Goal: Task Accomplishment & Management: Manage account settings

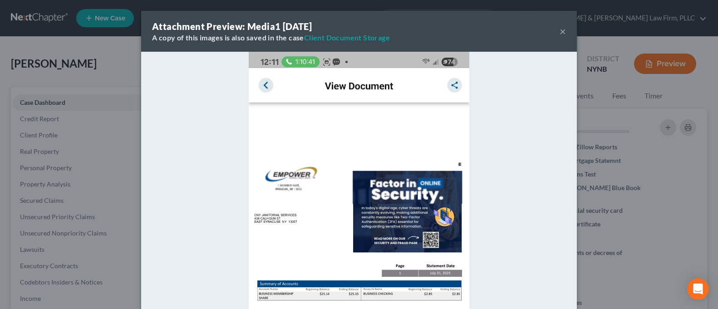
select select "0"
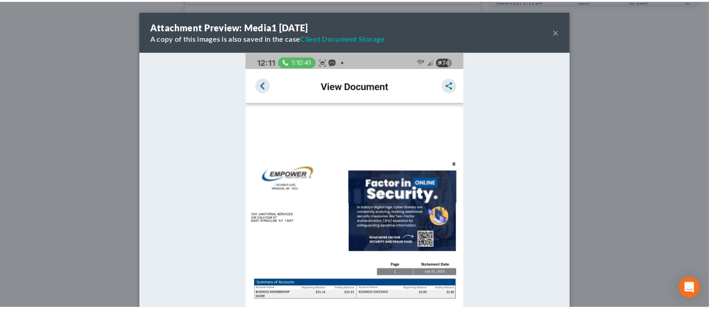
scroll to position [213, 0]
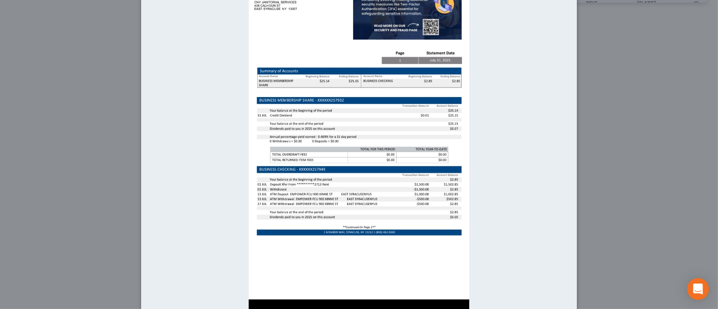
click at [112, 132] on div "Attachment Preview: Media1 [DATE] A copy of this images is also saved in the ca…" at bounding box center [359, 154] width 718 height 309
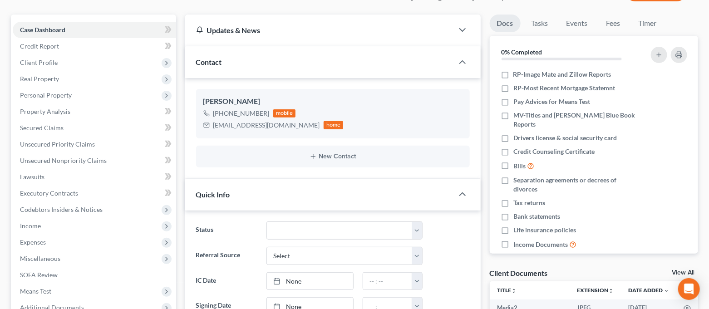
scroll to position [0, 0]
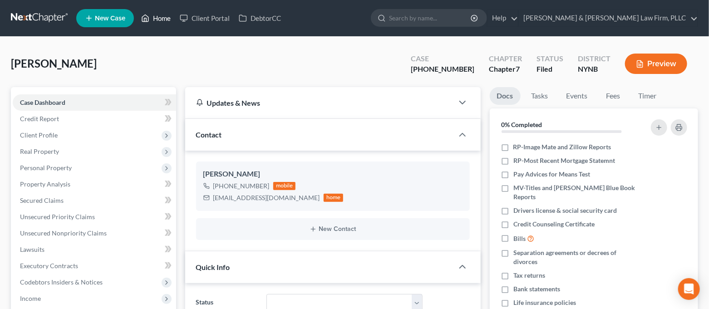
drag, startPoint x: 142, startPoint y: 18, endPoint x: 132, endPoint y: 29, distance: 14.2
click at [142, 18] on icon at bounding box center [145, 18] width 8 height 11
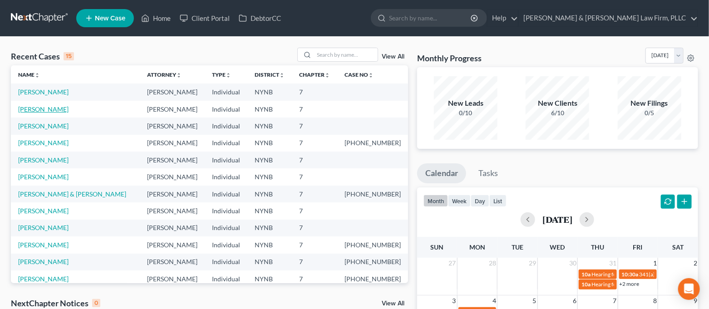
click at [62, 105] on link "[PERSON_NAME]" at bounding box center [43, 109] width 50 height 8
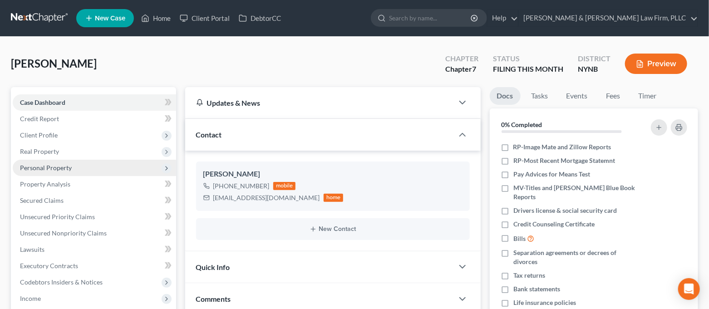
click at [63, 165] on span "Personal Property" at bounding box center [46, 168] width 52 height 8
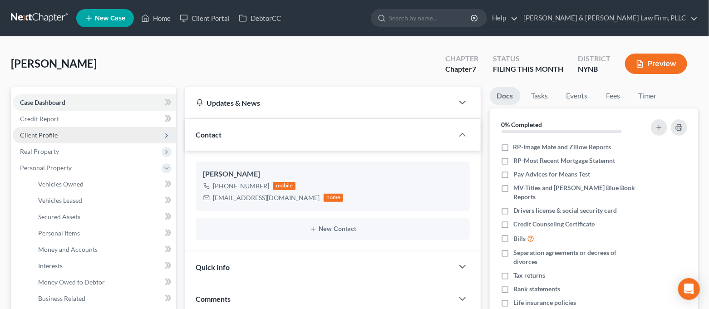
click at [62, 128] on span "Client Profile" at bounding box center [94, 135] width 163 height 16
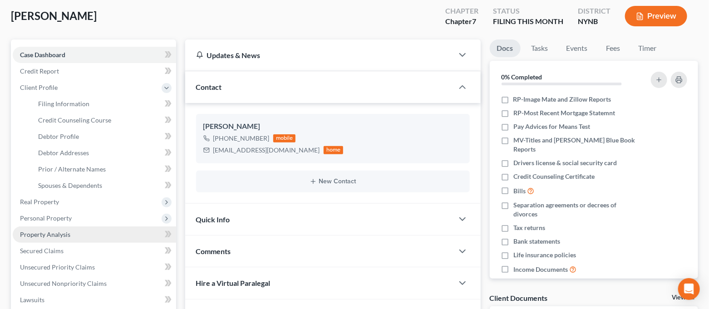
scroll to position [60, 0]
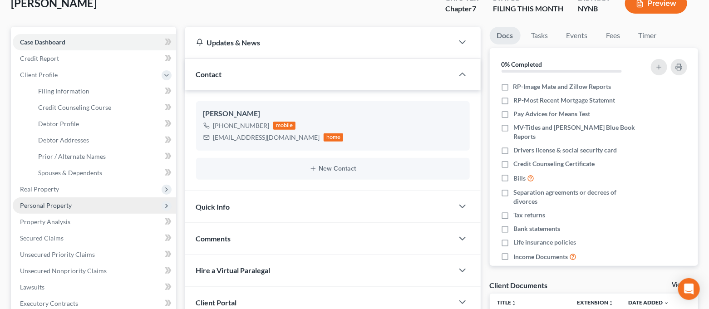
click at [83, 202] on span "Personal Property" at bounding box center [94, 205] width 163 height 16
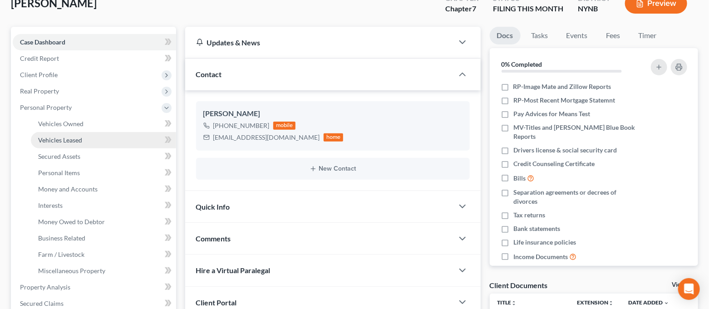
click at [80, 137] on span "Vehicles Leased" at bounding box center [60, 140] width 44 height 8
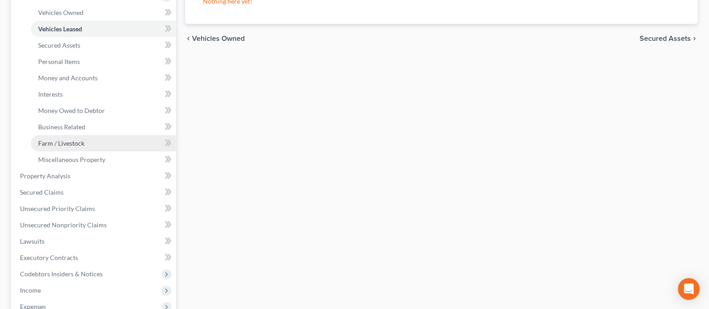
scroll to position [242, 0]
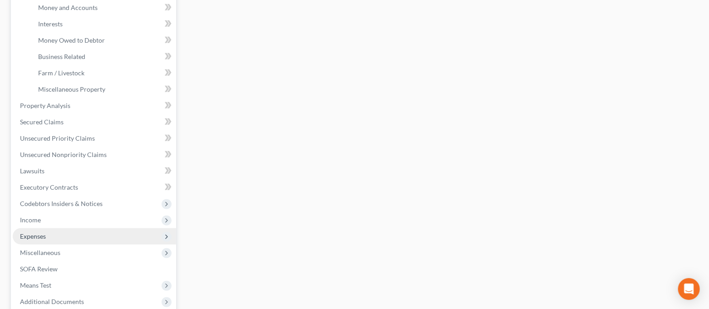
click at [60, 232] on span "Expenses" at bounding box center [94, 236] width 163 height 16
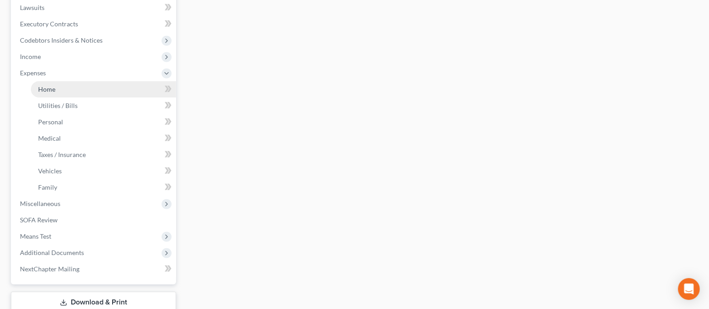
click at [66, 89] on link "Home" at bounding box center [103, 89] width 145 height 16
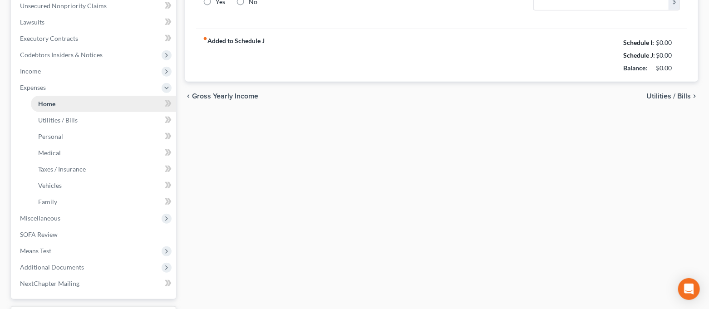
type input "200.00"
type input "0.00"
radio input "true"
type input "0.00"
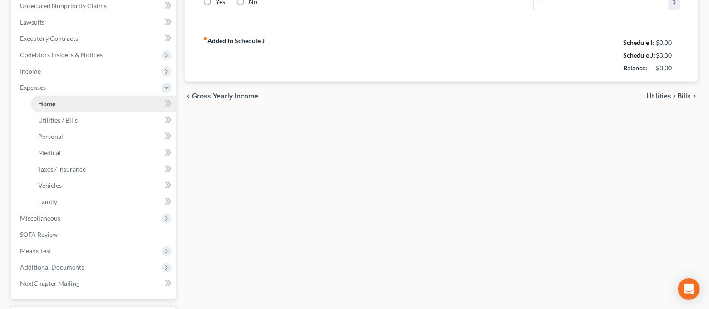
type input "0.00"
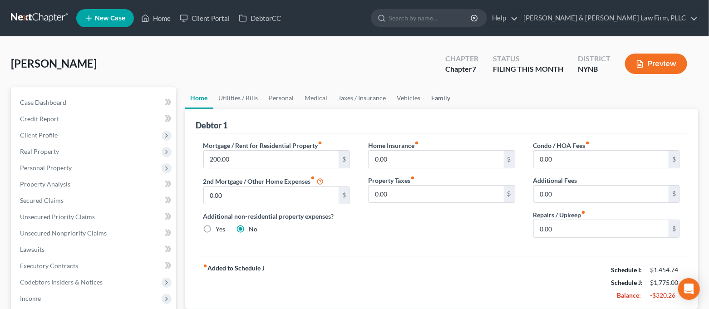
click at [435, 95] on link "Family" at bounding box center [441, 98] width 30 height 22
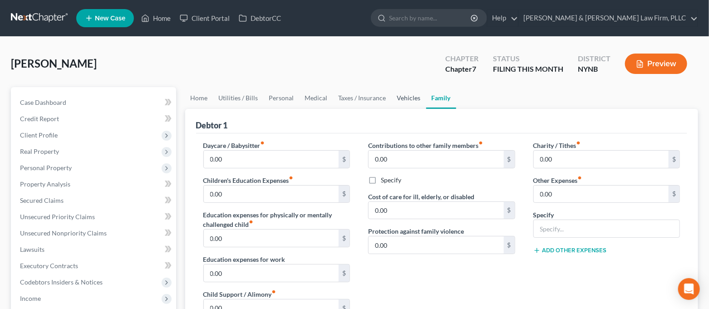
click at [414, 98] on link "Vehicles" at bounding box center [408, 98] width 34 height 22
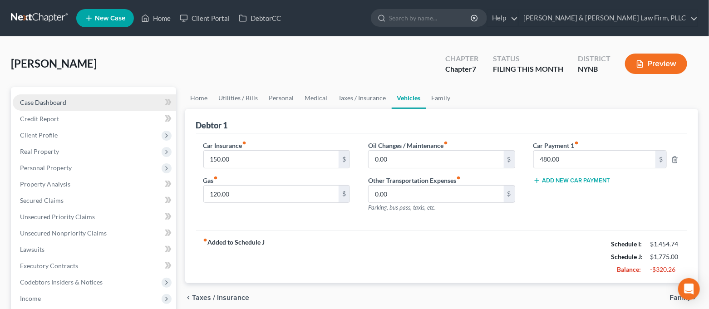
drag, startPoint x: 82, startPoint y: 103, endPoint x: 130, endPoint y: 104, distance: 48.1
click at [82, 103] on link "Case Dashboard" at bounding box center [94, 102] width 163 height 16
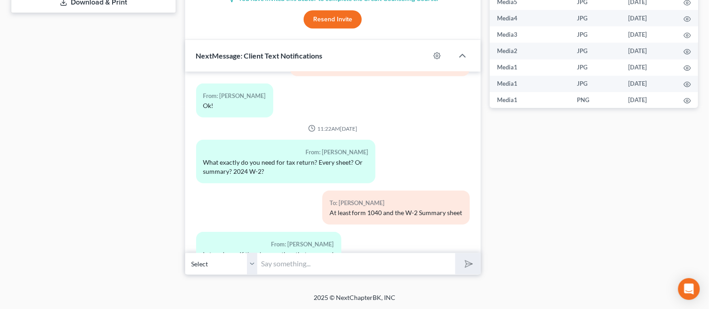
scroll to position [1966, 0]
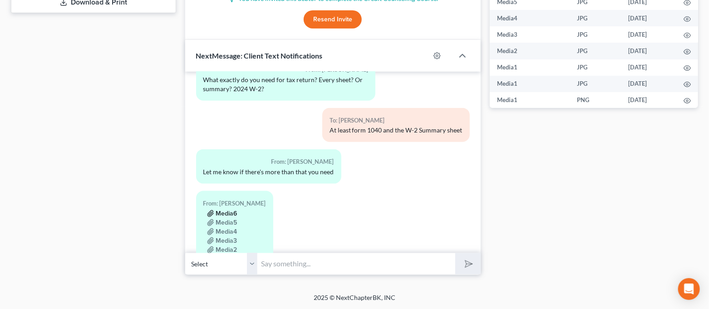
click at [227, 210] on button "Media6" at bounding box center [222, 213] width 30 height 7
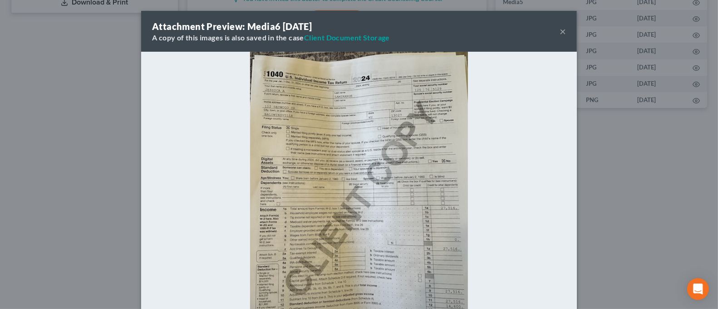
click at [112, 176] on div "Attachment Preview: Media6 [DATE] A copy of this images is also saved in the ca…" at bounding box center [359, 154] width 718 height 309
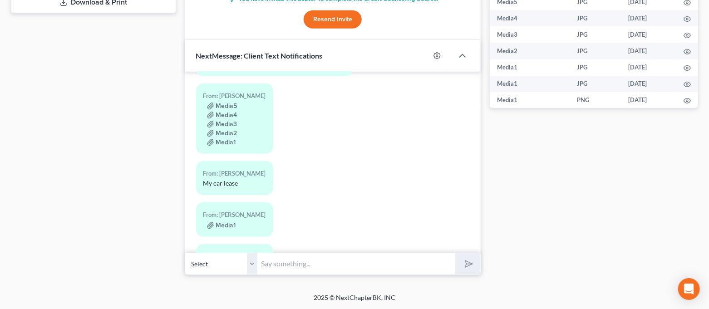
scroll to position [213, 0]
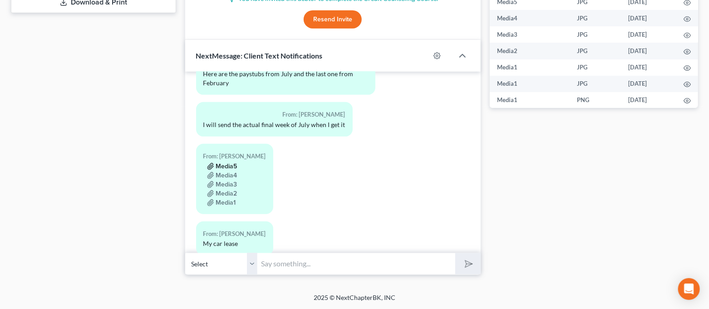
click at [231, 163] on button "Media5" at bounding box center [222, 166] width 30 height 7
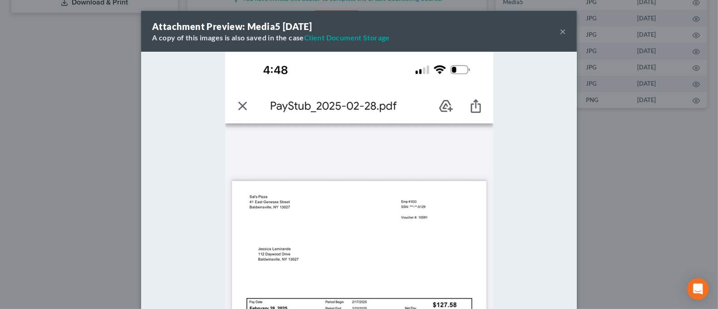
click at [559, 32] on button "×" at bounding box center [562, 31] width 6 height 11
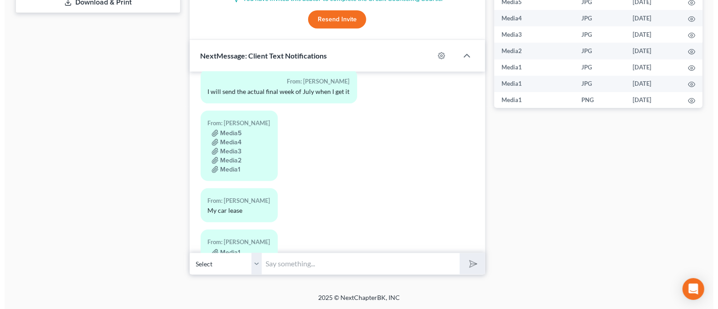
scroll to position [273, 0]
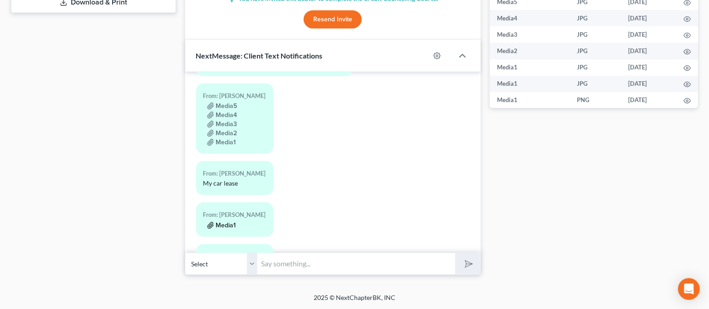
click at [225, 222] on button "Media1" at bounding box center [221, 225] width 29 height 7
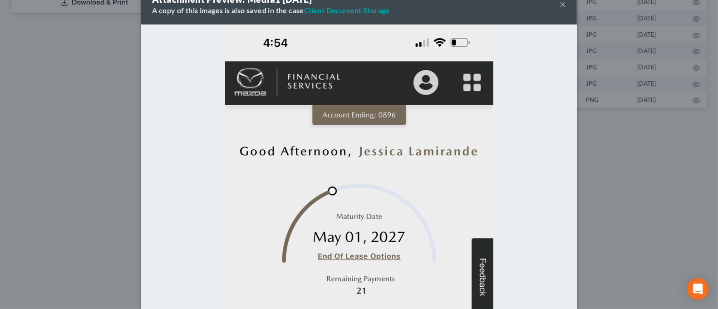
scroll to position [0, 0]
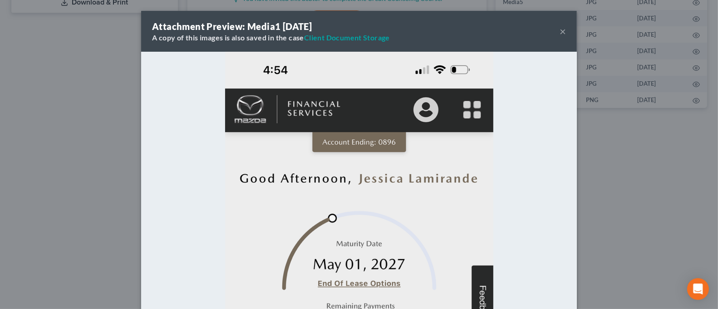
drag, startPoint x: 332, startPoint y: 121, endPoint x: 273, endPoint y: 132, distance: 61.0
drag, startPoint x: 414, startPoint y: 32, endPoint x: 435, endPoint y: 39, distance: 22.4
click at [435, 39] on div "Attachment Preview: Media1 [DATE] A copy of this images is also saved in the ca…" at bounding box center [358, 31] width 435 height 41
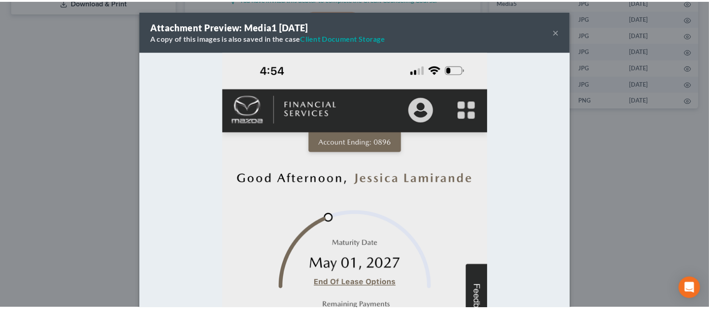
scroll to position [60, 0]
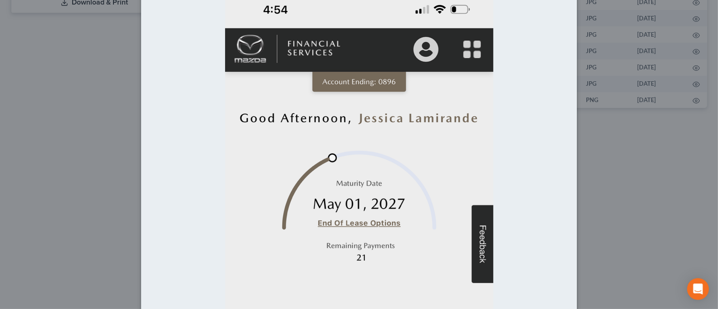
click at [58, 160] on div "Attachment Preview: Media1 [DATE] A copy of this images is also saved in the ca…" at bounding box center [359, 154] width 718 height 309
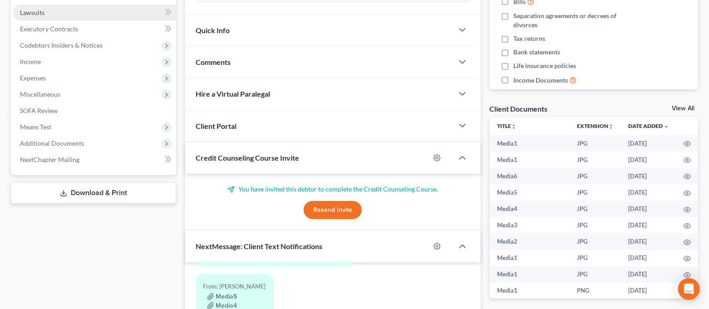
scroll to position [125, 0]
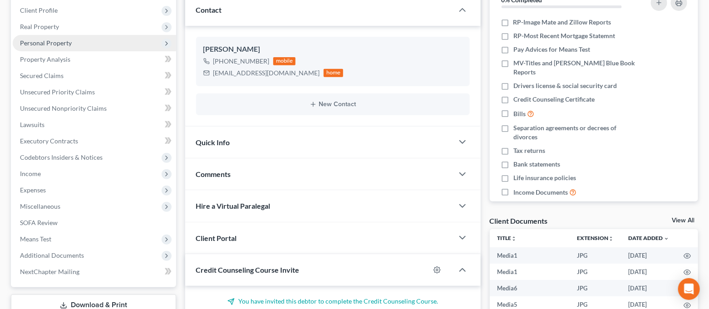
click at [83, 44] on span "Personal Property" at bounding box center [94, 43] width 163 height 16
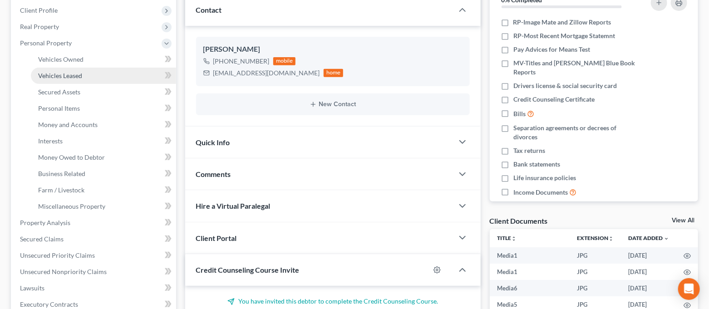
click at [88, 76] on link "Vehicles Leased" at bounding box center [103, 76] width 145 height 16
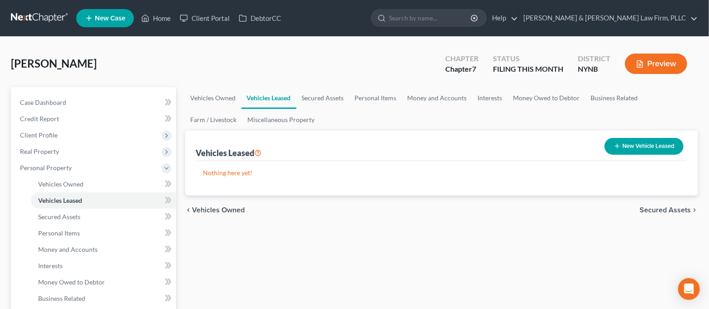
click at [640, 146] on button "New Vehicle Leased" at bounding box center [643, 146] width 79 height 17
select select "0"
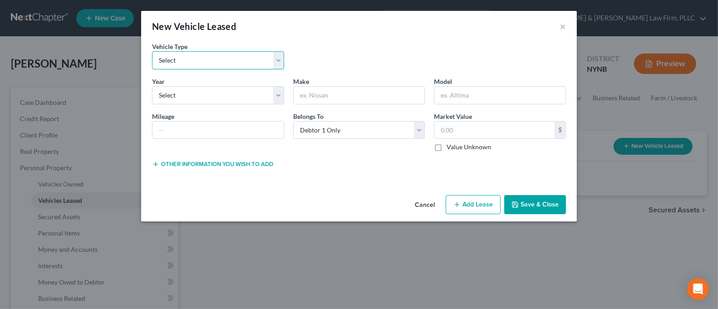
click at [233, 67] on select "Select Automobile Truck Trailer Watercraft Aircraft Motor Home Atv Other Vehicle" at bounding box center [218, 60] width 132 height 18
select select "0"
click at [152, 51] on select "Select Automobile Truck Trailer Watercraft Aircraft Motor Home Atv Other Vehicle" at bounding box center [218, 60] width 132 height 18
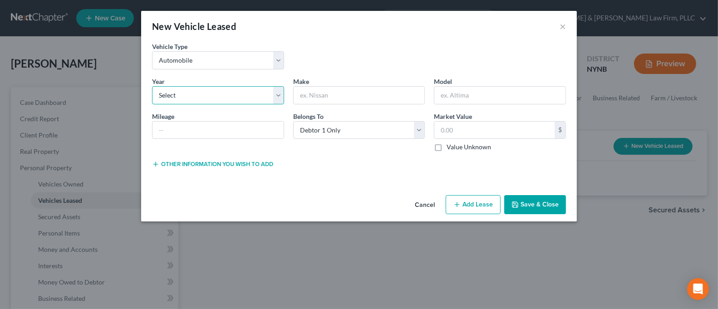
click at [229, 95] on select "Select 2026 2025 2024 2023 2022 2021 2020 2019 2018 2017 2016 2015 2014 2013 20…" at bounding box center [218, 95] width 132 height 18
select select "2"
click at [152, 86] on select "Select 2026 2025 2024 2023 2022 2021 2020 2019 2018 2017 2016 2015 2014 2013 20…" at bounding box center [218, 95] width 132 height 18
click at [339, 100] on input "text" at bounding box center [358, 95] width 131 height 17
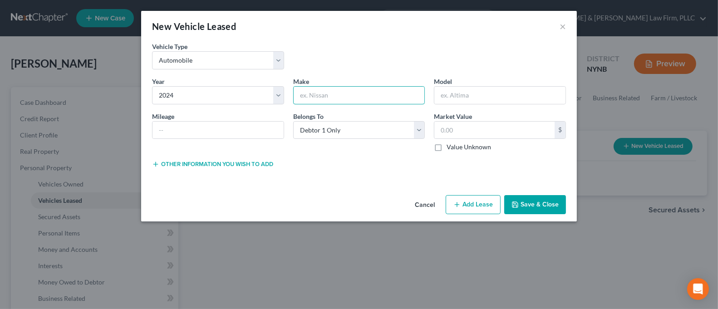
type input "Mazda"
click at [470, 94] on input "text" at bounding box center [499, 95] width 131 height 17
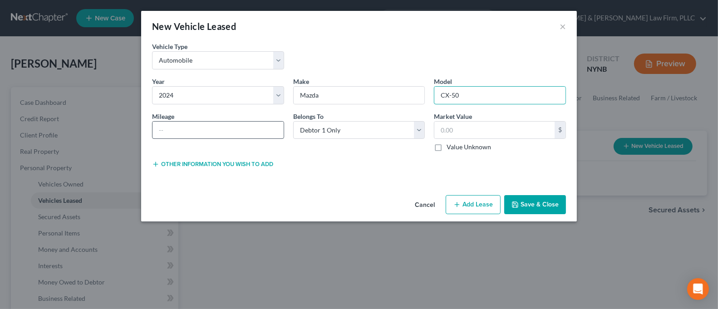
type input "CX-50"
click at [221, 137] on input "text" at bounding box center [217, 130] width 131 height 17
type input "20K"
click at [544, 206] on button "Save & Close" at bounding box center [535, 204] width 62 height 19
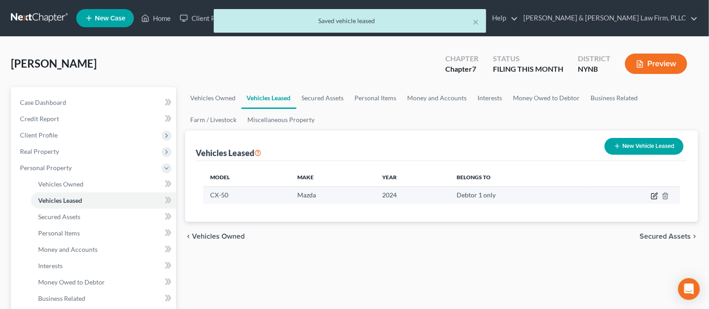
click at [650, 197] on icon "button" at bounding box center [653, 195] width 7 height 7
select select "0"
select select "2"
select select "0"
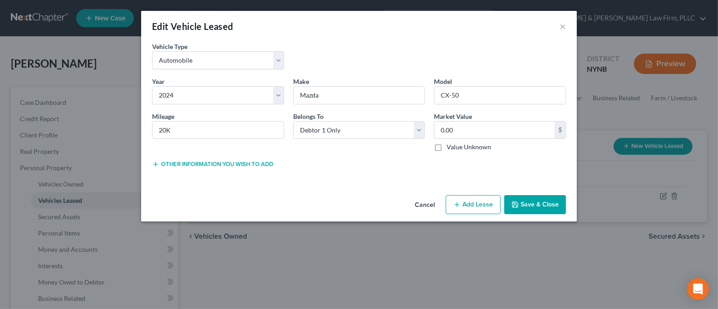
click at [489, 204] on button "Add Lease" at bounding box center [472, 204] width 55 height 19
select select "0"
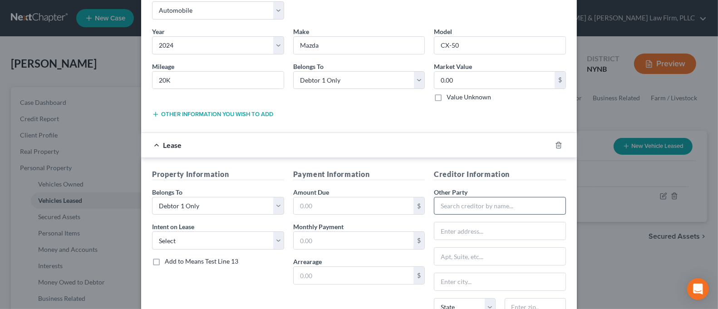
scroll to position [121, 0]
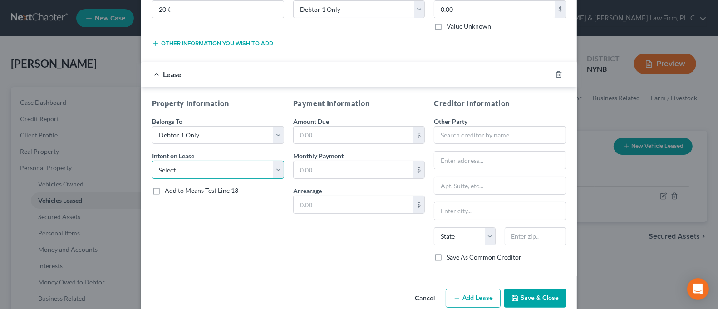
click at [273, 172] on select "Select None Assume Reject" at bounding box center [218, 170] width 132 height 18
select select "1"
click at [152, 161] on select "Select None Assume Reject" at bounding box center [218, 170] width 132 height 18
click at [316, 166] on input "text" at bounding box center [353, 169] width 120 height 17
type input "487.00"
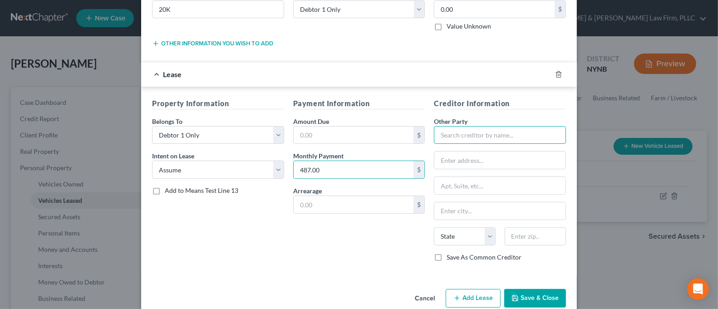
click at [474, 140] on input "text" at bounding box center [500, 135] width 132 height 18
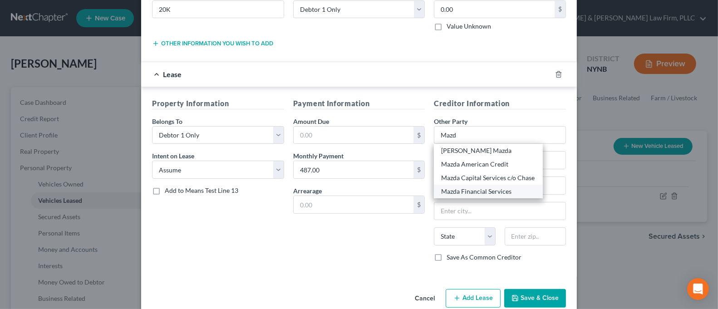
click at [476, 188] on div "Mazda Financial Services" at bounding box center [488, 191] width 94 height 9
type input "Mazda Financial Services"
type input "P.O. Box 74689"
type input "[GEOGRAPHIC_DATA]"
select select "14"
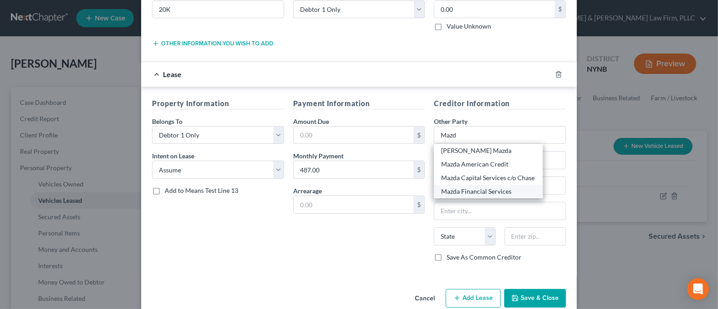
type input "60675-4689"
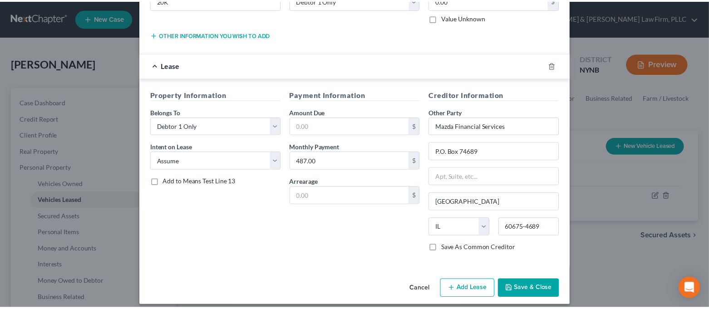
scroll to position [137, 0]
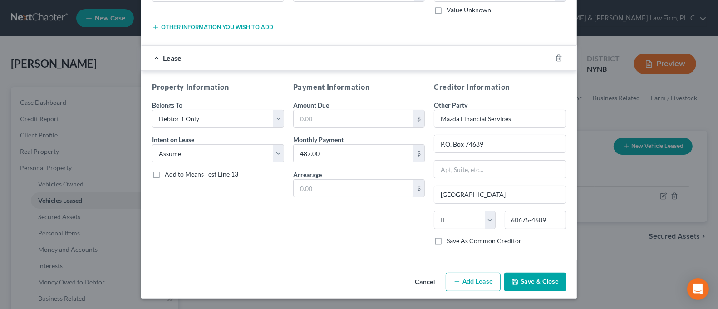
click at [533, 279] on button "Save & Close" at bounding box center [535, 282] width 62 height 19
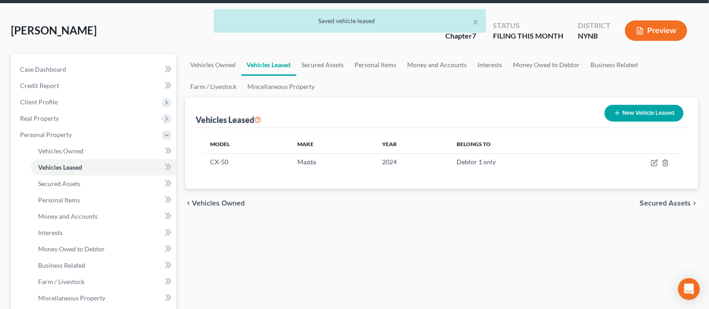
scroll to position [60, 0]
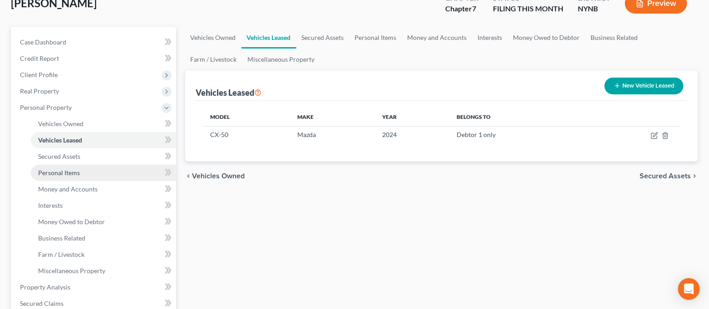
click at [80, 170] on link "Personal Items" at bounding box center [103, 173] width 145 height 16
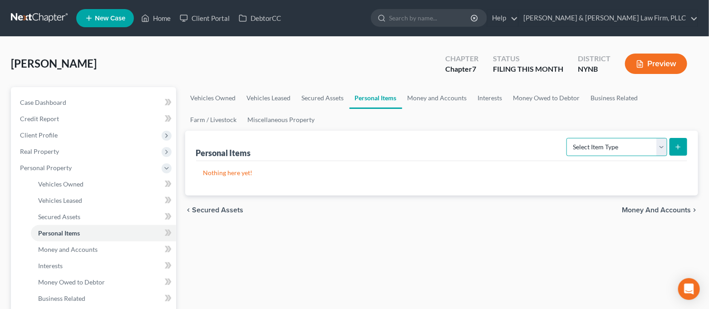
click at [643, 147] on select "Select Item Type Clothing Collectibles Of Value Electronics Firearms Household …" at bounding box center [616, 147] width 101 height 18
select select "clothing"
click at [567, 138] on select "Select Item Type Clothing Collectibles Of Value Electronics Firearms Household …" at bounding box center [616, 147] width 101 height 18
click at [683, 153] on button "submit" at bounding box center [678, 147] width 18 height 18
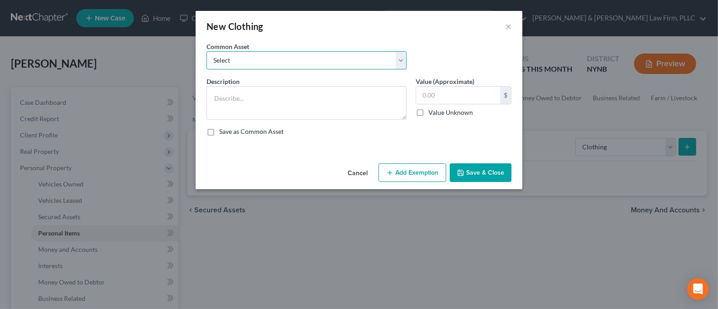
drag, startPoint x: 381, startPoint y: 63, endPoint x: 378, endPoint y: 68, distance: 6.2
click at [381, 63] on select "Select Regular Everyday Clothing For Debtor & Spouse Regular Everyday Clothing …" at bounding box center [306, 60] width 200 height 18
select select "1"
click at [206, 51] on select "Select Regular Everyday Clothing For Debtor & Spouse Regular Everyday Clothing …" at bounding box center [306, 60] width 200 height 18
type textarea "Regular Everyday Clothing For Debtor"
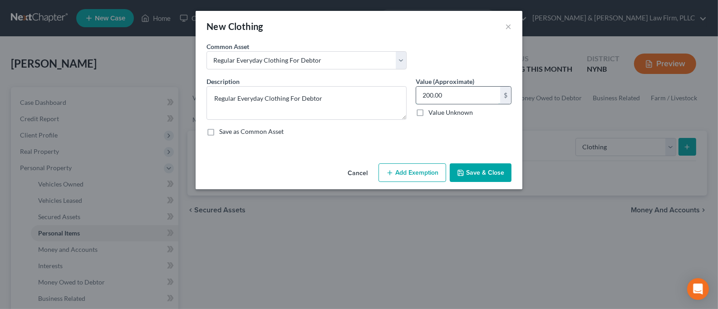
click at [457, 99] on input "200.00" at bounding box center [458, 95] width 84 height 17
type input "300.00"
click at [420, 168] on button "Add Exemption" at bounding box center [412, 172] width 68 height 19
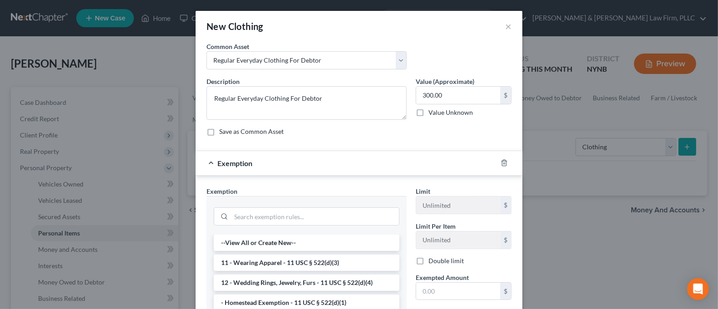
scroll to position [60, 0]
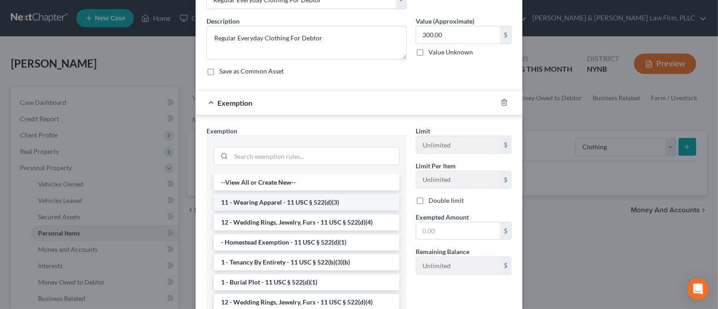
click at [348, 204] on li "11 - Wearing Apparel - 11 USC § 522(d)(3)" at bounding box center [307, 202] width 186 height 16
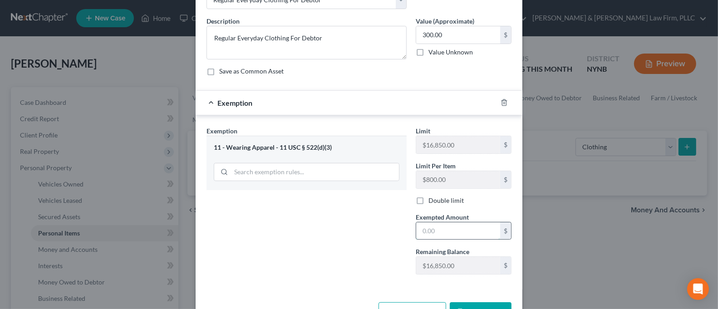
click at [449, 233] on input "text" at bounding box center [458, 230] width 84 height 17
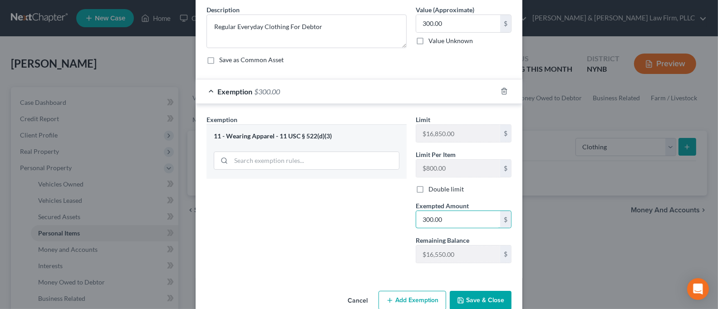
scroll to position [90, 0]
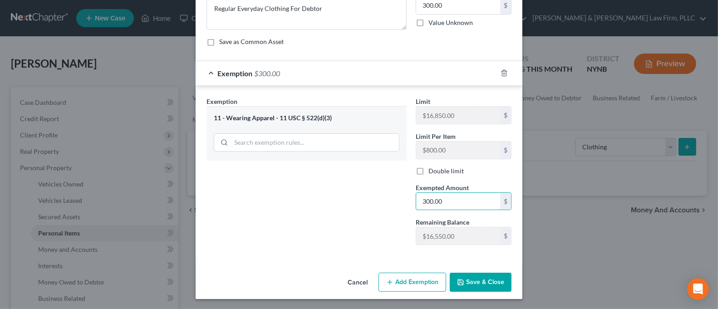
type input "300.00"
click at [360, 236] on div "Exemption Set must be selected for CA. Exemption * 11 - Wearing Apparel - 11 US…" at bounding box center [306, 175] width 209 height 156
click at [467, 287] on button "Save & Close" at bounding box center [481, 282] width 62 height 19
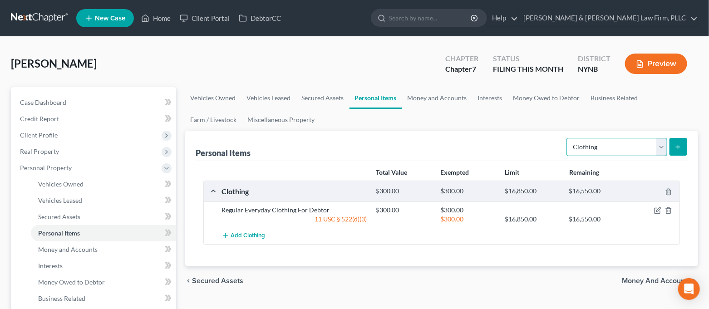
click at [594, 149] on select "Select Item Type Clothing Collectibles Of Value Electronics Firearms Household …" at bounding box center [616, 147] width 101 height 18
select select "collectibles_of_value"
click at [567, 138] on select "Select Item Type Clothing Collectibles Of Value Electronics Firearms Household …" at bounding box center [616, 147] width 101 height 18
click at [607, 144] on select "Select Item Type Clothing Collectibles Of Value Electronics Firearms Household …" at bounding box center [616, 147] width 101 height 18
click at [609, 146] on select "Select Item Type Clothing Collectibles Of Value Electronics Firearms Household …" at bounding box center [616, 147] width 101 height 18
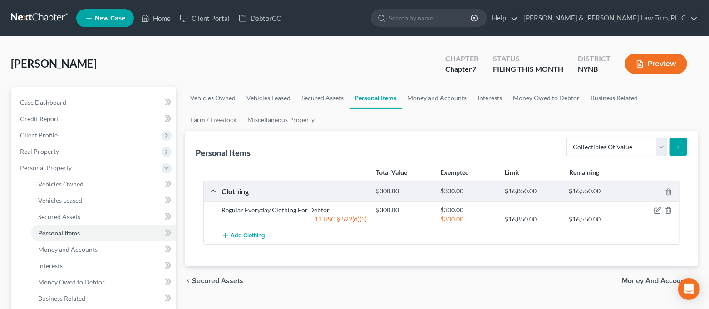
click at [678, 148] on line "submit" at bounding box center [678, 147] width 0 height 4
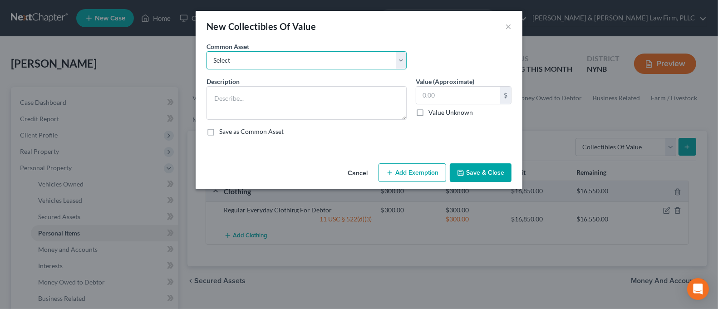
click at [335, 64] on select "Select Family Photographs and Keep Sake Items Family Photographs and Books" at bounding box center [306, 60] width 200 height 18
select select "1"
click at [206, 51] on select "Select Family Photographs and Keep Sake Items Family Photographs and Books" at bounding box center [306, 60] width 200 height 18
type textarea "Family Photographs and Books"
type input "200.00"
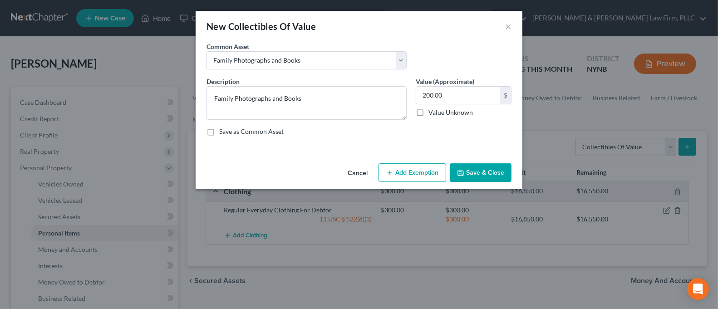
click at [420, 168] on button "Add Exemption" at bounding box center [412, 172] width 68 height 19
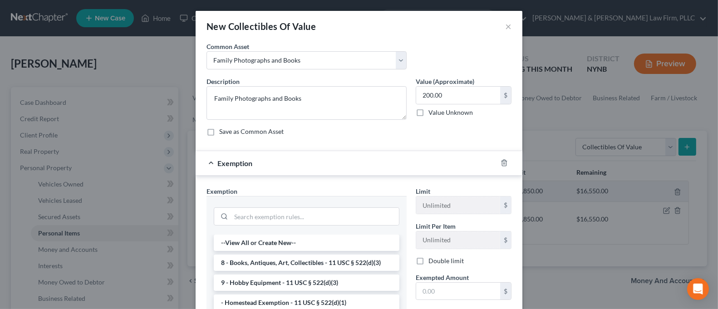
scroll to position [60, 0]
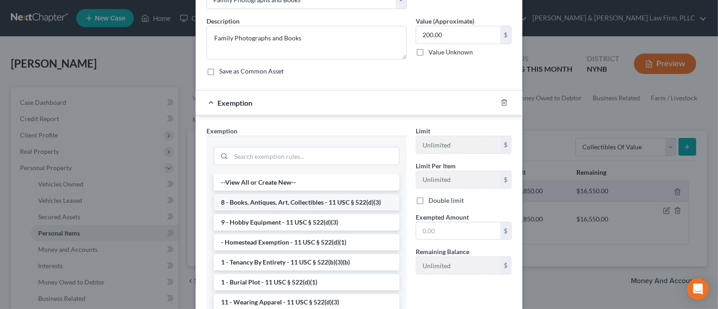
click at [342, 205] on li "8 - Books, Antiques, Art, Collectibles - 11 USC § 522(d)(3)" at bounding box center [307, 202] width 186 height 16
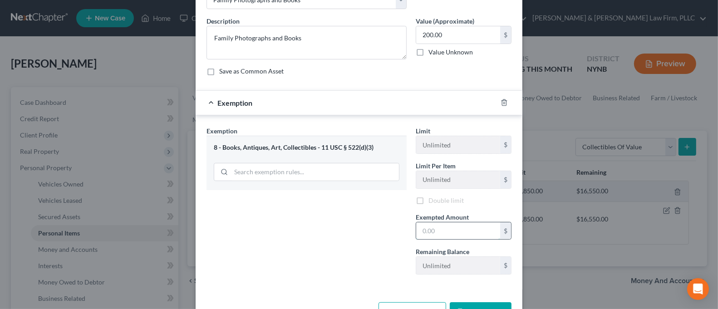
click at [453, 237] on input "text" at bounding box center [458, 230] width 84 height 17
type input "200.00"
click at [305, 239] on div "Exemption Set must be selected for CA. Exemption * 8 - Books, Antiques, Art, Co…" at bounding box center [306, 204] width 209 height 156
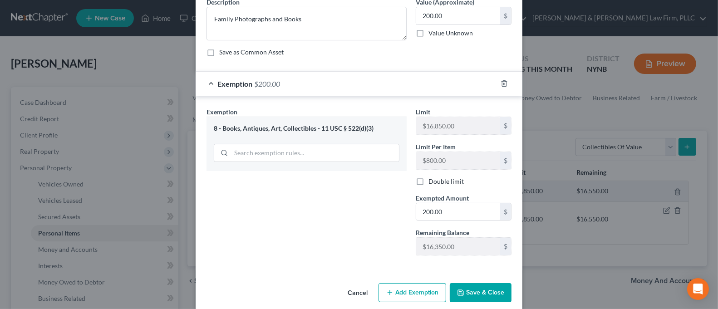
scroll to position [90, 0]
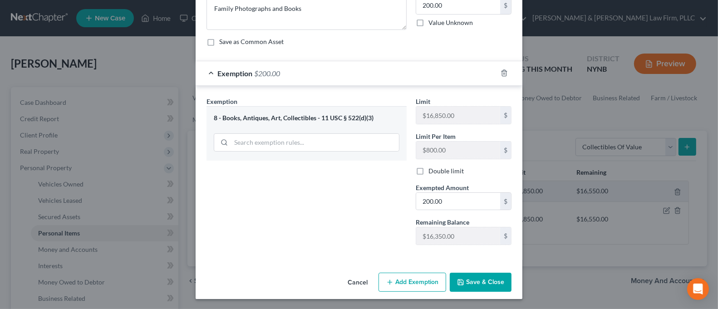
click at [471, 279] on button "Save & Close" at bounding box center [481, 282] width 62 height 19
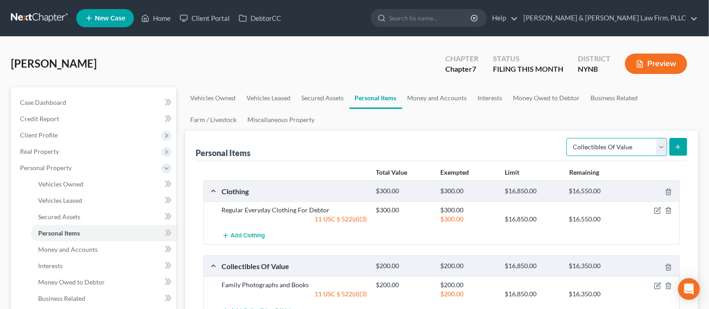
click at [624, 142] on select "Select Item Type Clothing Collectibles Of Value Electronics Firearms Household …" at bounding box center [616, 147] width 101 height 18
select select "electronics"
click at [567, 138] on select "Select Item Type Clothing Collectibles Of Value Electronics Firearms Household …" at bounding box center [616, 147] width 101 height 18
click at [678, 147] on line "submit" at bounding box center [678, 147] width 0 height 4
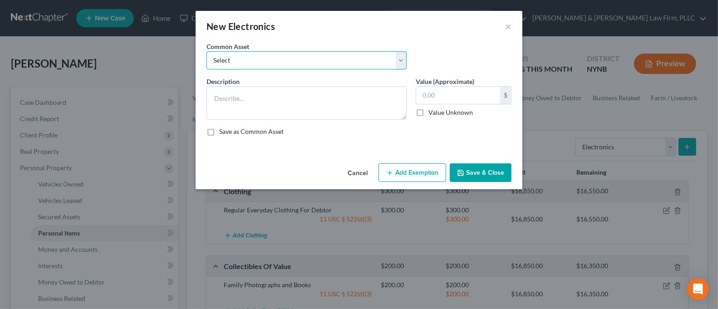
click at [344, 63] on select "Select Cell Phone Electronics to Include: TVs, Computer, Cell Phone(s), and Oth…" at bounding box center [306, 60] width 200 height 18
select select "1"
click at [206, 51] on select "Select Cell Phone Electronics to Include: TVs, Computer, Cell Phone(s), and Oth…" at bounding box center [306, 60] width 200 height 18
type textarea "Electronics to Include: TVs, Computer, Cell Phone(s), and Other Misc. Electroni…"
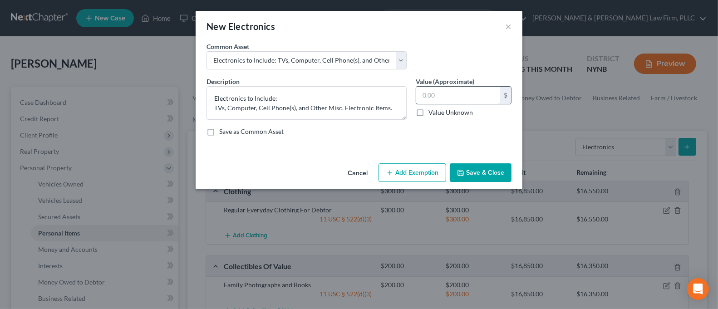
click at [446, 96] on input "text" at bounding box center [458, 95] width 84 height 17
type input "1,000.00"
click at [432, 167] on button "Add Exemption" at bounding box center [412, 172] width 68 height 19
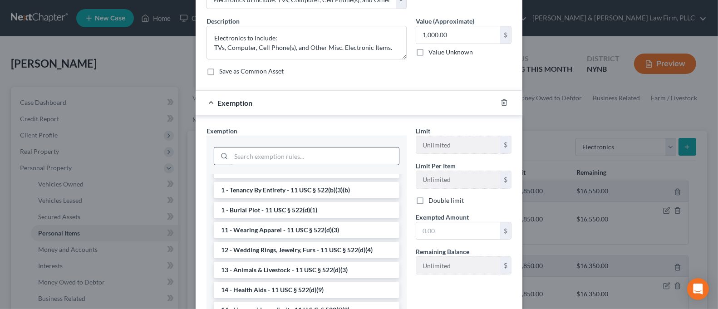
scroll to position [0, 0]
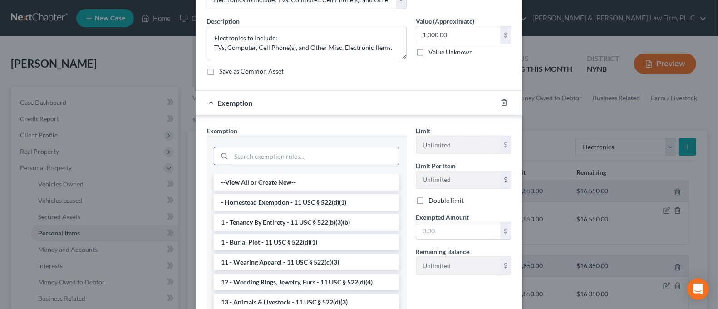
click at [305, 156] on input "search" at bounding box center [315, 155] width 168 height 17
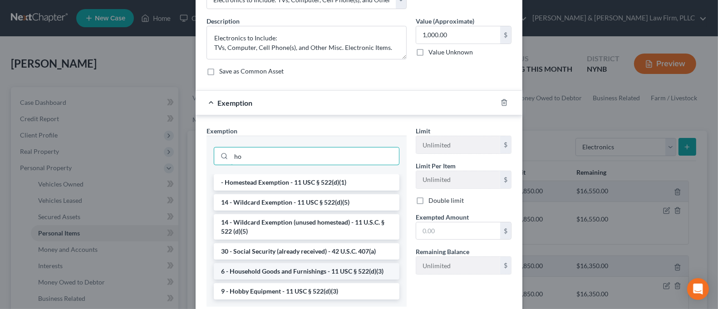
type input "ho"
click at [322, 268] on li "6 - Household Goods and Furnishings - 11 USC § 522(d)(3)" at bounding box center [307, 271] width 186 height 16
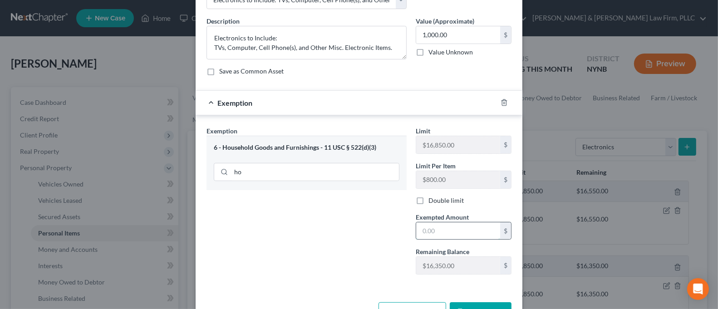
click at [440, 229] on input "text" at bounding box center [458, 230] width 84 height 17
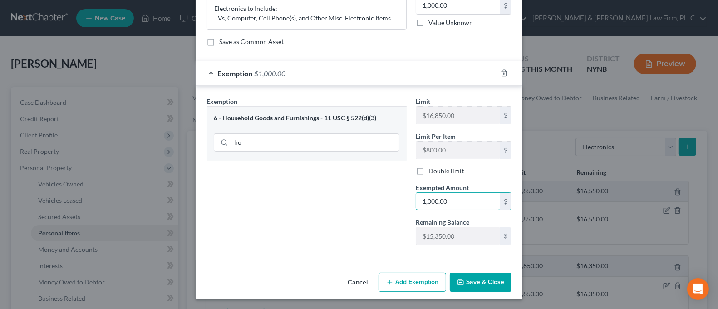
type input "1,000.00"
click at [479, 281] on button "Save & Close" at bounding box center [481, 282] width 62 height 19
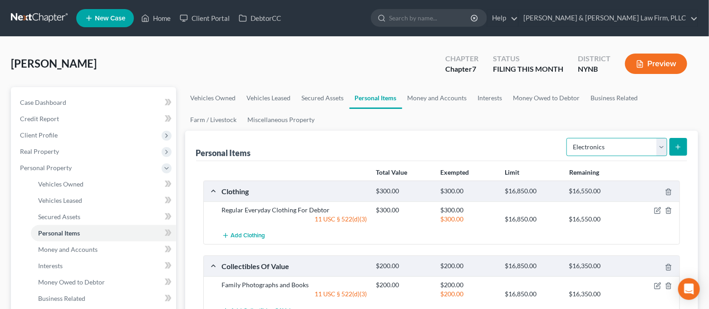
click at [618, 151] on select "Select Item Type Clothing Collectibles Of Value Electronics Firearms Household …" at bounding box center [616, 147] width 101 height 18
select select "household_goods"
click at [567, 138] on select "Select Item Type Clothing Collectibles Of Value Electronics Firearms Household …" at bounding box center [616, 147] width 101 height 18
click at [679, 149] on icon "submit" at bounding box center [677, 146] width 7 height 7
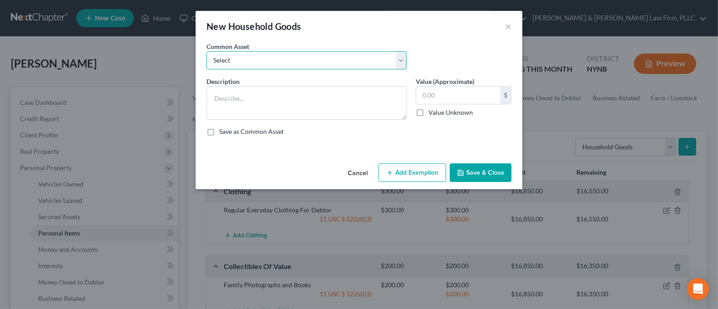
click at [372, 64] on select "Select Household Goods and Furnishings to Include Bedroom Set and Other Misc. I…" at bounding box center [306, 60] width 200 height 18
select select "0"
click at [206, 51] on select "Select Household Goods and Furnishings to Include Bedroom Set and Other Misc. I…" at bounding box center [306, 60] width 200 height 18
type textarea "Household Goods and Furnishings to Include Bedroom Set and Other Misc. Items"
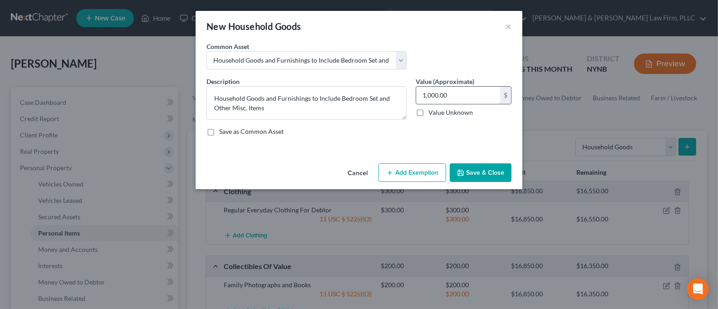
click at [453, 96] on input "1,000.00" at bounding box center [458, 95] width 84 height 17
type input "2,000.00"
click at [412, 173] on button "Add Exemption" at bounding box center [412, 172] width 68 height 19
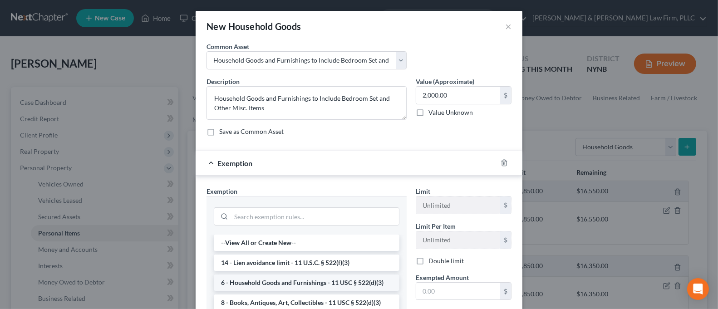
click at [324, 280] on li "6 - Household Goods and Furnishings - 11 USC § 522(d)(3)" at bounding box center [307, 282] width 186 height 16
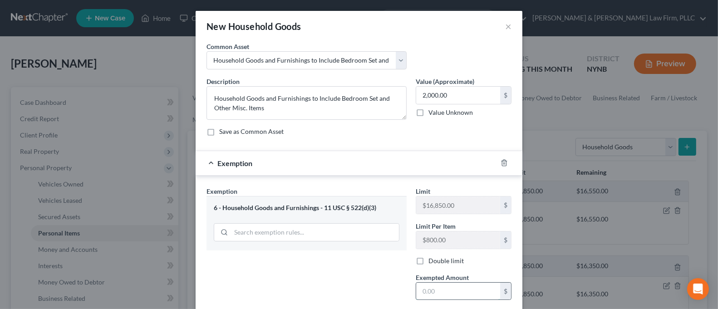
click at [450, 286] on input "text" at bounding box center [458, 291] width 84 height 17
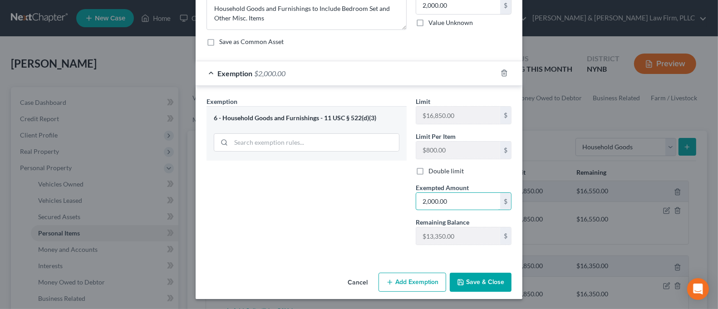
type input "2,000.00"
drag, startPoint x: 359, startPoint y: 238, endPoint x: 448, endPoint y: 277, distance: 97.1
click at [359, 238] on div "Exemption Set must be selected for CA. Exemption * 6 - Household Goods and Furn…" at bounding box center [306, 175] width 209 height 156
click at [463, 282] on button "Save & Close" at bounding box center [481, 282] width 62 height 19
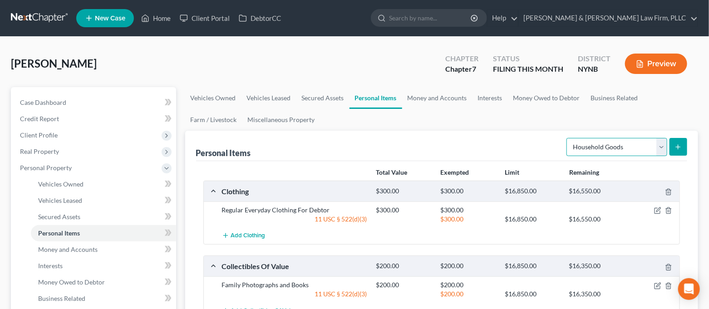
click at [619, 147] on select "Select Item Type Clothing Collectibles Of Value Electronics Firearms Household …" at bounding box center [616, 147] width 101 height 18
select select "jewelry"
click at [567, 138] on select "Select Item Type Clothing Collectibles Of Value Electronics Firearms Household …" at bounding box center [616, 147] width 101 height 18
click at [676, 147] on icon "submit" at bounding box center [677, 146] width 7 height 7
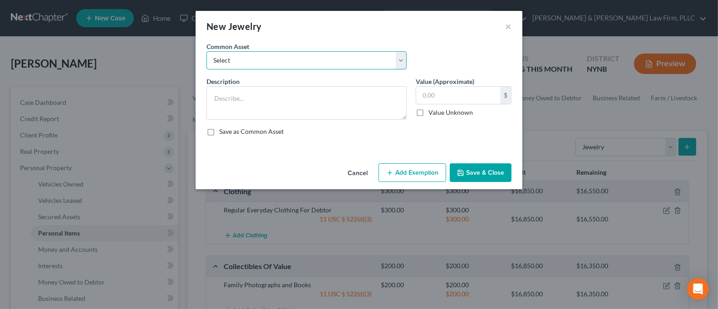
click at [350, 68] on select "Select Jewelry to Include Wedding Bands and Costume Jewelry Jewelry to Include …" at bounding box center [306, 60] width 200 height 18
select select "3"
click at [206, 51] on select "Select Jewelry to Include Wedding Bands and Costume Jewelry Jewelry to Include …" at bounding box center [306, 60] width 200 height 18
type textarea "Jewelry to include: Engagement Ring and Costume Jewelry"
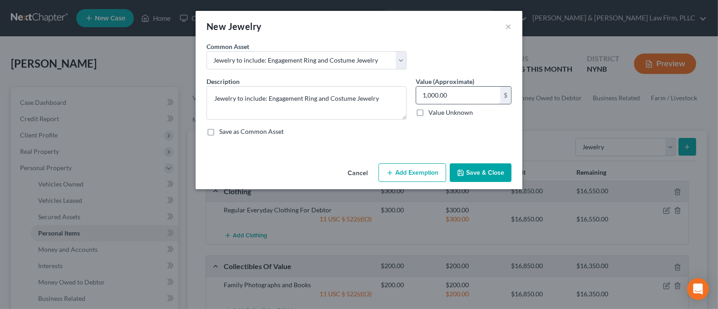
click at [460, 96] on input "1,000.00" at bounding box center [458, 95] width 84 height 17
type input "500.00"
click at [423, 171] on button "Add Exemption" at bounding box center [412, 172] width 68 height 19
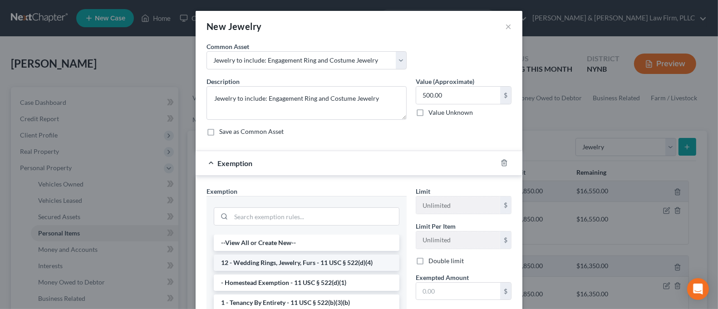
click at [326, 265] on li "12 - Wedding Rings, Jewelry, Furs - 11 USC § 522(d)(4)" at bounding box center [307, 262] width 186 height 16
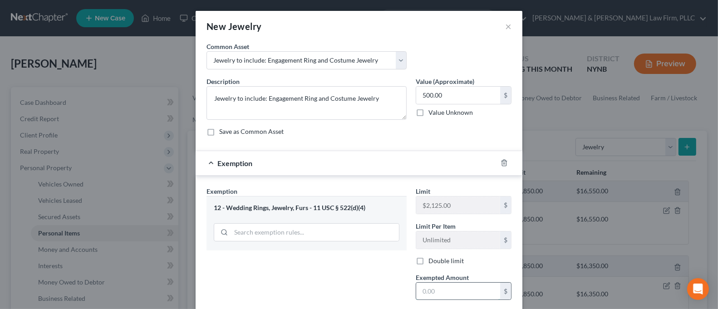
click at [446, 290] on input "text" at bounding box center [458, 291] width 84 height 17
type input "500.00"
click at [332, 256] on div "Exemption Set must be selected for CA. Exemption * 12 - Wedding Rings, Jewelry,…" at bounding box center [306, 264] width 209 height 156
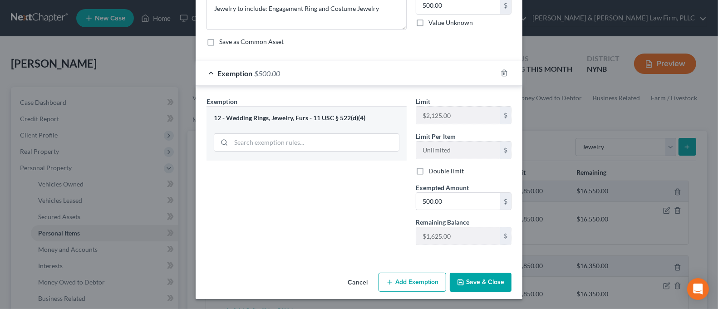
click at [472, 284] on button "Save & Close" at bounding box center [481, 282] width 62 height 19
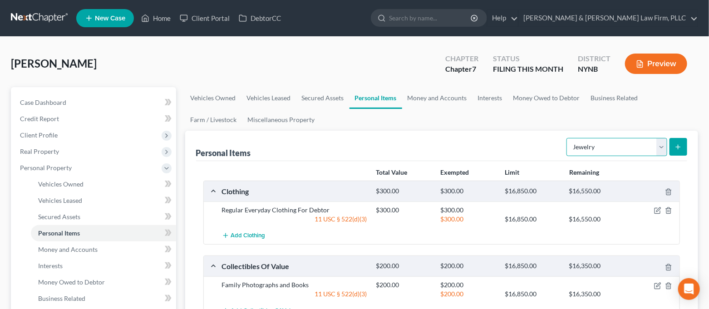
click at [592, 144] on select "Select Item Type Clothing Collectibles Of Value Electronics Firearms Household …" at bounding box center [616, 147] width 101 height 18
drag, startPoint x: 591, startPoint y: 145, endPoint x: 520, endPoint y: 148, distance: 71.7
click at [591, 145] on select "Select Item Type Clothing Collectibles Of Value Electronics Firearms Household …" at bounding box center [616, 147] width 101 height 18
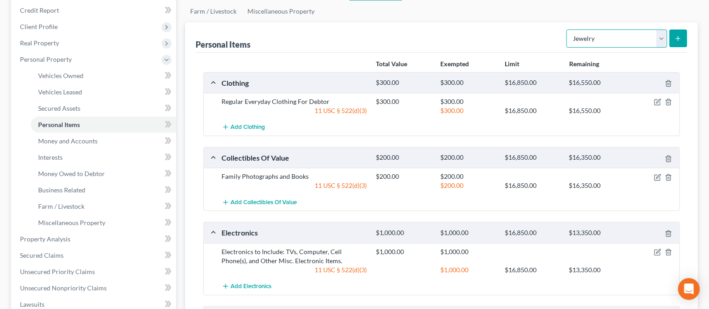
scroll to position [44, 0]
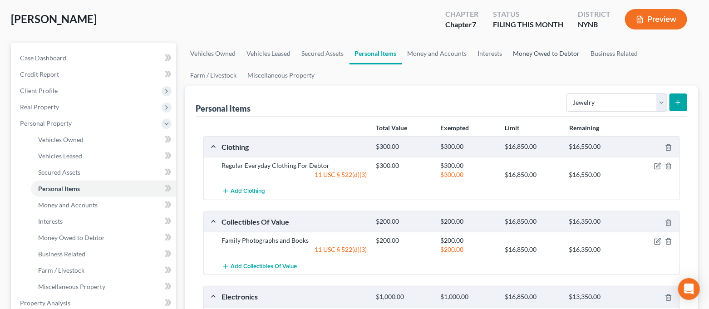
click at [524, 52] on link "Money Owed to Debtor" at bounding box center [547, 54] width 78 height 22
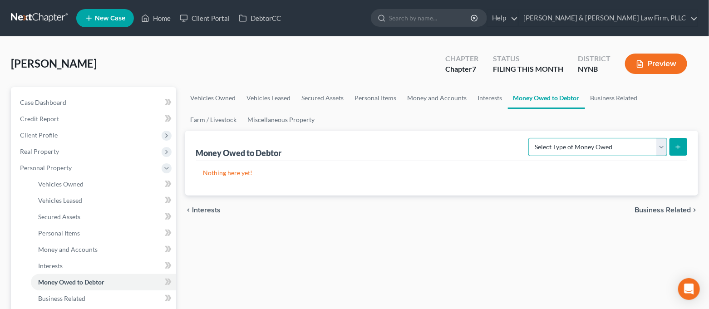
click at [563, 146] on select "Select Type of Money Owed Accounts Receivable Alimony Child Support Claims Agai…" at bounding box center [597, 147] width 139 height 18
select select "expected_tax_refund"
click at [530, 138] on select "Select Type of Money Owed Accounts Receivable Alimony Child Support Claims Agai…" at bounding box center [597, 147] width 139 height 18
click at [674, 151] on button "submit" at bounding box center [678, 147] width 18 height 18
select select "0"
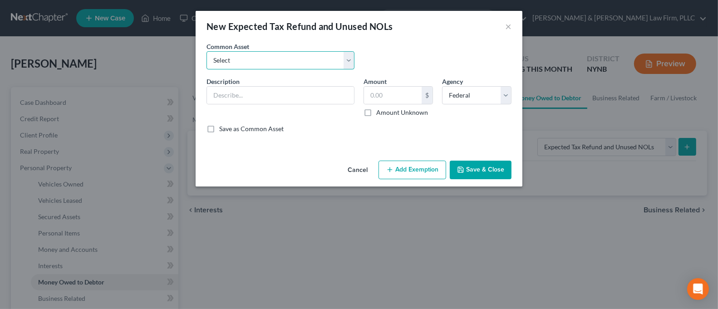
click at [323, 54] on select "Select 2025Tax Refund-State 2025 Tax Refund-Federal 2024 Tax Refund-Federal 202…" at bounding box center [280, 60] width 148 height 18
select select "1"
click at [206, 51] on select "Select 2025Tax Refund-State 2025 Tax Refund-Federal 2024 Tax Refund-Federal 202…" at bounding box center [280, 60] width 148 height 18
type input "2025 Tax Refund-Federal"
type input "0.00"
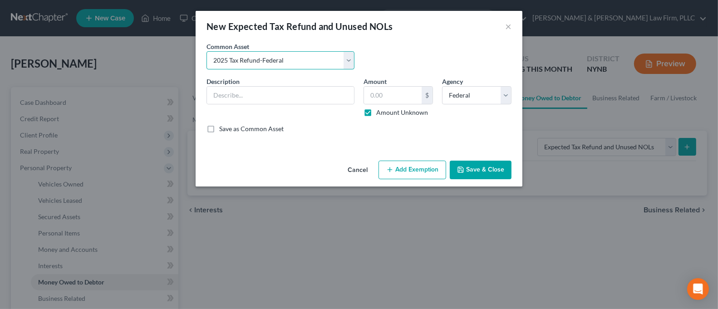
checkbox input "true"
click at [420, 168] on button "Add Exemption" at bounding box center [412, 170] width 68 height 19
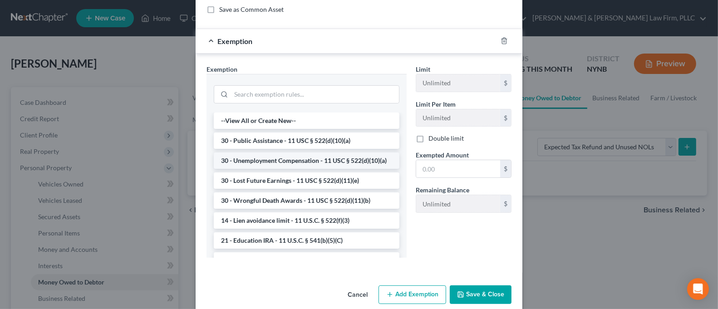
scroll to position [121, 0]
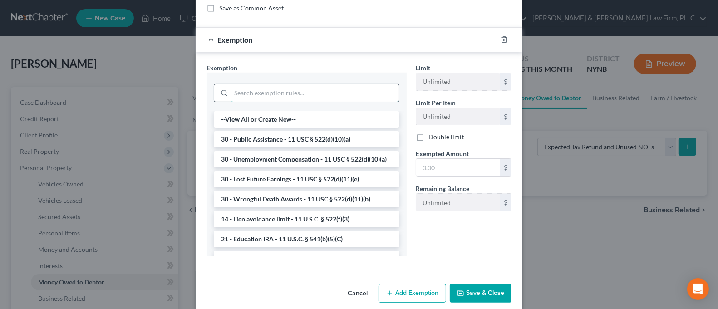
click at [319, 93] on input "search" at bounding box center [315, 92] width 168 height 17
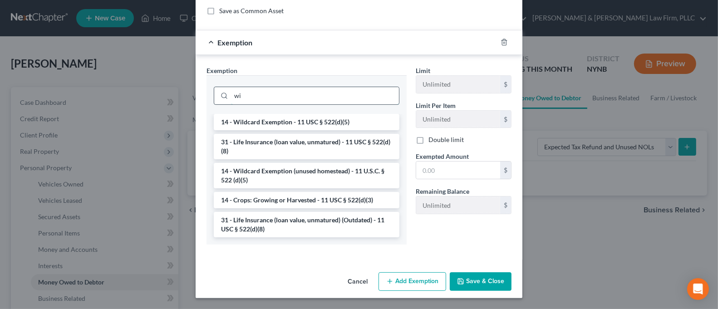
scroll to position [117, 0]
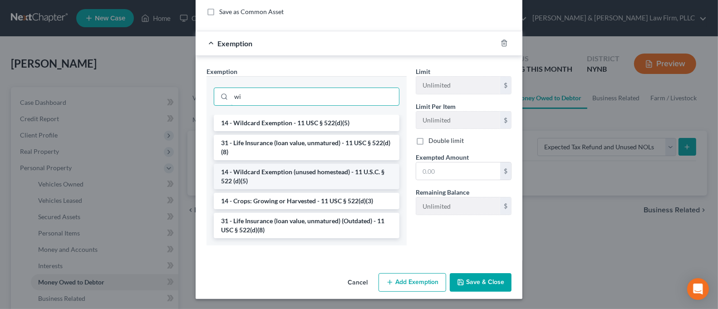
type input "wi"
click at [328, 170] on li "14 - Wildcard Exemption (unused homestead) - 11 U.S.C. § 522 (d)(5)" at bounding box center [307, 176] width 186 height 25
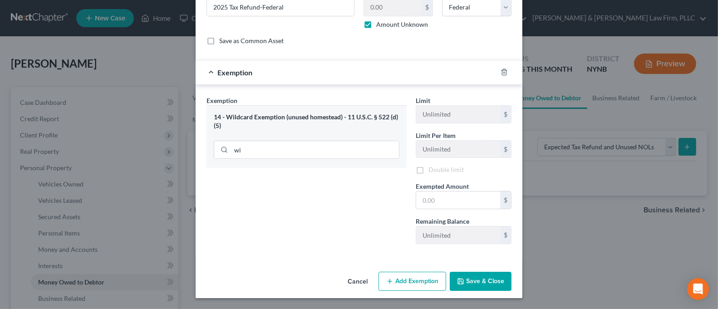
scroll to position [87, 0]
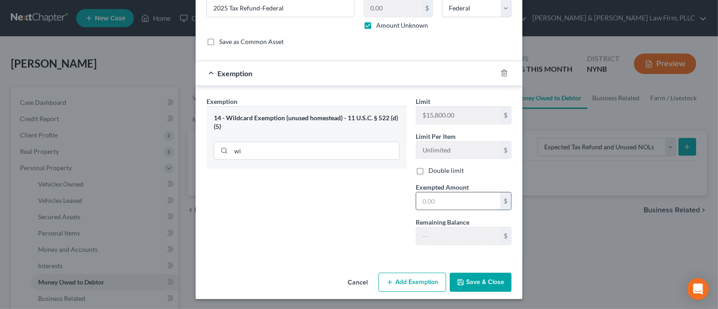
click at [435, 209] on input "text" at bounding box center [458, 200] width 84 height 17
type input "1.00"
drag, startPoint x: 395, startPoint y: 216, endPoint x: 395, endPoint y: 240, distance: 24.5
click at [395, 216] on div "Exemption Set must be selected for CA. Exemption * 14 - Wildcard Exemption (unu…" at bounding box center [306, 175] width 209 height 156
click at [480, 284] on button "Save & Close" at bounding box center [481, 282] width 62 height 19
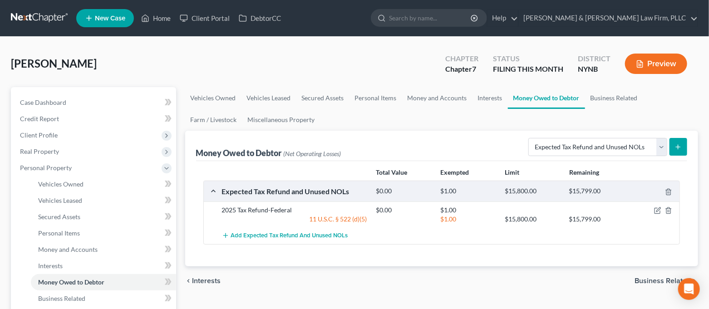
click at [675, 150] on icon "submit" at bounding box center [677, 146] width 7 height 7
select select "0"
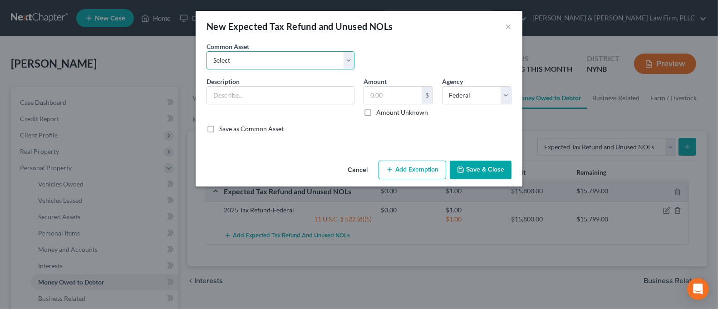
click at [321, 64] on select "Select 2025Tax Refund-State 2025 Tax Refund-Federal 2024 Tax Refund-Federal 202…" at bounding box center [280, 60] width 148 height 18
select select "4"
click at [206, 51] on select "Select 2025Tax Refund-State 2025 Tax Refund-Federal 2024 Tax Refund-Federal 202…" at bounding box center [280, 60] width 148 height 18
type input "2025 Tax Refund-State"
type input "0.00"
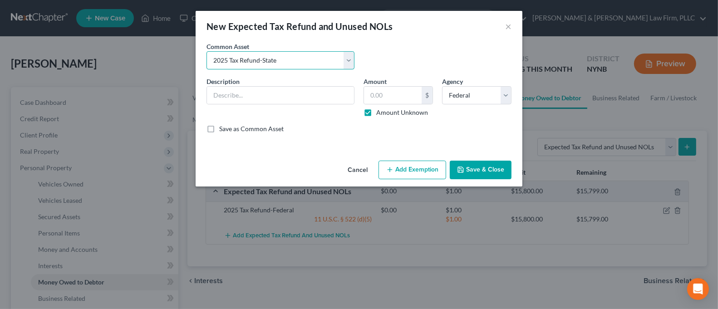
checkbox input "true"
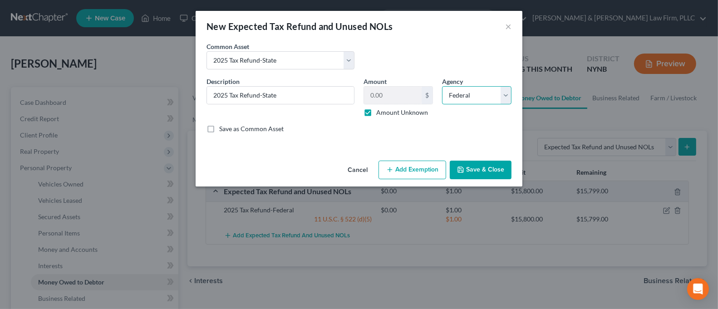
click at [498, 88] on select "Select Federal State Local" at bounding box center [476, 95] width 69 height 18
select select "1"
click at [442, 86] on select "Select Federal State Local" at bounding box center [476, 95] width 69 height 18
click at [414, 171] on button "Add Exemption" at bounding box center [412, 170] width 68 height 19
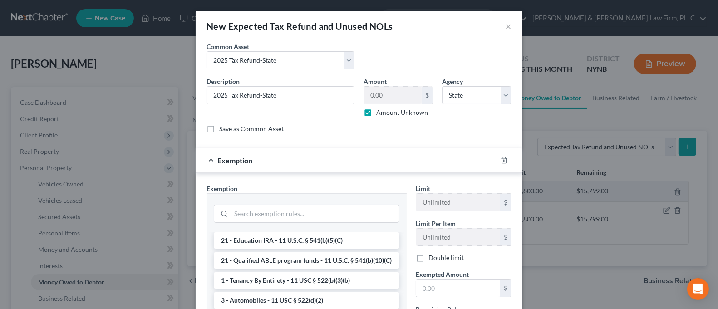
scroll to position [121, 0]
click at [313, 218] on input "search" at bounding box center [315, 213] width 168 height 17
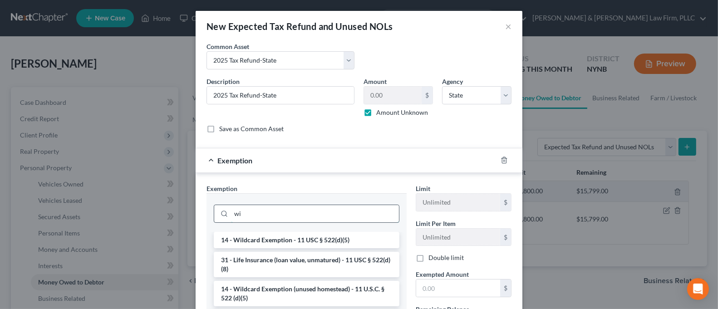
scroll to position [0, 0]
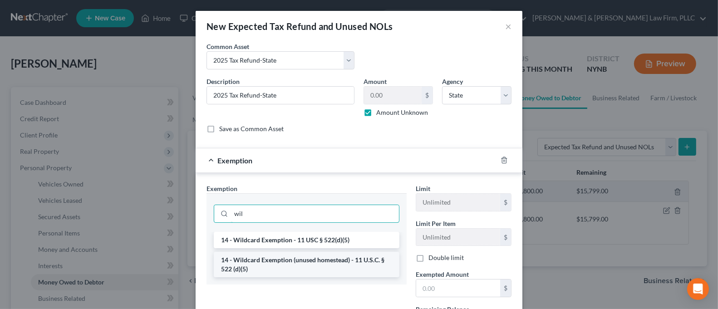
type input "wil"
click at [319, 263] on li "14 - Wildcard Exemption (unused homestead) - 11 U.S.C. § 522 (d)(5)" at bounding box center [307, 264] width 186 height 25
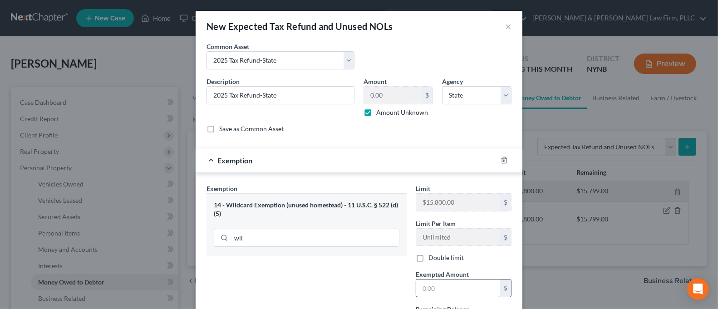
click at [438, 286] on input "text" at bounding box center [458, 287] width 84 height 17
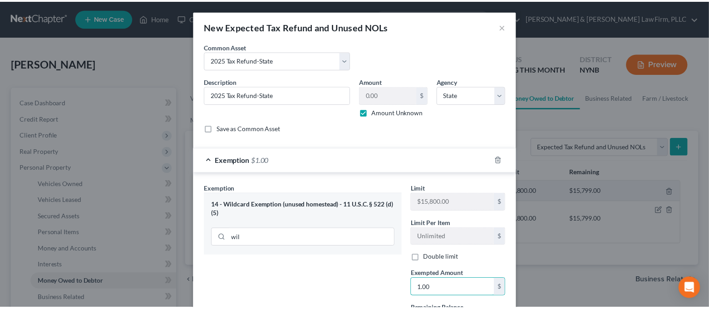
scroll to position [87, 0]
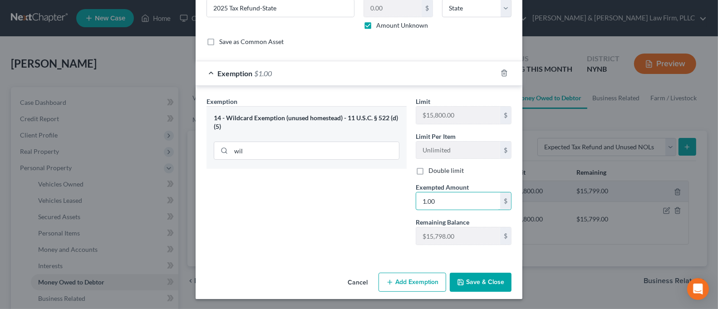
type input "1.00"
click at [366, 244] on div "Exemption Set must be selected for CA. Exemption * 14 - Wildcard Exemption (unu…" at bounding box center [306, 175] width 209 height 156
click at [471, 277] on button "Save & Close" at bounding box center [481, 282] width 62 height 19
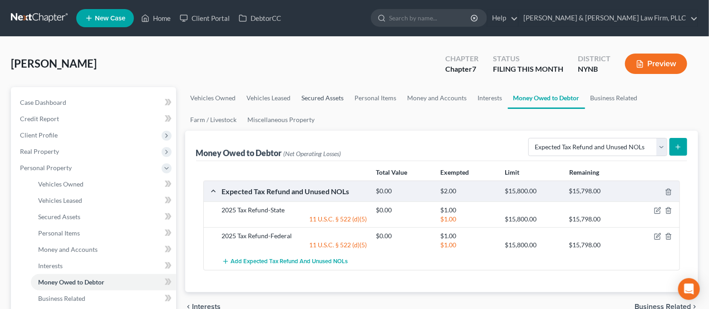
click at [336, 97] on link "Secured Assets" at bounding box center [322, 98] width 53 height 22
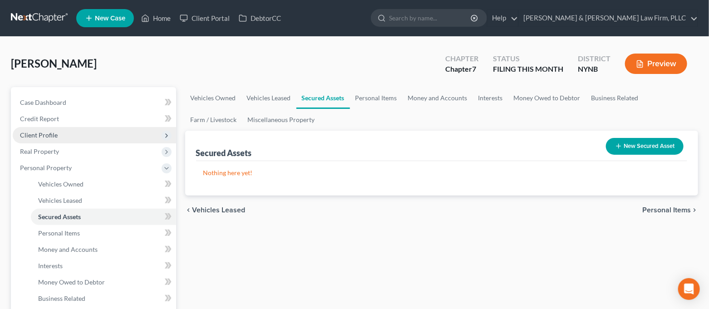
click at [78, 129] on span "Client Profile" at bounding box center [94, 135] width 163 height 16
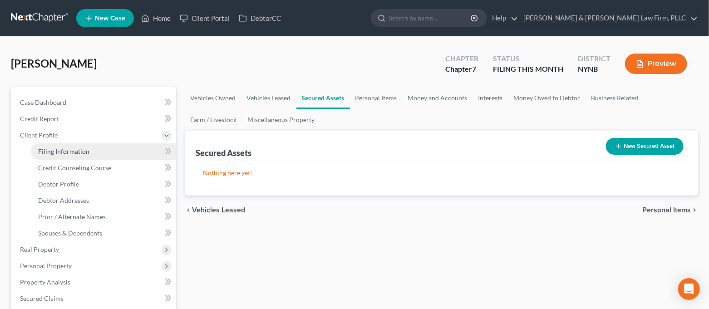
click at [83, 148] on span "Filing Information" at bounding box center [63, 151] width 51 height 8
select select "1"
select select "0"
select select "54"
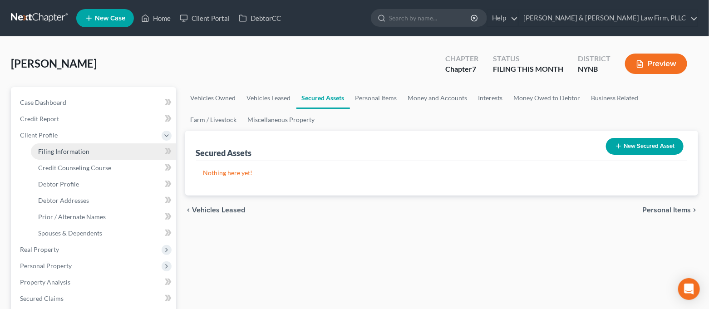
select select "0"
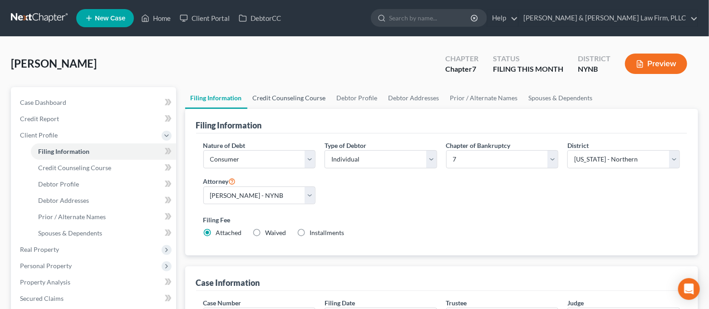
click at [314, 98] on link "Credit Counseling Course" at bounding box center [289, 98] width 84 height 22
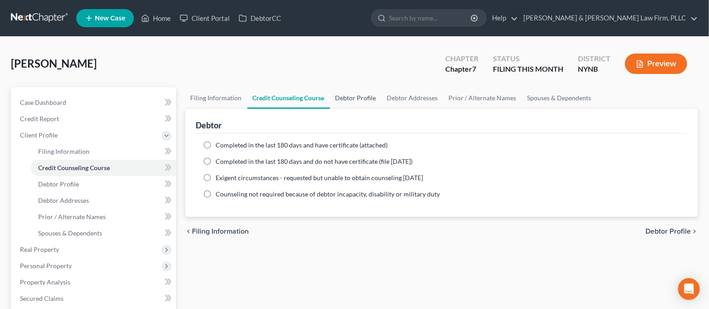
click at [368, 96] on link "Debtor Profile" at bounding box center [356, 98] width 52 height 22
select select "0"
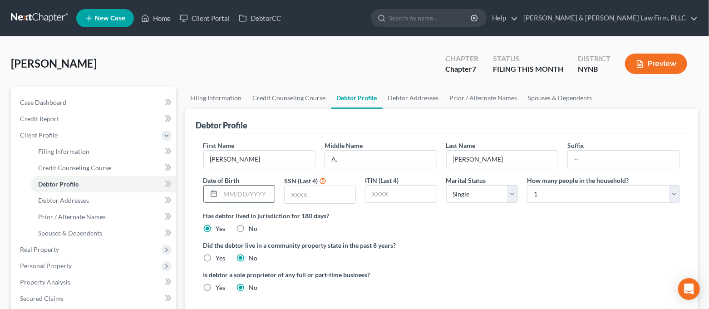
click at [258, 190] on input "text" at bounding box center [247, 194] width 54 height 17
type input "[DATE]"
click at [303, 204] on div "First Name [PERSON_NAME] Middle Name A. Last Name [PERSON_NAME] Suffix Date of …" at bounding box center [442, 176] width 486 height 70
click at [303, 200] on input "text" at bounding box center [319, 194] width 71 height 17
type input "5129"
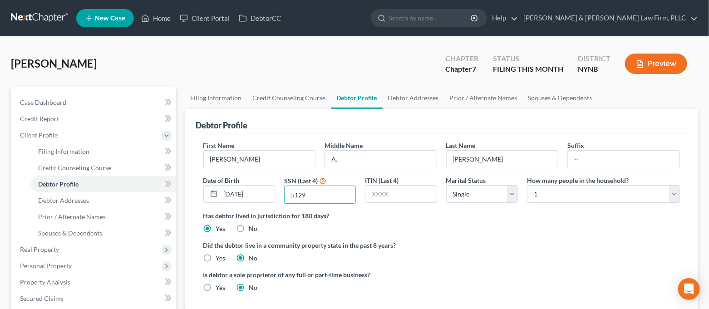
click at [445, 234] on ng-include "First Name [PERSON_NAME] Middle Name A. Last Name [PERSON_NAME] Suffix Date of …" at bounding box center [441, 220] width 477 height 159
click at [424, 98] on link "Debtor Addresses" at bounding box center [413, 98] width 62 height 22
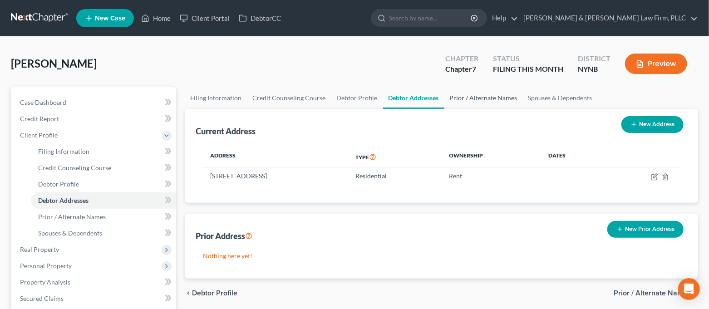
click at [461, 96] on link "Prior / Alternate Names" at bounding box center [483, 98] width 78 height 22
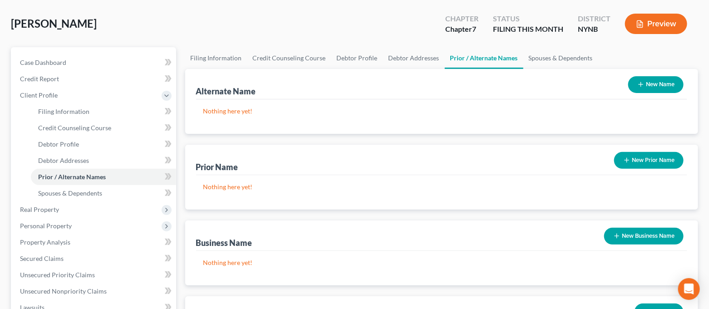
scroll to position [60, 0]
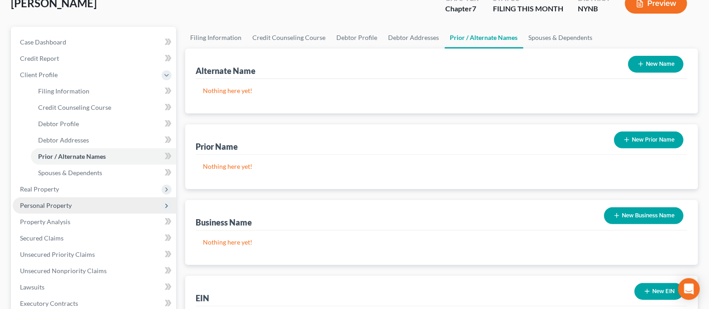
click at [89, 209] on span "Personal Property" at bounding box center [94, 205] width 163 height 16
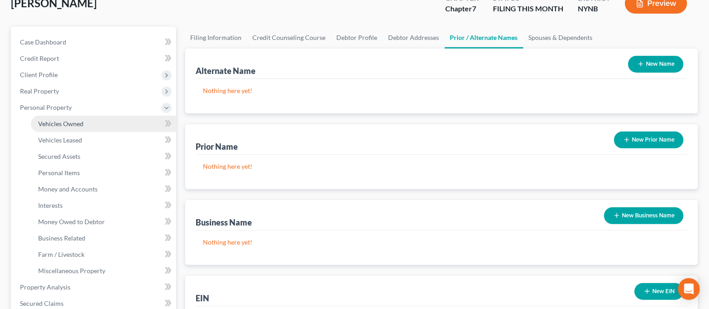
click at [87, 127] on link "Vehicles Owned" at bounding box center [103, 124] width 145 height 16
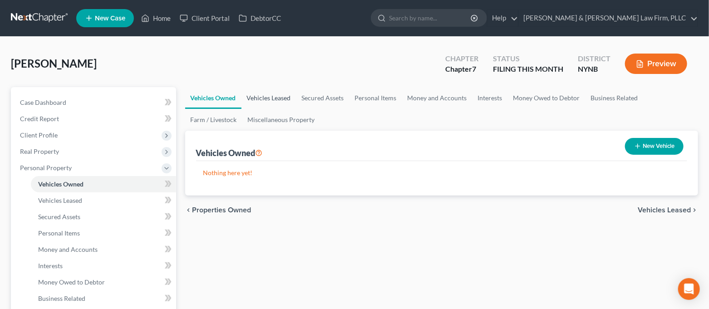
click at [268, 96] on link "Vehicles Leased" at bounding box center [268, 98] width 55 height 22
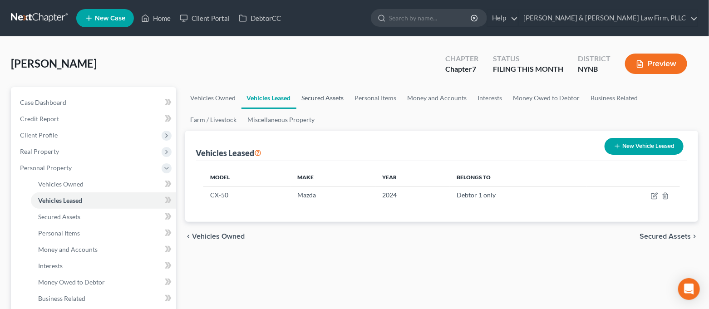
click at [320, 95] on link "Secured Assets" at bounding box center [322, 98] width 53 height 22
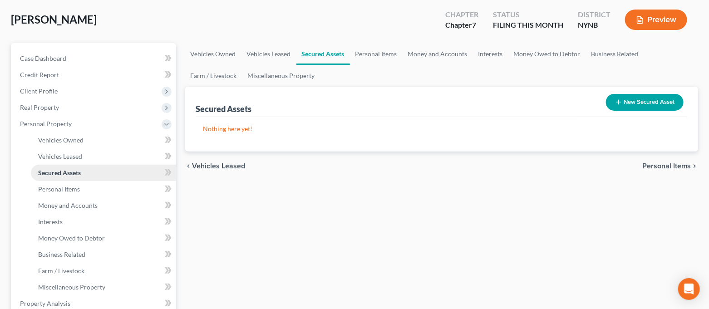
scroll to position [121, 0]
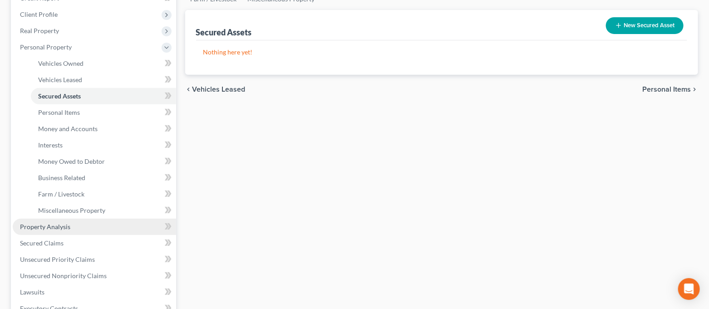
click at [78, 228] on link "Property Analysis" at bounding box center [94, 227] width 163 height 16
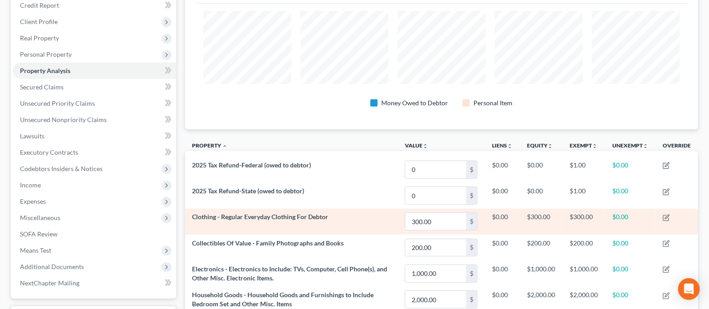
scroll to position [110, 0]
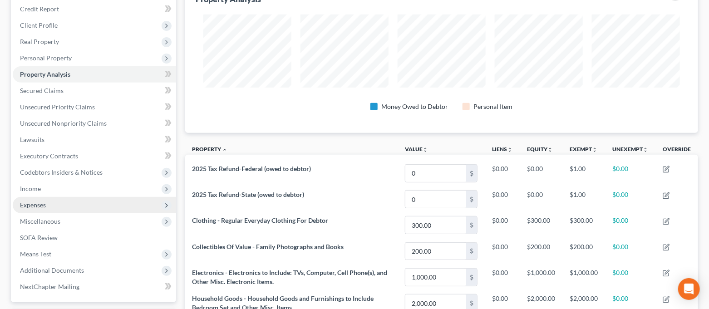
click at [82, 203] on span "Expenses" at bounding box center [94, 205] width 163 height 16
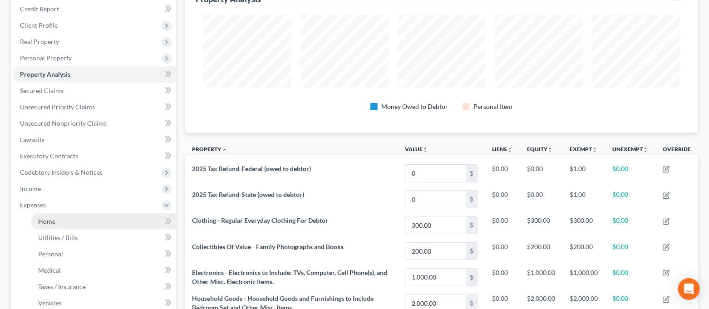
click at [78, 217] on link "Home" at bounding box center [103, 221] width 145 height 16
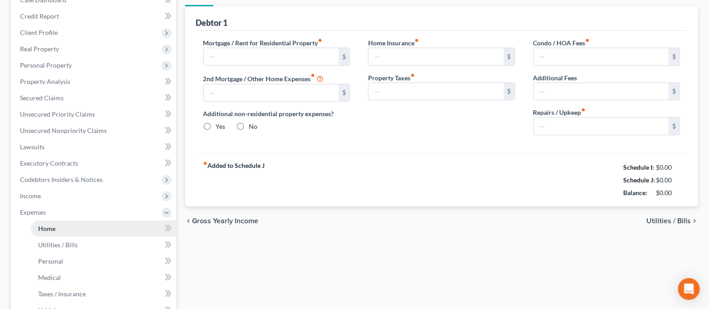
type input "200.00"
type input "0.00"
radio input "true"
type input "0.00"
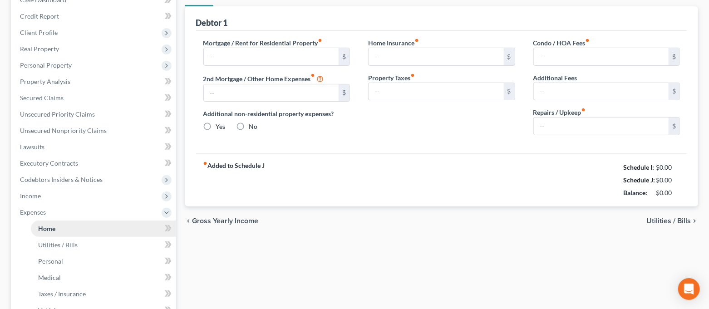
type input "0.00"
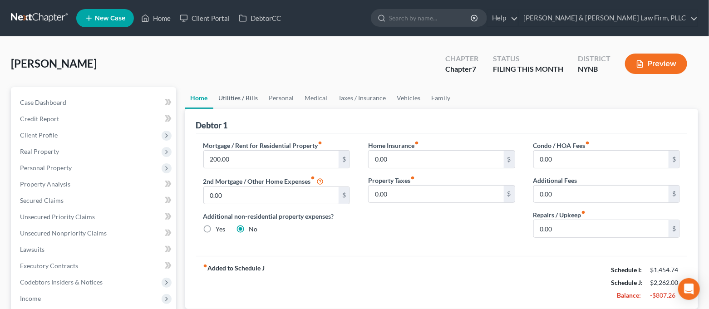
click at [252, 102] on link "Utilities / Bills" at bounding box center [238, 98] width 50 height 22
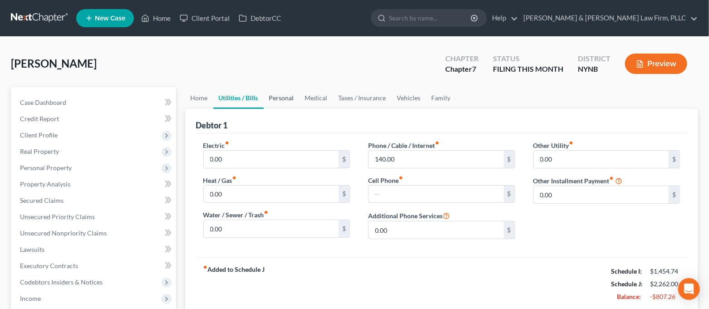
click at [272, 100] on link "Personal" at bounding box center [282, 98] width 36 height 22
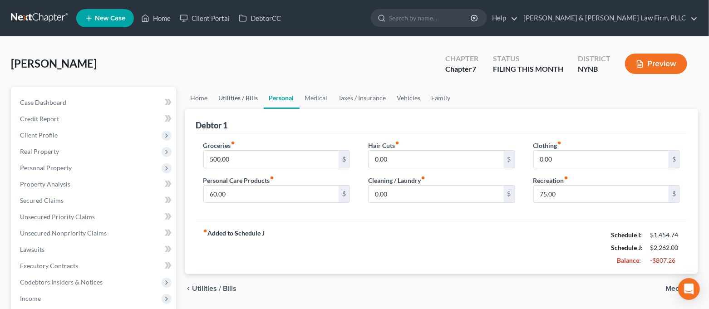
click at [244, 102] on link "Utilities / Bills" at bounding box center [238, 98] width 50 height 22
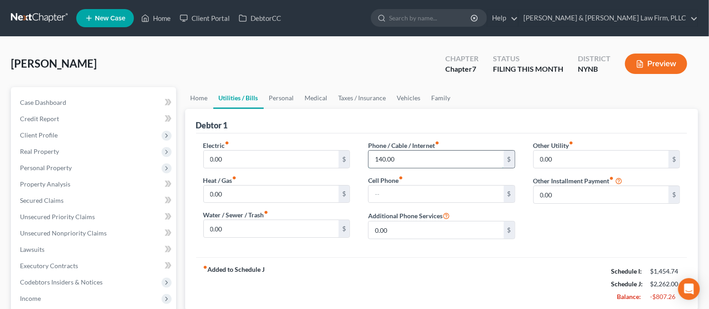
click at [395, 159] on input "140.00" at bounding box center [435, 159] width 135 height 17
type input "120.00"
click at [388, 126] on div "Debtor 1" at bounding box center [441, 121] width 491 height 24
click at [288, 101] on link "Personal" at bounding box center [282, 98] width 36 height 22
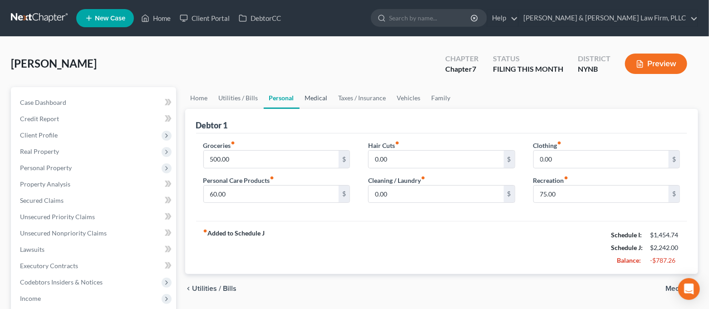
click at [317, 99] on link "Medical" at bounding box center [316, 98] width 34 height 22
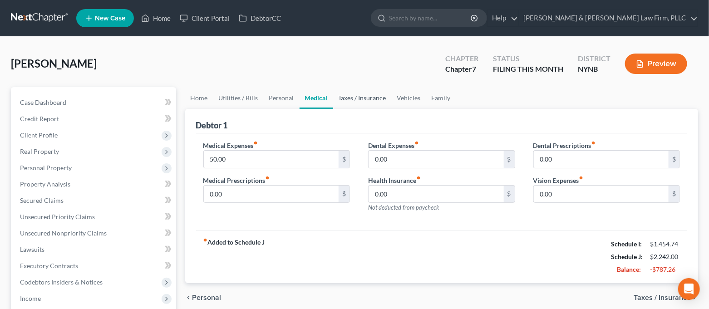
click at [357, 96] on link "Taxes / Insurance" at bounding box center [362, 98] width 59 height 22
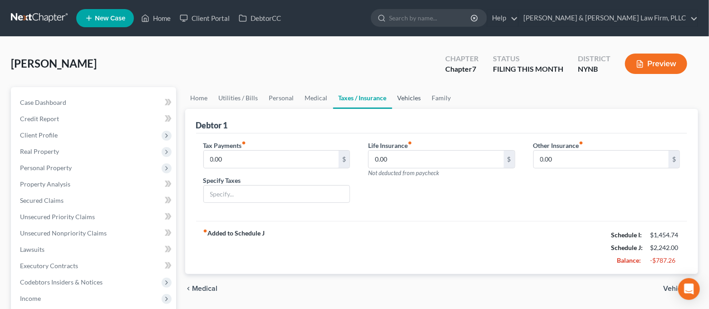
click at [405, 97] on link "Vehicles" at bounding box center [409, 98] width 34 height 22
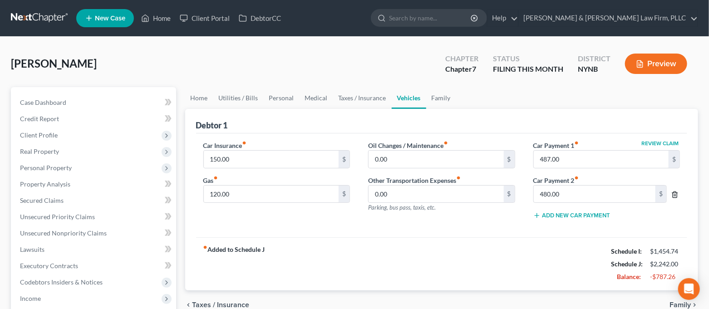
click at [675, 196] on line "button" at bounding box center [675, 195] width 0 height 2
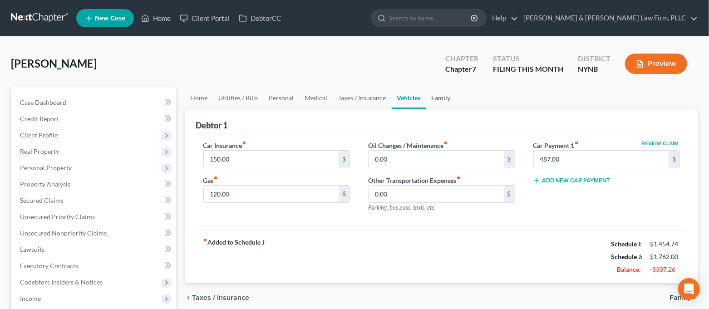
click at [447, 103] on link "Family" at bounding box center [441, 98] width 30 height 22
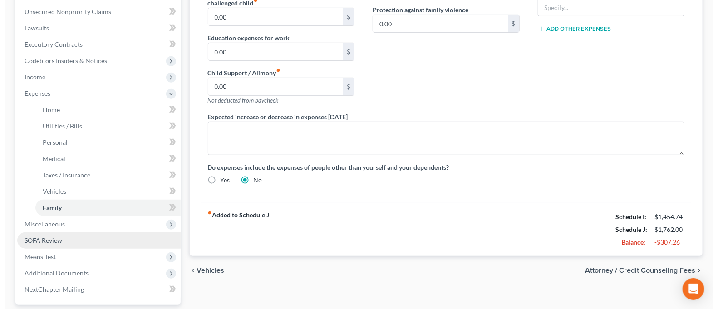
scroll to position [242, 0]
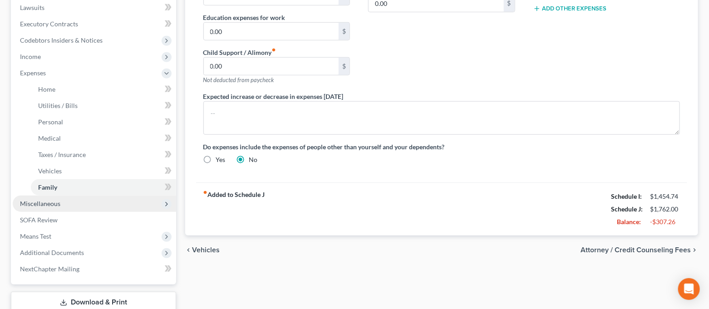
click at [62, 204] on span "Miscellaneous" at bounding box center [94, 203] width 163 height 16
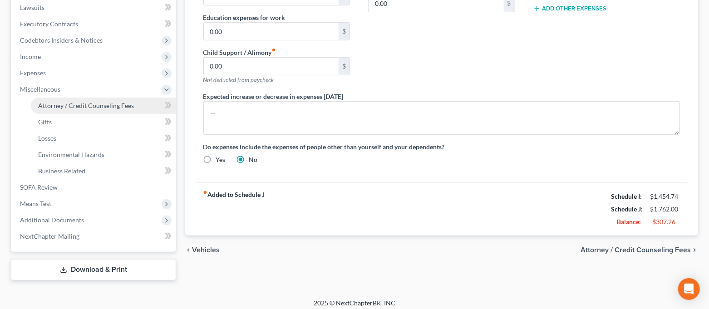
click at [78, 107] on span "Attorney / Credit Counseling Fees" at bounding box center [86, 106] width 96 height 8
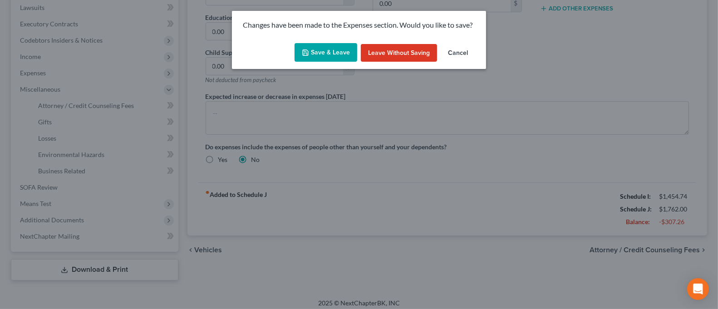
click at [315, 55] on button "Save & Leave" at bounding box center [325, 52] width 63 height 19
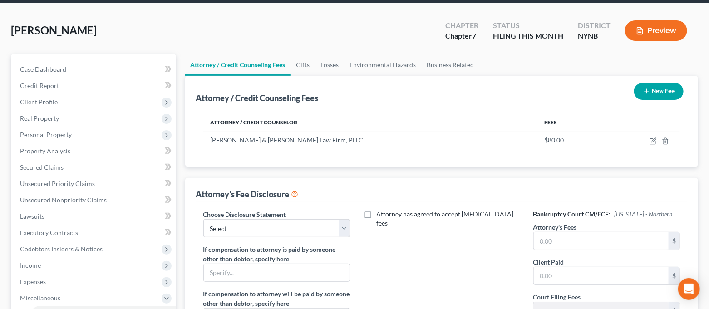
scroll to position [60, 0]
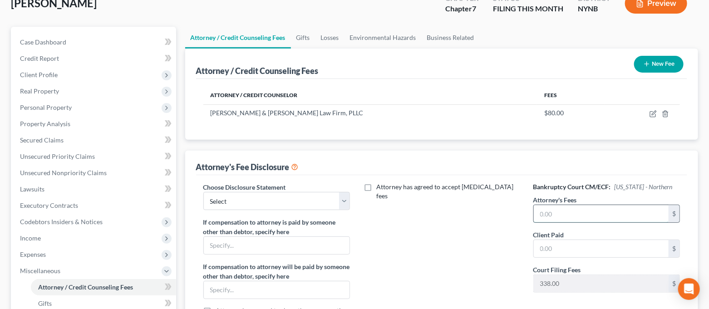
click at [567, 207] on input "text" at bounding box center [600, 213] width 135 height 17
click at [567, 210] on input "text" at bounding box center [600, 213] width 135 height 17
type input "1,282.00"
click at [570, 249] on input "text" at bounding box center [600, 248] width 135 height 17
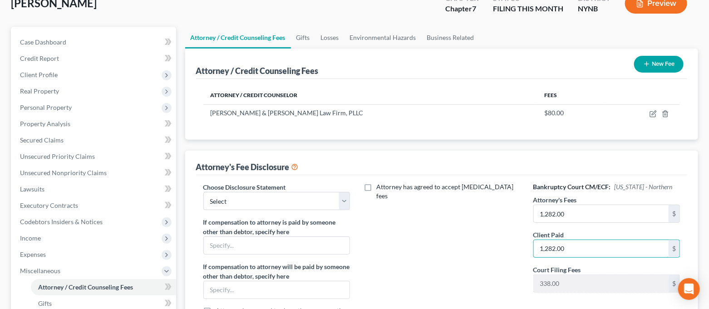
type input "1,282.00"
click at [443, 272] on div "Attorney has agreed to accept [MEDICAL_DATA] fees" at bounding box center [441, 261] width 165 height 159
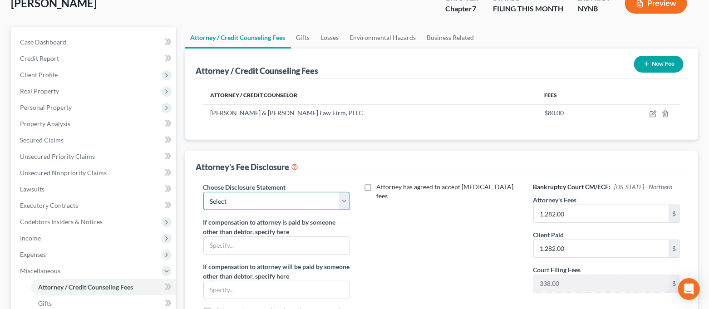
click at [347, 204] on select "Select [PERSON_NAME] & [PERSON_NAME] Law firm, PLLC" at bounding box center [276, 201] width 147 height 18
select select "0"
click at [203, 192] on select "Select [PERSON_NAME] & [PERSON_NAME] Law firm, PLLC" at bounding box center [276, 201] width 147 height 18
click at [405, 225] on div "Attorney has agreed to accept [MEDICAL_DATA] fees" at bounding box center [441, 261] width 165 height 159
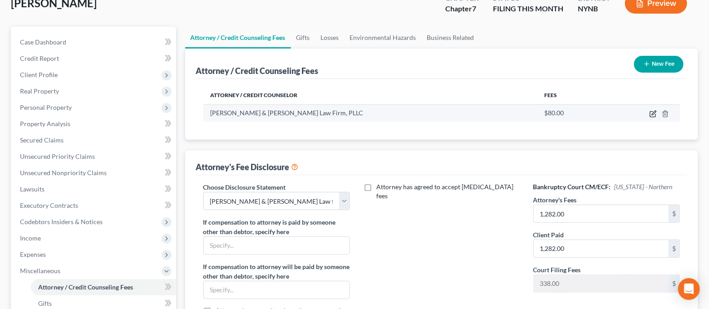
click at [651, 114] on icon "button" at bounding box center [652, 113] width 7 height 7
select select "35"
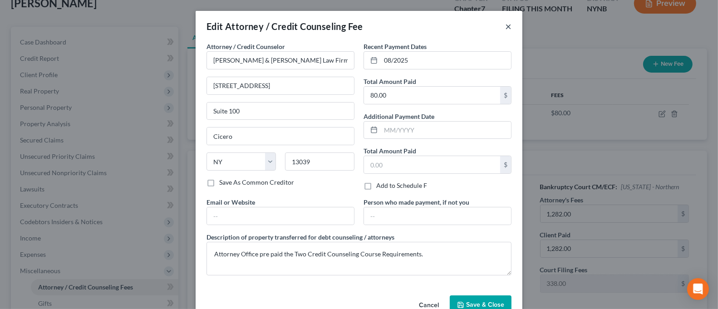
click at [505, 29] on button "×" at bounding box center [508, 26] width 6 height 11
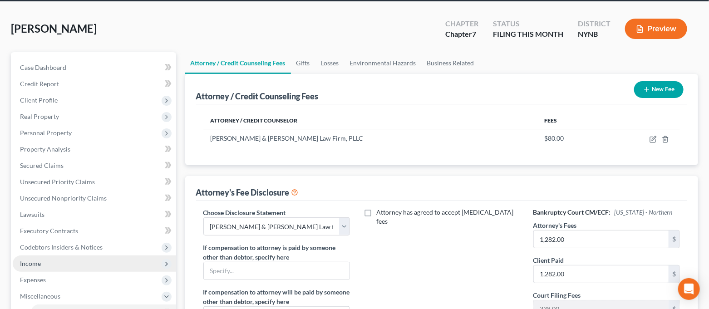
scroll to position [0, 0]
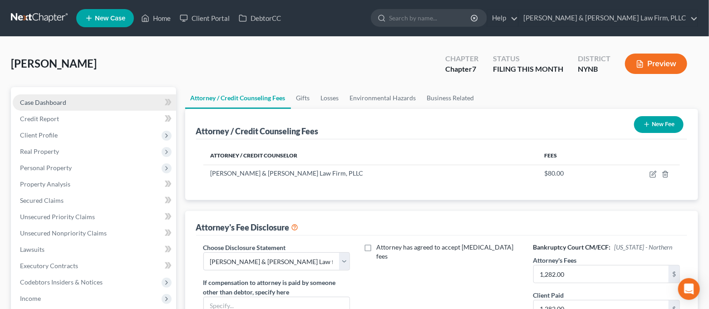
click at [77, 101] on link "Case Dashboard" at bounding box center [94, 102] width 163 height 16
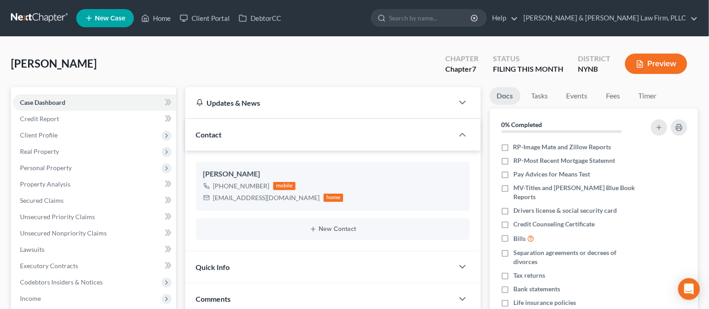
scroll to position [3236, 0]
click at [143, 14] on icon at bounding box center [145, 18] width 8 height 11
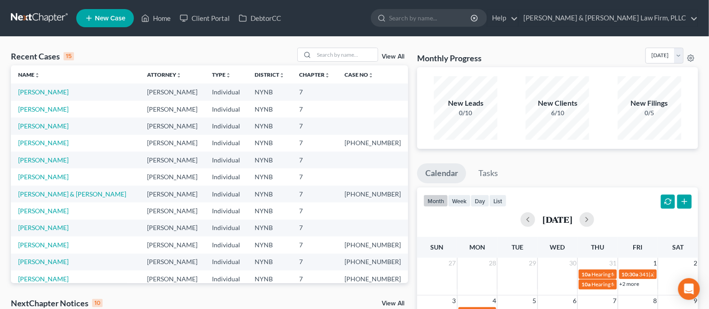
click at [48, 130] on td "[PERSON_NAME]" at bounding box center [75, 125] width 129 height 17
click at [47, 127] on link "[PERSON_NAME]" at bounding box center [43, 126] width 50 height 8
select select "4"
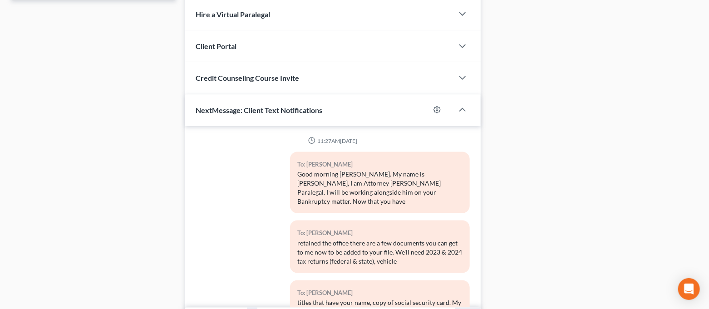
scroll to position [2308, 0]
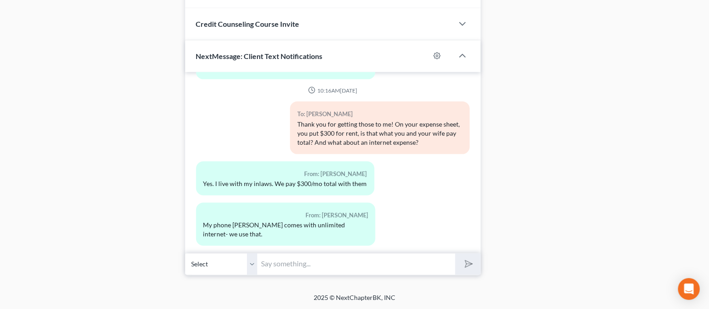
click at [347, 259] on input "text" at bounding box center [357, 264] width 198 height 22
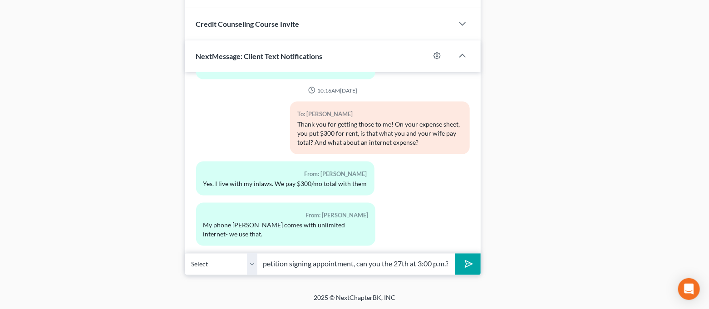
scroll to position [0, 29]
type input "For your petition signing appointment, can you the 27th at 3:00 p.m.?"
click at [466, 269] on icon "submit" at bounding box center [466, 264] width 13 height 13
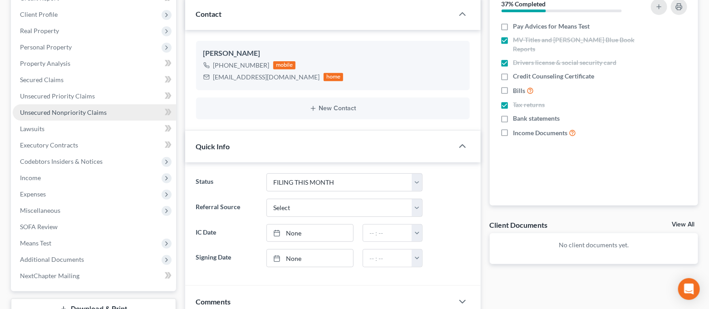
scroll to position [0, 0]
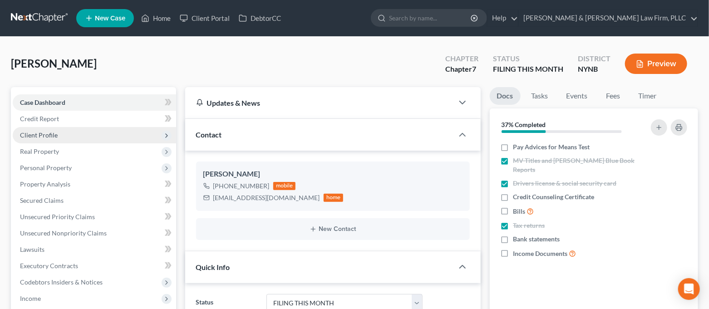
drag, startPoint x: 59, startPoint y: 136, endPoint x: 58, endPoint y: 129, distance: 6.4
click at [59, 135] on span "Client Profile" at bounding box center [94, 135] width 163 height 16
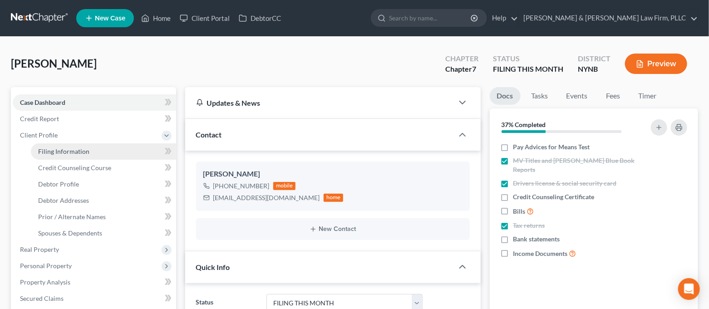
click at [61, 147] on span "Filing Information" at bounding box center [63, 151] width 51 height 8
select select "1"
select select "0"
select select "54"
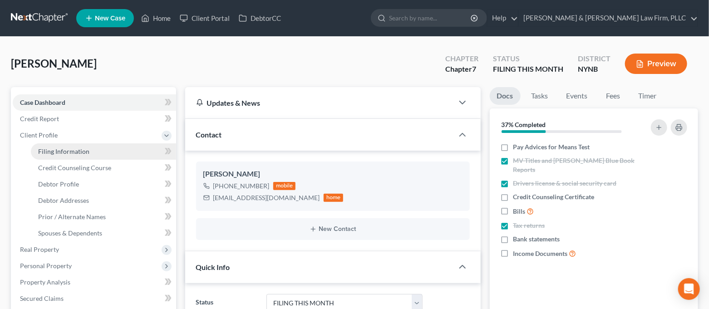
select select "0"
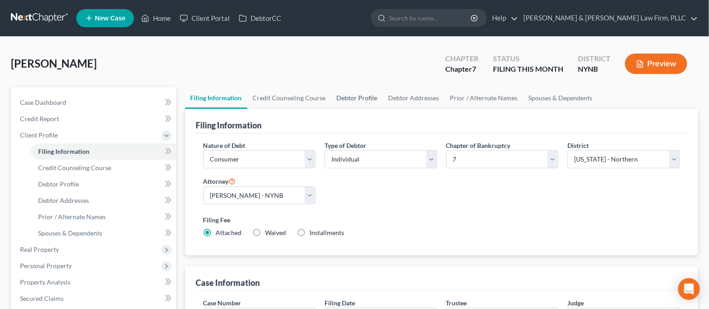
click at [352, 101] on link "Debtor Profile" at bounding box center [357, 98] width 52 height 22
select select "1"
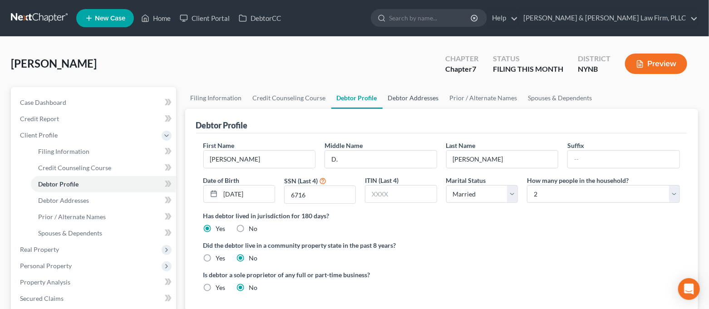
click at [391, 98] on link "Debtor Addresses" at bounding box center [413, 98] width 62 height 22
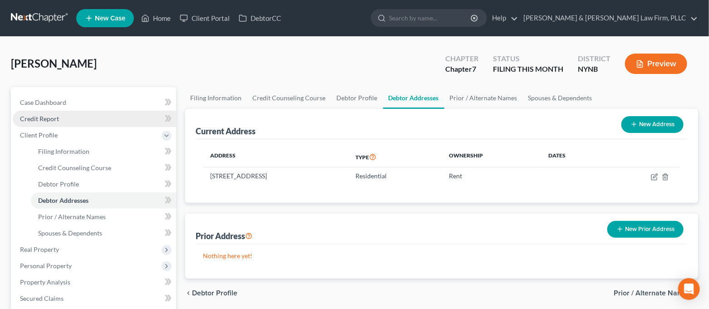
click at [63, 122] on link "Credit Report" at bounding box center [94, 119] width 163 height 16
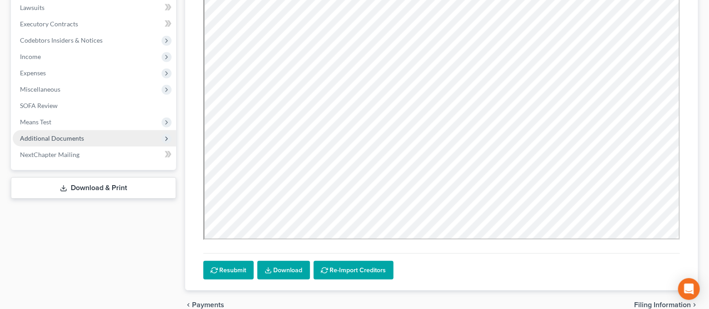
scroll to position [181, 0]
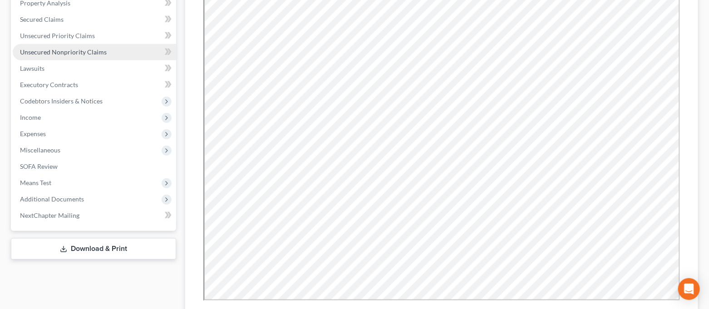
click at [76, 51] on span "Unsecured Nonpriority Claims" at bounding box center [63, 52] width 87 height 8
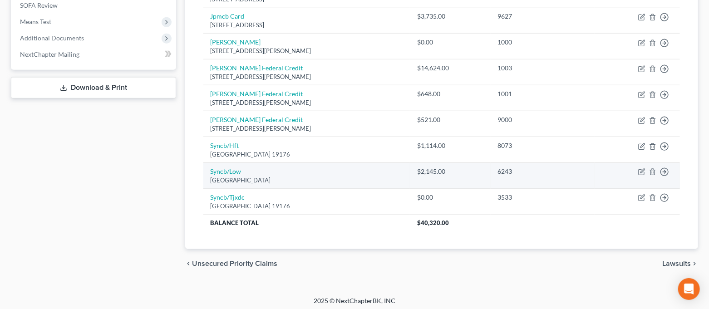
scroll to position [345, 0]
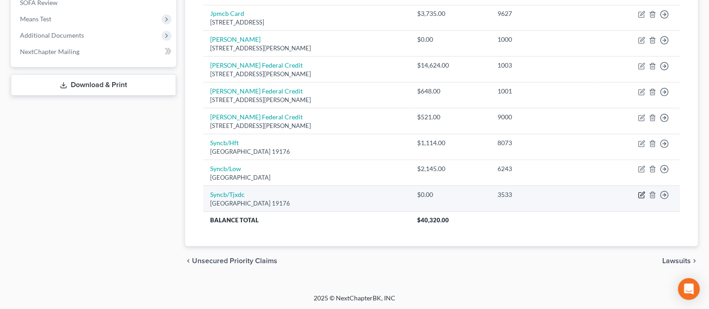
click at [639, 195] on icon "button" at bounding box center [641, 194] width 7 height 7
select select "39"
select select "2"
select select "0"
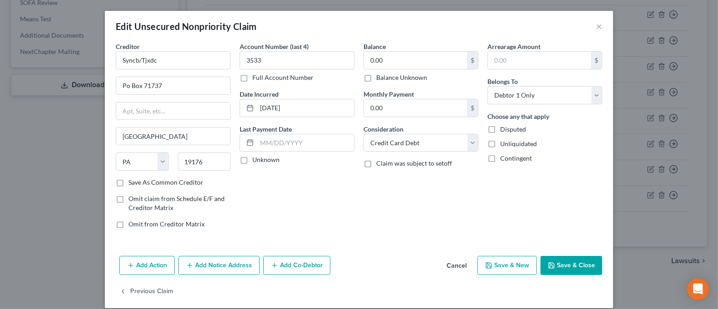
click at [382, 80] on label "Balance Unknown" at bounding box center [401, 77] width 51 height 9
click at [382, 79] on input "Balance Unknown" at bounding box center [383, 76] width 6 height 6
checkbox input "true"
click at [560, 260] on button "Save & Close" at bounding box center [571, 265] width 62 height 19
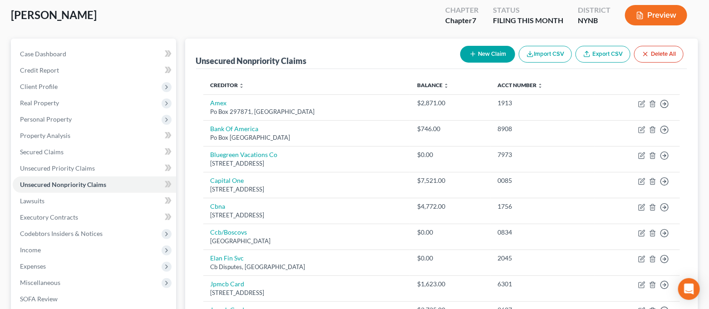
scroll to position [0, 0]
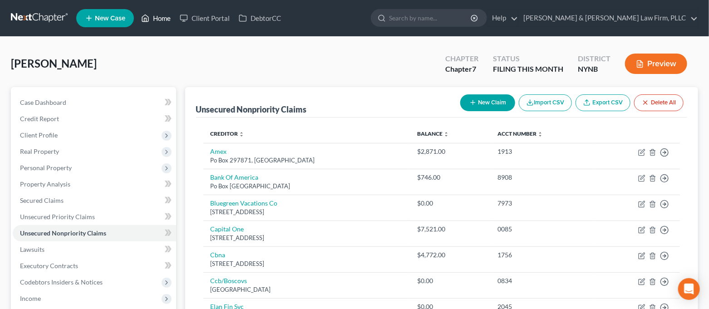
click at [146, 20] on icon at bounding box center [145, 18] width 8 height 11
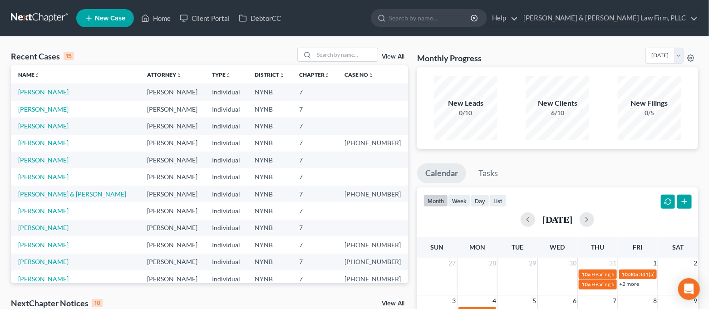
click at [42, 90] on link "[PERSON_NAME]" at bounding box center [43, 92] width 50 height 8
select select "4"
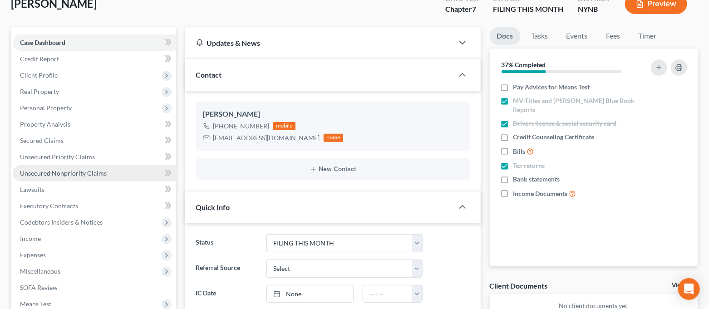
scroll to position [2414, 0]
click at [89, 171] on span "Unsecured Nonpriority Claims" at bounding box center [63, 173] width 87 height 8
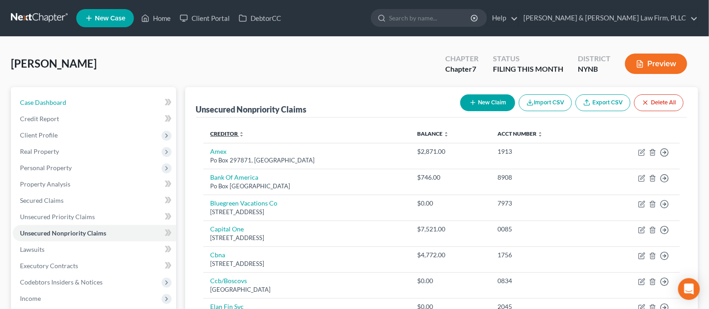
drag, startPoint x: 128, startPoint y: 104, endPoint x: 210, endPoint y: 131, distance: 86.8
click at [128, 104] on link "Case Dashboard" at bounding box center [94, 102] width 163 height 16
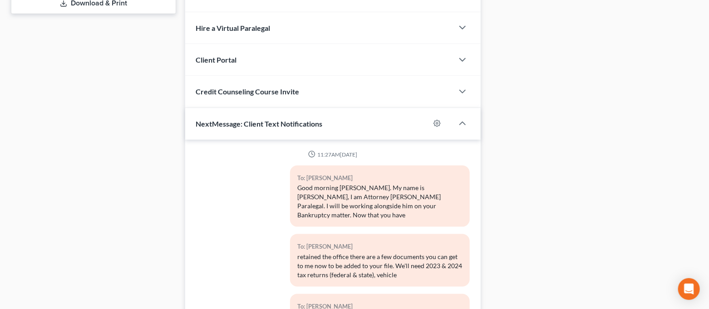
scroll to position [2414, 0]
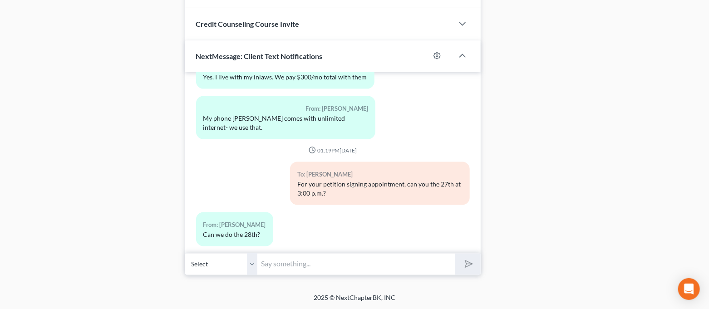
click at [326, 268] on input "text" at bounding box center [357, 264] width 198 height 22
type input "We can do 4pm on the 28th"
click at [455, 254] on button "submit" at bounding box center [467, 264] width 25 height 21
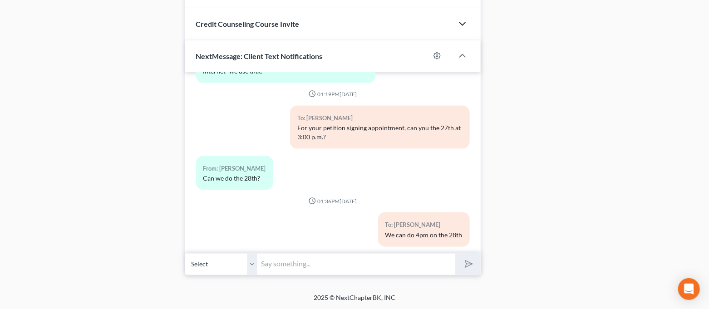
click at [460, 24] on icon "button" at bounding box center [462, 24] width 11 height 11
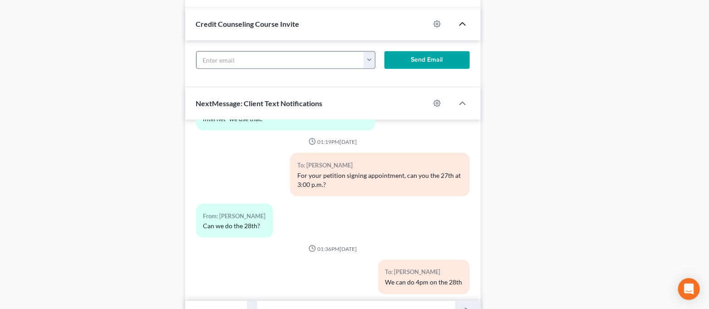
click at [368, 59] on button "button" at bounding box center [368, 60] width 11 height 17
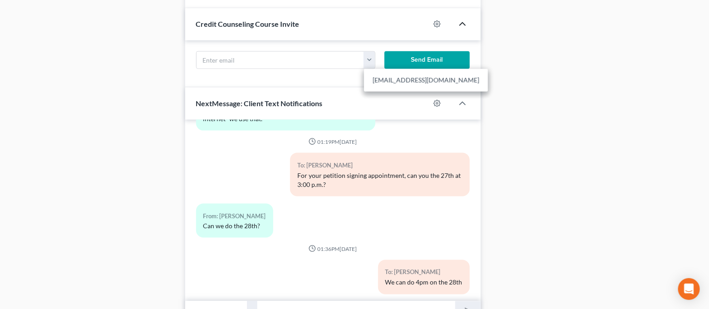
drag, startPoint x: 378, startPoint y: 77, endPoint x: 406, endPoint y: 62, distance: 31.5
click at [378, 77] on link "[EMAIL_ADDRESS][DOMAIN_NAME]" at bounding box center [426, 80] width 124 height 15
type input "[EMAIL_ADDRESS][DOMAIN_NAME]"
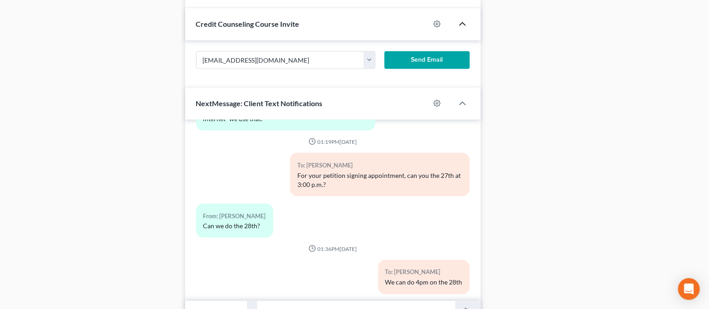
click at [409, 61] on button "Send Email" at bounding box center [426, 60] width 85 height 18
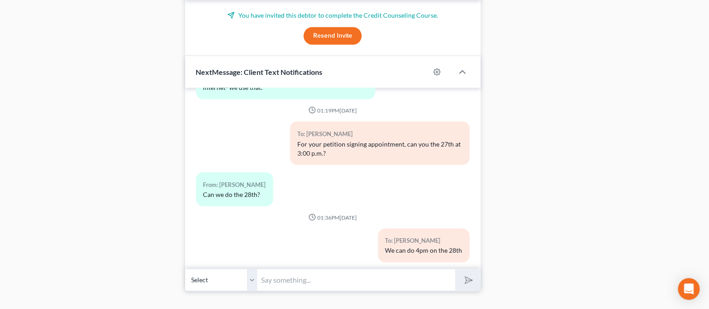
scroll to position [550, 0]
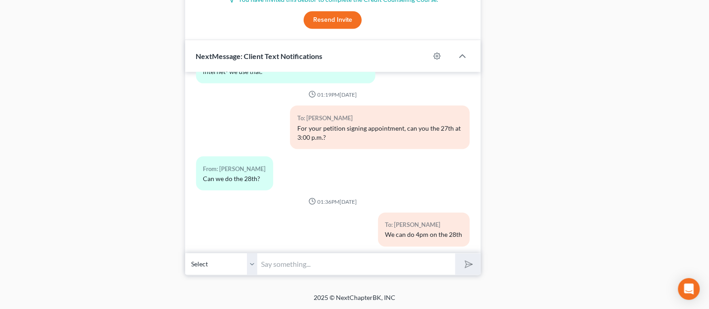
click at [368, 259] on input "text" at bounding box center [357, 264] width 198 height 22
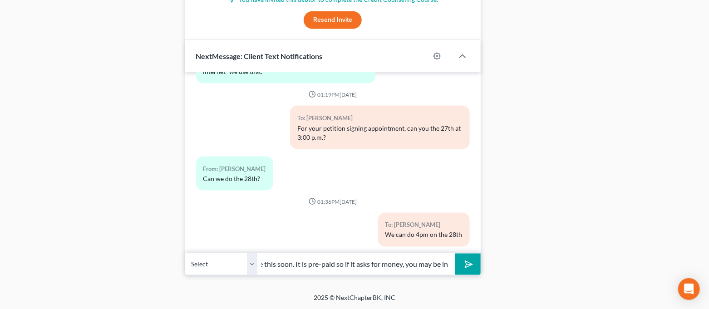
scroll to position [0, 283]
type input "I also just sent you the link for the first required credit counseling course. …"
click at [455, 254] on button "submit" at bounding box center [467, 264] width 25 height 21
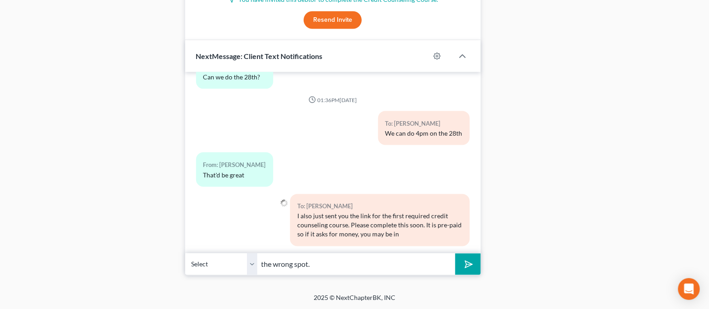
type input "the wrong spot."
click at [455, 254] on button "submit" at bounding box center [467, 264] width 25 height 21
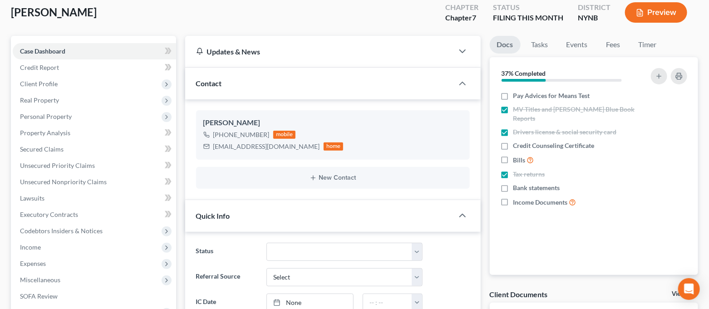
scroll to position [0, 0]
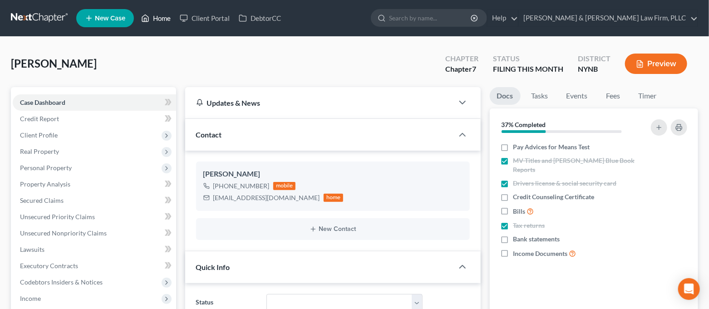
drag, startPoint x: 148, startPoint y: 22, endPoint x: 134, endPoint y: 0, distance: 26.3
click at [148, 22] on icon at bounding box center [145, 18] width 6 height 7
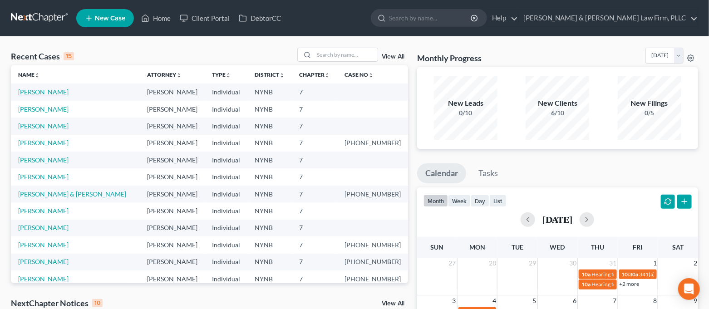
click at [45, 94] on link "[PERSON_NAME]" at bounding box center [43, 92] width 50 height 8
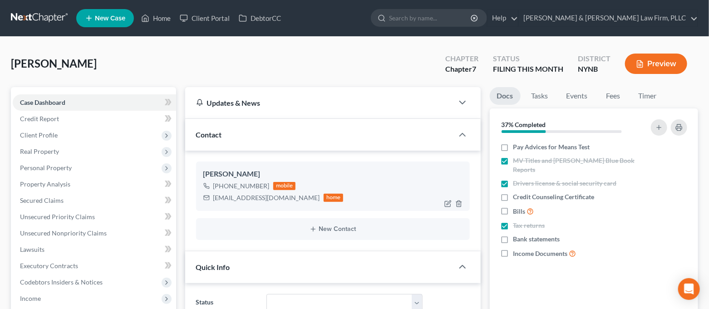
scroll to position [2655, 0]
drag, startPoint x: 264, startPoint y: 185, endPoint x: 222, endPoint y: 189, distance: 42.4
click at [222, 189] on div "[PHONE_NUMBER]" at bounding box center [241, 185] width 56 height 9
copy div "607) 767-5791"
click at [153, 18] on link "Home" at bounding box center [156, 18] width 39 height 16
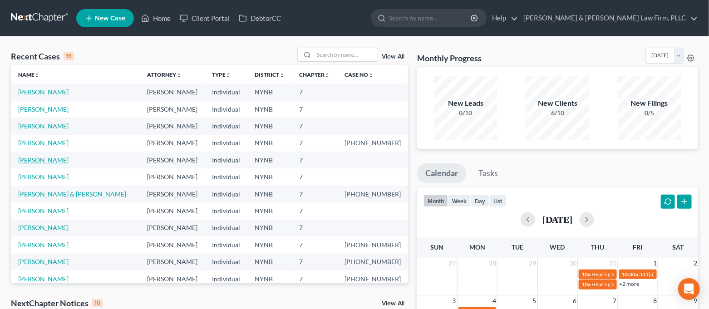
click at [49, 160] on link "[PERSON_NAME]" at bounding box center [43, 160] width 50 height 8
select select "4"
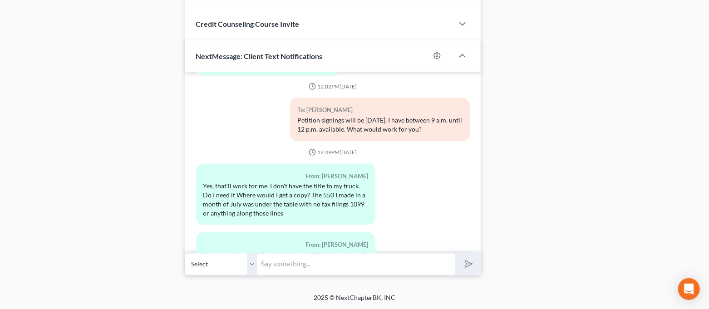
scroll to position [2608, 0]
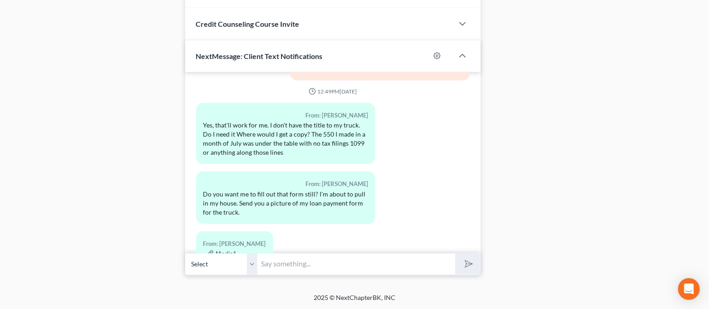
click at [367, 263] on input "text" at bounding box center [357, 264] width 198 height 22
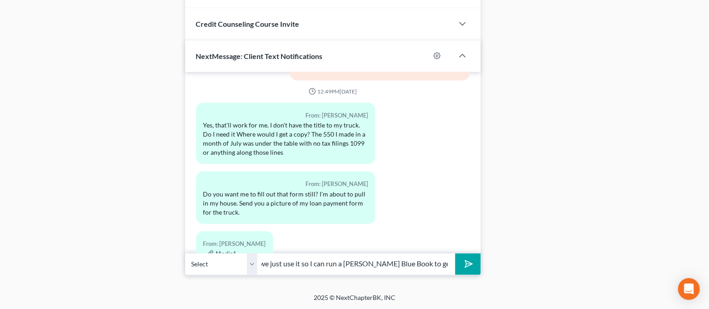
scroll to position [0, 255]
type input "No, you don't need to fill out the form for July. We don't necessarily need the…"
click at [455, 254] on button "submit" at bounding box center [467, 264] width 25 height 21
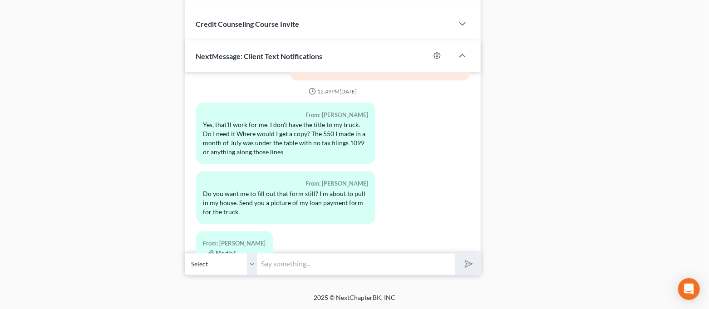
scroll to position [2742, 0]
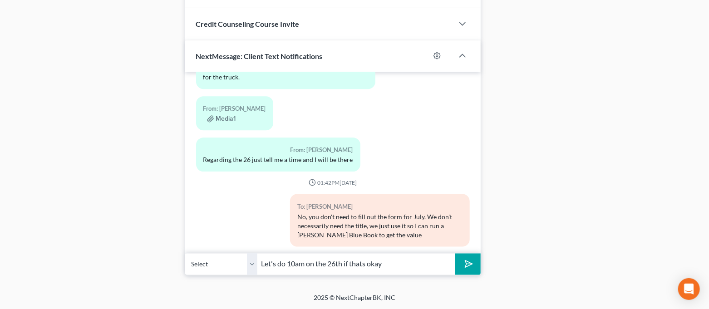
type input "Let's do 10am on the 26th if thats okay"
click at [455, 254] on button "submit" at bounding box center [467, 264] width 25 height 21
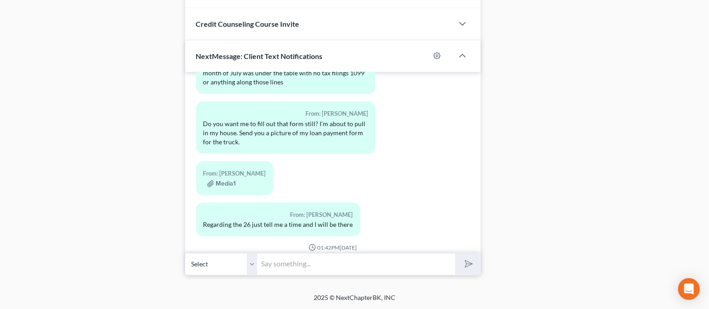
scroll to position [2542, 0]
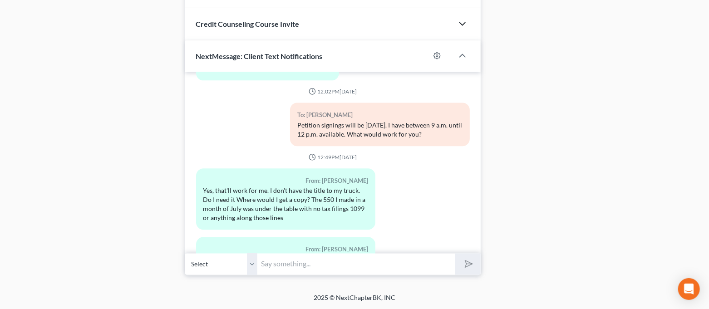
click at [464, 25] on icon "button" at bounding box center [462, 24] width 11 height 11
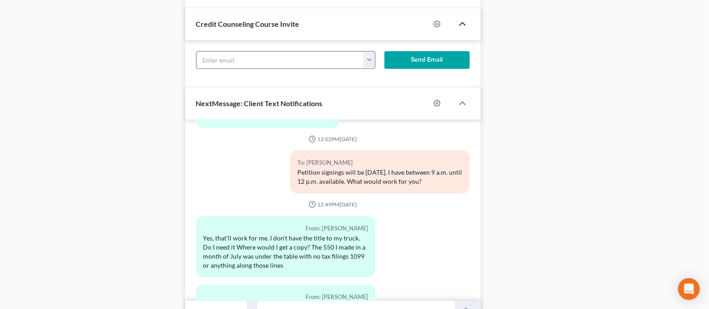
click at [371, 61] on button "button" at bounding box center [368, 60] width 11 height 17
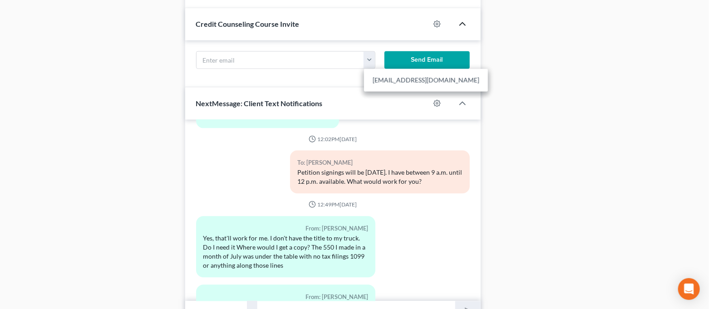
drag, startPoint x: 390, startPoint y: 82, endPoint x: 417, endPoint y: 63, distance: 33.3
click at [390, 82] on link "[EMAIL_ADDRESS][DOMAIN_NAME]" at bounding box center [426, 80] width 124 height 15
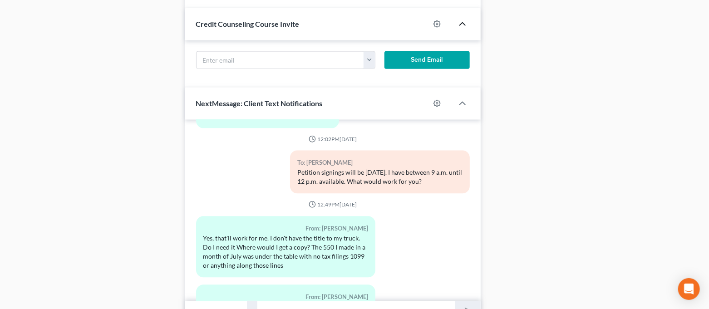
type input "[EMAIL_ADDRESS][DOMAIN_NAME]"
click at [419, 60] on button "Send Email" at bounding box center [426, 60] width 85 height 18
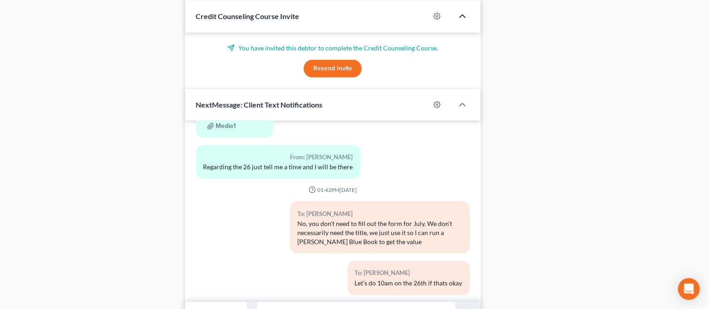
scroll to position [550, 0]
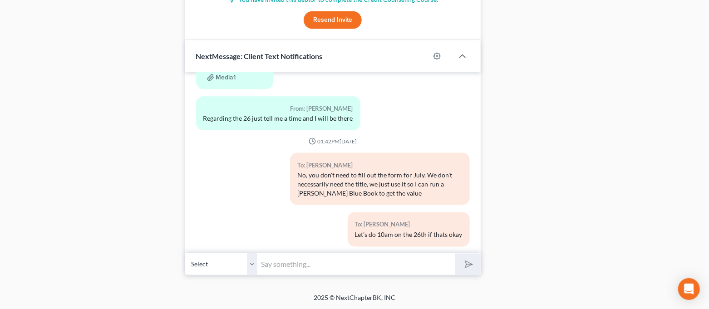
click at [387, 265] on input "text" at bounding box center [357, 264] width 198 height 22
type input "Y"
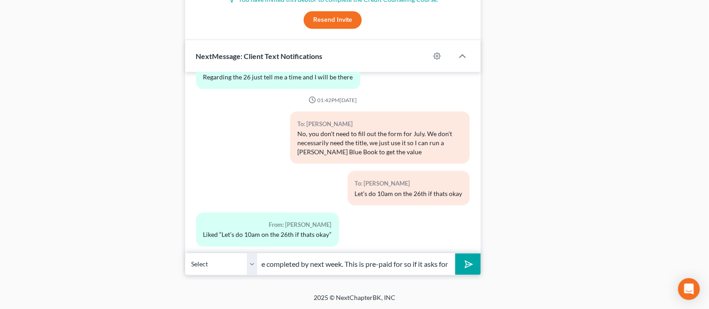
scroll to position [0, 275]
type input "I also just sent you the email link to the first required class you have to tak…"
click at [455, 254] on button "submit" at bounding box center [467, 264] width 25 height 21
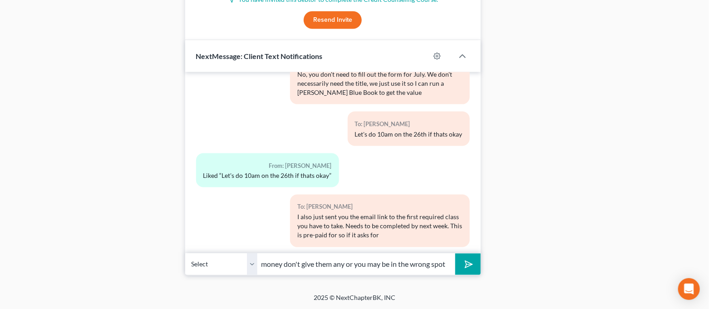
type input "money don't give them any or you may be in the wrong spot"
click at [455, 254] on button "submit" at bounding box center [467, 264] width 25 height 21
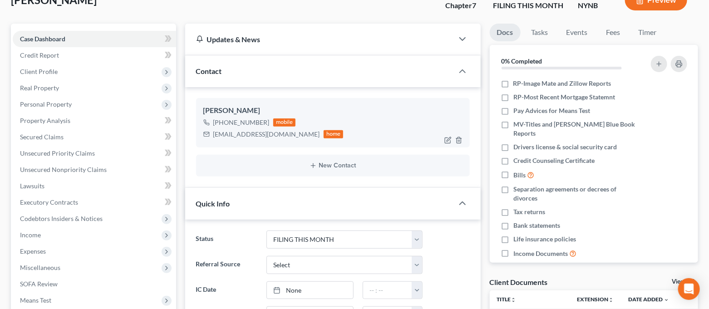
scroll to position [6, 0]
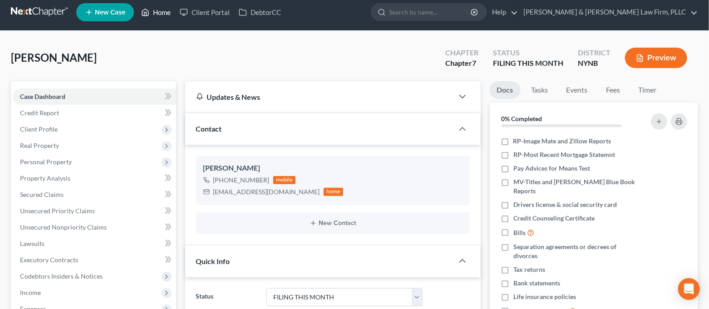
click at [145, 12] on polyline at bounding box center [145, 14] width 2 height 4
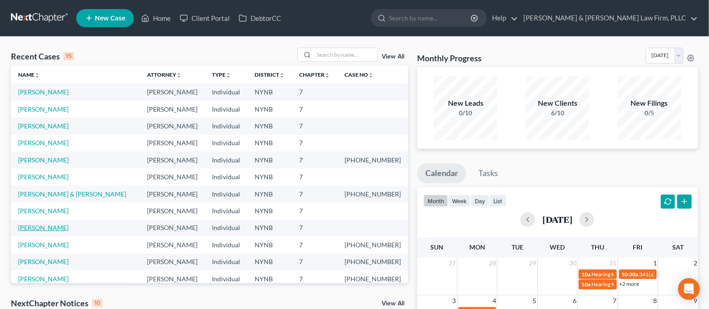
click at [49, 225] on link "[PERSON_NAME]" at bounding box center [43, 228] width 50 height 8
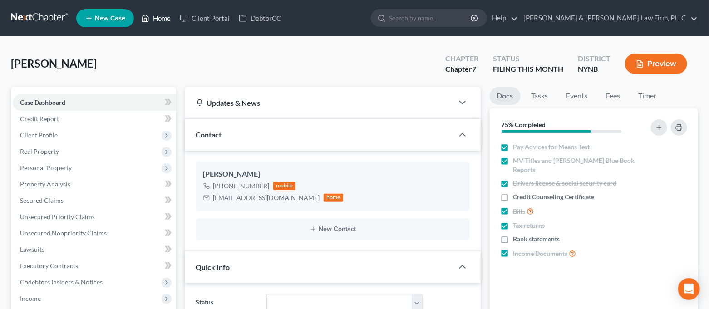
click at [161, 26] on link "Home" at bounding box center [156, 18] width 39 height 16
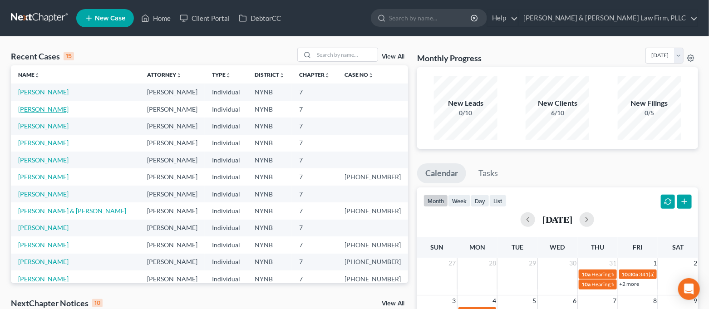
click at [47, 107] on link "[PERSON_NAME]" at bounding box center [43, 109] width 50 height 8
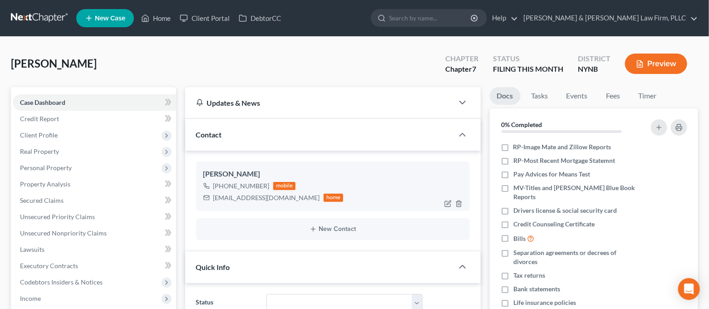
scroll to position [2936, 0]
drag, startPoint x: 264, startPoint y: 185, endPoint x: 221, endPoint y: 188, distance: 43.2
click at [221, 188] on div "[PHONE_NUMBER]" at bounding box center [241, 185] width 56 height 9
copy div "[PHONE_NUMBER]"
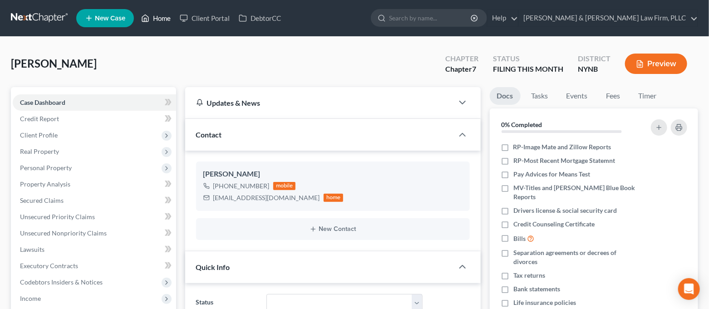
drag, startPoint x: 169, startPoint y: 22, endPoint x: 224, endPoint y: 130, distance: 121.1
click at [169, 22] on link "Home" at bounding box center [156, 18] width 39 height 16
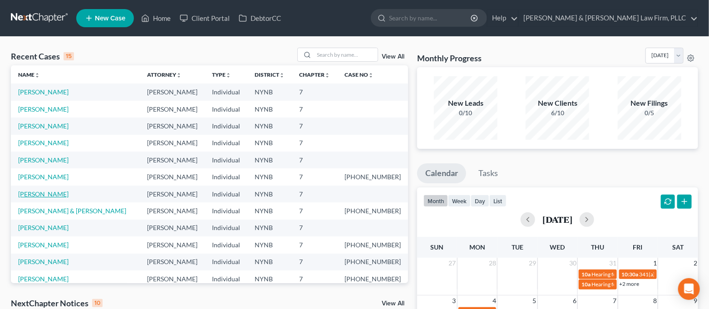
click at [39, 195] on link "[PERSON_NAME]" at bounding box center [43, 194] width 50 height 8
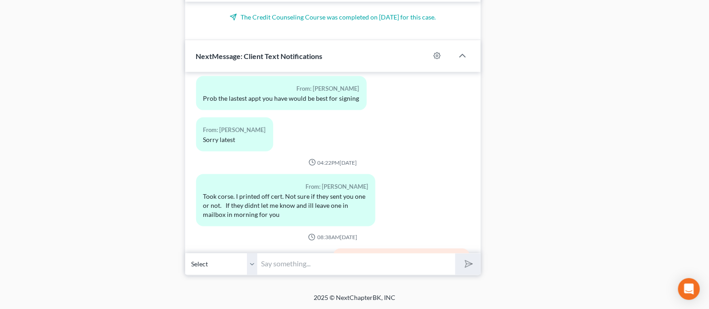
scroll to position [1039, 0]
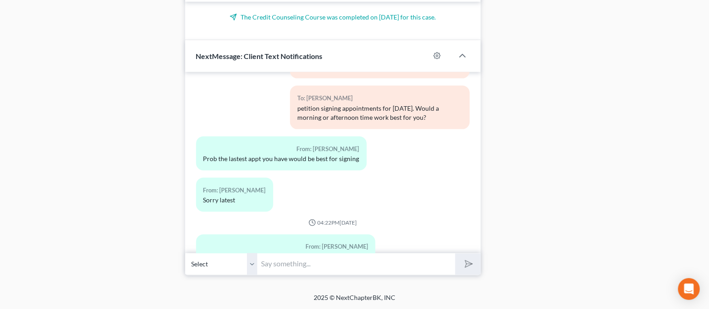
click at [362, 258] on input "text" at bounding box center [357, 264] width 198 height 22
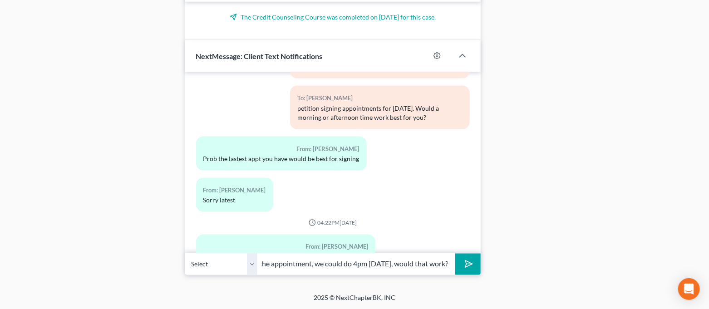
scroll to position [0, 54]
type input "For the appointment, we could do 4pm [DATE], would that work?"
click at [467, 269] on icon "submit" at bounding box center [466, 264] width 13 height 13
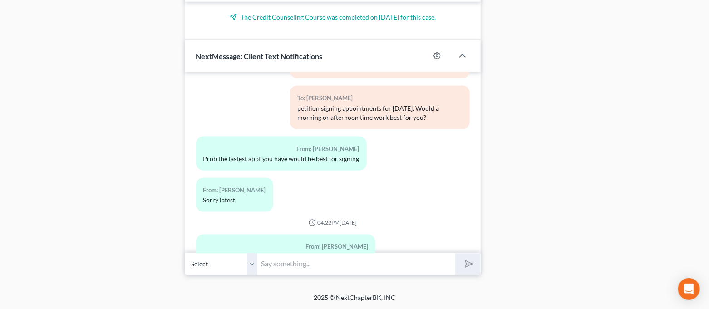
scroll to position [1225, 0]
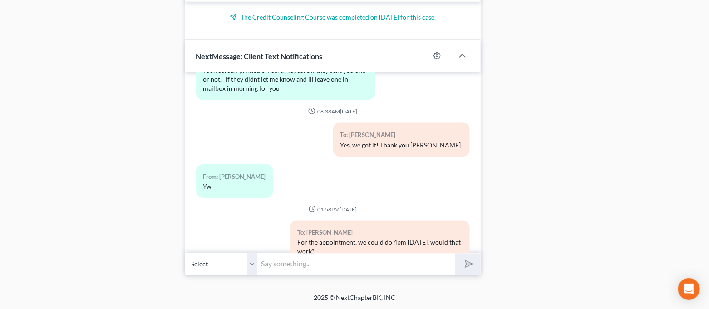
click at [337, 264] on input "text" at bounding box center [357, 264] width 198 height 22
type input "Unless you could do an early morning on the 26th"
click at [455, 254] on button "submit" at bounding box center [467, 264] width 25 height 21
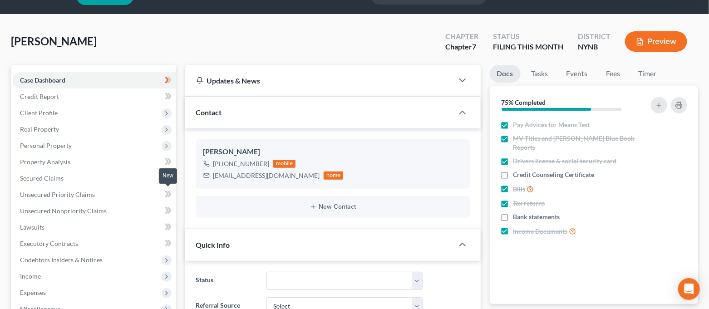
scroll to position [0, 0]
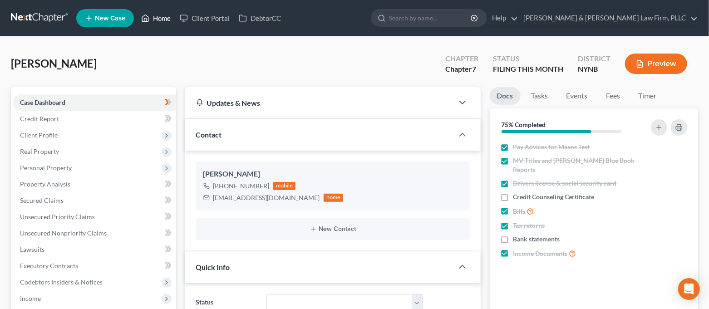
click at [155, 16] on link "Home" at bounding box center [156, 18] width 39 height 16
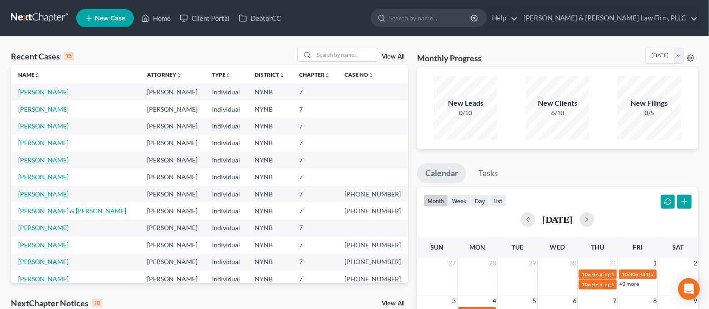
click at [32, 161] on link "[PERSON_NAME]" at bounding box center [43, 160] width 50 height 8
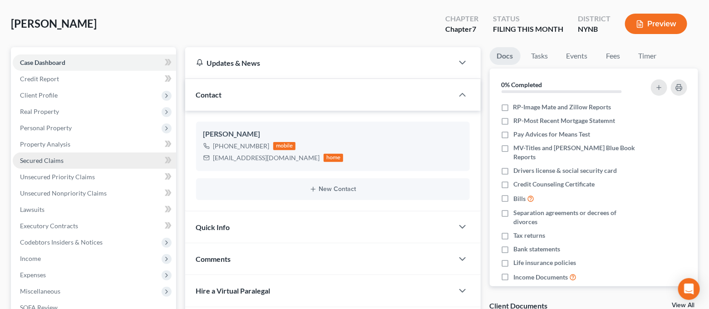
scroll to position [121, 0]
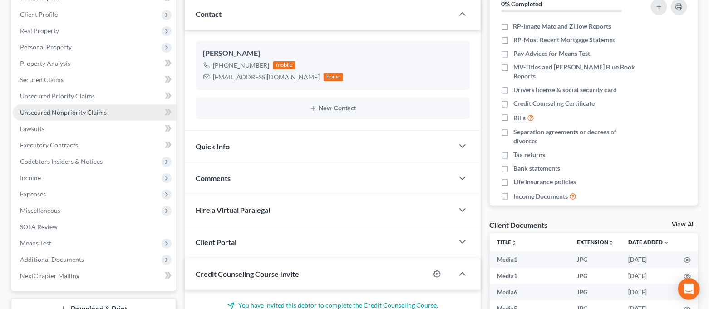
click at [72, 117] on link "Unsecured Nonpriority Claims" at bounding box center [94, 112] width 163 height 16
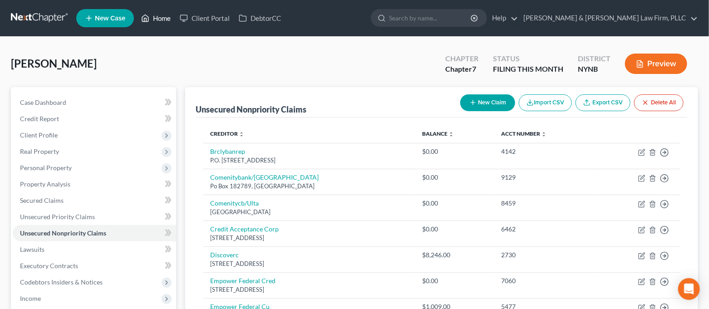
click at [161, 24] on link "Home" at bounding box center [156, 18] width 39 height 16
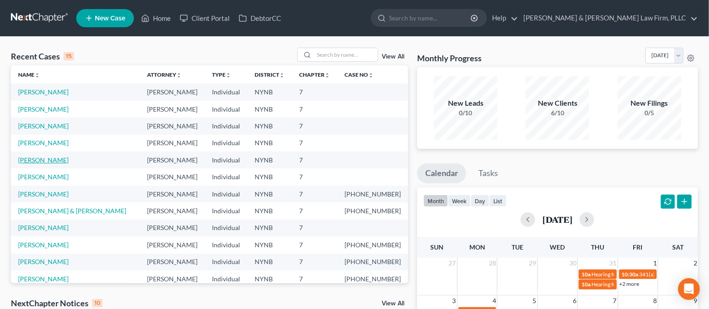
click at [41, 157] on link "[PERSON_NAME]" at bounding box center [43, 160] width 50 height 8
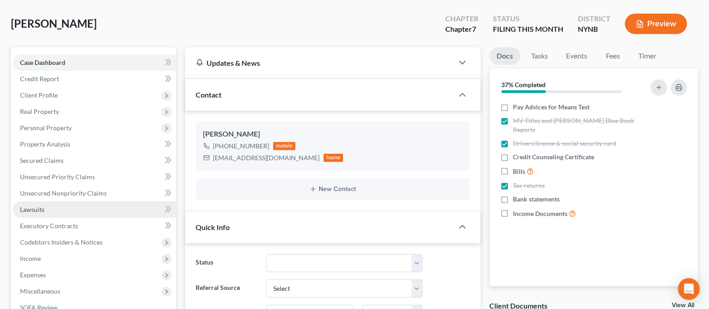
scroll to position [60, 0]
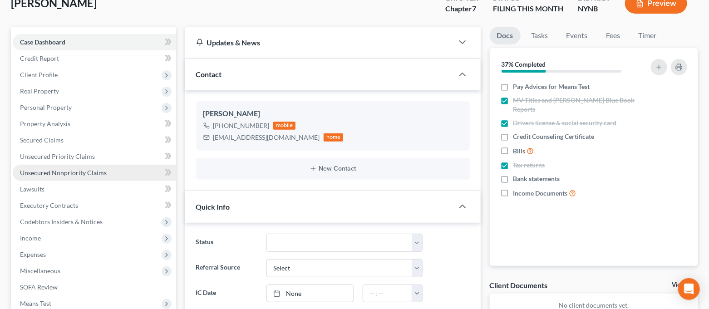
click at [113, 173] on link "Unsecured Nonpriority Claims" at bounding box center [94, 173] width 163 height 16
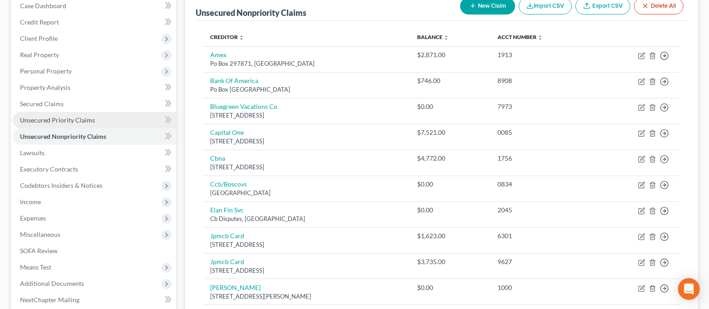
scroll to position [181, 0]
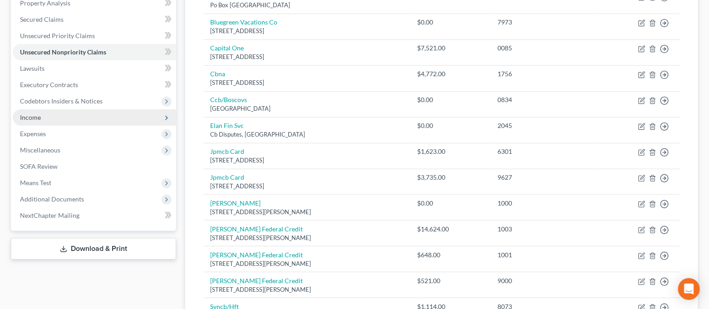
click at [61, 114] on span "Income" at bounding box center [94, 117] width 163 height 16
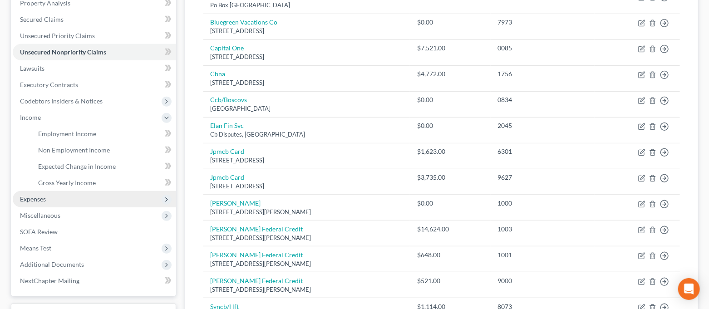
click at [54, 193] on span "Expenses" at bounding box center [94, 199] width 163 height 16
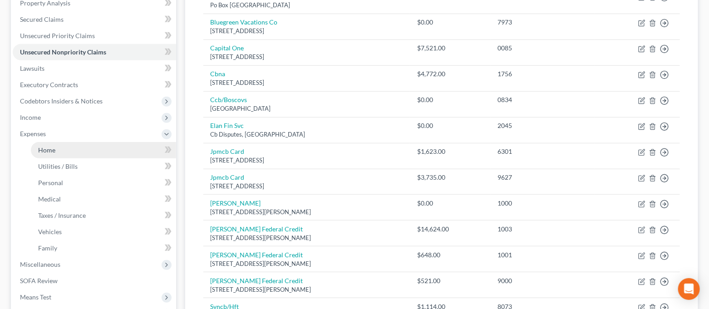
click at [58, 150] on link "Home" at bounding box center [103, 150] width 145 height 16
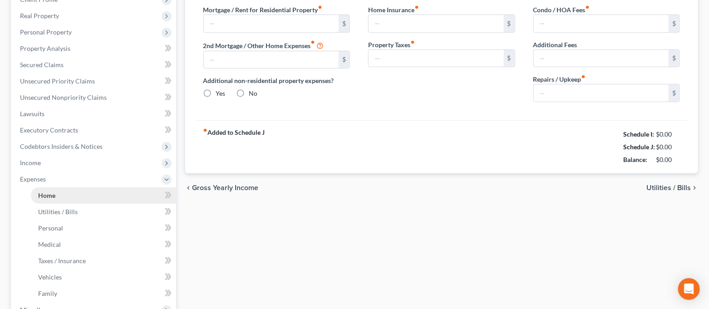
type input "300.00"
type input "0.00"
radio input "true"
type input "0.00"
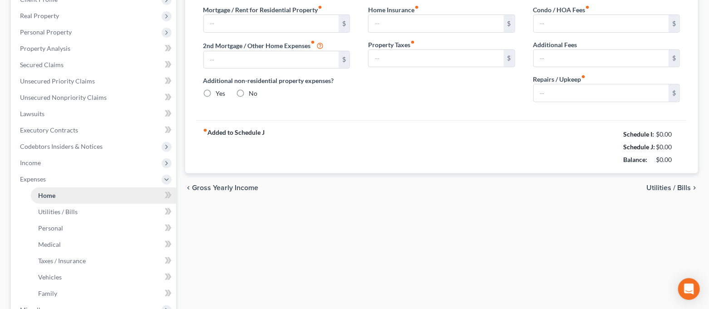
type input "0.00"
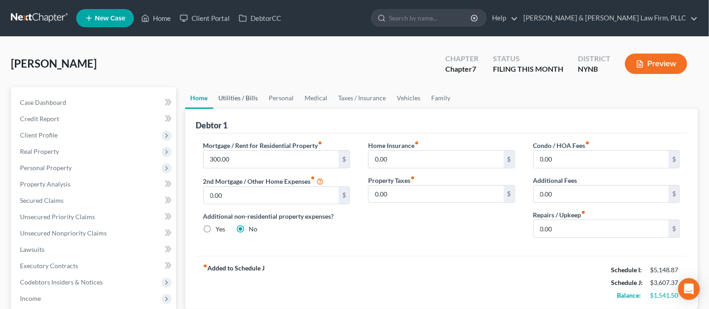
click at [227, 92] on link "Utilities / Bills" at bounding box center [238, 98] width 50 height 22
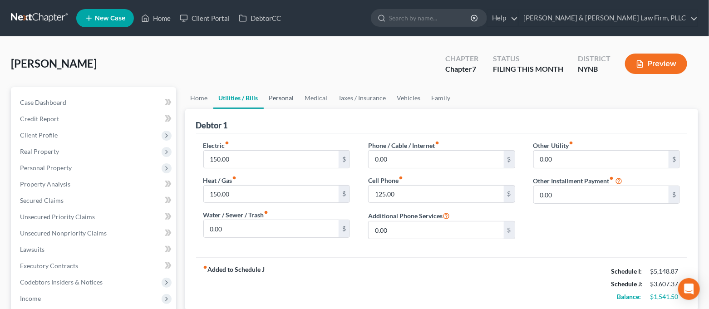
click at [291, 98] on link "Personal" at bounding box center [282, 98] width 36 height 22
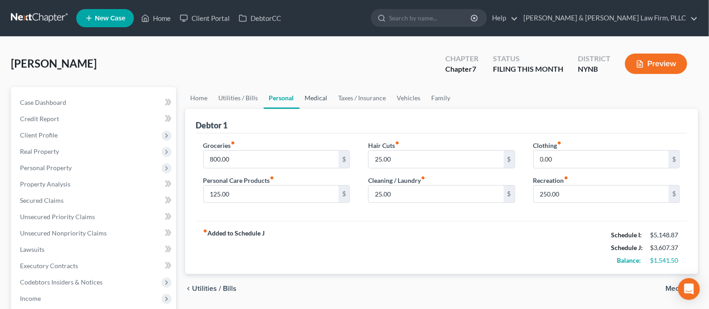
click at [325, 103] on link "Medical" at bounding box center [316, 98] width 34 height 22
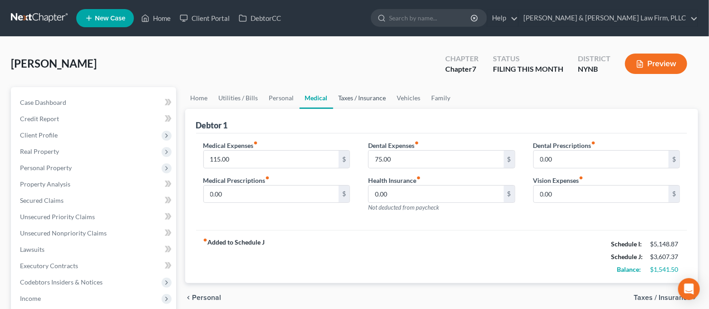
click at [365, 103] on link "Taxes / Insurance" at bounding box center [362, 98] width 59 height 22
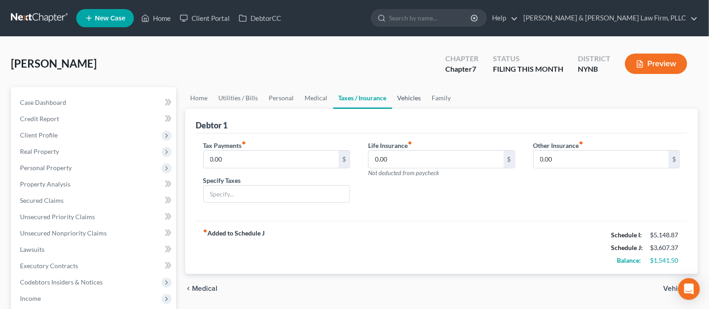
click at [399, 98] on link "Vehicles" at bounding box center [409, 98] width 34 height 22
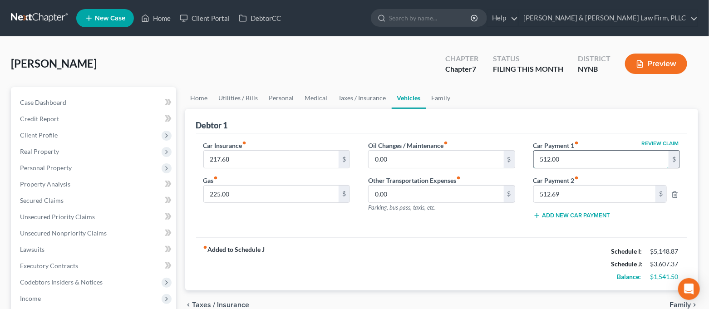
click at [578, 162] on input "512.00" at bounding box center [600, 159] width 135 height 17
type input "512.69"
click at [673, 194] on icon "button" at bounding box center [674, 194] width 7 height 7
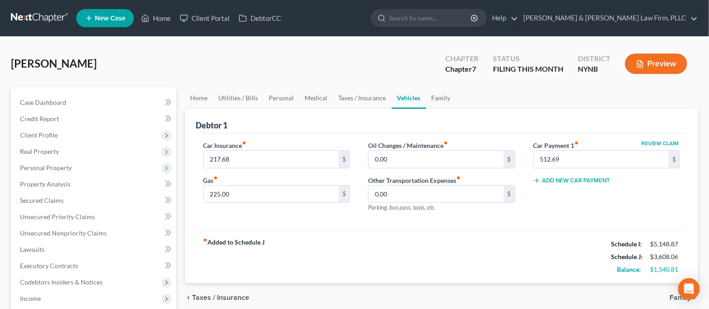
click at [546, 228] on div "Car Insurance fiber_manual_record 217.68 $ Gas fiber_manual_record 225.00 $ Oil…" at bounding box center [441, 181] width 491 height 97
click at [442, 103] on link "Family" at bounding box center [441, 98] width 30 height 22
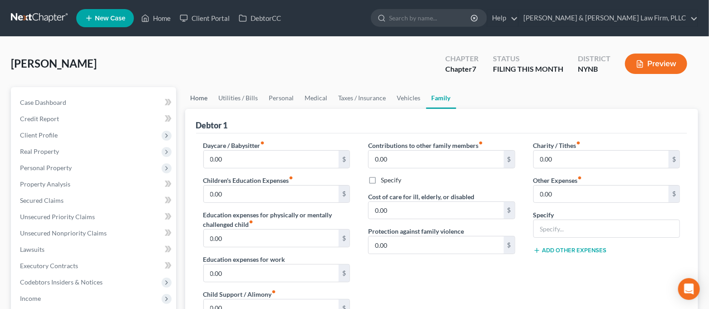
click at [208, 95] on link "Home" at bounding box center [199, 98] width 28 height 22
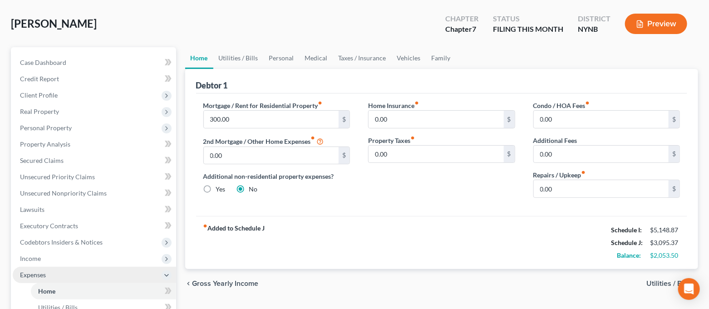
scroll to position [60, 0]
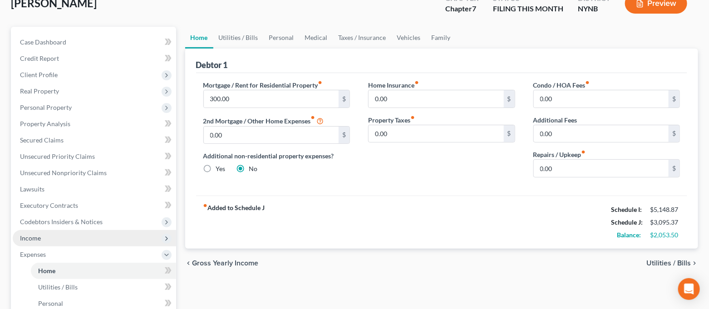
click at [96, 235] on span "Income" at bounding box center [94, 238] width 163 height 16
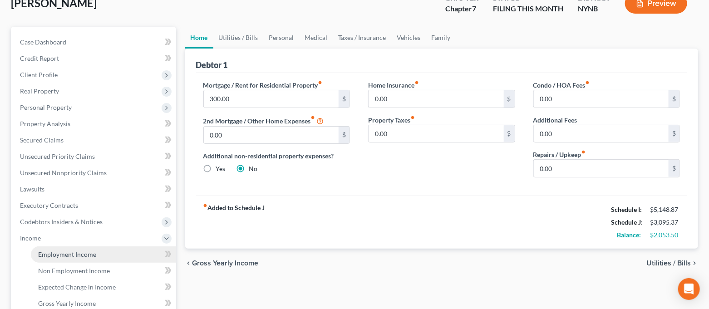
click at [96, 249] on link "Employment Income" at bounding box center [103, 254] width 145 height 16
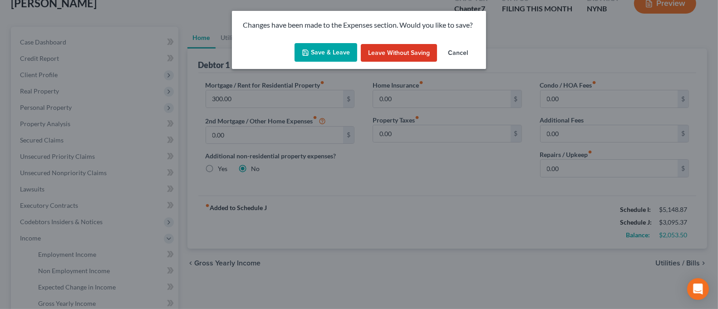
click at [322, 49] on button "Save & Leave" at bounding box center [325, 52] width 63 height 19
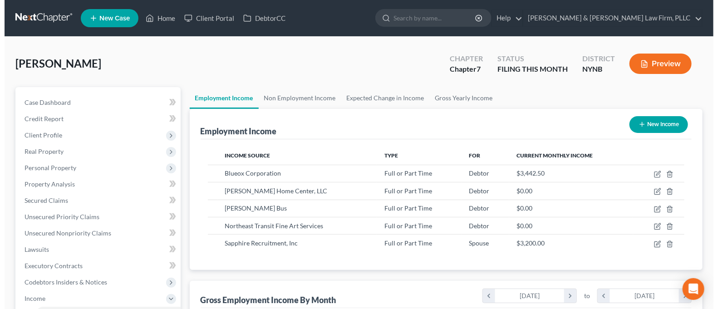
scroll to position [162, 289]
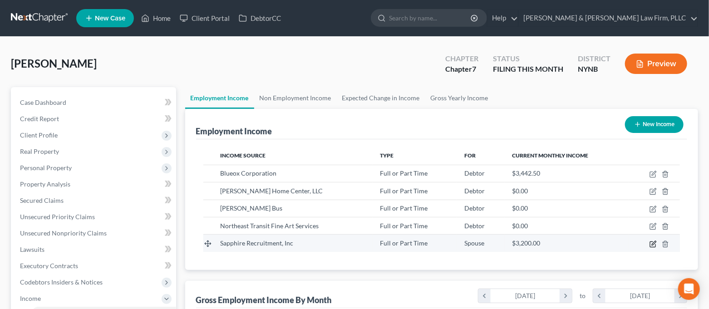
click at [652, 241] on icon "button" at bounding box center [652, 243] width 5 height 5
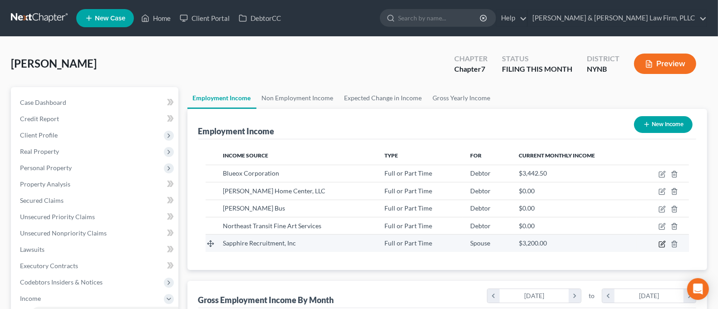
select select "0"
select select "35"
select select "3"
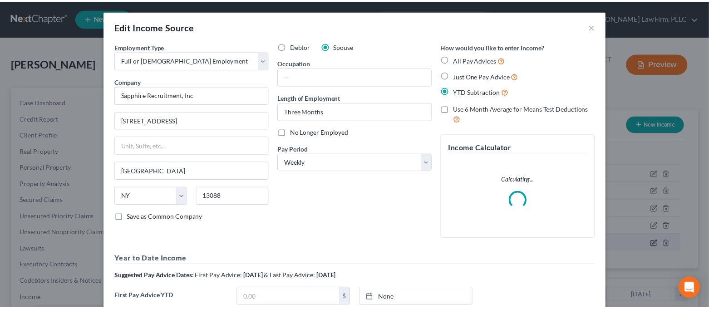
scroll to position [162, 292]
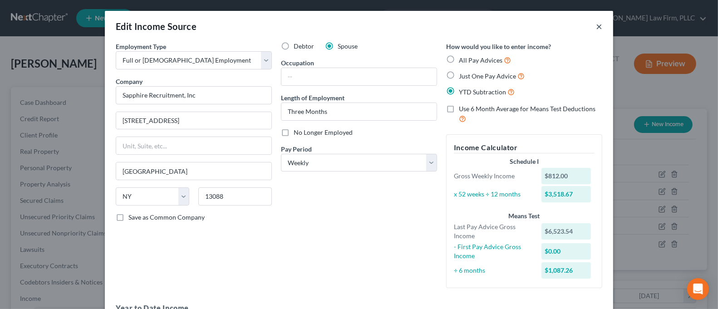
click at [596, 29] on button "×" at bounding box center [599, 26] width 6 height 11
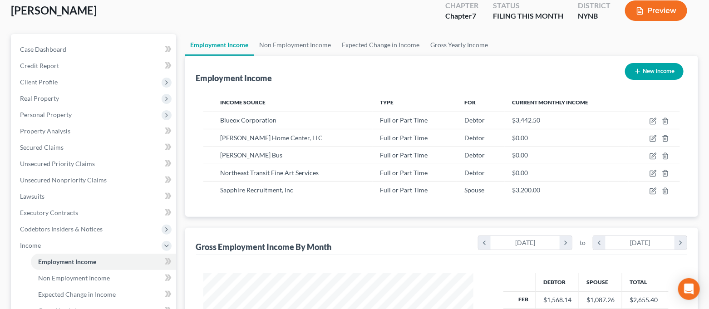
scroll to position [0, 0]
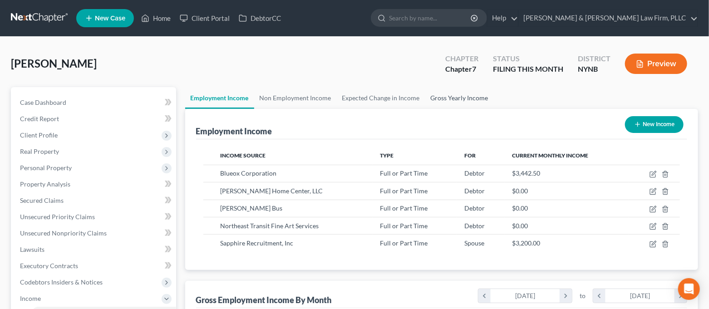
click at [441, 103] on link "Gross Yearly Income" at bounding box center [459, 98] width 68 height 22
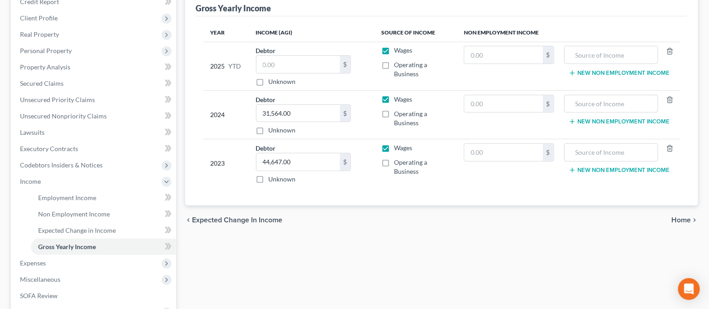
scroll to position [121, 0]
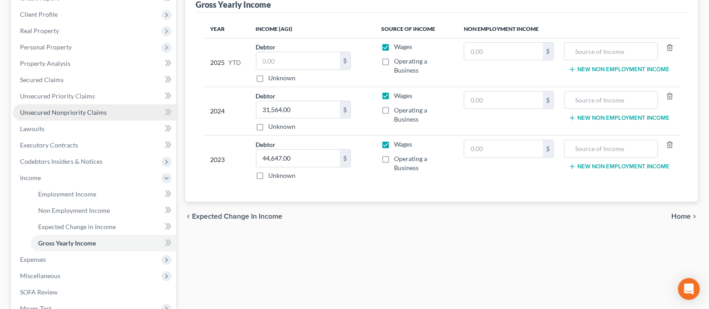
click at [93, 112] on span "Unsecured Nonpriority Claims" at bounding box center [63, 112] width 87 height 8
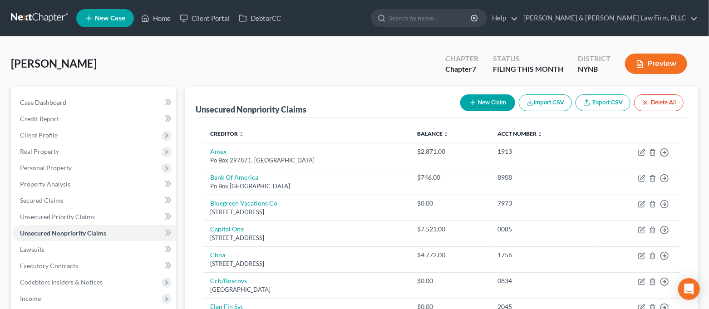
scroll to position [121, 0]
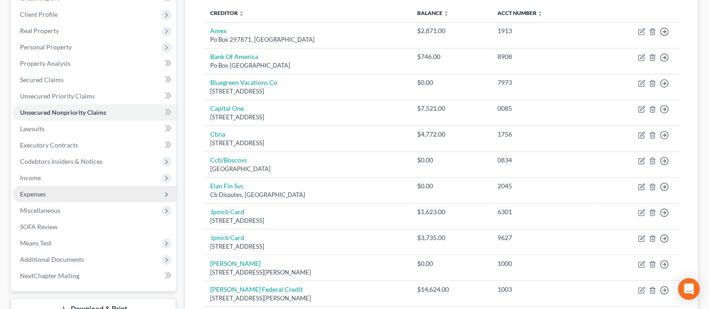
click at [45, 192] on span "Expenses" at bounding box center [33, 194] width 26 height 8
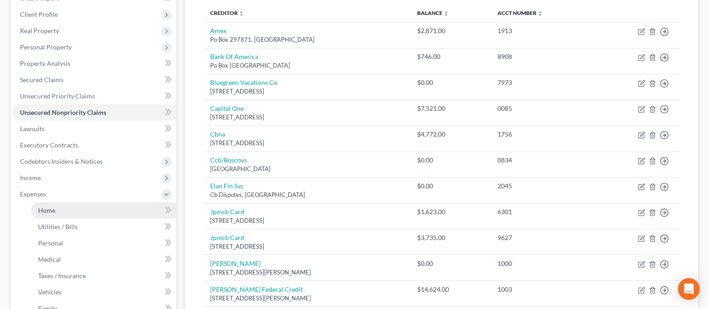
click at [95, 213] on link "Home" at bounding box center [103, 210] width 145 height 16
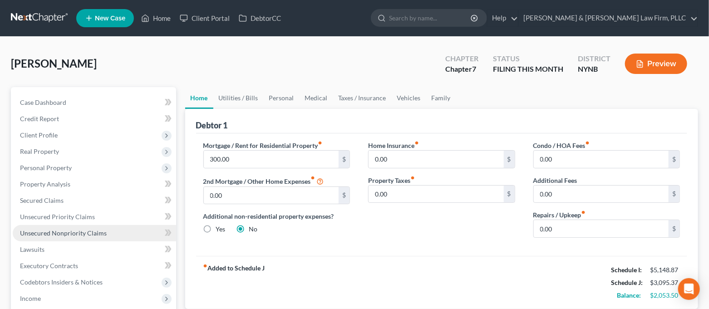
click at [132, 234] on link "Unsecured Nonpriority Claims" at bounding box center [94, 233] width 163 height 16
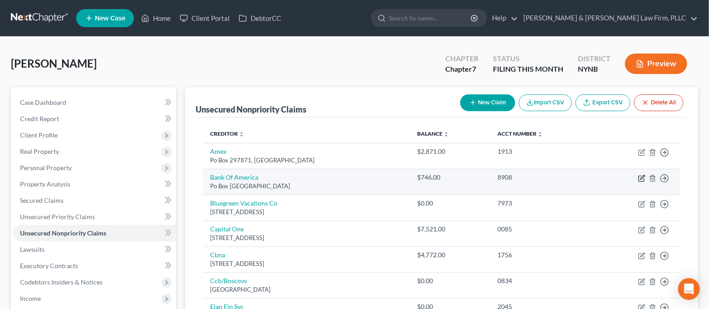
click at [644, 177] on icon "button" at bounding box center [641, 178] width 7 height 7
select select "45"
select select "2"
select select "0"
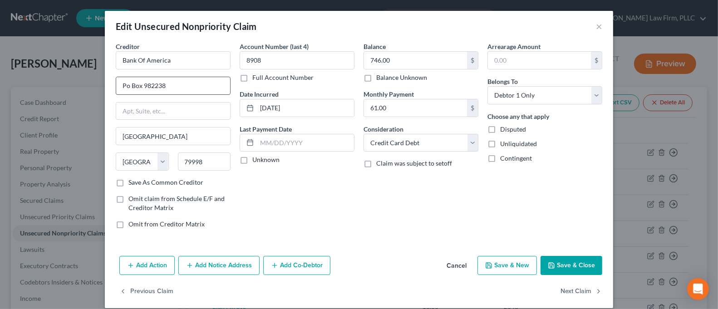
drag, startPoint x: 137, startPoint y: 86, endPoint x: 116, endPoint y: 91, distance: 21.8
click at [116, 91] on input "Po Box 982238" at bounding box center [173, 85] width 114 height 17
type input "PO BOX 982238"
click at [558, 268] on button "Save & Close" at bounding box center [571, 265] width 62 height 19
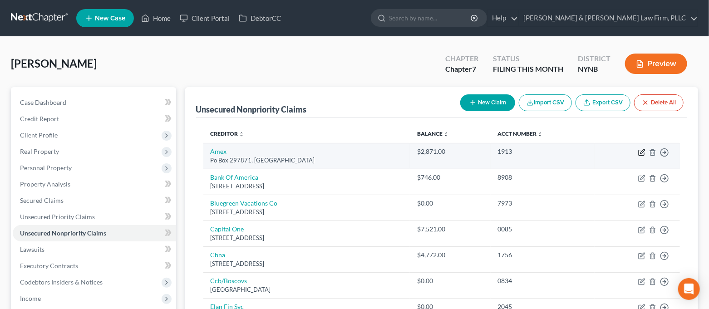
click at [640, 155] on icon "button" at bounding box center [641, 152] width 7 height 7
select select "9"
select select "2"
select select "0"
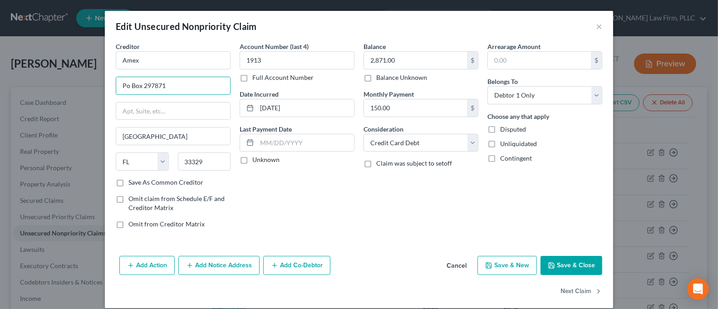
drag, startPoint x: 137, startPoint y: 87, endPoint x: 110, endPoint y: 89, distance: 26.9
click at [111, 89] on div "Creditor * Amex Po Box 297871 [GEOGRAPHIC_DATA] [US_STATE][GEOGRAPHIC_DATA] AZ …" at bounding box center [173, 139] width 124 height 194
type input "PO BOX 297871"
click at [562, 258] on button "Save & Close" at bounding box center [571, 265] width 62 height 19
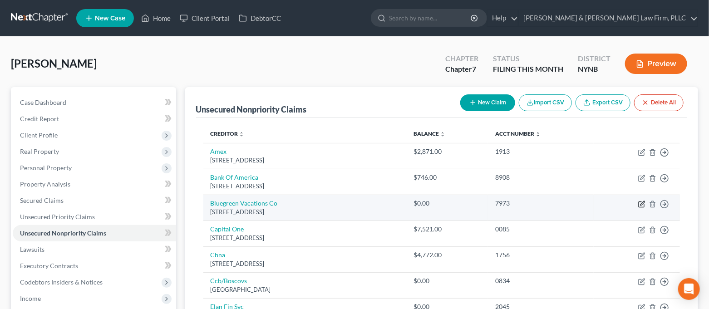
click at [641, 202] on icon "button" at bounding box center [641, 203] width 7 height 7
select select "9"
select select "0"
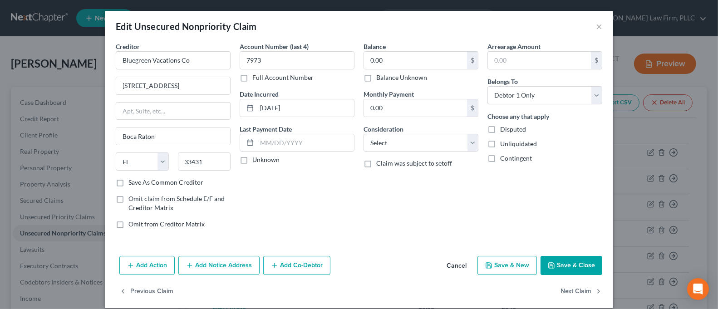
click at [409, 81] on label "Balance Unknown" at bounding box center [401, 77] width 51 height 9
click at [386, 79] on input "Balance Unknown" at bounding box center [383, 76] width 6 height 6
checkbox input "true"
drag, startPoint x: 180, startPoint y: 88, endPoint x: 171, endPoint y: 89, distance: 9.7
click at [171, 89] on input "[STREET_ADDRESS]" at bounding box center [173, 85] width 114 height 17
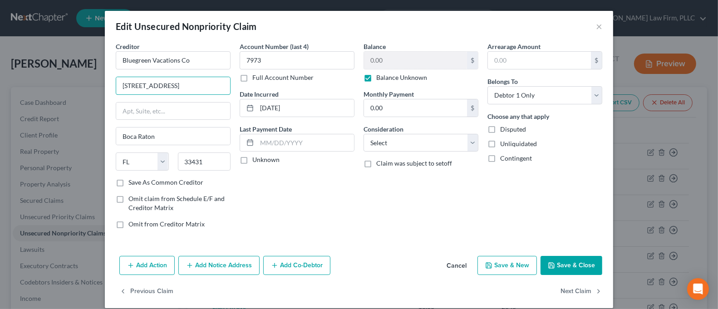
type input "[STREET_ADDRESS]"
click at [562, 269] on button "Save & Close" at bounding box center [571, 265] width 62 height 19
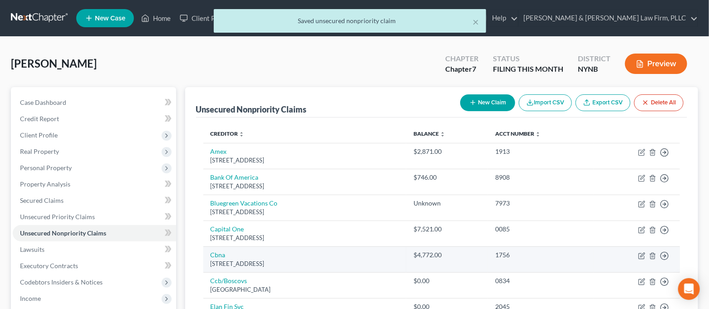
scroll to position [60, 0]
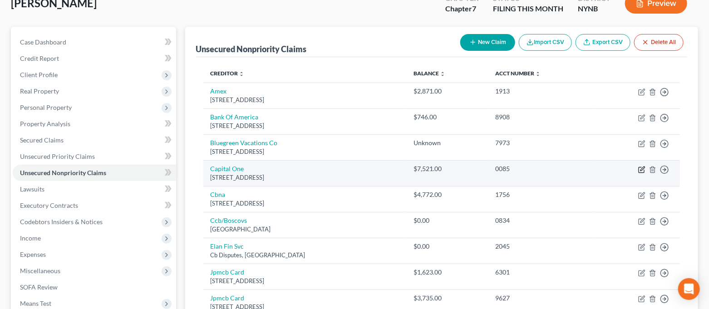
click at [639, 171] on icon "button" at bounding box center [641, 169] width 7 height 7
select select "46"
select select "2"
select select "0"
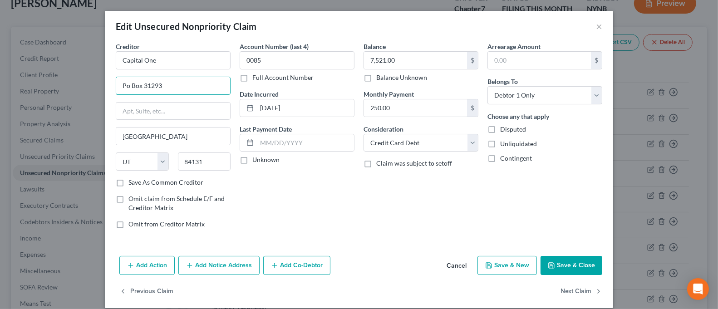
drag, startPoint x: 137, startPoint y: 86, endPoint x: 110, endPoint y: 89, distance: 27.8
click at [111, 89] on div "Creditor * Capital One Po Box 31293 [GEOGRAPHIC_DATA] [US_STATE][GEOGRAPHIC_DAT…" at bounding box center [173, 139] width 124 height 194
type input "PO BOX 31293"
click at [564, 261] on button "Save & Close" at bounding box center [571, 265] width 62 height 19
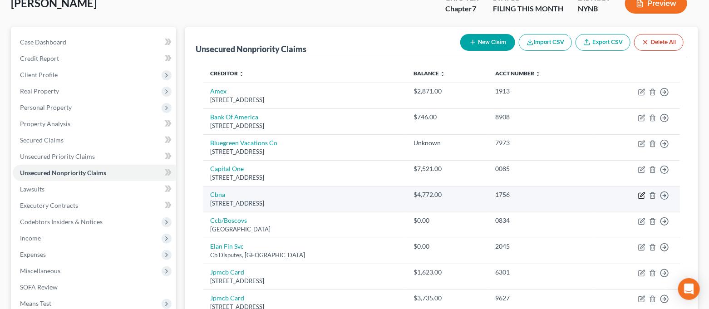
click at [644, 193] on icon "button" at bounding box center [641, 195] width 7 height 7
select select "14"
select select "2"
select select "0"
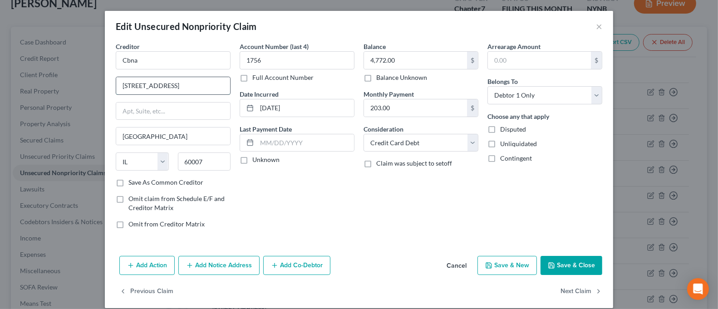
drag, startPoint x: 191, startPoint y: 87, endPoint x: 173, endPoint y: 90, distance: 18.1
click at [173, 90] on input "[STREET_ADDRESS]" at bounding box center [173, 85] width 114 height 17
type input "[STREET_ADDRESS]"
click at [547, 269] on button "Save & Close" at bounding box center [571, 265] width 62 height 19
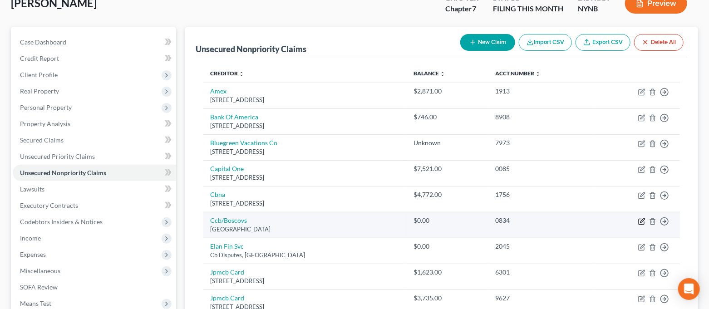
click at [644, 222] on icon "button" at bounding box center [640, 221] width 5 height 5
select select "36"
select select "2"
select select "0"
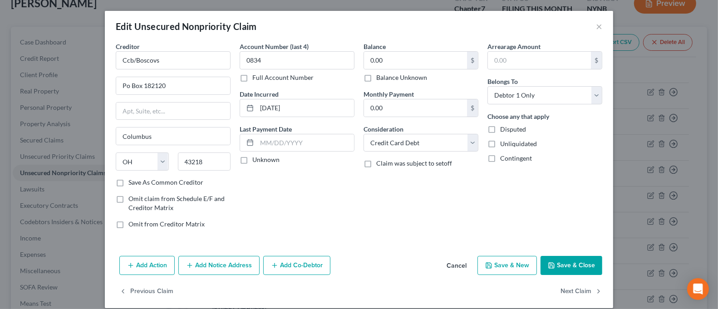
click at [376, 74] on label "Balance Unknown" at bounding box center [401, 77] width 51 height 9
click at [380, 74] on input "Balance Unknown" at bounding box center [383, 76] width 6 height 6
checkbox input "true"
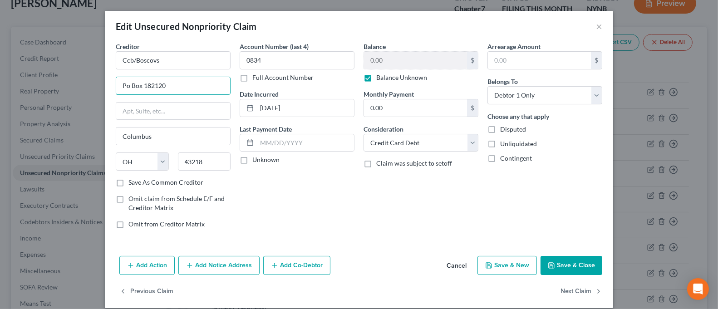
drag, startPoint x: 137, startPoint y: 86, endPoint x: 104, endPoint y: 85, distance: 32.2
click at [105, 85] on div "Creditor * Ccb/Boscovs Po Box 182120 [GEOGRAPHIC_DATA] [US_STATE] AK AR AZ CA C…" at bounding box center [359, 147] width 508 height 210
type input "PO BOX 182120"
click at [552, 264] on button "Save & Close" at bounding box center [571, 265] width 62 height 19
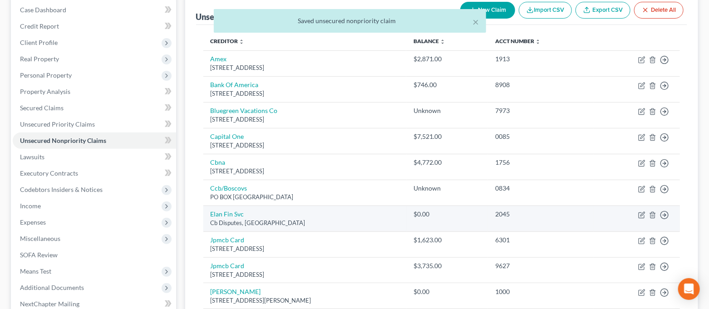
scroll to position [121, 0]
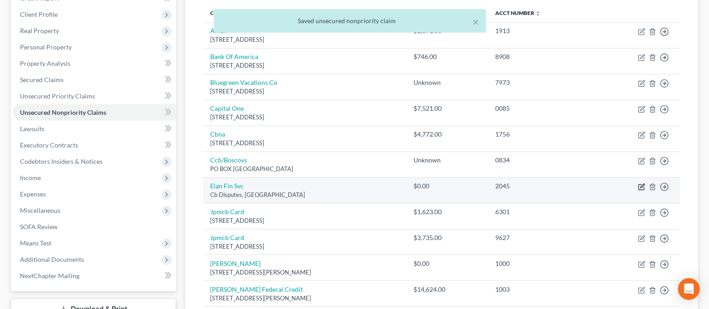
click at [640, 187] on icon "button" at bounding box center [642, 186] width 4 height 4
select select "26"
select select "2"
select select "0"
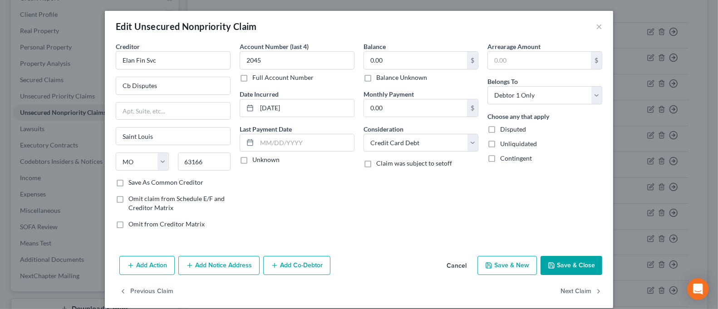
click at [394, 76] on label "Balance Unknown" at bounding box center [401, 77] width 51 height 9
click at [386, 76] on input "Balance Unknown" at bounding box center [383, 76] width 6 height 6
checkbox input "true"
click at [552, 264] on button "Save & Close" at bounding box center [571, 265] width 62 height 19
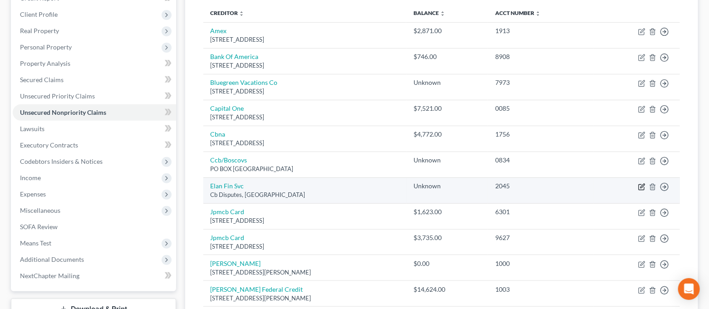
click at [640, 188] on icon "button" at bounding box center [641, 186] width 7 height 7
select select "26"
select select "2"
select select "0"
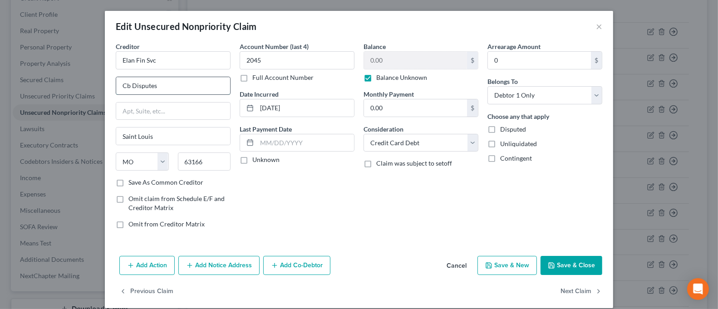
click at [126, 89] on input "Cb Disputes" at bounding box center [173, 85] width 114 height 17
type input "CB Disputes"
click at [552, 264] on button "Save & Close" at bounding box center [571, 265] width 62 height 19
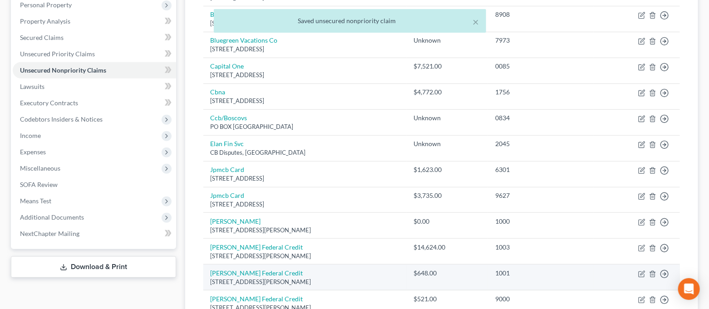
scroll to position [181, 0]
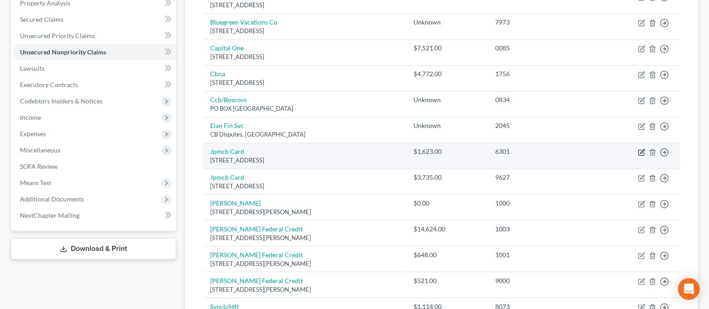
click at [640, 152] on icon "button" at bounding box center [642, 151] width 4 height 4
select select "7"
select select "2"
select select "0"
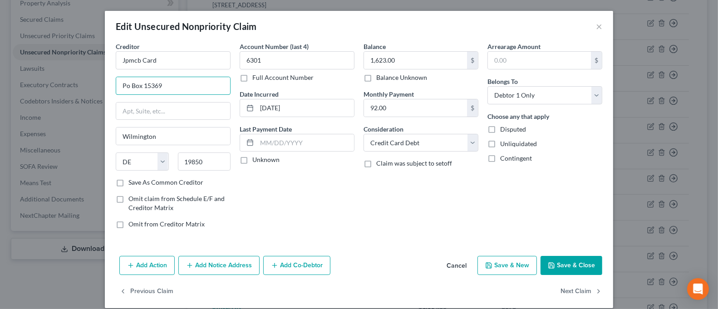
drag, startPoint x: 137, startPoint y: 87, endPoint x: 84, endPoint y: 88, distance: 52.6
click at [84, 88] on div "Edit Unsecured Nonpriority Claim × Creditor * Jpmcb Card Po Box [GEOGRAPHIC_DAT…" at bounding box center [359, 154] width 718 height 309
type input "PO BOX 15369"
click at [554, 269] on button "Save & Close" at bounding box center [571, 265] width 62 height 19
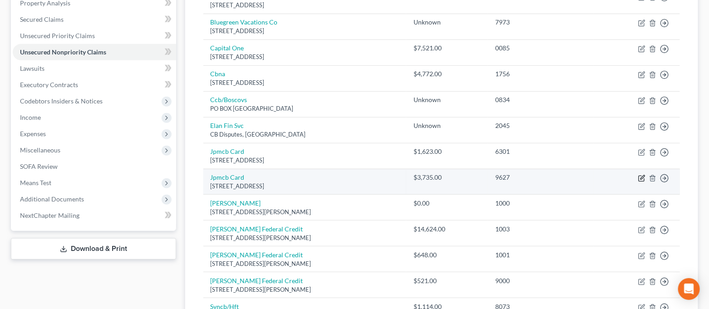
click at [640, 180] on icon "button" at bounding box center [641, 178] width 7 height 7
select select "7"
select select "0"
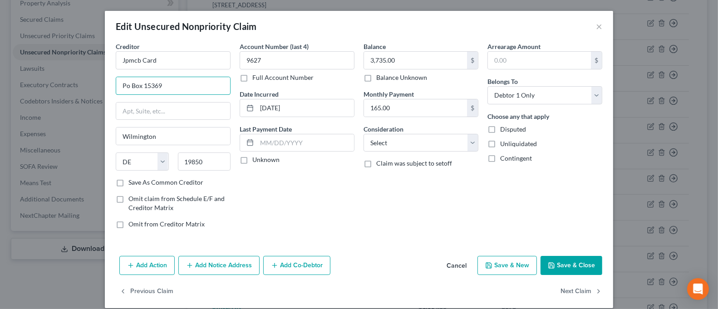
drag, startPoint x: 137, startPoint y: 86, endPoint x: 106, endPoint y: 87, distance: 30.4
click at [106, 87] on div "Creditor * Jpmcb Card Po Box [GEOGRAPHIC_DATA] [US_STATE] AK AR AZ CA CO CT DE …" at bounding box center [359, 147] width 508 height 210
type input "PO BOX 15369"
click at [566, 271] on button "Save & Close" at bounding box center [571, 265] width 62 height 19
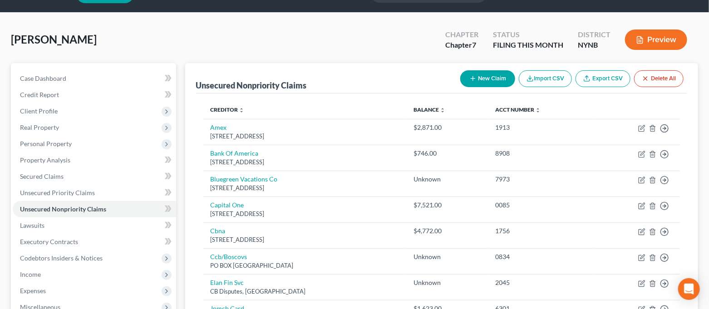
scroll to position [0, 0]
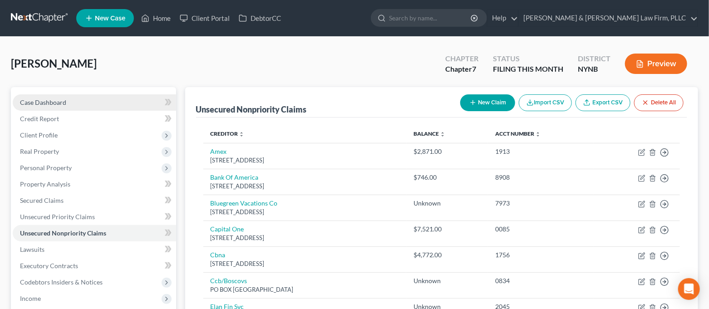
click at [87, 98] on link "Case Dashboard" at bounding box center [94, 102] width 163 height 16
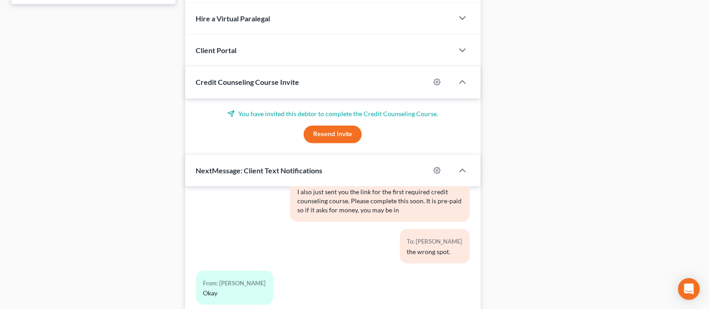
scroll to position [550, 0]
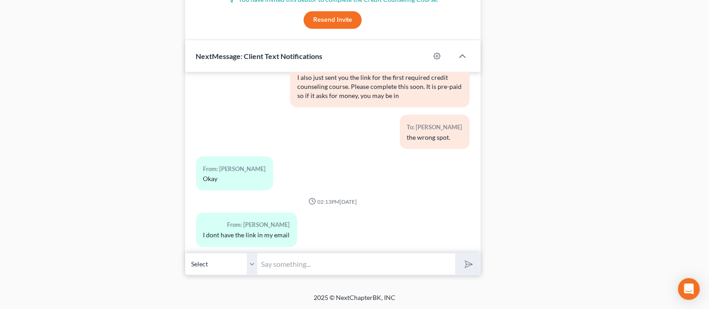
drag, startPoint x: 281, startPoint y: 264, endPoint x: 288, endPoint y: 265, distance: 6.8
click at [281, 264] on input "text" at bounding box center [357, 264] width 198 height 22
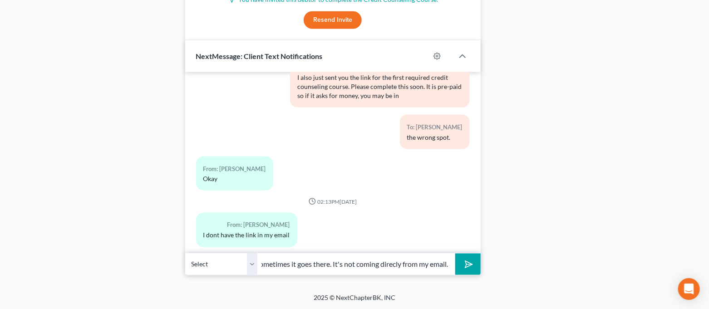
scroll to position [0, 75]
type input "Did you check spam? Sometimes it goes there. It's not coming directly from my e…"
click at [470, 263] on icon "submit" at bounding box center [466, 264] width 13 height 13
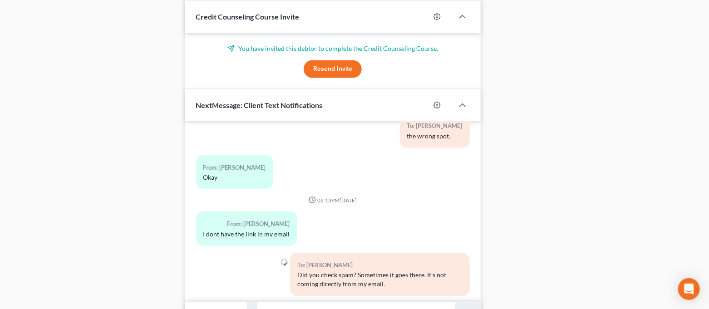
scroll to position [430, 0]
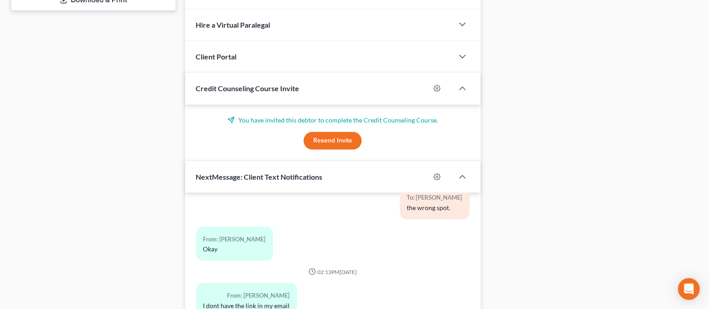
click at [341, 140] on button "Resend Invite" at bounding box center [332, 141] width 58 height 18
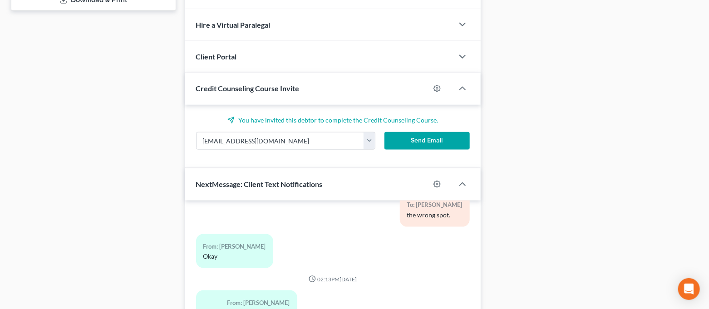
click at [419, 138] on button "Send Email" at bounding box center [426, 141] width 85 height 18
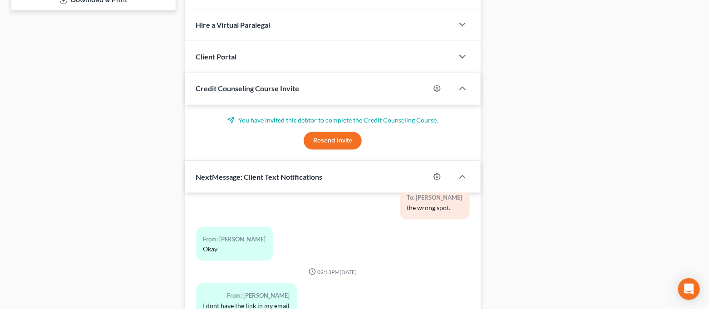
scroll to position [550, 0]
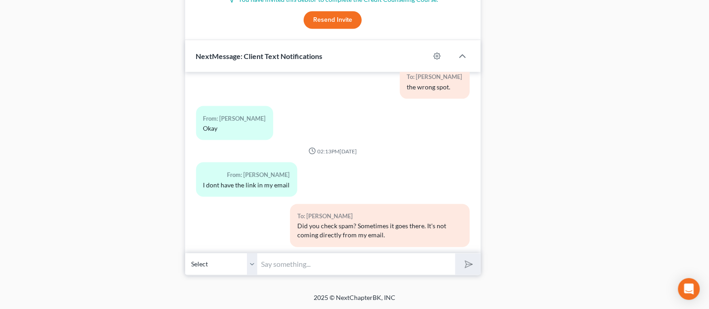
click at [381, 256] on input "text" at bounding box center [357, 264] width 198 height 22
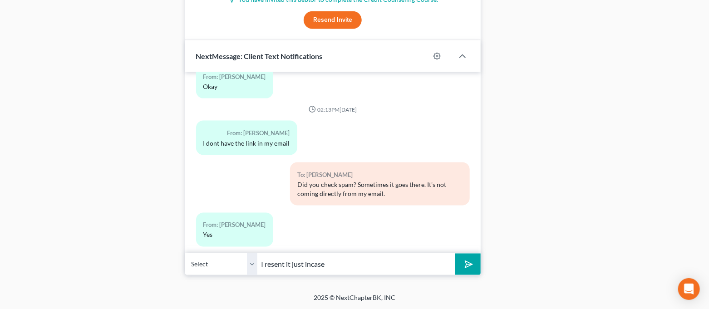
type input "I resent it just incase"
click at [455, 254] on button "submit" at bounding box center [467, 264] width 25 height 21
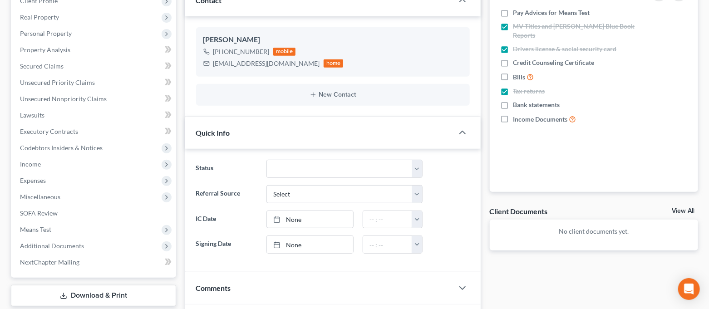
scroll to position [0, 0]
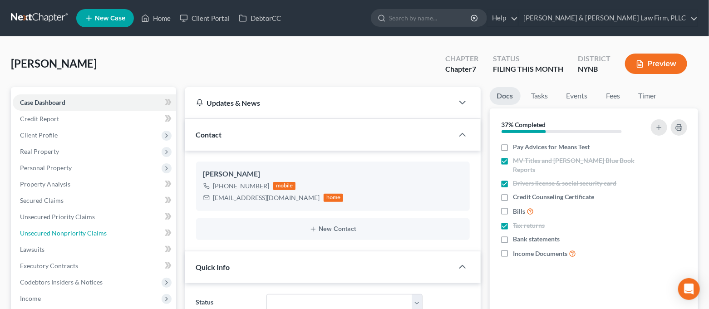
drag, startPoint x: 91, startPoint y: 231, endPoint x: 714, endPoint y: 110, distance: 634.4
click at [91, 231] on span "Unsecured Nonpriority Claims" at bounding box center [63, 233] width 87 height 8
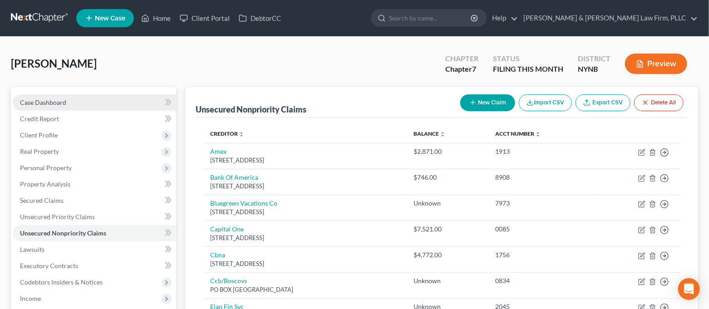
drag, startPoint x: 102, startPoint y: 109, endPoint x: 112, endPoint y: 105, distance: 11.0
click at [102, 109] on link "Case Dashboard" at bounding box center [94, 102] width 163 height 16
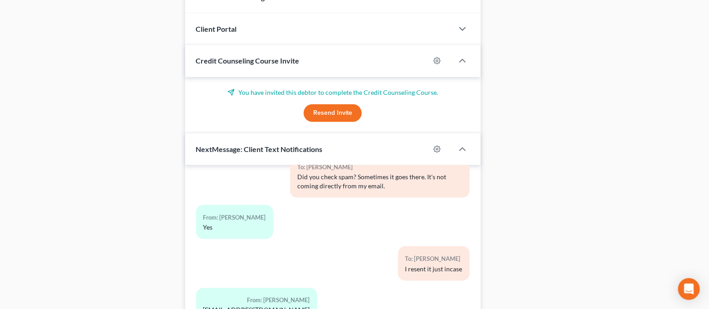
scroll to position [550, 0]
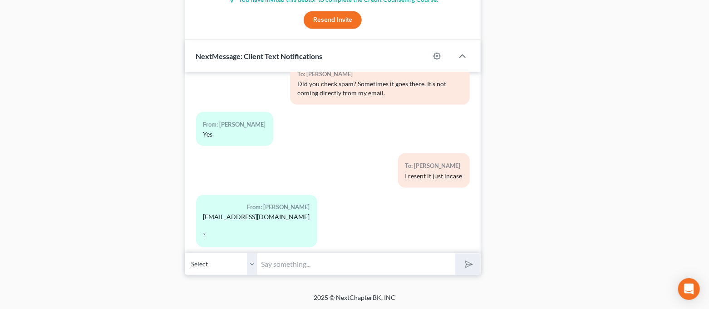
click at [308, 269] on input "text" at bounding box center [357, 264] width 198 height 22
type input "Yes."
click at [455, 254] on button "submit" at bounding box center [467, 264] width 25 height 21
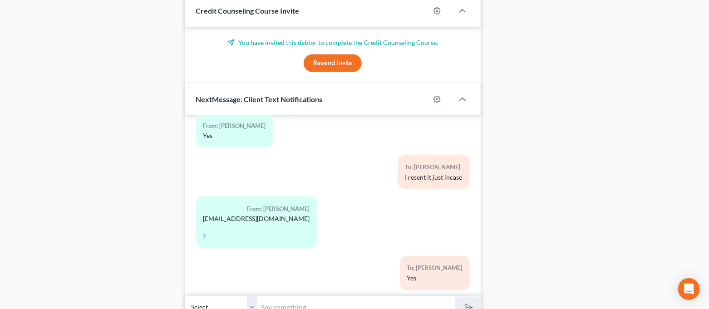
scroll to position [430, 0]
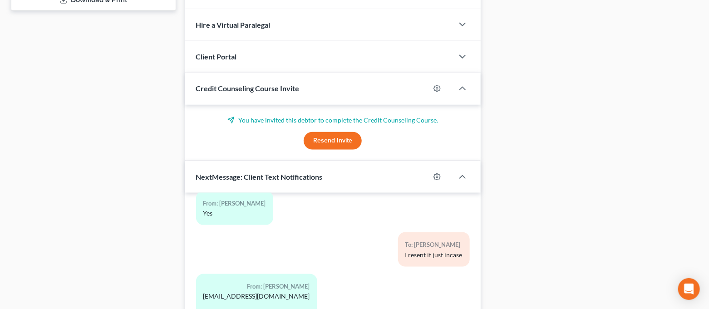
click at [346, 135] on button "Resend Invite" at bounding box center [332, 141] width 58 height 18
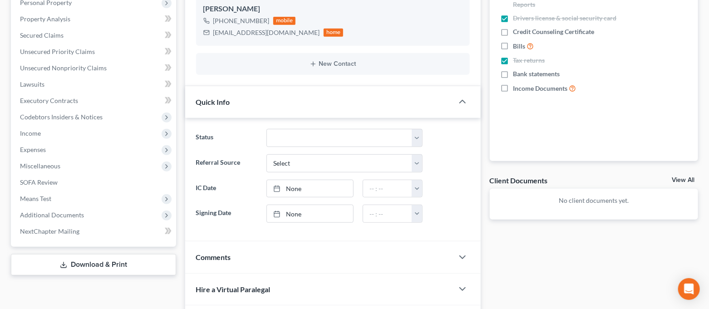
scroll to position [74, 0]
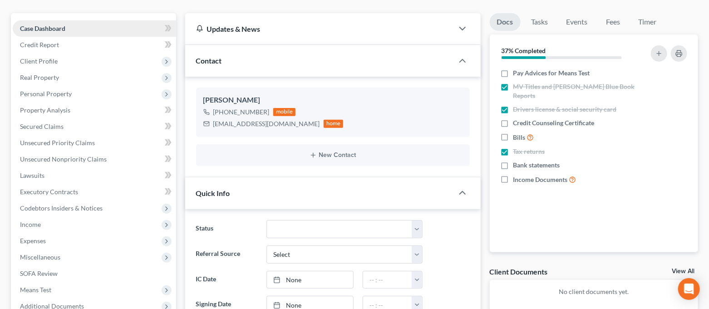
click at [91, 29] on link "Case Dashboard" at bounding box center [94, 28] width 163 height 16
drag, startPoint x: 88, startPoint y: 151, endPoint x: 94, endPoint y: 155, distance: 6.9
click at [89, 151] on link "Unsecured Nonpriority Claims" at bounding box center [94, 159] width 163 height 16
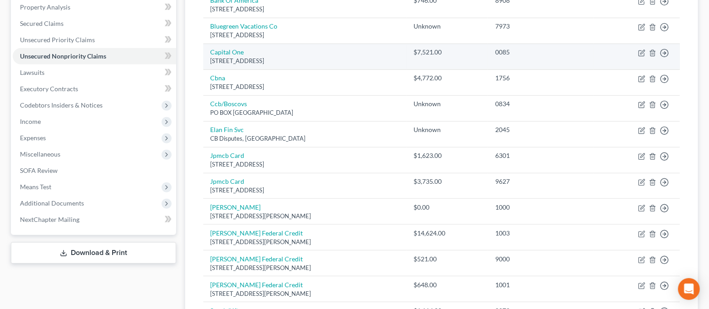
scroll to position [181, 0]
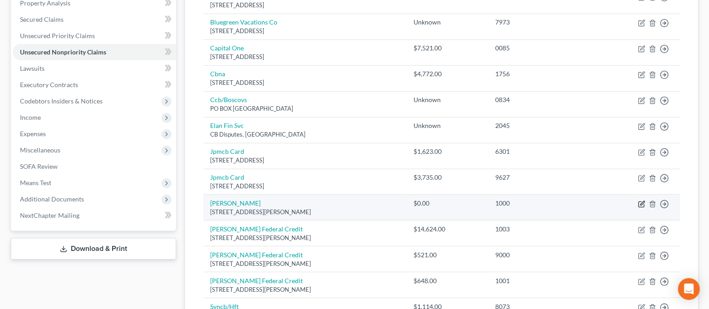
click at [641, 203] on icon "button" at bounding box center [641, 203] width 7 height 7
select select "35"
select select "0"
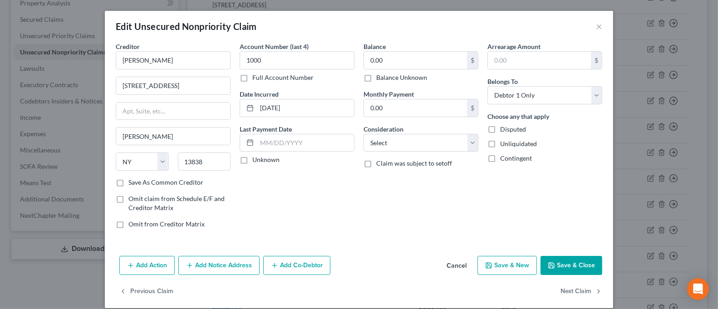
click at [396, 79] on label "Balance Unknown" at bounding box center [401, 77] width 51 height 9
click at [386, 79] on input "Balance Unknown" at bounding box center [383, 76] width 6 height 6
checkbox input "true"
click at [559, 263] on button "Save & Close" at bounding box center [571, 265] width 62 height 19
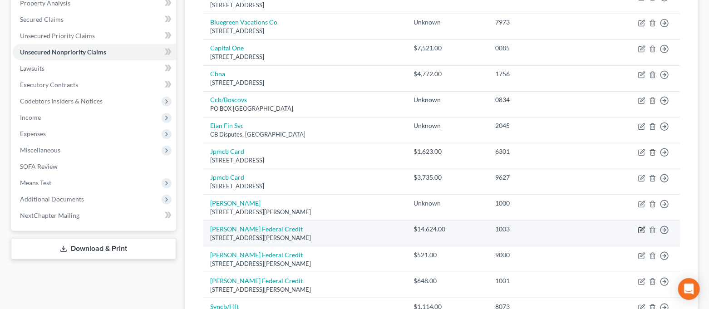
click at [640, 230] on icon "button" at bounding box center [641, 229] width 7 height 7
select select "35"
select select "0"
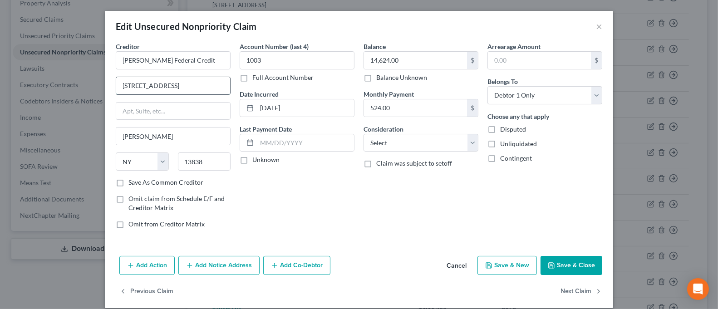
drag, startPoint x: 144, startPoint y: 87, endPoint x: 128, endPoint y: 91, distance: 16.3
click at [128, 91] on input "[STREET_ADDRESS]" at bounding box center [173, 85] width 114 height 17
type input "[STREET_ADDRESS]"
click at [557, 270] on button "Save & Close" at bounding box center [571, 265] width 62 height 19
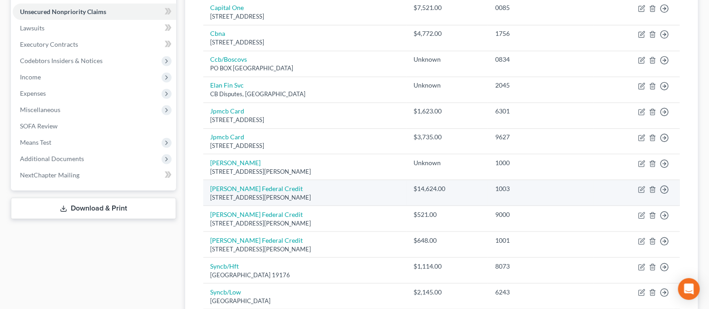
scroll to position [242, 0]
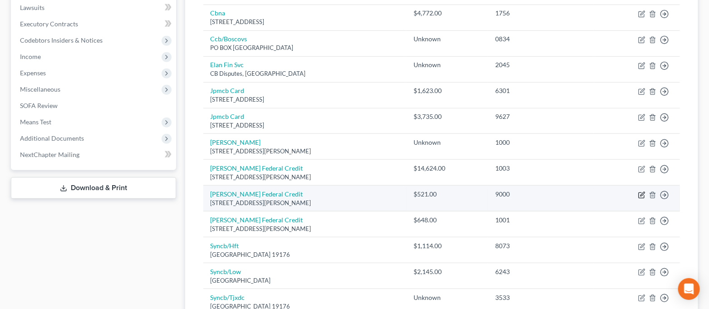
click at [644, 197] on icon "button" at bounding box center [640, 194] width 5 height 5
select select "35"
select select "2"
select select "0"
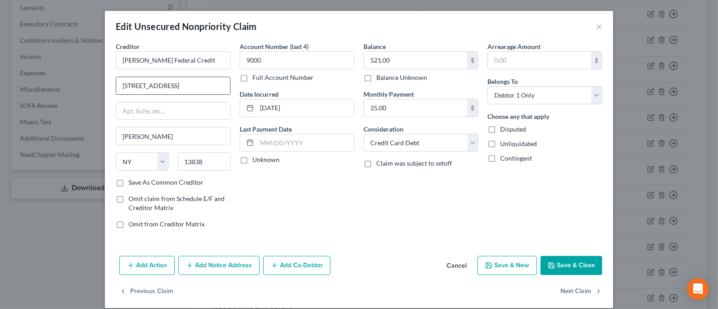
drag, startPoint x: 144, startPoint y: 88, endPoint x: 137, endPoint y: 88, distance: 6.4
click at [137, 88] on input "[STREET_ADDRESS]" at bounding box center [173, 85] width 114 height 17
type input "[STREET_ADDRESS]"
click at [577, 259] on button "Save & Close" at bounding box center [571, 265] width 62 height 19
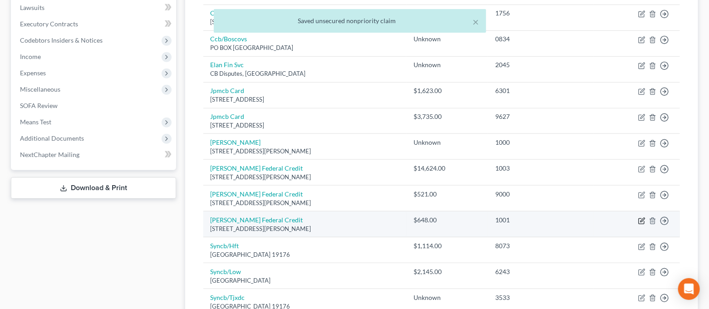
click at [642, 219] on icon "button" at bounding box center [641, 220] width 7 height 7
select select "35"
select select "0"
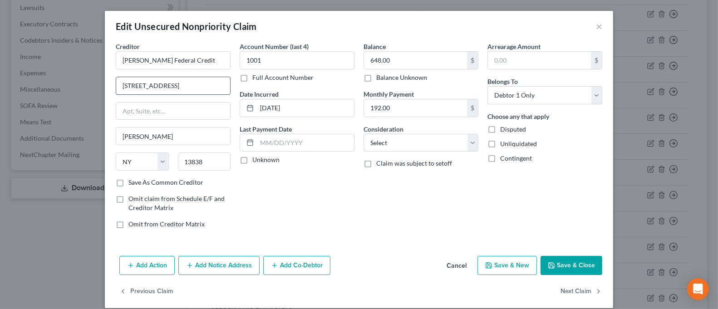
drag, startPoint x: 143, startPoint y: 87, endPoint x: 124, endPoint y: 88, distance: 18.7
click at [124, 88] on input "[STREET_ADDRESS]" at bounding box center [173, 85] width 114 height 17
type input "[STREET_ADDRESS]"
click at [586, 265] on button "Save & Close" at bounding box center [571, 265] width 62 height 19
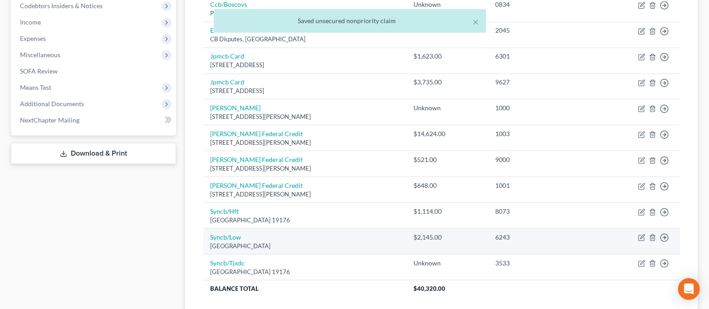
scroll to position [302, 0]
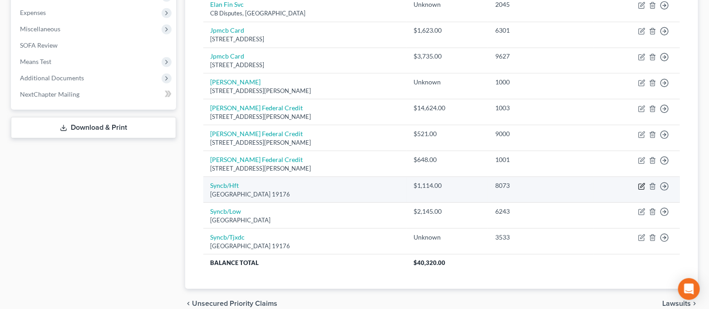
click at [639, 184] on icon "button" at bounding box center [640, 186] width 5 height 5
select select "39"
select select "2"
select select "0"
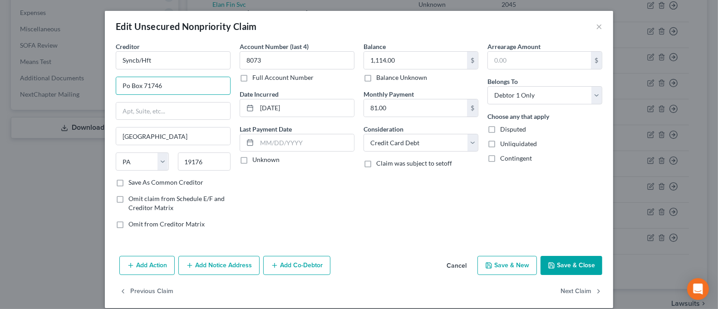
drag, startPoint x: 137, startPoint y: 86, endPoint x: 107, endPoint y: 88, distance: 30.0
click at [111, 88] on div "Creditor * Syncb/Hft Po Box 71746 [GEOGRAPHIC_DATA] [US_STATE] AK AR AZ CA CO C…" at bounding box center [173, 139] width 124 height 194
type input "PO BOX 71746"
click at [556, 271] on button "Save & Close" at bounding box center [571, 265] width 62 height 19
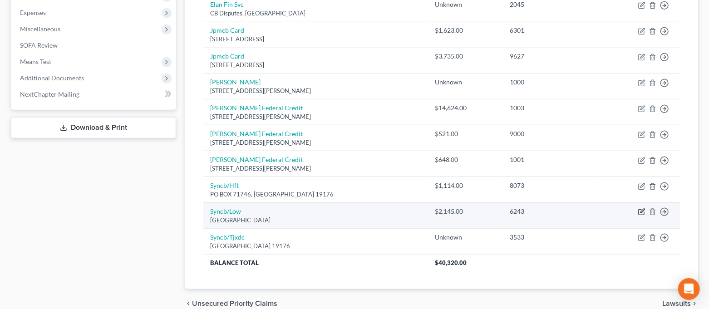
click at [640, 212] on icon "button" at bounding box center [641, 211] width 7 height 7
select select "39"
select select "2"
select select "0"
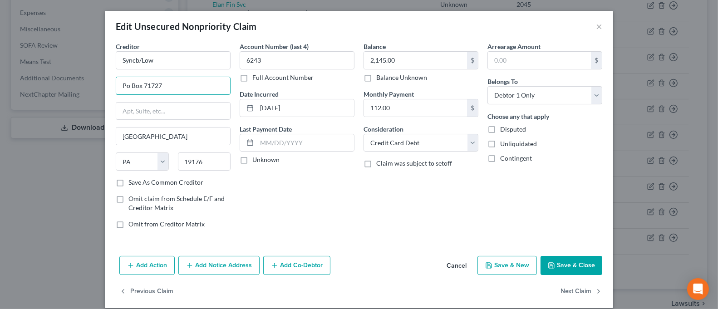
drag, startPoint x: 137, startPoint y: 88, endPoint x: 109, endPoint y: 88, distance: 27.7
click at [111, 88] on div "Creditor * Syncb/Low Po Box 71727 [GEOGRAPHIC_DATA] [US_STATE][GEOGRAPHIC_DATA]…" at bounding box center [173, 139] width 124 height 194
click at [548, 271] on button "Save & Close" at bounding box center [571, 265] width 62 height 19
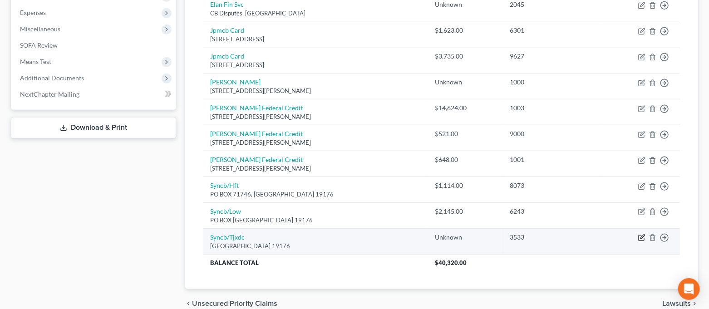
click at [638, 236] on icon "button" at bounding box center [641, 237] width 7 height 7
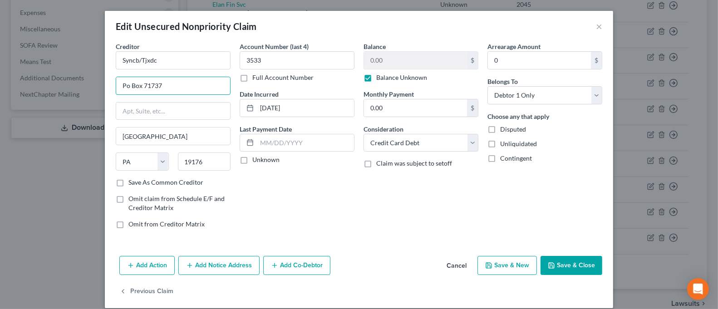
drag, startPoint x: 137, startPoint y: 85, endPoint x: 102, endPoint y: 91, distance: 35.9
click at [105, 91] on div "Creditor * Syncb/Tjxdc Po Box 71737 [GEOGRAPHIC_DATA] [US_STATE] AK AR AZ CA CO…" at bounding box center [359, 147] width 508 height 210
click at [561, 262] on button "Save & Close" at bounding box center [571, 265] width 62 height 19
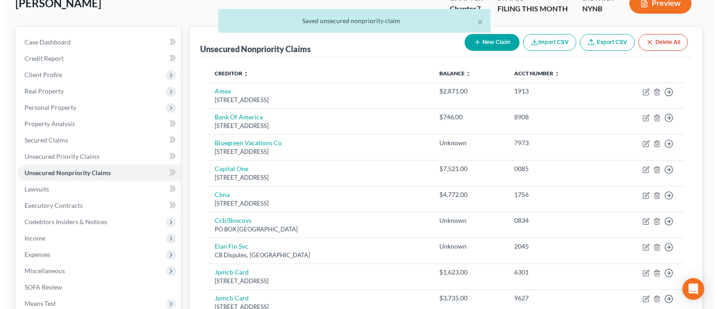
scroll to position [0, 0]
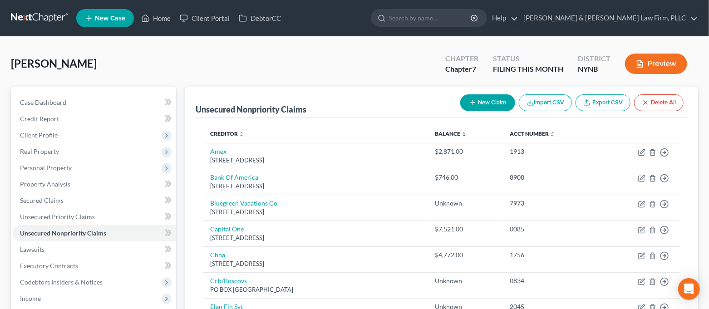
click at [489, 107] on button "New Claim" at bounding box center [487, 102] width 55 height 17
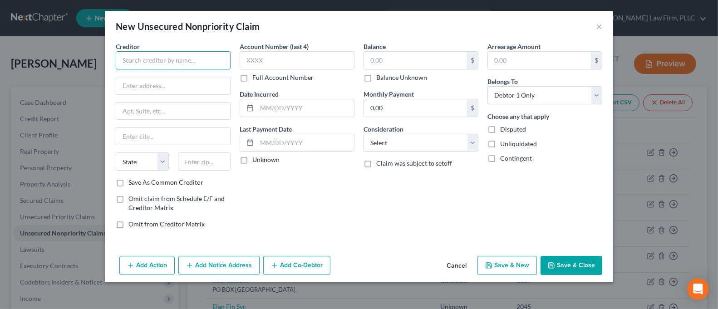
click at [185, 62] on input "text" at bounding box center [173, 60] width 115 height 18
click at [264, 62] on input "text" at bounding box center [296, 60] width 115 height 18
click at [401, 59] on input "text" at bounding box center [415, 60] width 103 height 17
click at [183, 88] on input "text" at bounding box center [173, 85] width 114 height 17
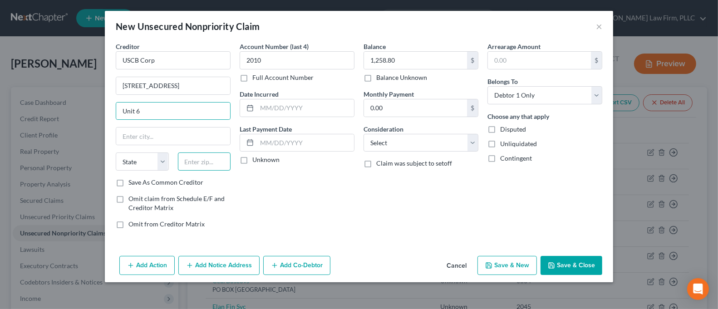
click at [203, 161] on input "text" at bounding box center [204, 161] width 53 height 18
click at [357, 212] on div "Account Number (last 4) 2010 Full Account Number Date Incurred Last Payment Dat…" at bounding box center [297, 139] width 124 height 194
click at [570, 259] on button "Save & Close" at bounding box center [571, 265] width 62 height 19
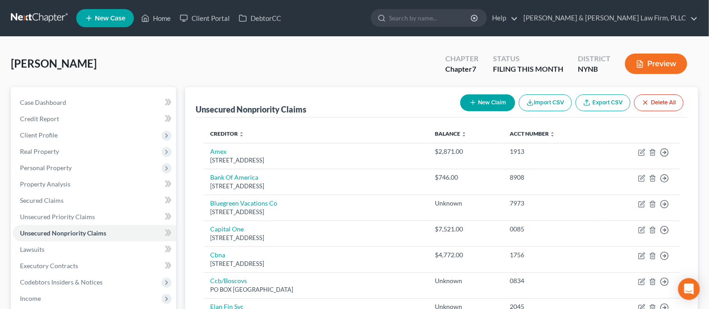
click at [502, 95] on button "New Claim" at bounding box center [487, 102] width 55 height 17
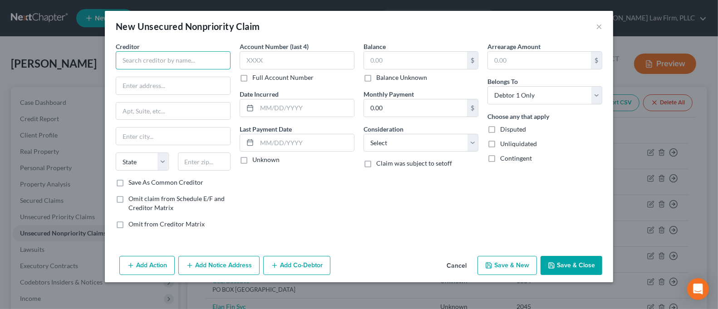
click at [164, 64] on input "text" at bounding box center [173, 60] width 115 height 18
click at [176, 93] on input "text" at bounding box center [173, 85] width 114 height 17
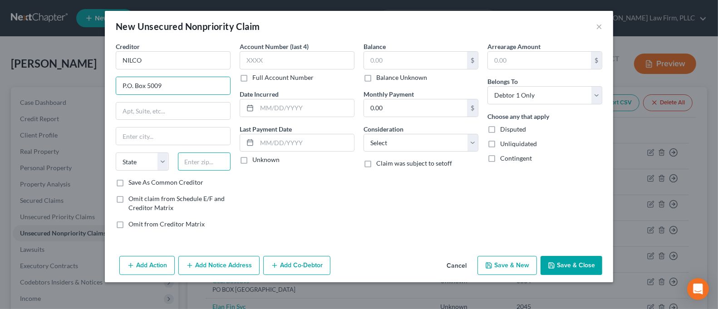
click at [208, 164] on input "text" at bounding box center [204, 161] width 53 height 18
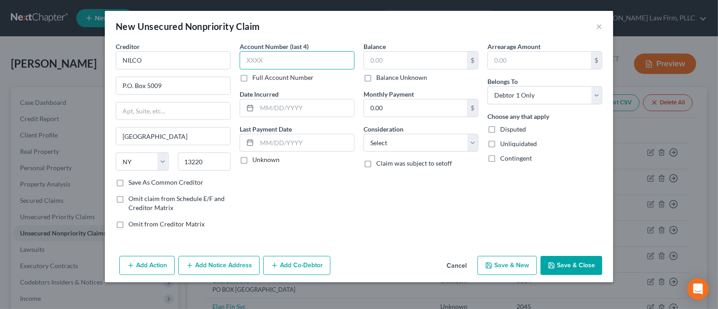
click at [270, 64] on input "text" at bounding box center [296, 60] width 115 height 18
click at [260, 78] on label "Full Account Number" at bounding box center [282, 77] width 61 height 9
click at [260, 78] on input "Full Account Number" at bounding box center [259, 76] width 6 height 6
click at [264, 59] on input "text" at bounding box center [296, 60] width 115 height 18
click at [397, 54] on input "text" at bounding box center [415, 60] width 103 height 17
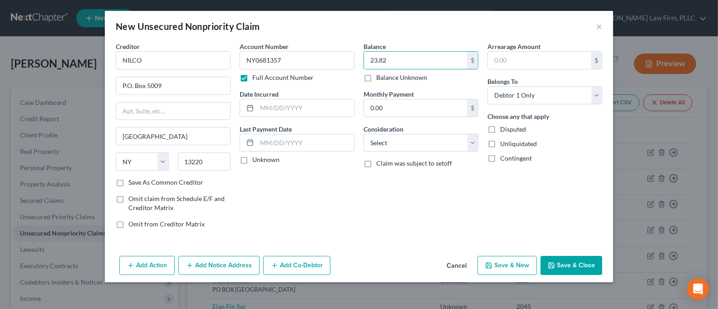
click at [562, 259] on button "Save & Close" at bounding box center [571, 265] width 62 height 19
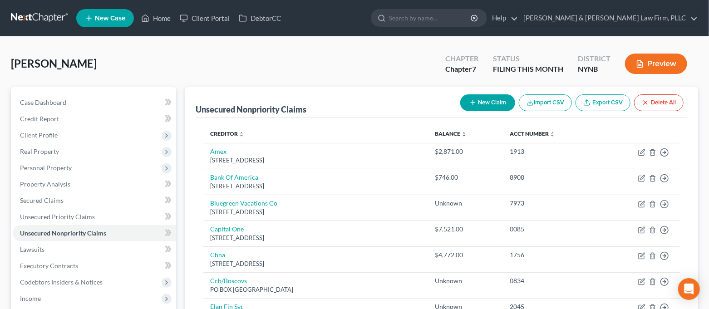
click at [476, 99] on button "New Claim" at bounding box center [487, 102] width 55 height 17
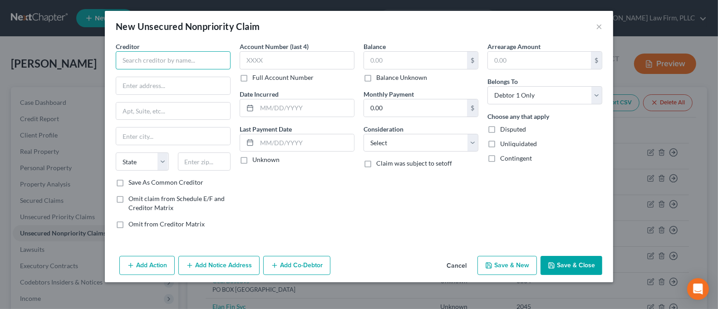
click at [196, 64] on input "text" at bounding box center [173, 60] width 115 height 18
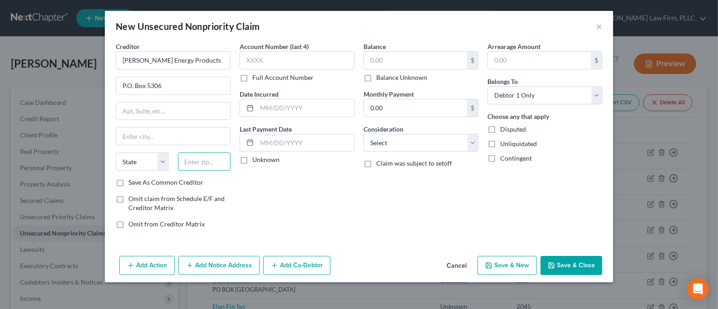
click at [210, 157] on input "text" at bounding box center [204, 161] width 53 height 18
click at [347, 197] on div "Account Number (last 4) Full Account Number Date Incurred Last Payment Date Unk…" at bounding box center [297, 139] width 124 height 194
click at [290, 62] on input "text" at bounding box center [296, 60] width 115 height 18
click at [285, 79] on label "Full Account Number" at bounding box center [282, 77] width 61 height 9
click at [262, 79] on input "Full Account Number" at bounding box center [259, 76] width 6 height 6
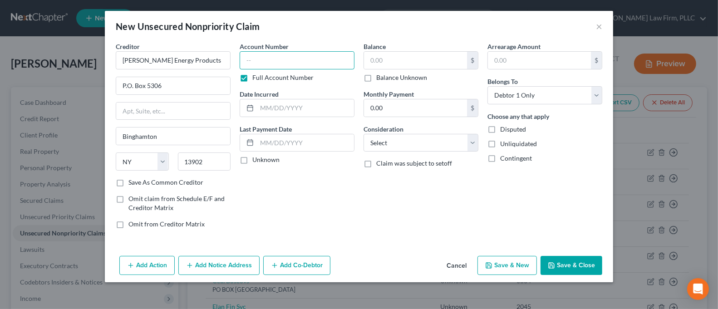
click at [286, 61] on input "text" at bounding box center [296, 60] width 115 height 18
click at [409, 63] on input "text" at bounding box center [415, 60] width 103 height 17
click at [590, 267] on button "Save & Close" at bounding box center [571, 265] width 62 height 19
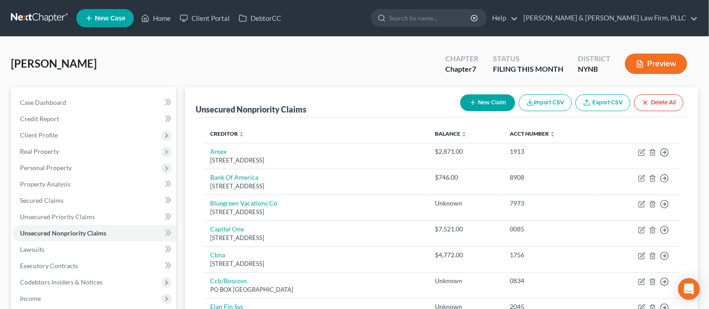
click at [484, 107] on button "New Claim" at bounding box center [487, 102] width 55 height 17
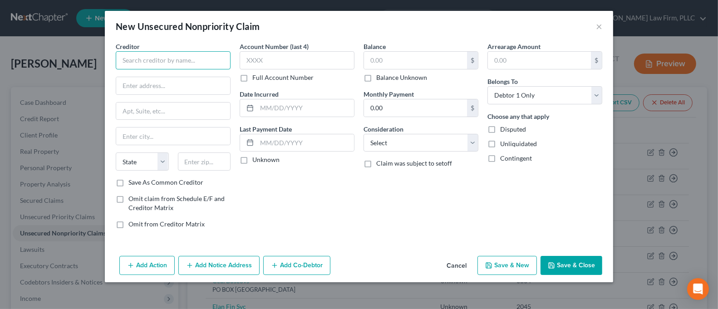
click at [172, 64] on input "text" at bounding box center [173, 60] width 115 height 18
click at [311, 195] on div "Account Number (last 4) Full Account Number Date Incurred Last Payment Date Unk…" at bounding box center [297, 139] width 124 height 194
click at [185, 184] on label "Save As Common Creditor" at bounding box center [165, 182] width 75 height 9
click at [138, 184] on input "Save As Common Creditor" at bounding box center [135, 181] width 6 height 6
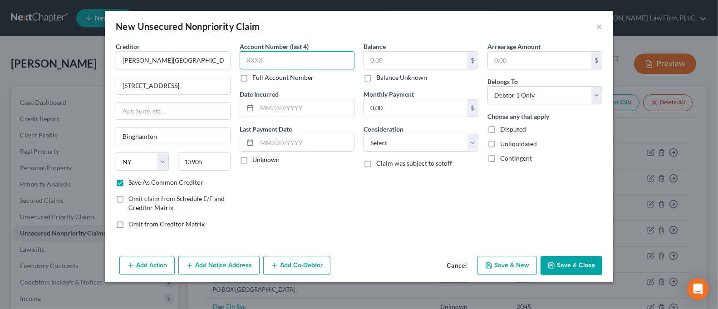
click at [262, 66] on input "text" at bounding box center [296, 60] width 115 height 18
click at [387, 63] on input "text" at bounding box center [415, 60] width 103 height 17
click at [558, 258] on button "Save & Close" at bounding box center [571, 265] width 62 height 19
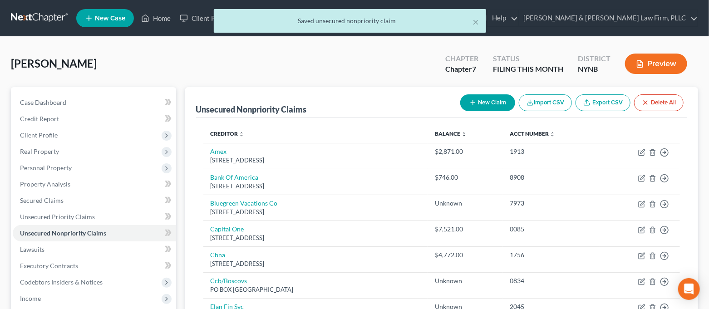
click at [495, 108] on button "New Claim" at bounding box center [487, 102] width 55 height 17
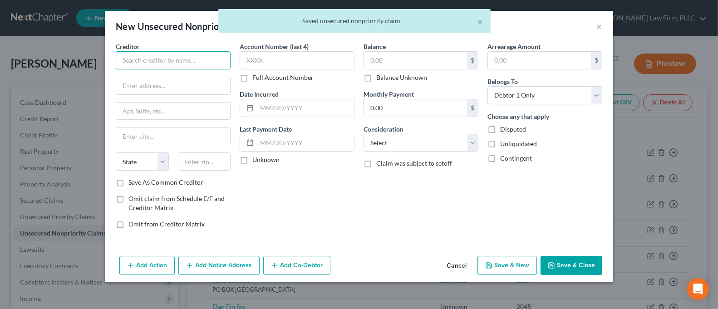
click at [162, 58] on input "text" at bounding box center [173, 60] width 115 height 18
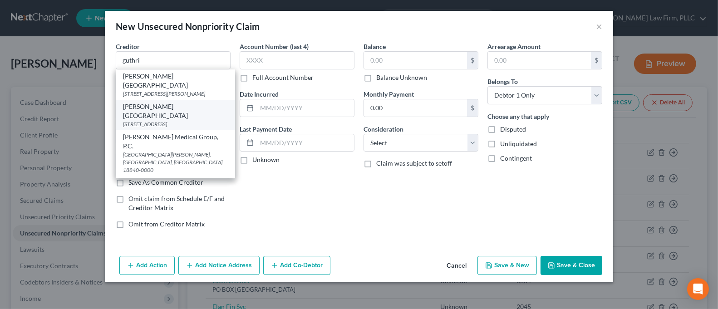
click at [177, 105] on div "[PERSON_NAME][GEOGRAPHIC_DATA]" at bounding box center [175, 111] width 105 height 18
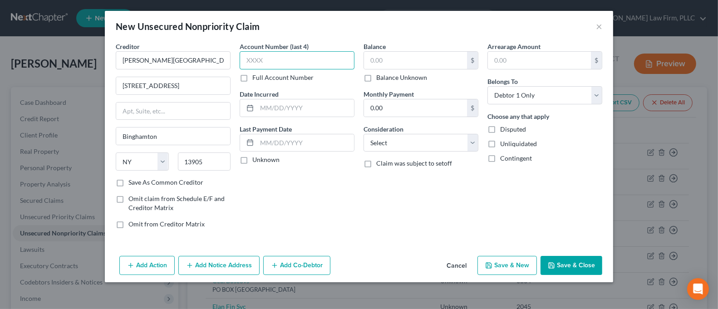
click at [255, 59] on input "text" at bounding box center [296, 60] width 115 height 18
click at [401, 68] on input "text" at bounding box center [415, 60] width 103 height 17
click at [558, 259] on button "Save & Close" at bounding box center [571, 265] width 62 height 19
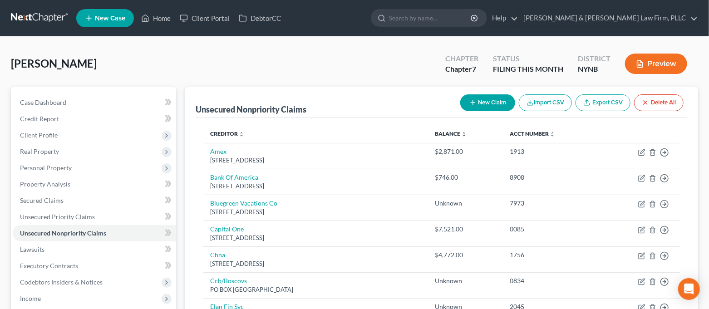
click at [471, 104] on icon "button" at bounding box center [472, 102] width 7 height 7
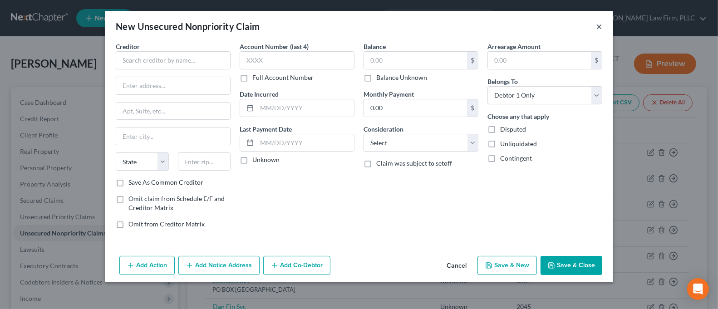
click at [600, 28] on button "×" at bounding box center [599, 26] width 6 height 11
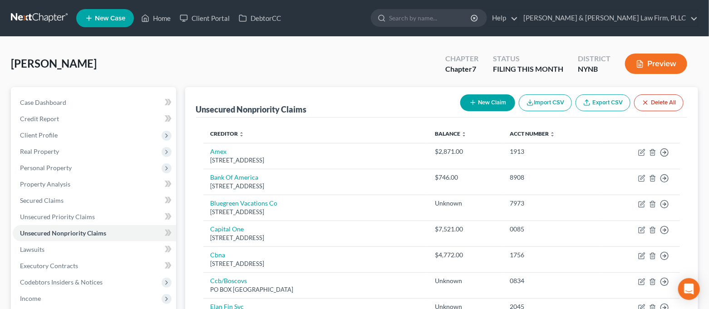
click at [484, 101] on button "New Claim" at bounding box center [487, 102] width 55 height 17
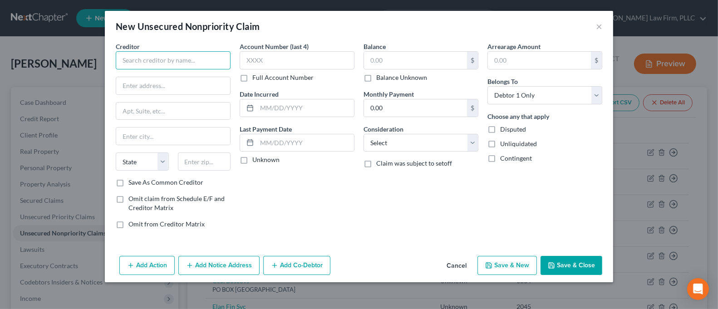
click at [163, 58] on input "text" at bounding box center [173, 60] width 115 height 18
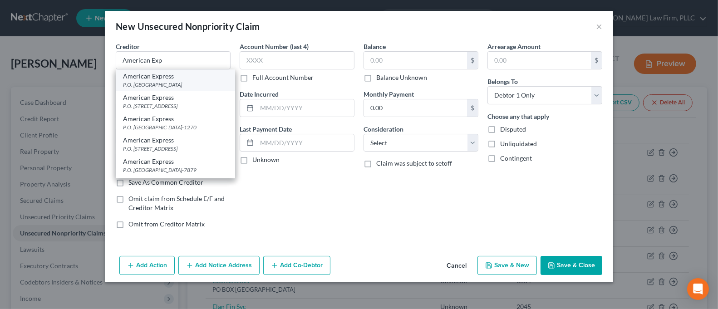
click at [198, 88] on div "P.O. [GEOGRAPHIC_DATA]" at bounding box center [175, 85] width 105 height 8
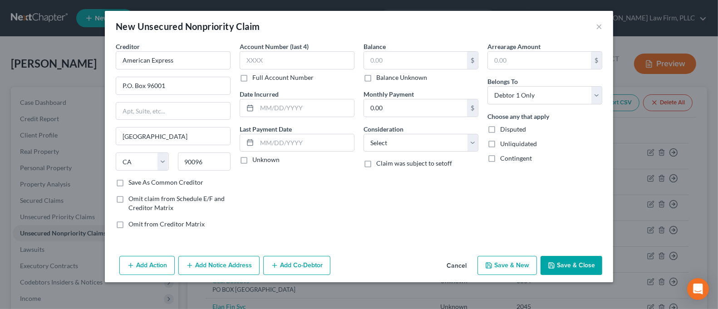
click at [264, 81] on label "Full Account Number" at bounding box center [282, 77] width 61 height 9
click at [262, 79] on input "Full Account Number" at bounding box center [259, 76] width 6 height 6
click at [270, 61] on input "text" at bounding box center [296, 60] width 115 height 18
click at [394, 55] on input "text" at bounding box center [415, 60] width 103 height 17
click at [193, 265] on icon "button" at bounding box center [189, 265] width 7 height 7
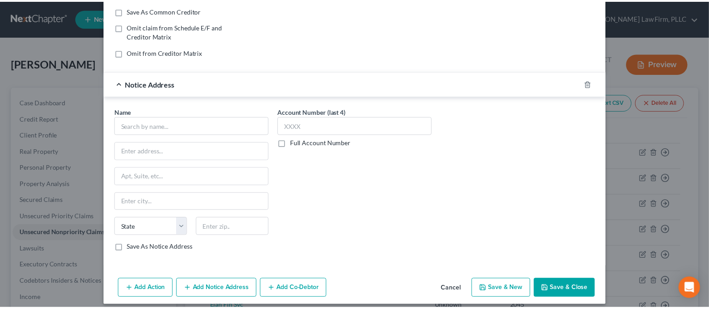
scroll to position [179, 0]
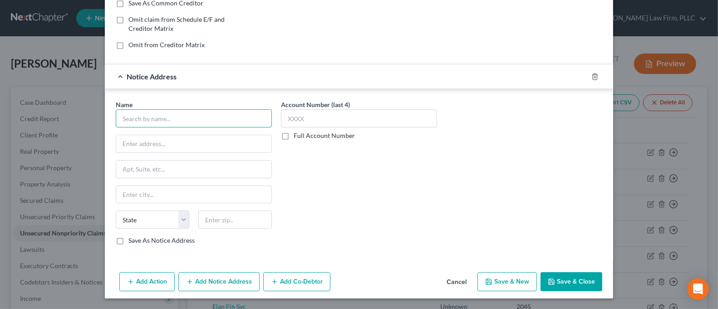
click at [201, 125] on input "text" at bounding box center [194, 118] width 156 height 18
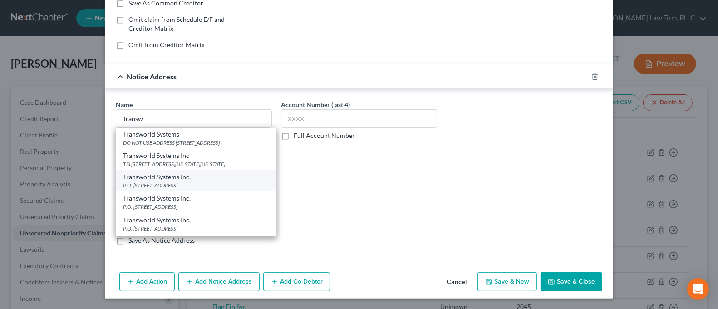
click at [214, 181] on div "Transworld Systems Inc." at bounding box center [196, 176] width 146 height 9
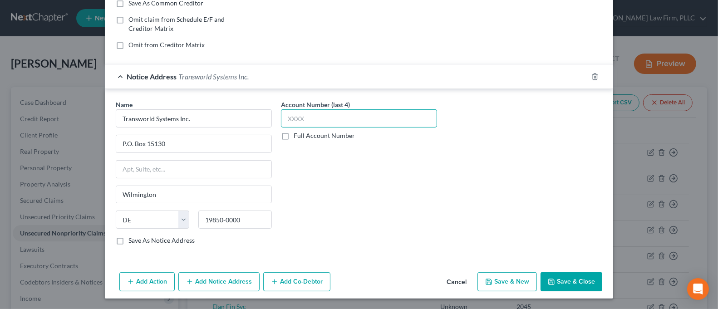
click at [354, 122] on input "text" at bounding box center [359, 118] width 156 height 18
click at [580, 278] on button "Save & Close" at bounding box center [571, 281] width 62 height 19
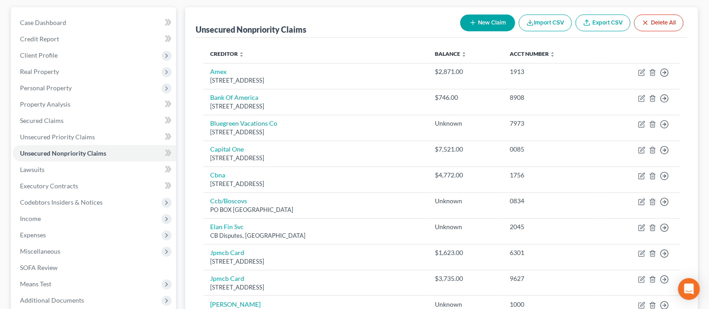
scroll to position [0, 0]
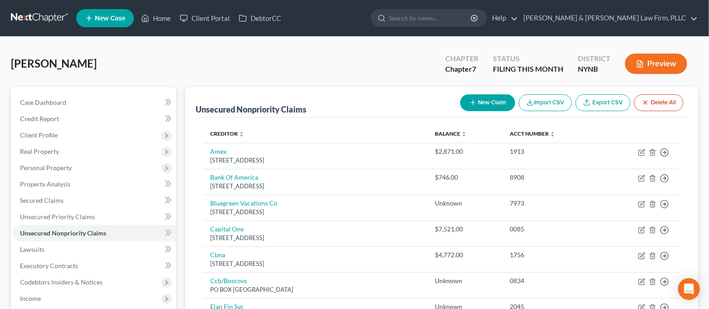
click at [501, 100] on button "New Claim" at bounding box center [487, 102] width 55 height 17
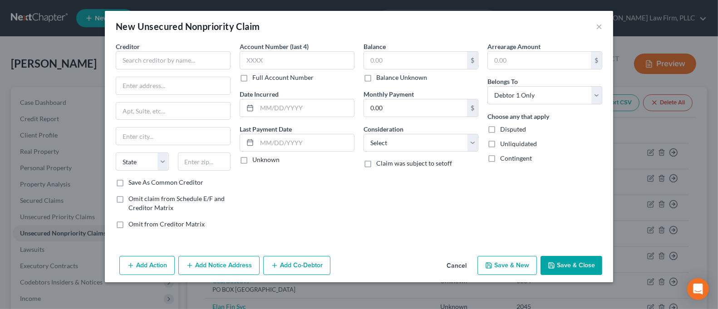
click at [593, 25] on div "New Unsecured Nonpriority Claim ×" at bounding box center [359, 26] width 508 height 31
click at [596, 25] on button "×" at bounding box center [599, 26] width 6 height 11
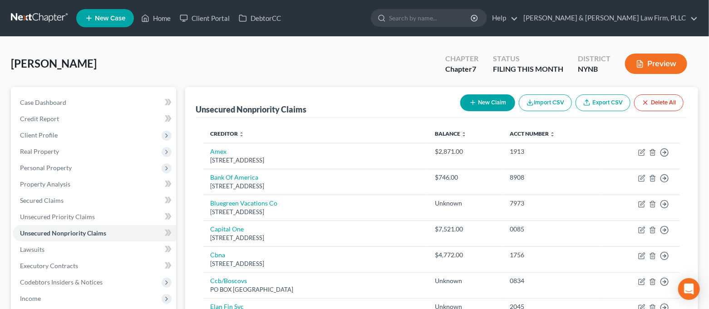
click at [596, 25] on div at bounding box center [354, 154] width 709 height 309
click at [79, 178] on link "Property Analysis" at bounding box center [94, 184] width 163 height 16
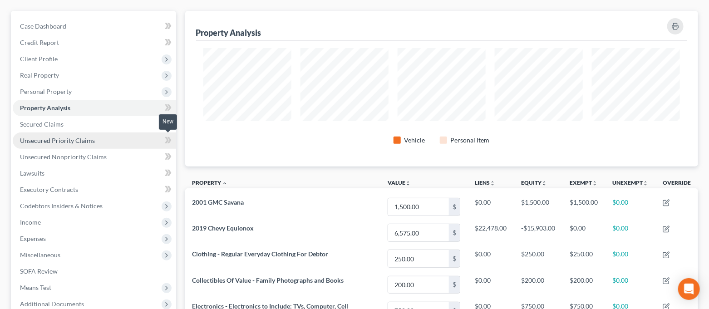
scroll to position [75, 0]
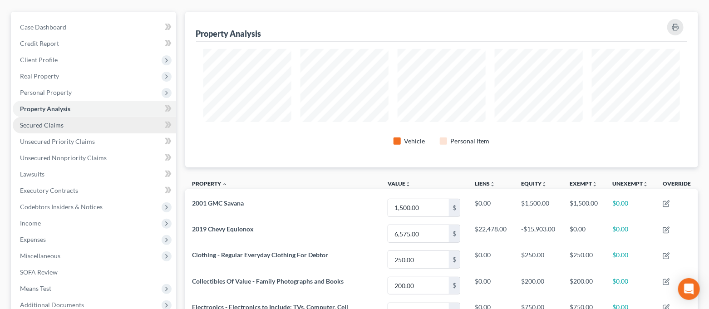
click at [65, 125] on link "Secured Claims" at bounding box center [94, 125] width 163 height 16
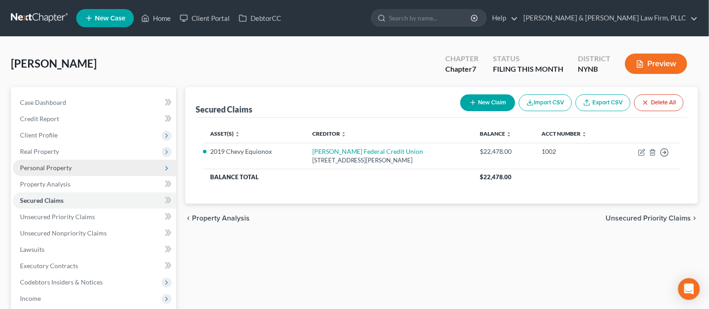
click at [56, 162] on span "Personal Property" at bounding box center [94, 168] width 163 height 16
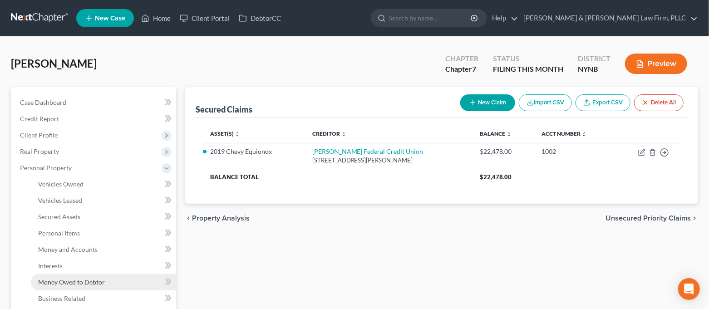
click at [69, 280] on span "Money Owed to Debtor" at bounding box center [71, 282] width 67 height 8
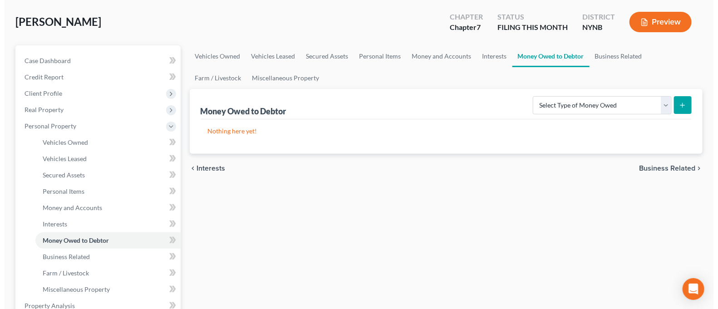
scroll to position [60, 0]
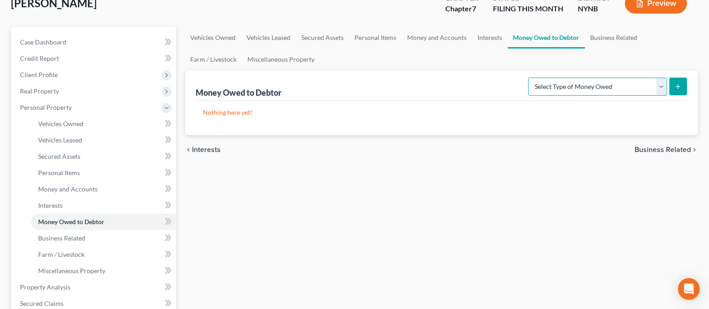
drag, startPoint x: 568, startPoint y: 87, endPoint x: 569, endPoint y: 94, distance: 6.8
click at [568, 88] on select "Select Type of Money Owed Accounts Receivable Alimony Child Support Claims Agai…" at bounding box center [597, 87] width 139 height 18
click at [530, 78] on select "Select Type of Money Owed Accounts Receivable Alimony Child Support Claims Agai…" at bounding box center [597, 87] width 139 height 18
click at [674, 83] on button "submit" at bounding box center [678, 87] width 18 height 18
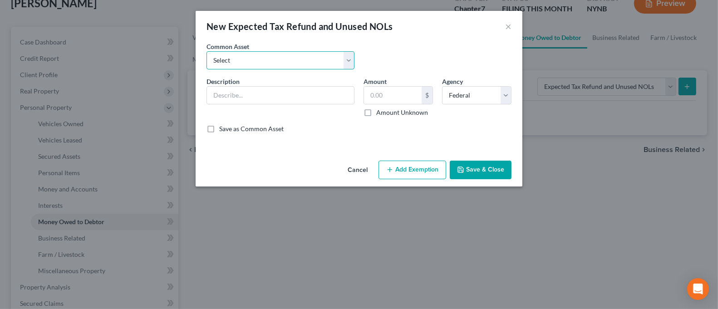
click at [307, 59] on select "Select 2025Tax Refund-State 2025 Tax Refund-Federal 2024 Tax Refund-Federal 202…" at bounding box center [280, 60] width 148 height 18
click at [206, 51] on select "Select 2025Tax Refund-State 2025 Tax Refund-Federal 2024 Tax Refund-Federal 202…" at bounding box center [280, 60] width 148 height 18
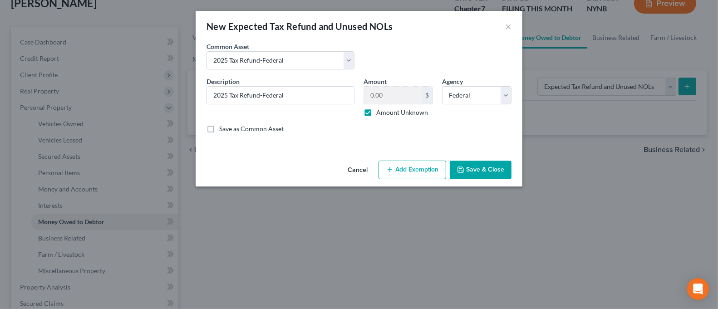
click at [423, 165] on button "Add Exemption" at bounding box center [412, 170] width 68 height 19
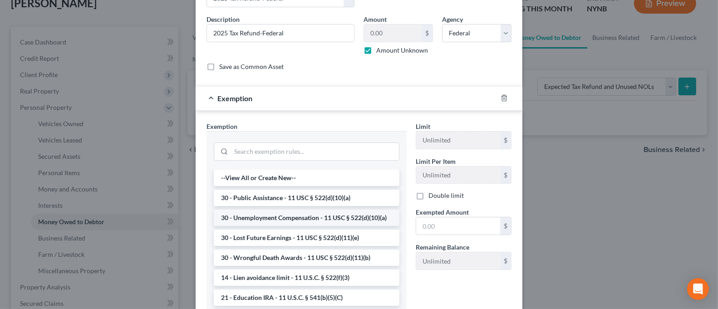
scroll to position [121, 0]
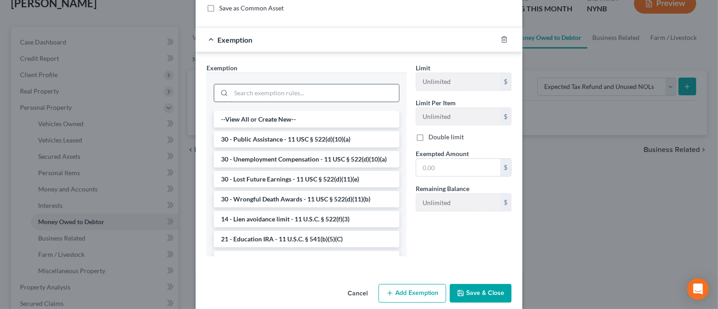
click at [300, 98] on input "search" at bounding box center [315, 92] width 168 height 17
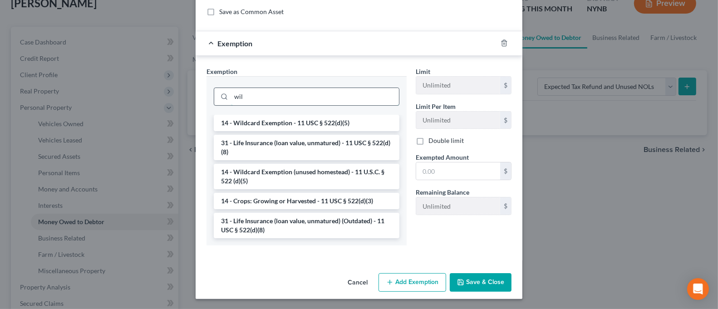
scroll to position [87, 0]
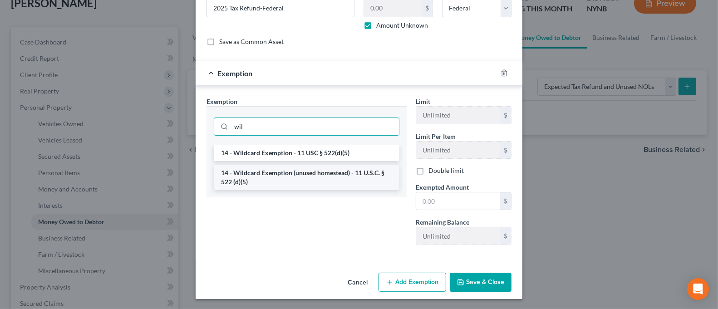
click at [316, 175] on li "14 - Wildcard Exemption (unused homestead) - 11 U.S.C. § 522 (d)(5)" at bounding box center [307, 177] width 186 height 25
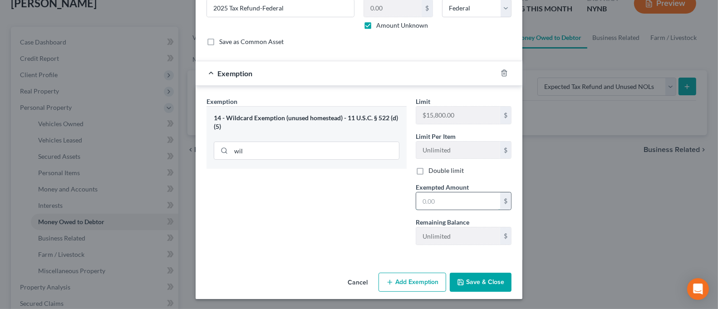
click at [424, 199] on input "text" at bounding box center [458, 200] width 84 height 17
click at [329, 218] on div "Exemption Set must be selected for CA. Exemption * 14 - Wildcard Exemption (unu…" at bounding box center [306, 175] width 209 height 156
click at [494, 287] on button "Save & Close" at bounding box center [481, 282] width 62 height 19
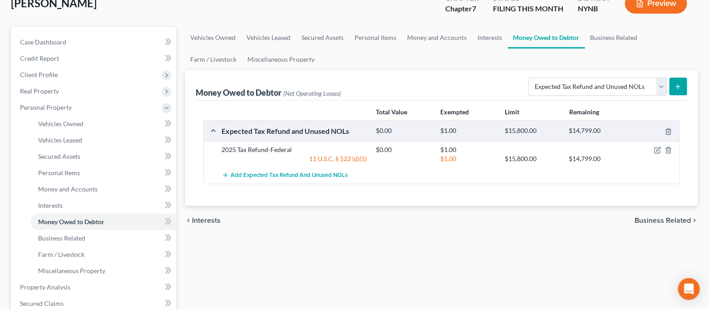
click at [678, 85] on line "submit" at bounding box center [678, 86] width 0 height 4
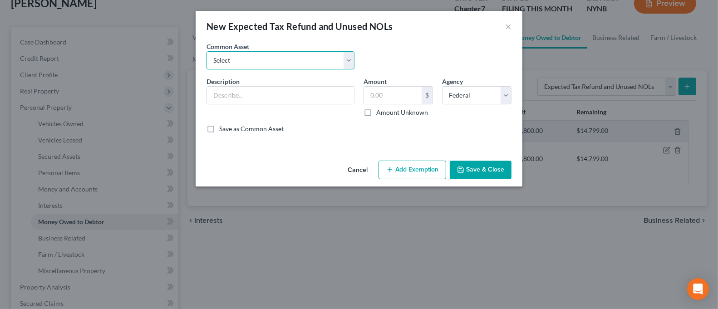
click at [328, 58] on select "Select 2025Tax Refund-State 2025 Tax Refund-Federal 2024 Tax Refund-Federal 202…" at bounding box center [280, 60] width 148 height 18
click at [206, 51] on select "Select 2025Tax Refund-State 2025 Tax Refund-Federal 2024 Tax Refund-Federal 202…" at bounding box center [280, 60] width 148 height 18
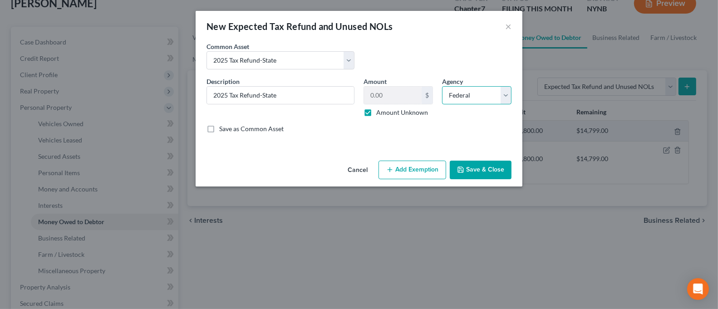
drag, startPoint x: 463, startPoint y: 98, endPoint x: 464, endPoint y: 103, distance: 5.1
click at [463, 97] on select "Select Federal State Local" at bounding box center [476, 95] width 69 height 18
click at [442, 86] on select "Select Federal State Local" at bounding box center [476, 95] width 69 height 18
click at [432, 167] on button "Add Exemption" at bounding box center [412, 170] width 68 height 19
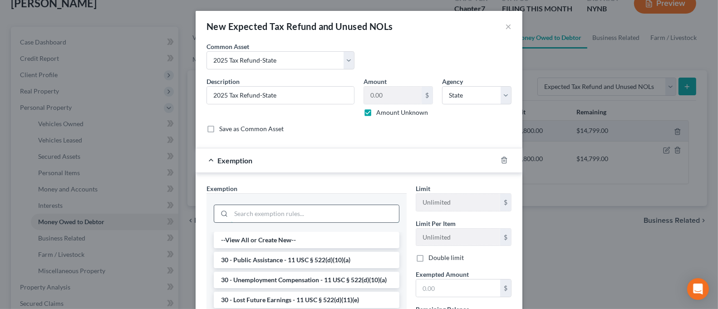
click at [282, 207] on input "search" at bounding box center [315, 213] width 168 height 17
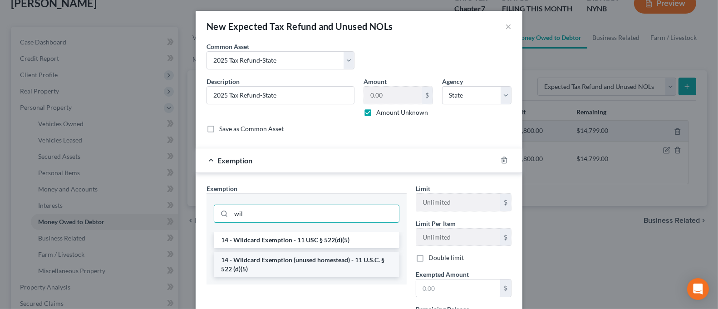
click at [285, 269] on li "14 - Wildcard Exemption (unused homestead) - 11 U.S.C. § 522 (d)(5)" at bounding box center [307, 264] width 186 height 25
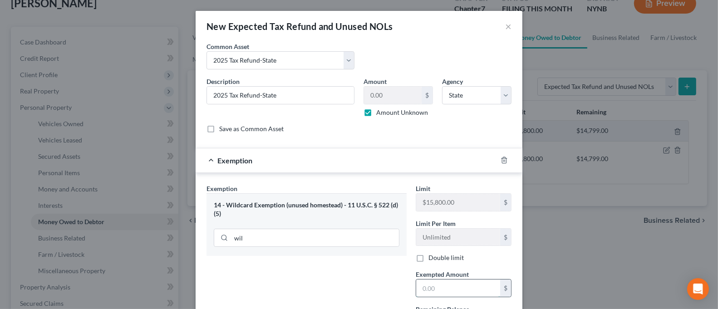
click at [455, 286] on input "text" at bounding box center [458, 287] width 84 height 17
click at [371, 269] on div "Exemption Set must be selected for CA. Exemption * 14 - Wildcard Exemption (unu…" at bounding box center [306, 262] width 209 height 156
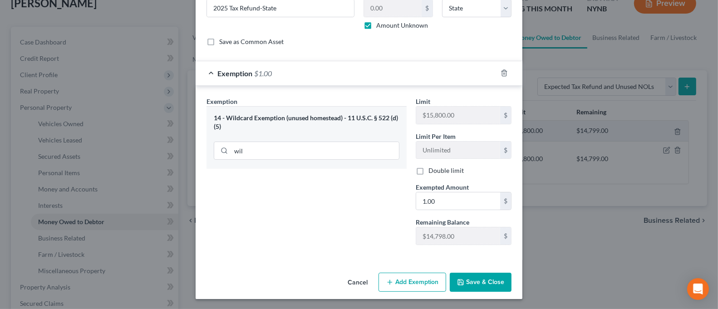
click at [471, 282] on button "Save & Close" at bounding box center [481, 282] width 62 height 19
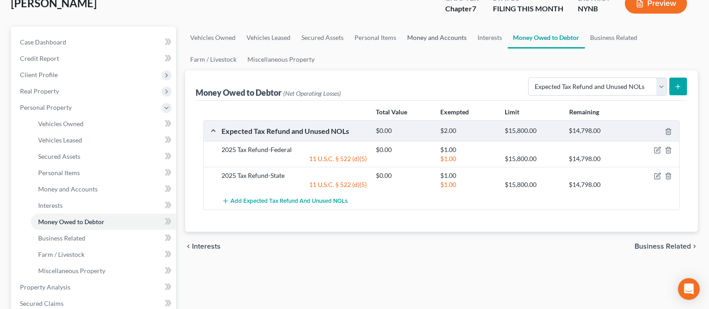
click at [446, 41] on link "Money and Accounts" at bounding box center [437, 38] width 70 height 22
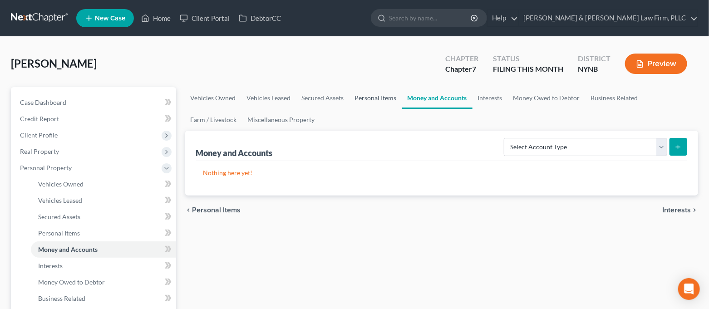
click at [385, 100] on link "Personal Items" at bounding box center [375, 98] width 53 height 22
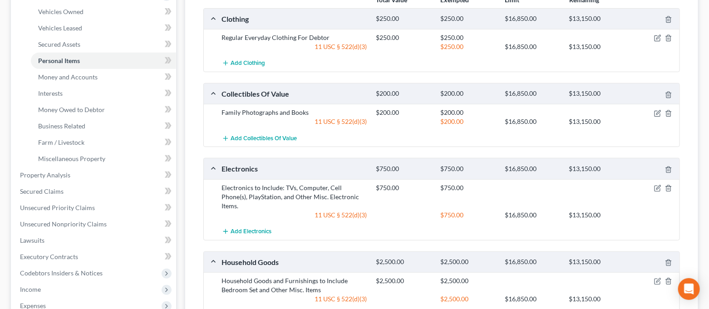
scroll to position [301, 0]
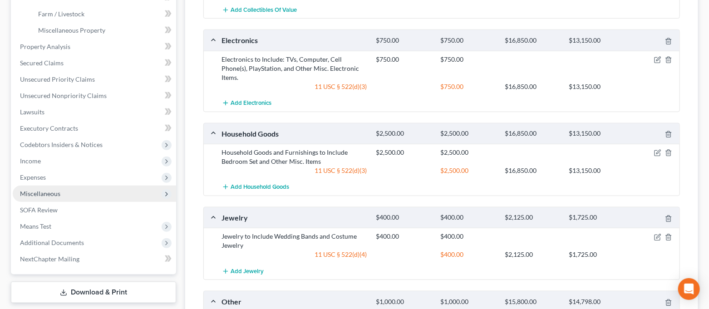
drag, startPoint x: 71, startPoint y: 192, endPoint x: 76, endPoint y: 191, distance: 5.3
click at [71, 192] on span "Miscellaneous" at bounding box center [94, 194] width 163 height 16
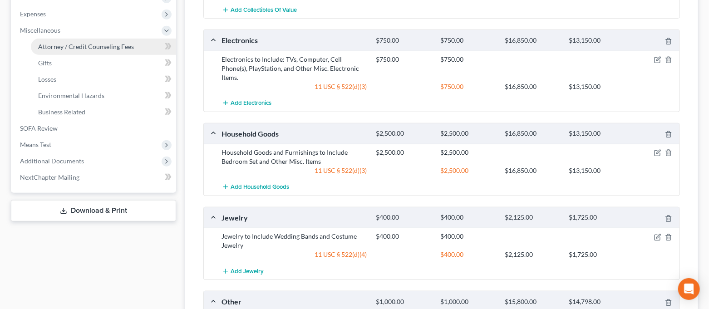
click at [73, 46] on span "Attorney / Credit Counseling Fees" at bounding box center [86, 47] width 96 height 8
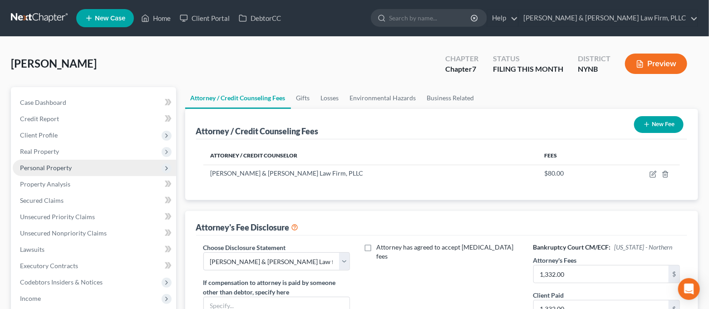
scroll to position [242, 0]
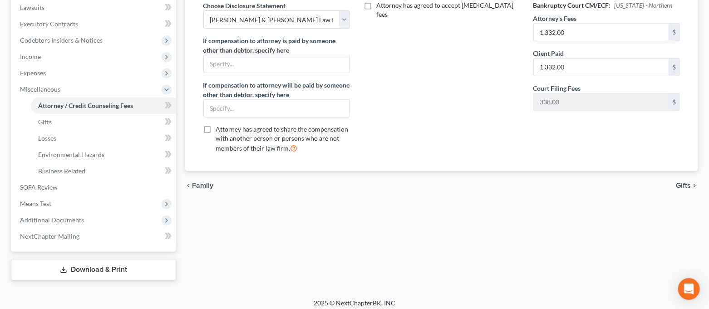
click at [114, 262] on link "Download & Print" at bounding box center [93, 269] width 165 height 21
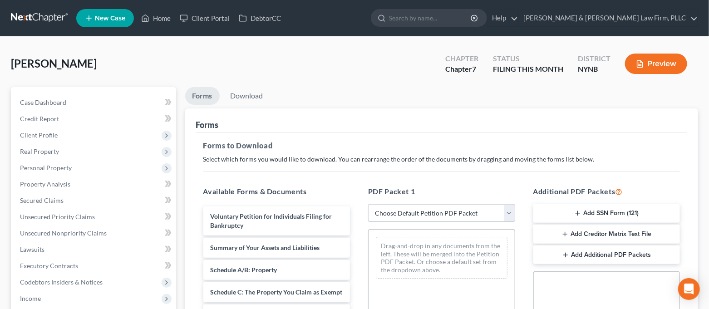
click at [412, 213] on select "Choose Default Petition PDF Packet Complete Bankruptcy Petition (all forms and …" at bounding box center [441, 213] width 147 height 18
click at [368, 204] on select "Choose Default Petition PDF Packet Complete Bankruptcy Petition (all forms and …" at bounding box center [441, 213] width 147 height 18
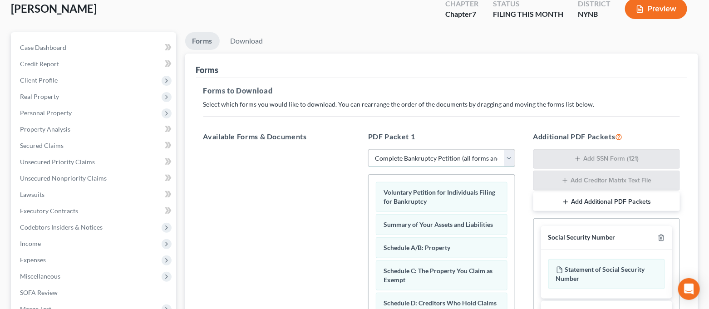
scroll to position [242, 0]
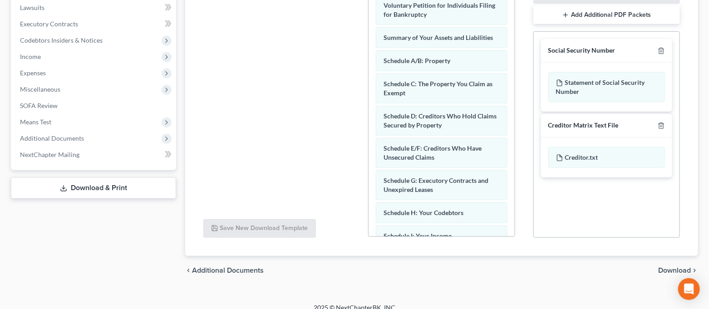
click at [659, 271] on span "Download" at bounding box center [674, 270] width 33 height 7
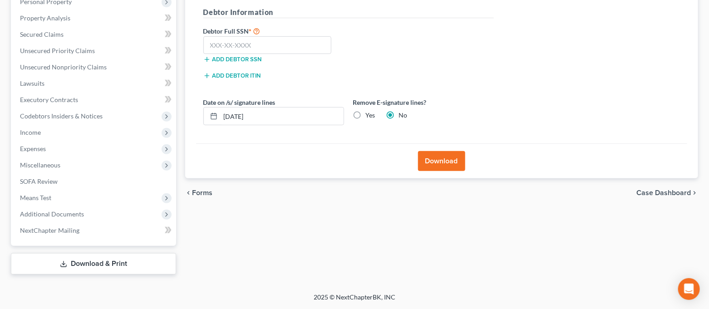
scroll to position [165, 0]
click at [366, 117] on label "Yes" at bounding box center [371, 116] width 10 height 9
click at [369, 117] on input "Yes" at bounding box center [372, 115] width 6 height 6
click at [239, 118] on input "[DATE]" at bounding box center [281, 116] width 123 height 17
click at [240, 46] on input "text" at bounding box center [267, 46] width 128 height 18
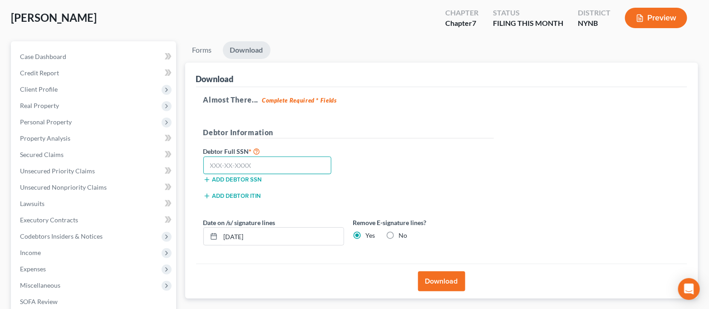
scroll to position [0, 0]
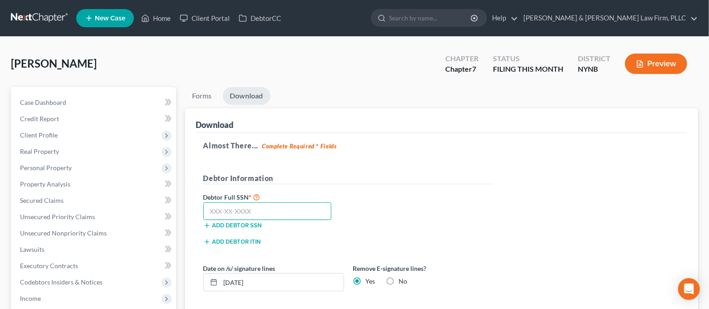
click at [279, 206] on input "text" at bounding box center [267, 211] width 128 height 18
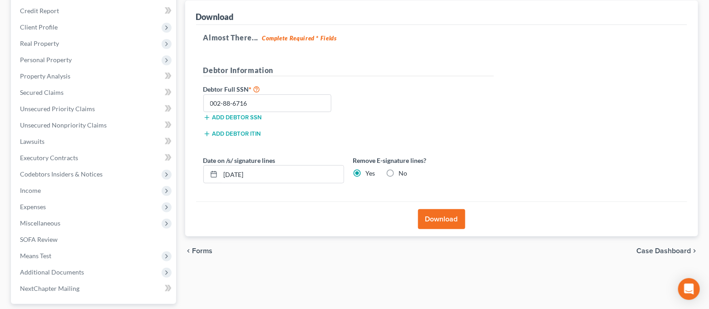
scroll to position [121, 0]
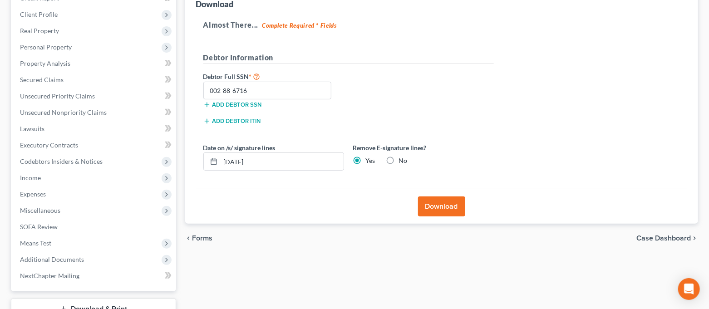
click at [438, 202] on button "Download" at bounding box center [441, 206] width 47 height 20
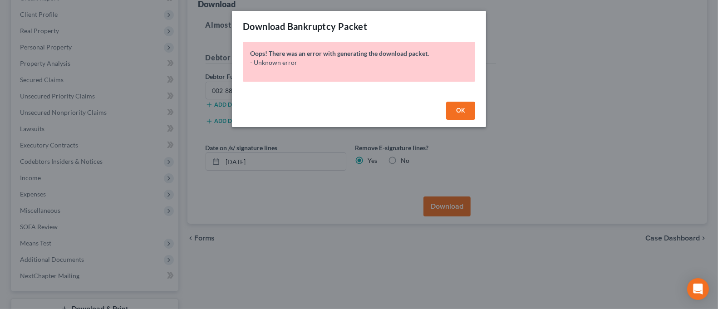
click at [447, 110] on button "OK" at bounding box center [460, 111] width 29 height 18
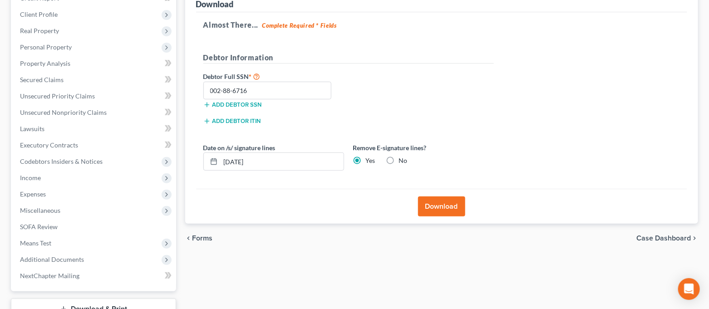
scroll to position [0, 0]
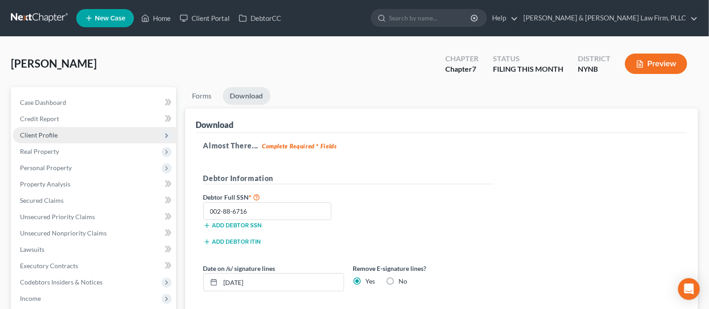
click at [55, 131] on span "Client Profile" at bounding box center [39, 135] width 38 height 8
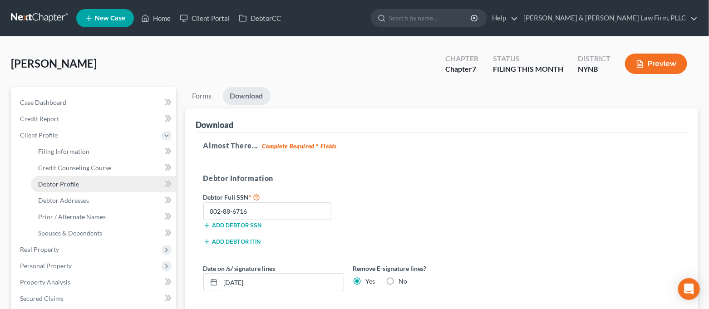
click at [70, 180] on span "Debtor Profile" at bounding box center [58, 184] width 41 height 8
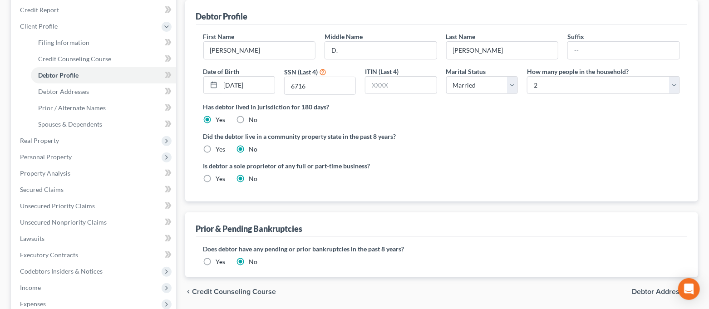
scroll to position [242, 0]
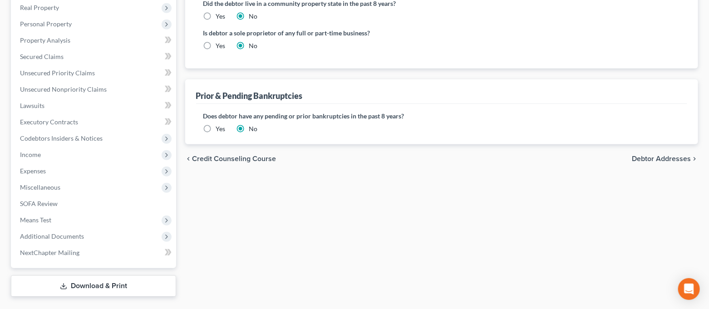
click at [97, 286] on link "Download & Print" at bounding box center [93, 285] width 165 height 21
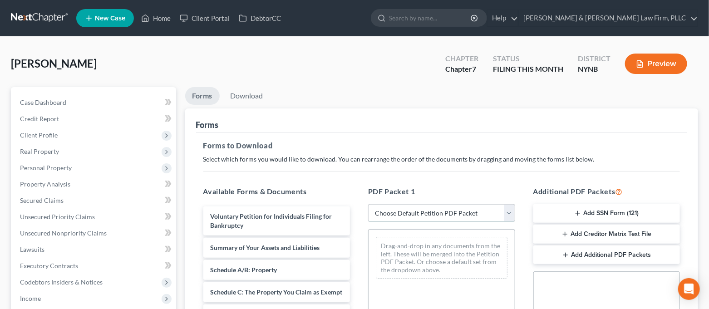
click at [466, 220] on select "Choose Default Petition PDF Packet Complete Bankruptcy Petition (all forms and …" at bounding box center [441, 213] width 147 height 18
click at [368, 204] on select "Choose Default Petition PDF Packet Complete Bankruptcy Petition (all forms and …" at bounding box center [441, 213] width 147 height 18
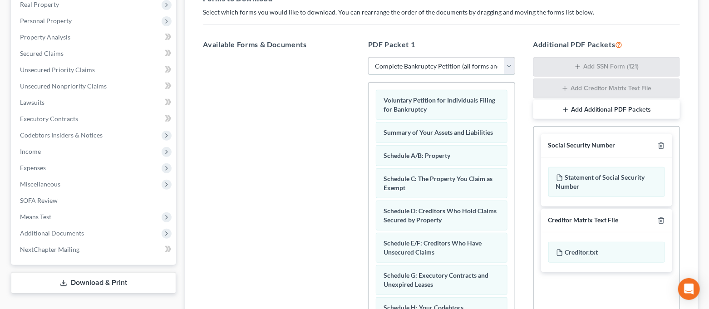
scroll to position [242, 0]
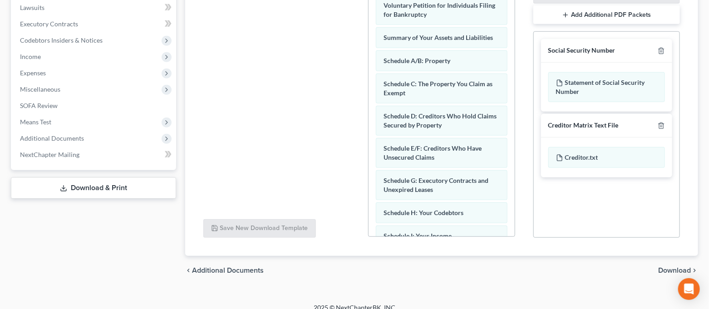
click at [671, 267] on span "Download" at bounding box center [674, 270] width 33 height 7
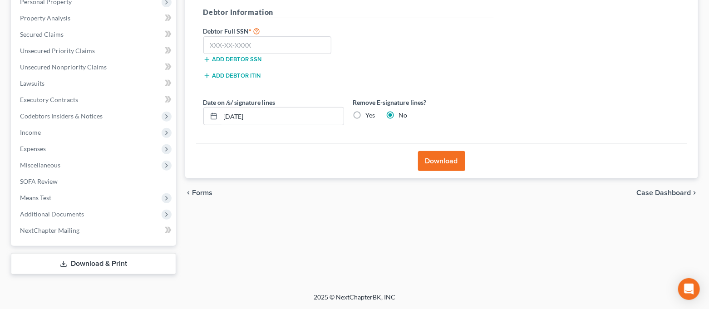
scroll to position [165, 0]
click at [366, 116] on label "Yes" at bounding box center [371, 116] width 10 height 9
click at [369, 116] on input "Yes" at bounding box center [372, 115] width 6 height 6
click at [275, 117] on input "[DATE]" at bounding box center [281, 116] width 123 height 17
click at [252, 49] on input "text" at bounding box center [267, 46] width 128 height 18
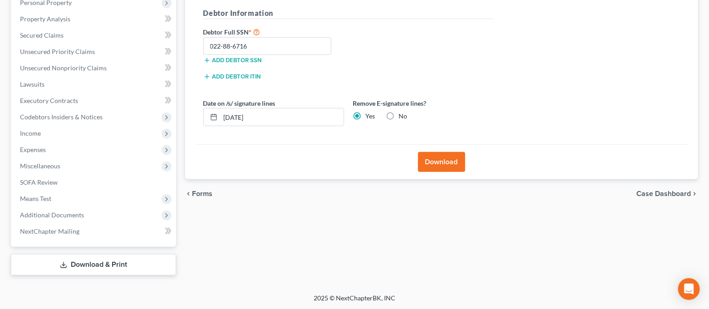
click at [424, 157] on button "Download" at bounding box center [441, 162] width 47 height 20
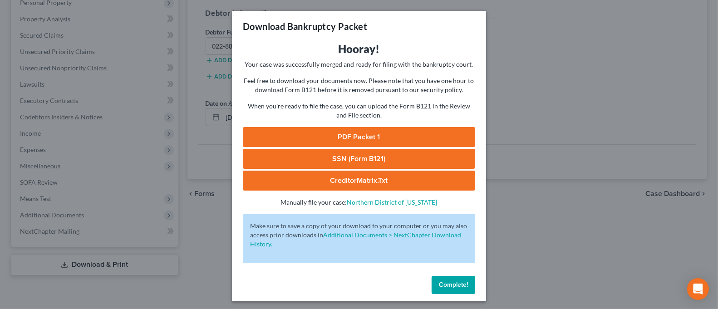
click at [424, 157] on link "SSN (Form B121)" at bounding box center [359, 159] width 232 height 20
click at [376, 161] on link "SSN (Form B121)" at bounding box center [359, 159] width 232 height 20
drag, startPoint x: 498, startPoint y: 264, endPoint x: 491, endPoint y: 258, distance: 9.0
click at [498, 264] on div "Download Bankruptcy Packet Hooray! Your case was successfully merged and ready …" at bounding box center [359, 154] width 718 height 309
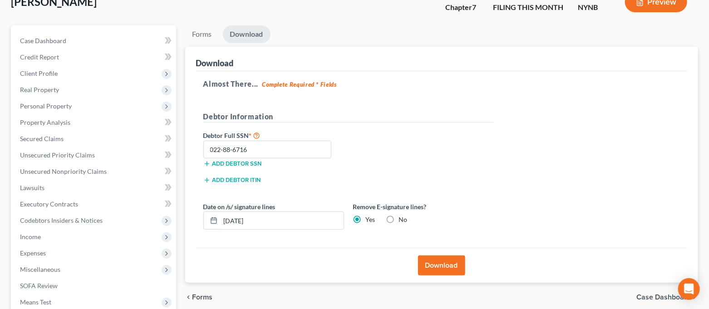
scroll to position [0, 0]
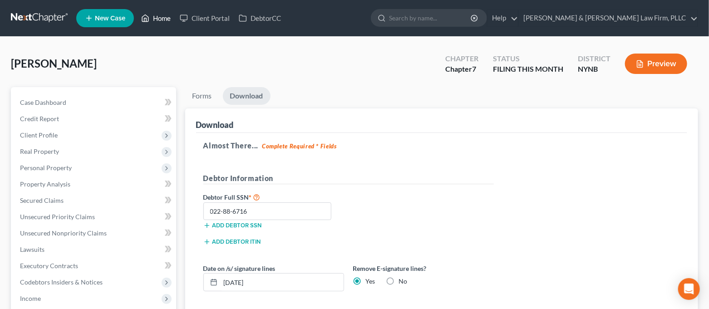
click at [163, 20] on link "Home" at bounding box center [156, 18] width 39 height 16
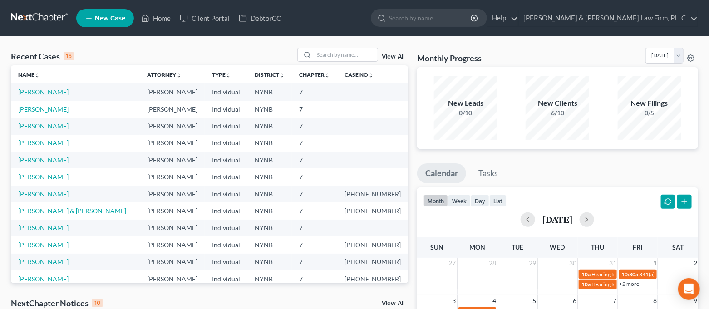
click at [36, 92] on link "[PERSON_NAME]" at bounding box center [43, 92] width 50 height 8
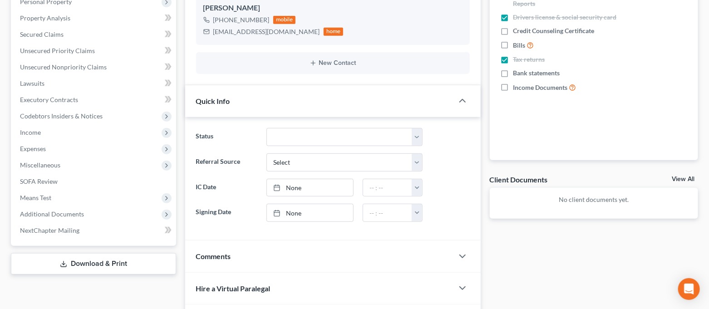
scroll to position [302, 0]
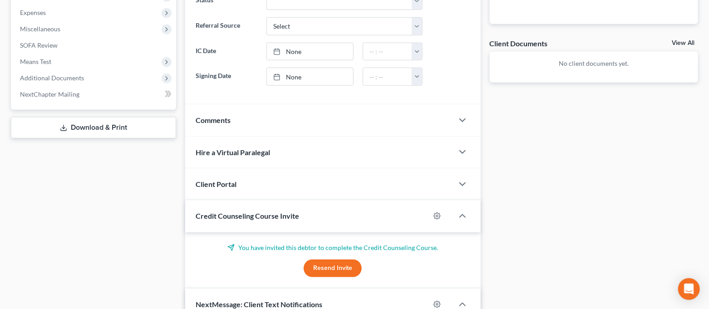
click at [119, 132] on link "Download & Print" at bounding box center [93, 127] width 165 height 21
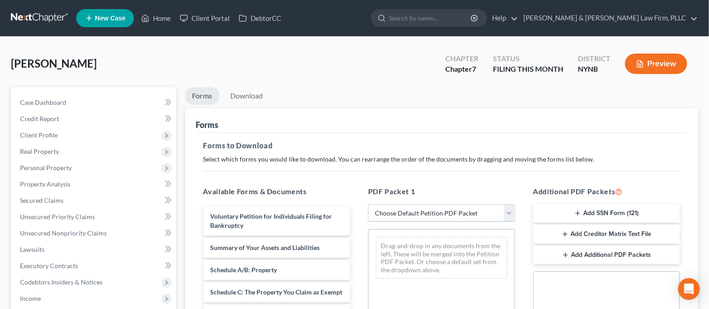
drag, startPoint x: 407, startPoint y: 210, endPoint x: 411, endPoint y: 217, distance: 8.5
click at [407, 210] on select "Choose Default Petition PDF Packet Complete Bankruptcy Petition (all forms and …" at bounding box center [441, 213] width 147 height 18
click at [368, 204] on select "Choose Default Petition PDF Packet Complete Bankruptcy Petition (all forms and …" at bounding box center [441, 213] width 147 height 18
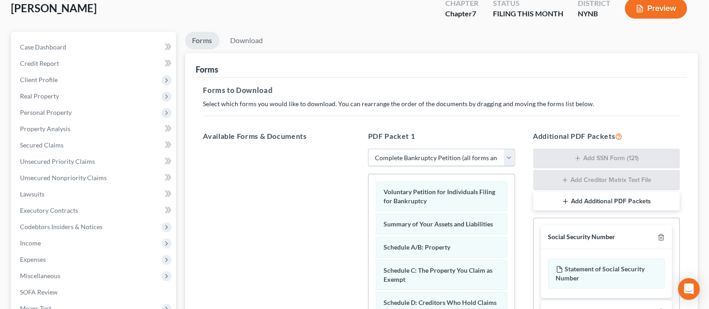
scroll to position [252, 0]
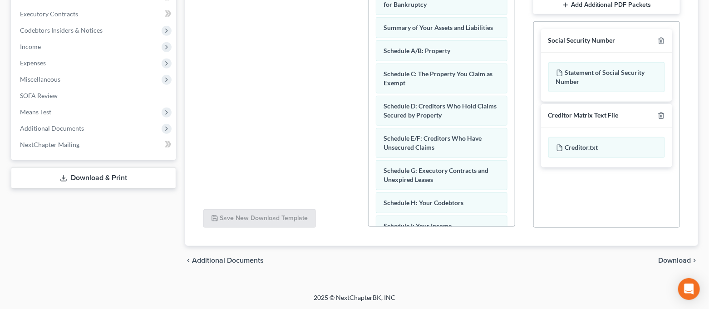
click at [682, 261] on span "Download" at bounding box center [674, 260] width 33 height 7
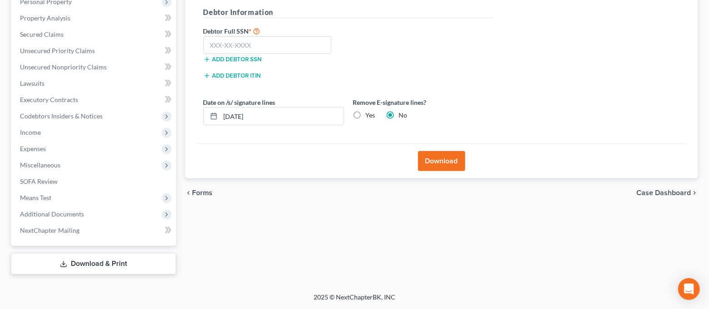
scroll to position [165, 0]
click at [366, 116] on label "Yes" at bounding box center [371, 116] width 10 height 9
click at [369, 116] on input "Yes" at bounding box center [372, 115] width 6 height 6
click at [264, 116] on input "[DATE]" at bounding box center [281, 116] width 123 height 17
click at [219, 42] on input "text" at bounding box center [267, 46] width 128 height 18
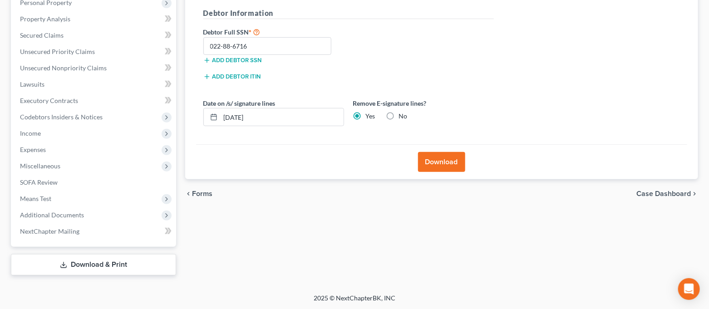
click at [426, 157] on button "Download" at bounding box center [441, 162] width 47 height 20
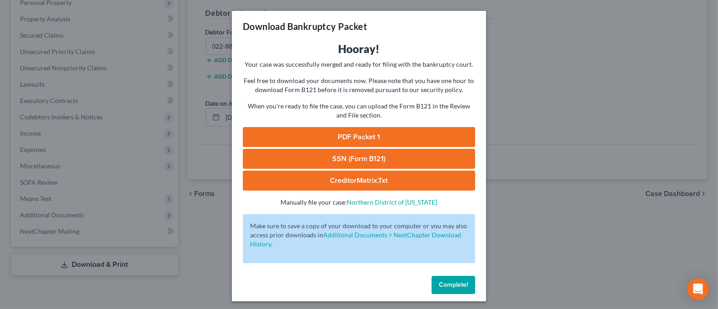
click at [391, 134] on link "PDF Packet 1" at bounding box center [359, 137] width 232 height 20
click at [520, 235] on div "Download Bankruptcy Packet Hooray! Your case was successfully merged and ready …" at bounding box center [359, 154] width 718 height 309
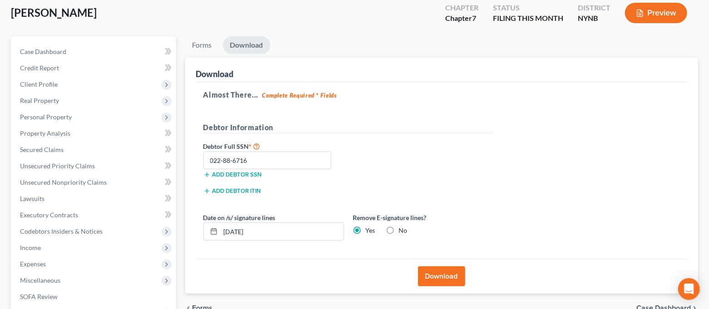
scroll to position [0, 0]
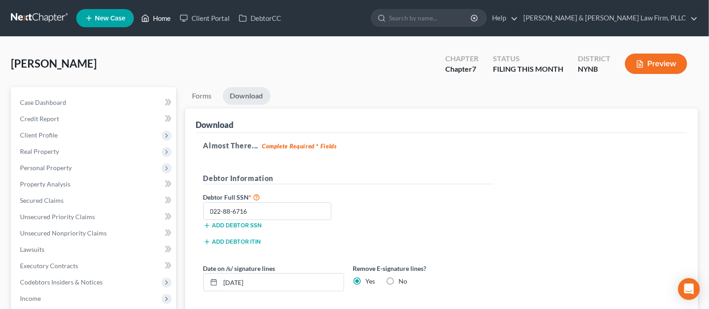
click at [161, 20] on link "Home" at bounding box center [156, 18] width 39 height 16
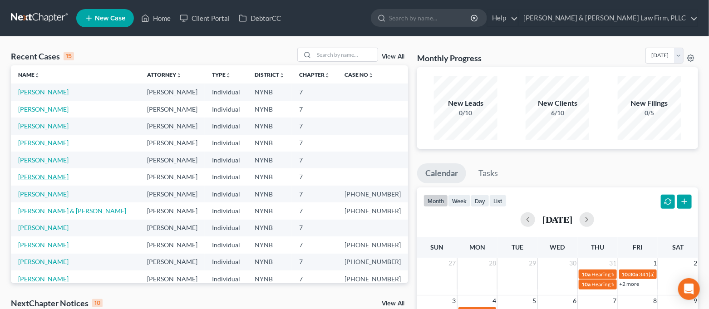
click at [50, 175] on link "[PERSON_NAME]" at bounding box center [43, 177] width 50 height 8
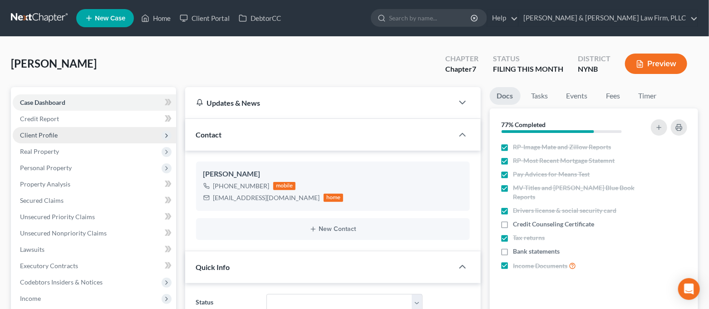
click at [90, 133] on span "Client Profile" at bounding box center [94, 135] width 163 height 16
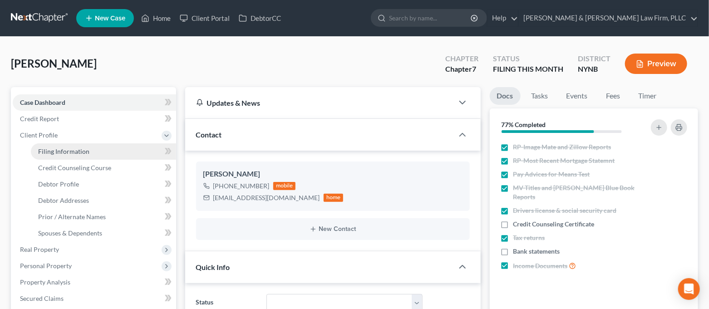
click at [86, 149] on span "Filing Information" at bounding box center [63, 151] width 51 height 8
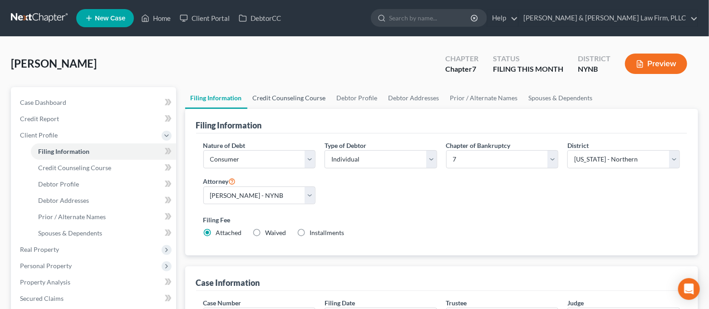
click at [275, 96] on link "Credit Counseling Course" at bounding box center [289, 98] width 84 height 22
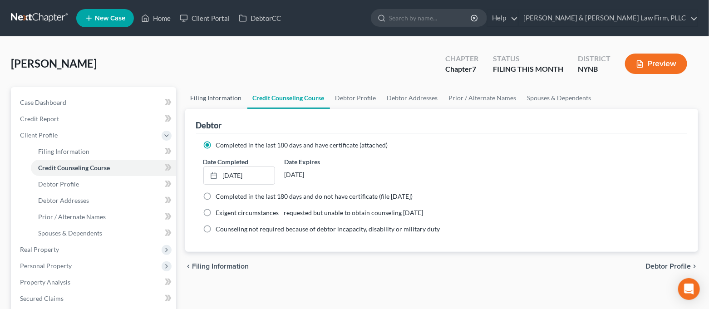
click at [239, 98] on link "Filing Information" at bounding box center [216, 98] width 62 height 22
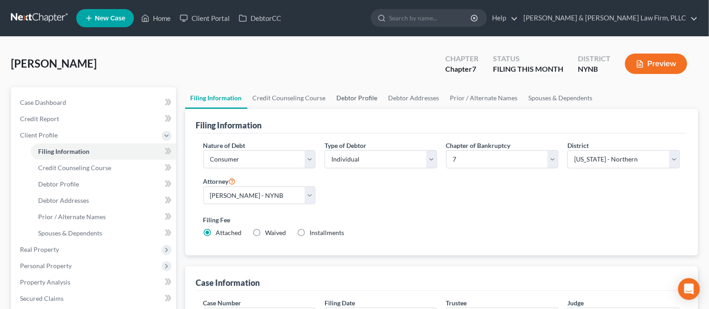
click at [346, 93] on link "Debtor Profile" at bounding box center [357, 98] width 52 height 22
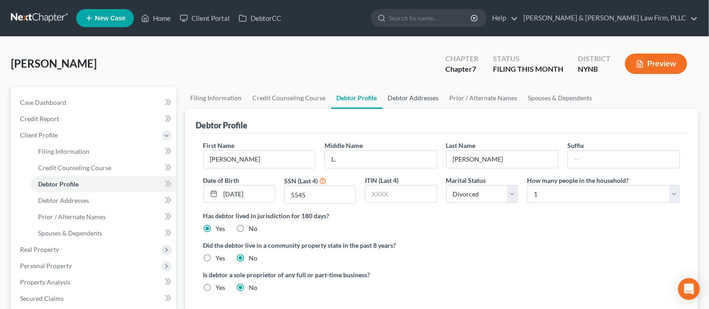
click at [409, 99] on link "Debtor Addresses" at bounding box center [413, 98] width 62 height 22
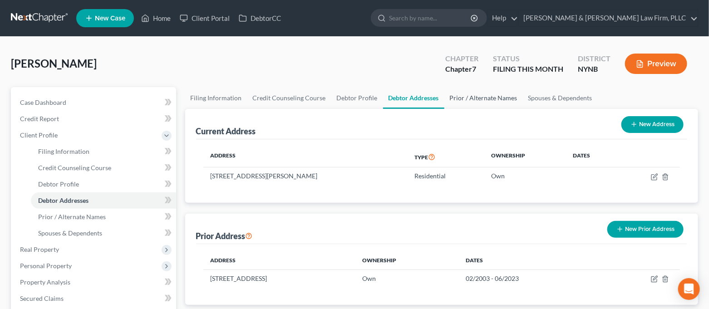
click at [472, 100] on link "Prior / Alternate Names" at bounding box center [483, 98] width 78 height 22
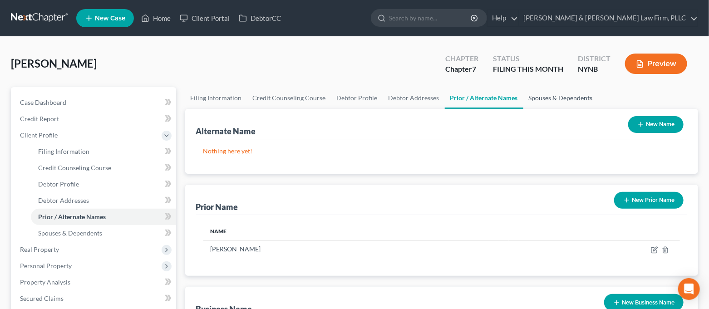
click at [540, 96] on link "Spouses & Dependents" at bounding box center [560, 98] width 75 height 22
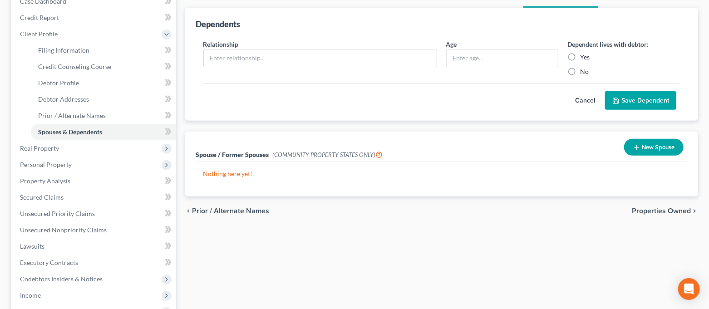
scroll to position [121, 0]
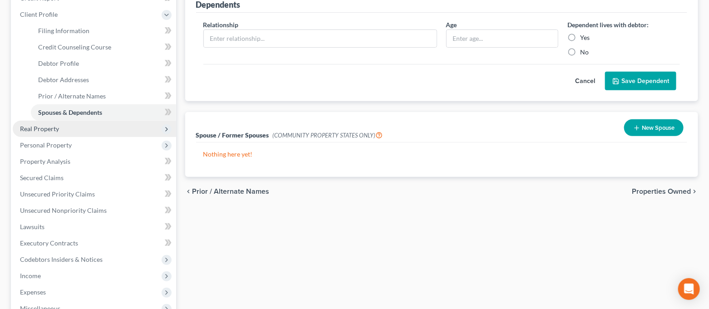
click at [93, 134] on span "Real Property" at bounding box center [94, 129] width 163 height 16
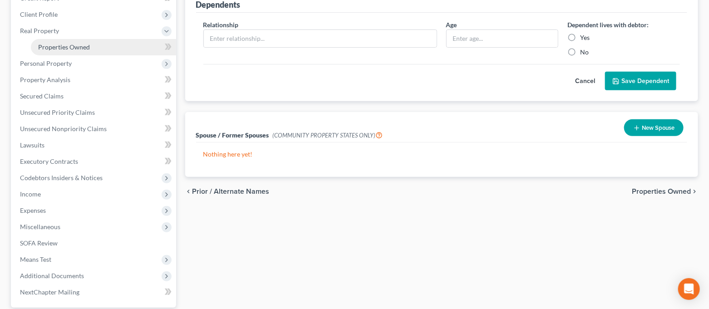
click at [83, 51] on link "Properties Owned" at bounding box center [103, 47] width 145 height 16
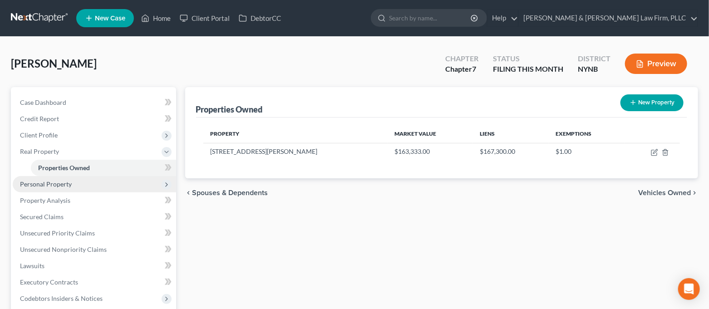
click at [67, 184] on span "Personal Property" at bounding box center [46, 184] width 52 height 8
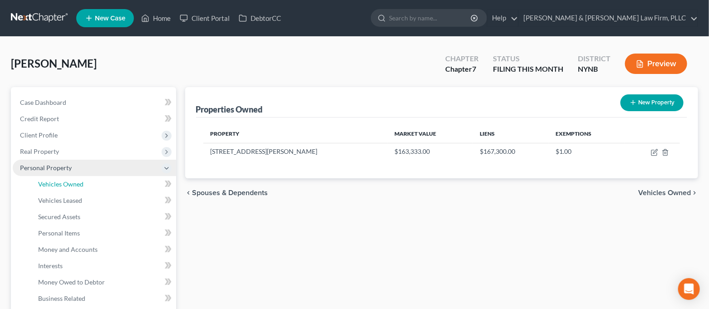
click at [67, 184] on span "Vehicles Owned" at bounding box center [60, 184] width 45 height 8
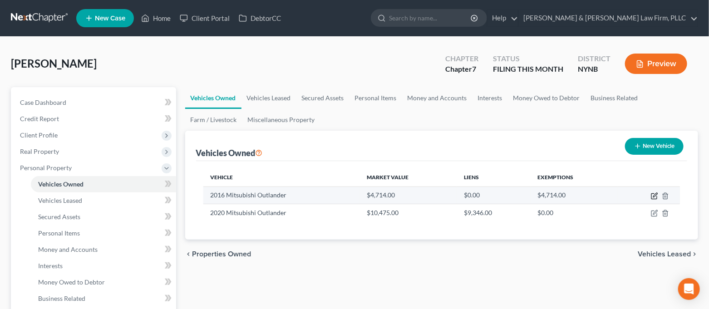
click at [652, 196] on icon "button" at bounding box center [653, 195] width 7 height 7
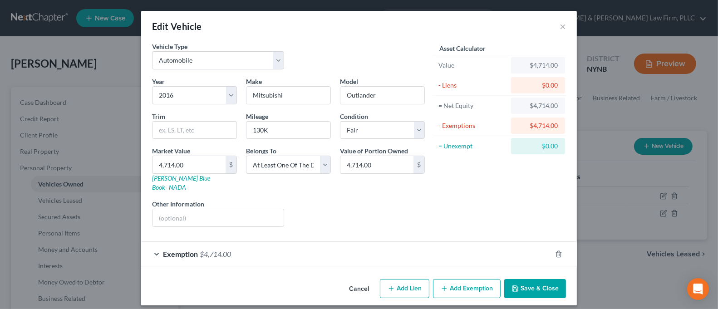
click at [165, 249] on span "Exemption" at bounding box center [180, 253] width 35 height 9
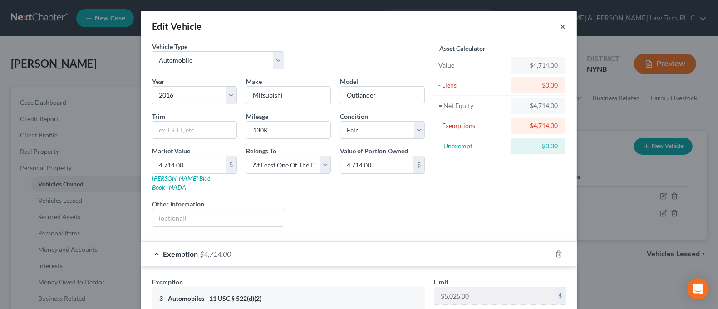
click at [559, 28] on button "×" at bounding box center [562, 26] width 6 height 11
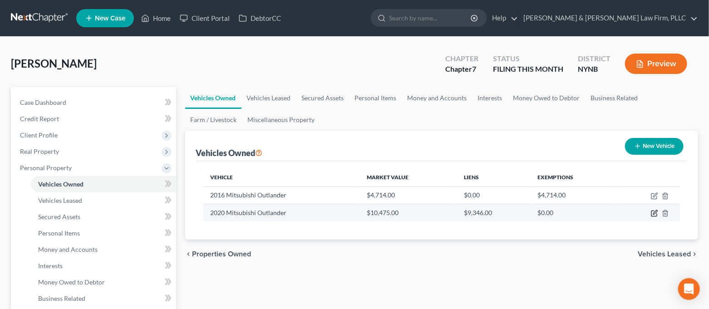
click at [653, 214] on icon "button" at bounding box center [653, 213] width 7 height 7
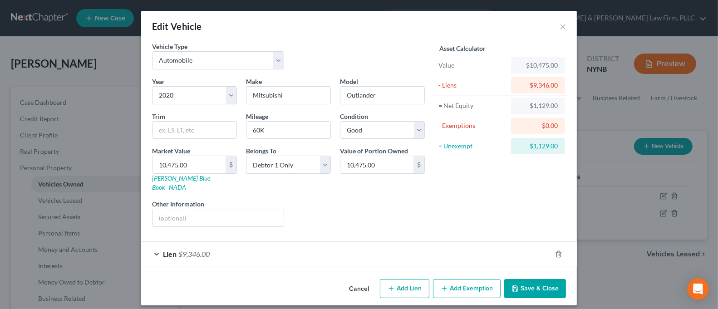
click at [252, 243] on div "Lien $9,346.00" at bounding box center [346, 254] width 410 height 24
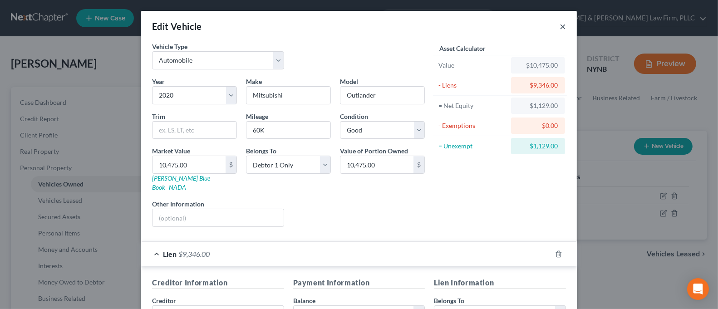
click at [559, 26] on button "×" at bounding box center [562, 26] width 6 height 11
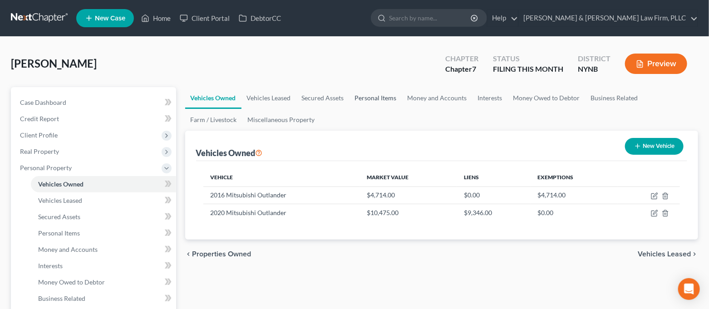
click at [370, 97] on link "Personal Items" at bounding box center [375, 98] width 53 height 22
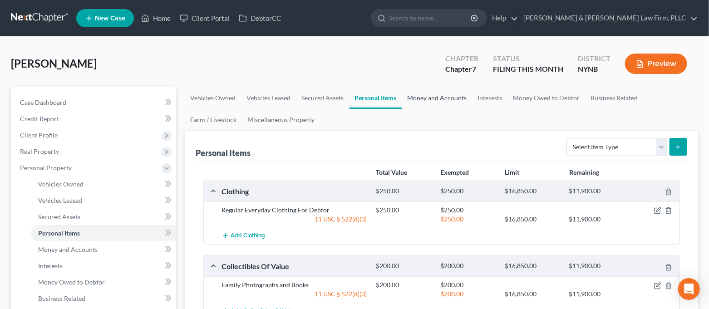
click at [446, 99] on link "Money and Accounts" at bounding box center [437, 98] width 70 height 22
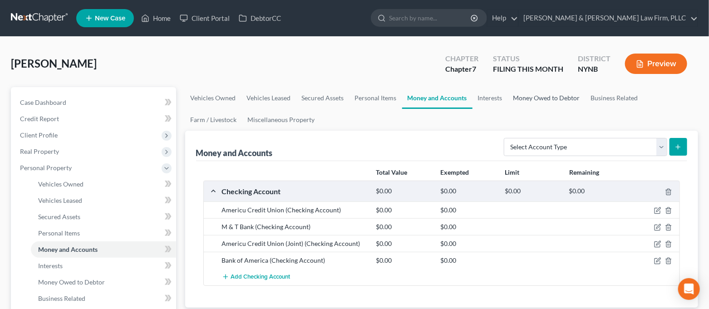
click at [528, 98] on link "Money Owed to Debtor" at bounding box center [547, 98] width 78 height 22
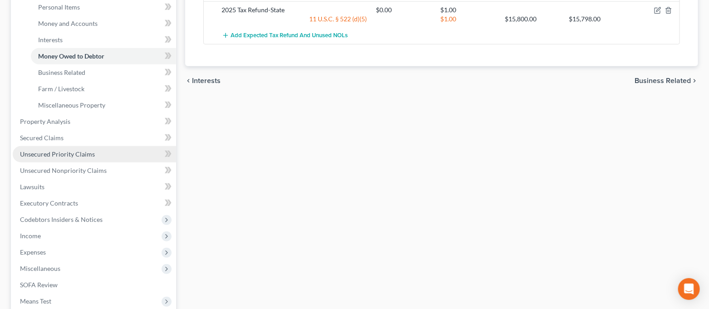
scroll to position [242, 0]
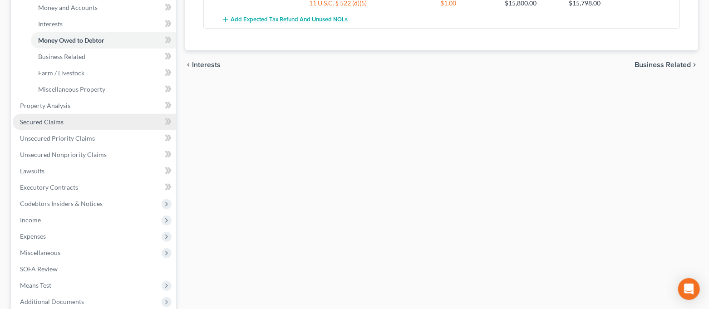
click at [65, 122] on link "Secured Claims" at bounding box center [94, 122] width 163 height 16
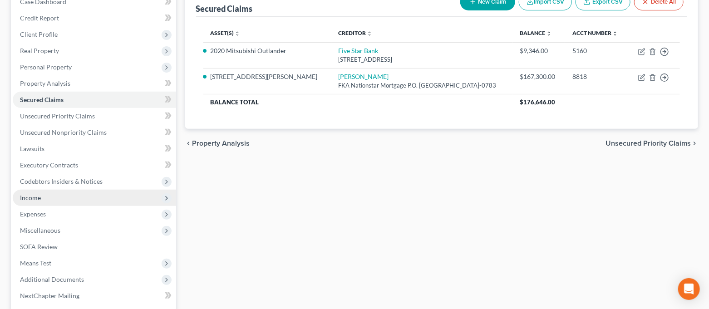
scroll to position [121, 0]
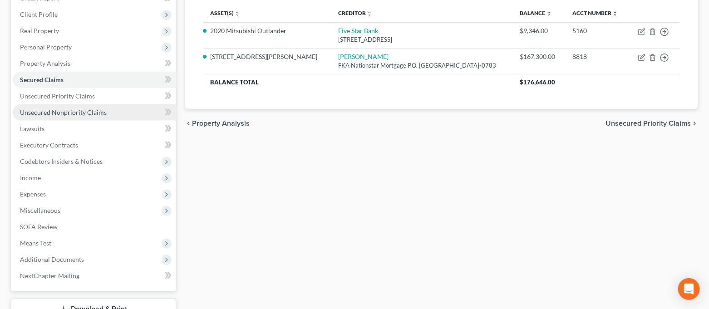
click at [73, 109] on span "Unsecured Nonpriority Claims" at bounding box center [63, 112] width 87 height 8
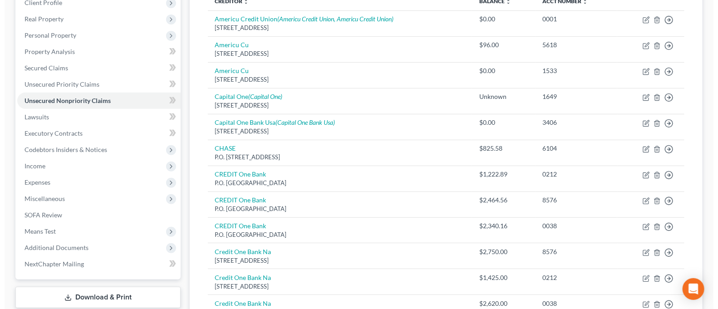
scroll to position [60, 0]
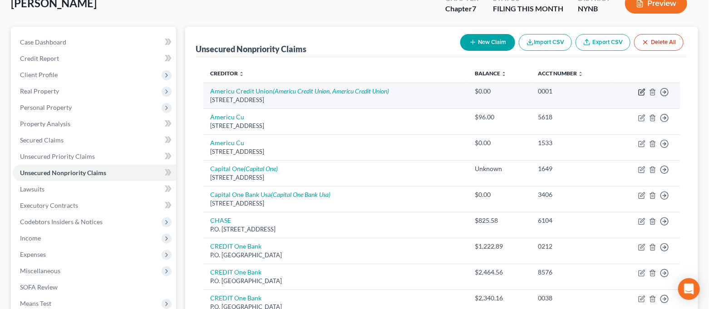
click at [638, 93] on icon "button" at bounding box center [640, 92] width 5 height 5
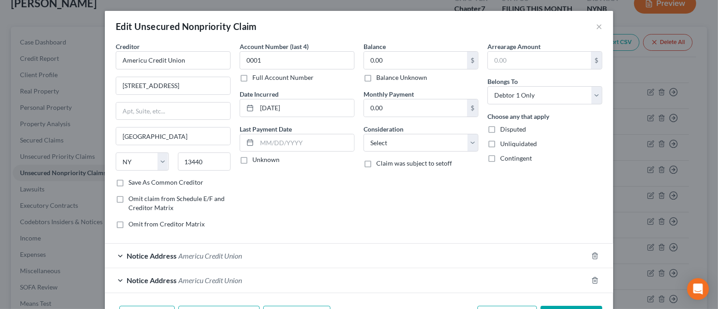
click at [410, 76] on label "Balance Unknown" at bounding box center [401, 77] width 51 height 9
click at [386, 76] on input "Balance Unknown" at bounding box center [383, 76] width 6 height 6
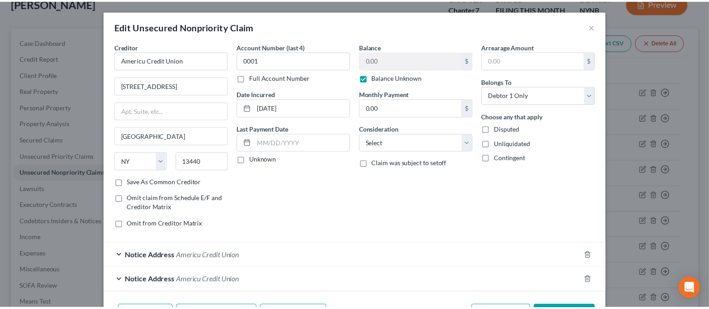
scroll to position [59, 0]
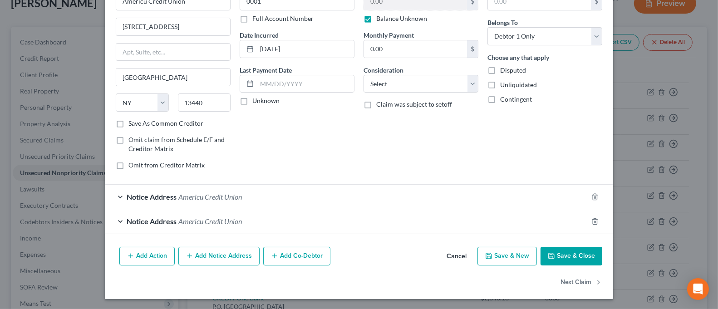
click at [551, 255] on icon "button" at bounding box center [550, 255] width 7 height 7
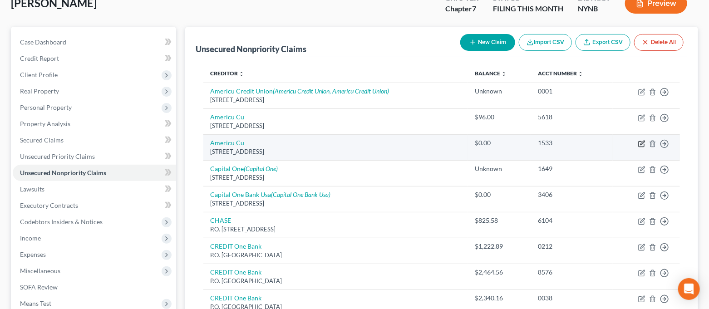
click at [641, 145] on icon "button" at bounding box center [641, 143] width 7 height 7
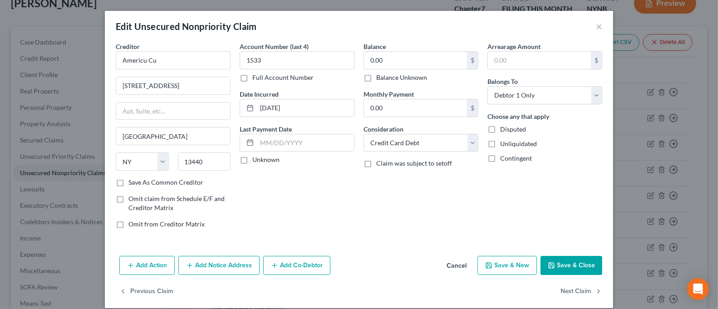
click at [398, 76] on label "Balance Unknown" at bounding box center [401, 77] width 51 height 9
click at [386, 76] on input "Balance Unknown" at bounding box center [383, 76] width 6 height 6
click at [570, 264] on button "Save & Close" at bounding box center [571, 265] width 62 height 19
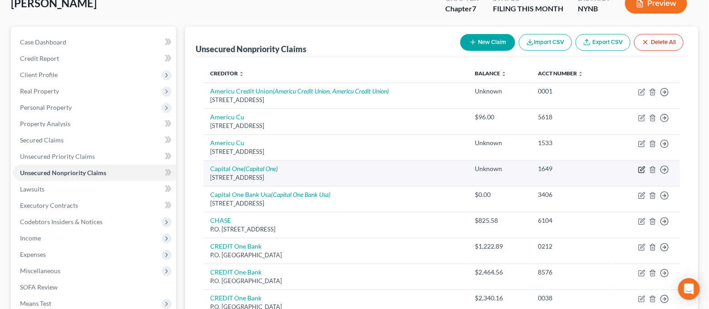
click at [642, 167] on icon "button" at bounding box center [641, 169] width 7 height 7
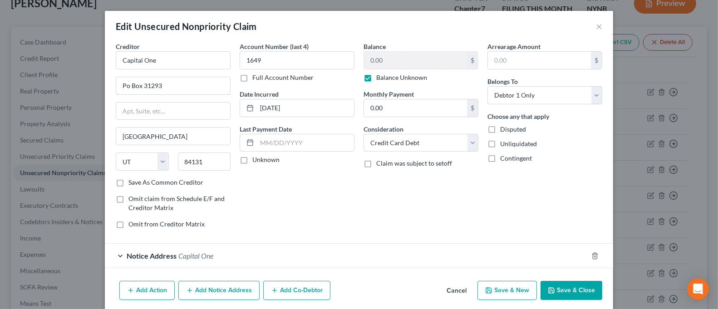
drag, startPoint x: 122, startPoint y: 88, endPoint x: 152, endPoint y: 96, distance: 30.6
click at [122, 87] on input "Po Box 31293" at bounding box center [173, 85] width 114 height 17
click at [568, 290] on button "Save & Close" at bounding box center [571, 290] width 62 height 19
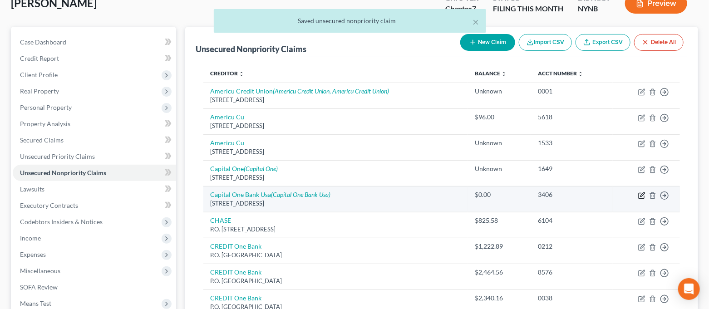
click at [639, 194] on icon "button" at bounding box center [641, 195] width 7 height 7
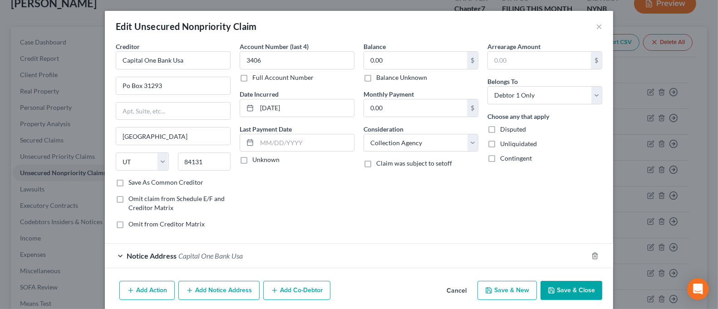
click at [395, 79] on label "Balance Unknown" at bounding box center [401, 77] width 51 height 9
click at [386, 79] on input "Balance Unknown" at bounding box center [383, 76] width 6 height 6
click at [124, 88] on input "Po Box 31293" at bounding box center [173, 85] width 114 height 17
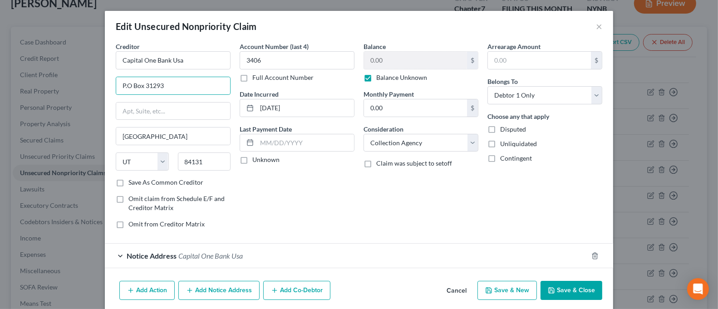
click at [576, 293] on button "Save & Close" at bounding box center [571, 290] width 62 height 19
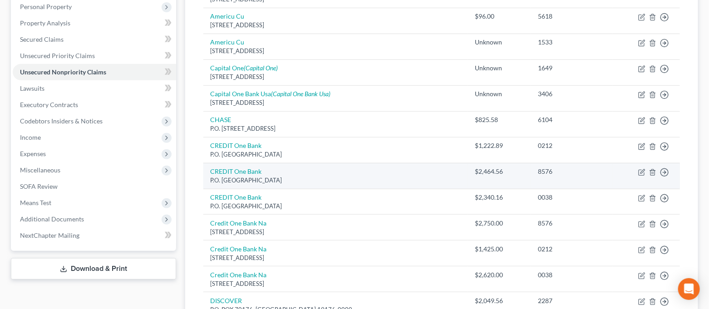
scroll to position [181, 0]
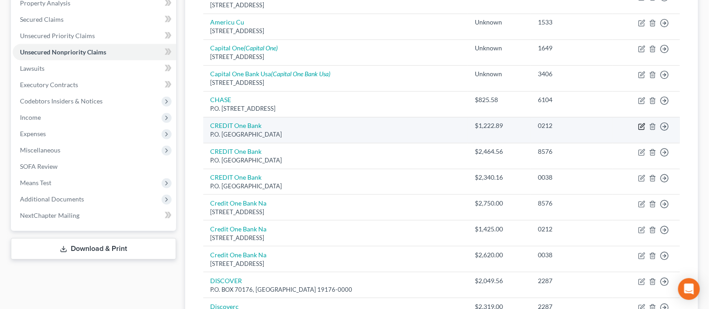
click at [639, 127] on icon "button" at bounding box center [641, 126] width 7 height 7
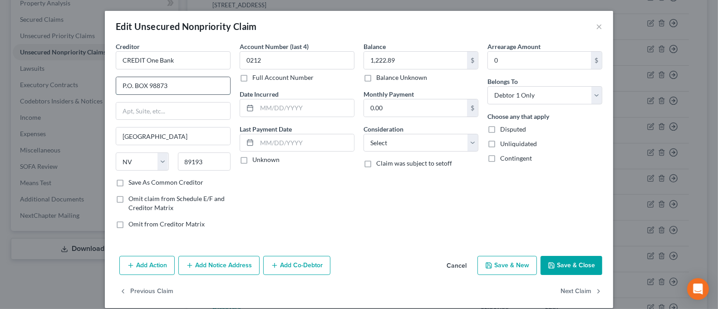
click at [163, 86] on input "P.O. BOX 98873" at bounding box center [173, 85] width 114 height 17
click at [567, 262] on button "Save & Close" at bounding box center [571, 265] width 62 height 19
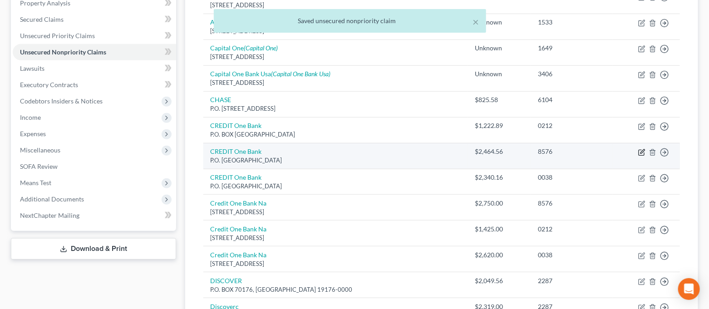
click at [642, 152] on icon "button" at bounding box center [641, 152] width 7 height 7
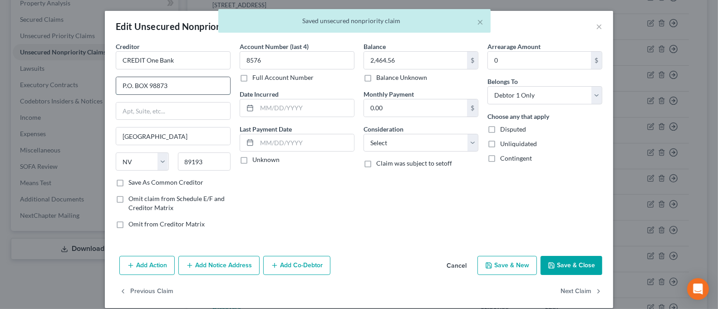
click at [187, 86] on input "P.O. BOX 98873" at bounding box center [173, 85] width 114 height 17
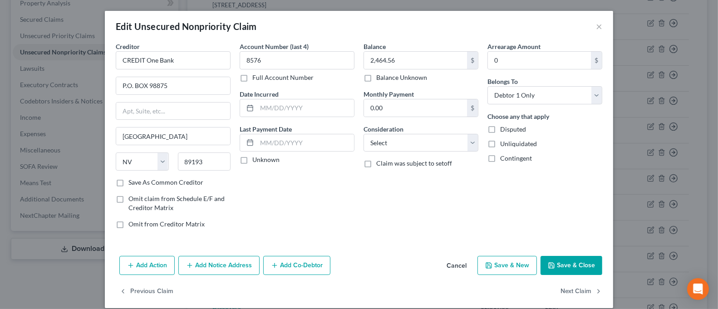
click at [557, 265] on button "Save & Close" at bounding box center [571, 265] width 62 height 19
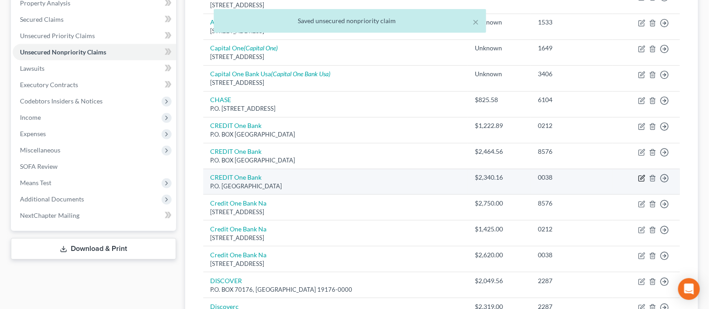
click at [643, 178] on icon "button" at bounding box center [641, 178] width 7 height 7
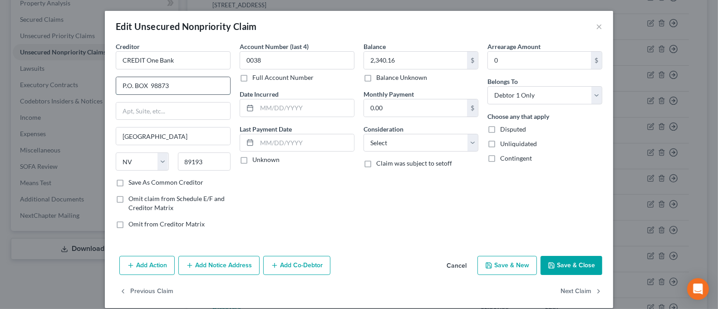
click at [188, 86] on input "P.O. BOX 98873" at bounding box center [173, 85] width 114 height 17
click at [558, 267] on button "Save & Close" at bounding box center [571, 265] width 62 height 19
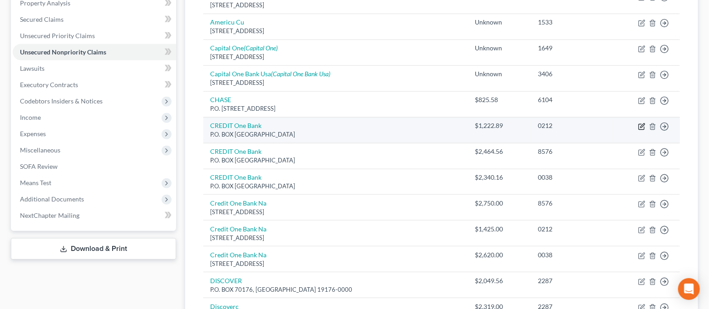
click at [641, 125] on icon "button" at bounding box center [641, 126] width 7 height 7
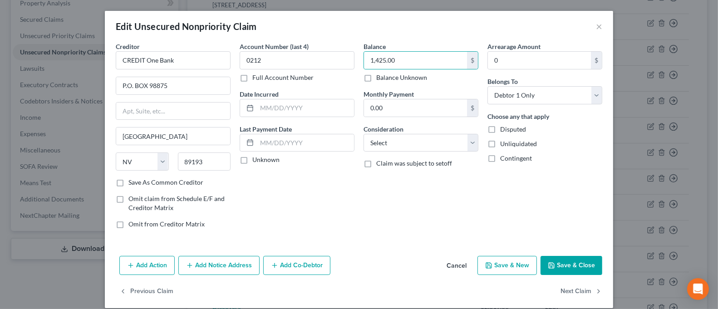
click at [580, 265] on button "Save & Close" at bounding box center [571, 265] width 62 height 19
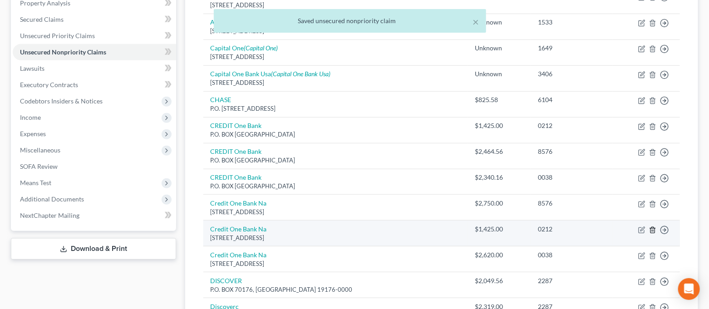
click at [653, 230] on icon "button" at bounding box center [652, 229] width 7 height 7
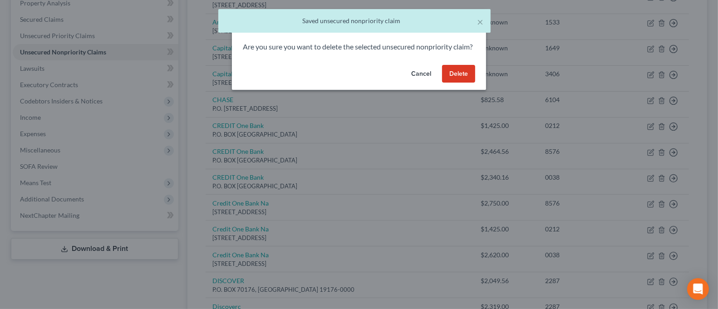
click at [455, 80] on button "Delete" at bounding box center [458, 74] width 33 height 18
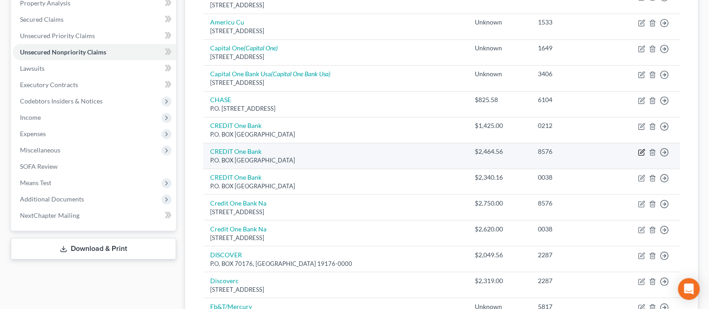
click at [639, 151] on icon "button" at bounding box center [641, 152] width 7 height 7
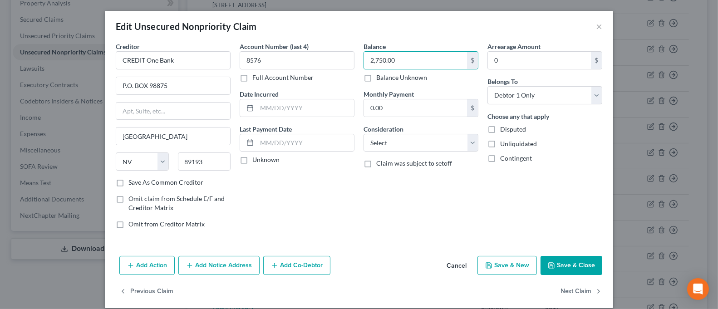
click at [577, 256] on button "Save & Close" at bounding box center [571, 265] width 62 height 19
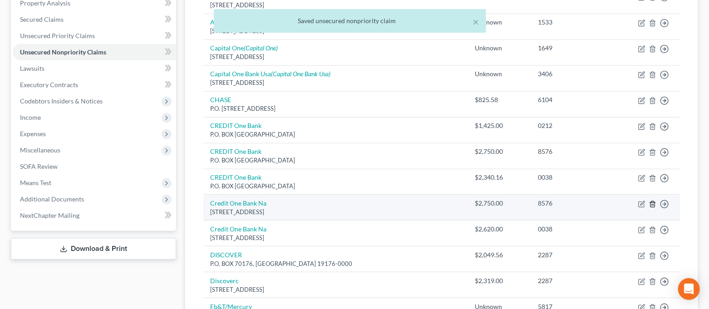
click at [654, 205] on icon "button" at bounding box center [652, 203] width 7 height 7
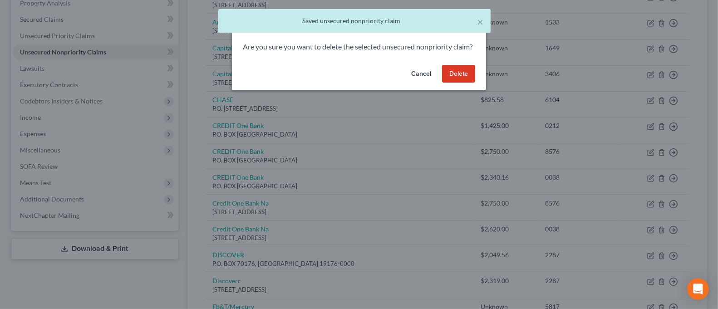
click at [454, 83] on button "Delete" at bounding box center [458, 74] width 33 height 18
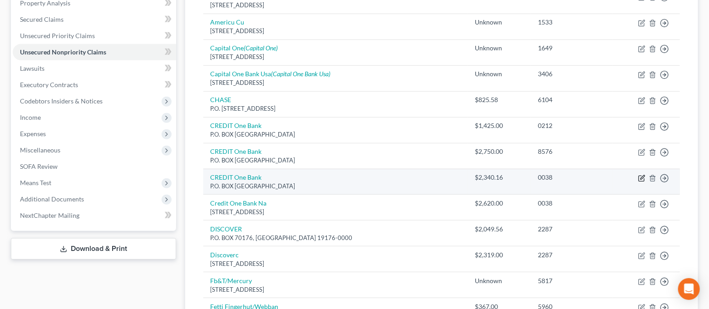
click at [639, 177] on icon "button" at bounding box center [641, 178] width 7 height 7
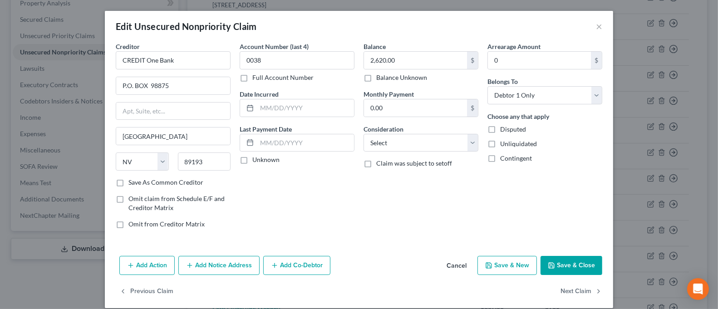
click at [561, 272] on button "Save & Close" at bounding box center [571, 265] width 62 height 19
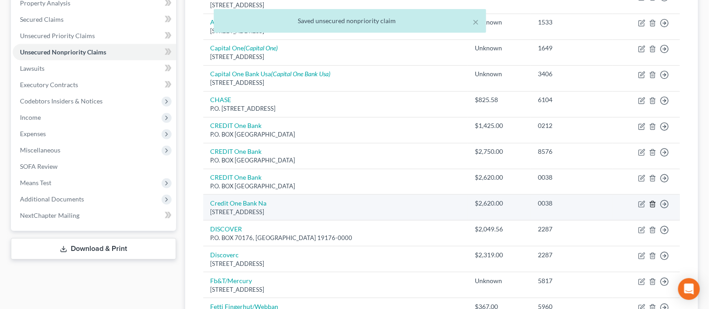
click at [653, 205] on icon "button" at bounding box center [652, 203] width 7 height 7
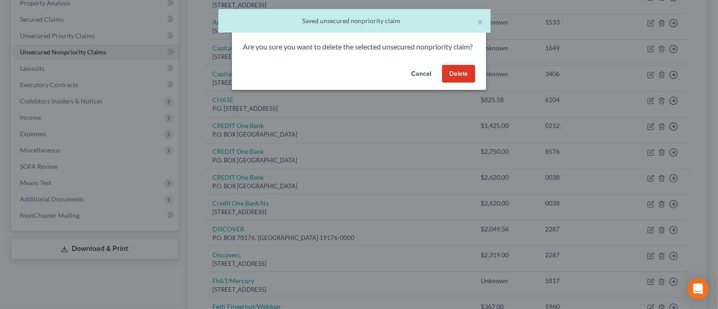
click at [457, 83] on button "Delete" at bounding box center [458, 74] width 33 height 18
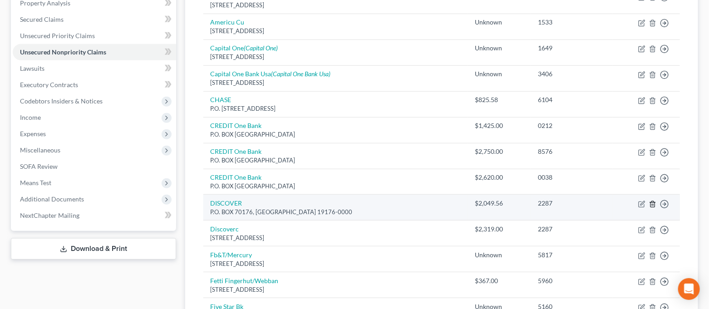
click at [653, 205] on icon "button" at bounding box center [652, 203] width 7 height 7
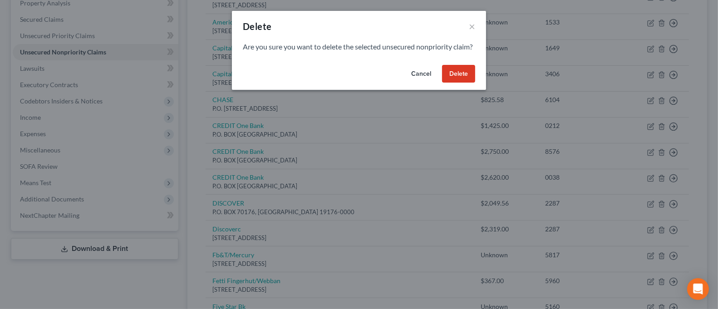
click at [471, 83] on button "Delete" at bounding box center [458, 74] width 33 height 18
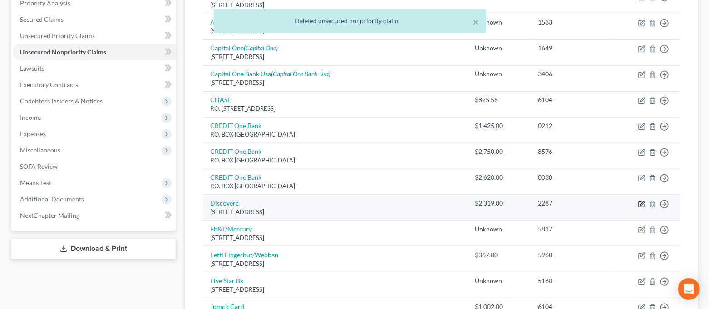
click at [642, 205] on icon "button" at bounding box center [641, 203] width 7 height 7
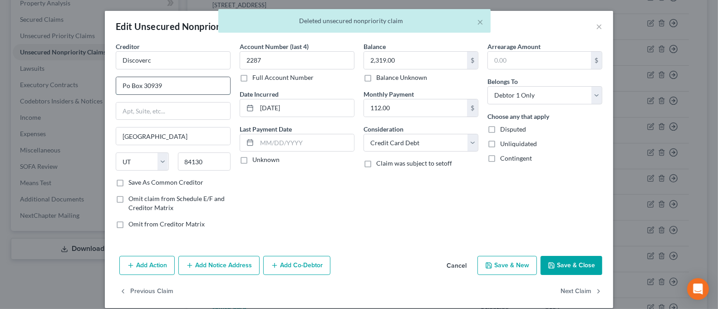
click at [125, 86] on input "Po Box 30939" at bounding box center [173, 85] width 114 height 17
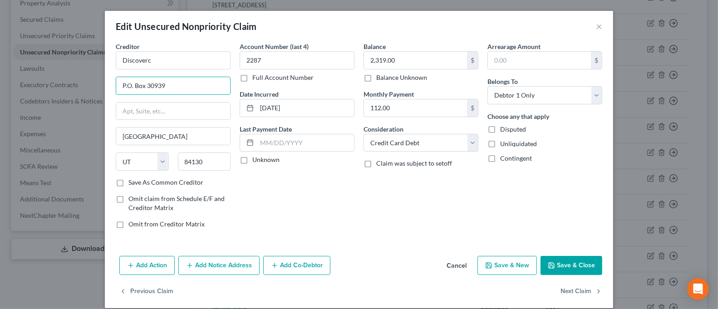
click at [553, 259] on button "Save & Close" at bounding box center [571, 265] width 62 height 19
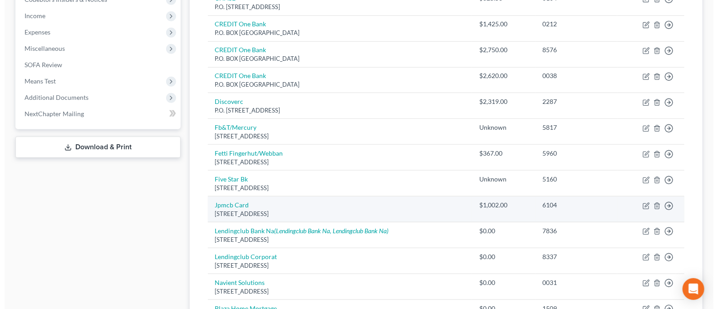
scroll to position [302, 0]
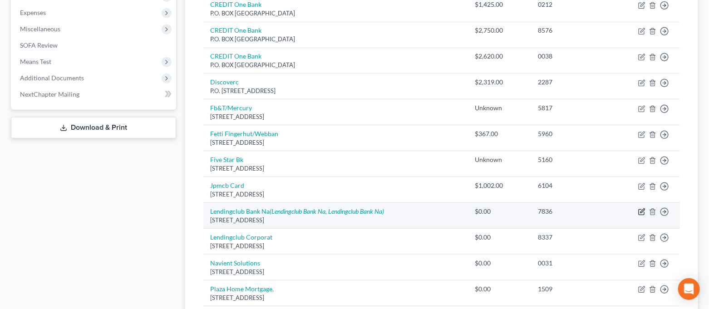
click at [640, 210] on icon "button" at bounding box center [641, 211] width 7 height 7
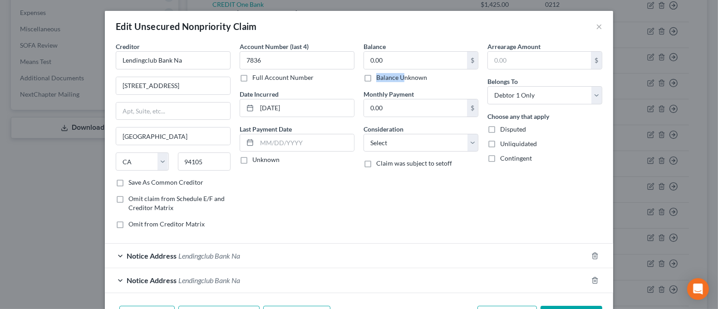
drag, startPoint x: 398, startPoint y: 73, endPoint x: 399, endPoint y: 78, distance: 4.6
click at [398, 73] on label "Balance Unknown" at bounding box center [401, 77] width 51 height 9
click at [376, 79] on label "Balance Unknown" at bounding box center [401, 77] width 51 height 9
click at [380, 79] on input "Balance Unknown" at bounding box center [383, 76] width 6 height 6
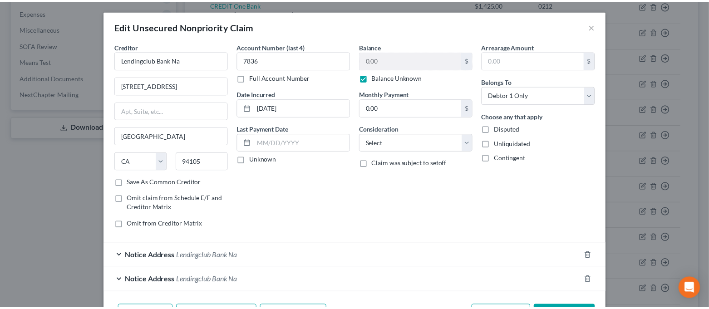
scroll to position [59, 0]
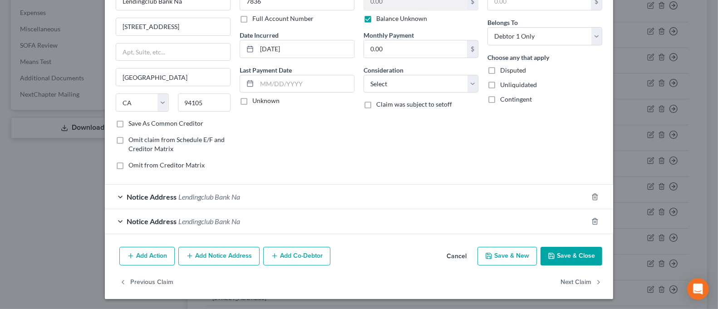
click at [557, 252] on button "Save & Close" at bounding box center [571, 256] width 62 height 19
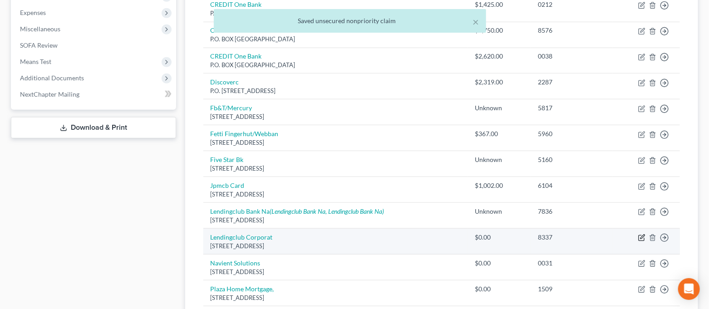
click at [642, 237] on icon "button" at bounding box center [641, 237] width 7 height 7
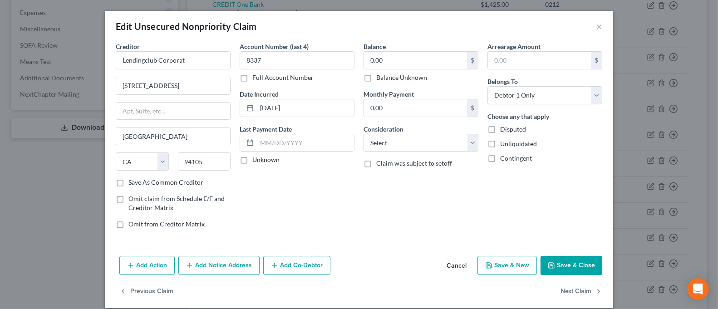
click at [376, 78] on label "Balance Unknown" at bounding box center [401, 77] width 51 height 9
click at [380, 78] on input "Balance Unknown" at bounding box center [383, 76] width 6 height 6
click at [577, 272] on button "Save & Close" at bounding box center [571, 265] width 62 height 19
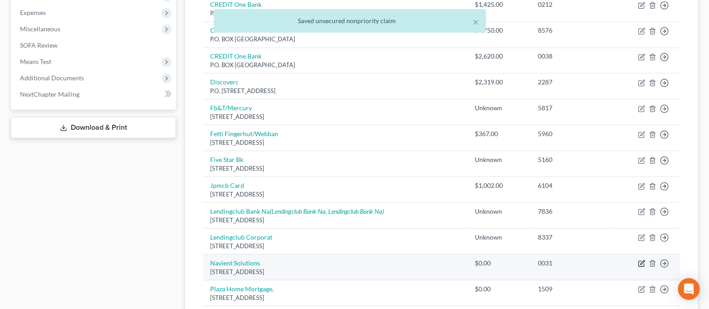
click at [640, 264] on icon "button" at bounding box center [642, 263] width 4 height 4
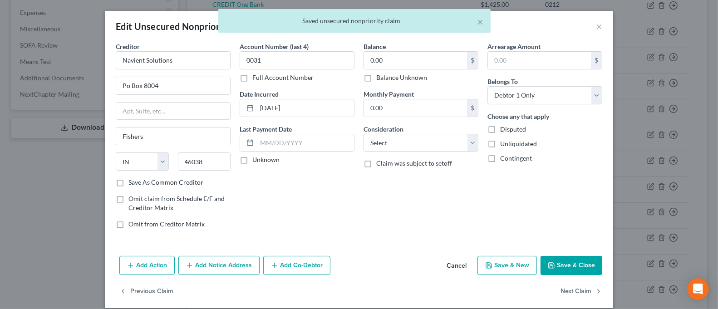
click at [395, 73] on label "Balance Unknown" at bounding box center [401, 77] width 51 height 9
click at [386, 73] on input "Balance Unknown" at bounding box center [383, 76] width 6 height 6
click at [564, 260] on button "Save & Close" at bounding box center [571, 265] width 62 height 19
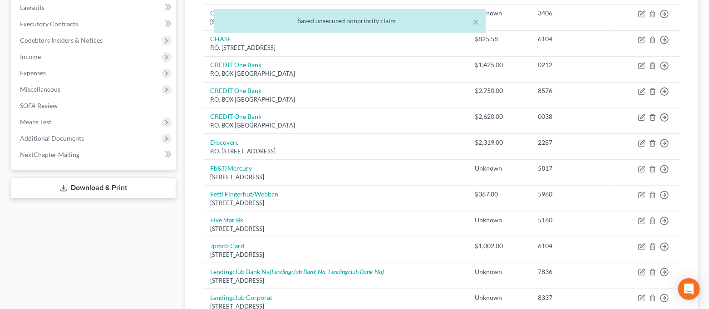
scroll to position [302, 0]
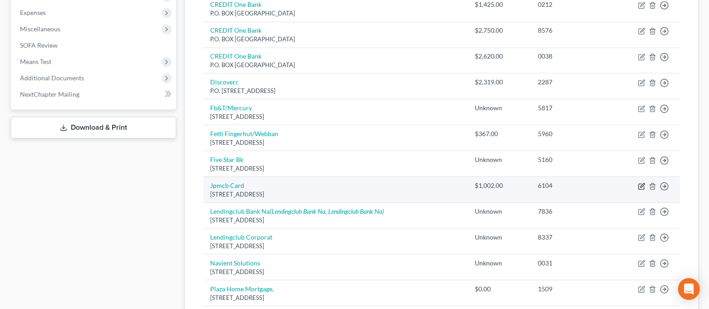
click at [641, 185] on icon "button" at bounding box center [642, 185] width 4 height 4
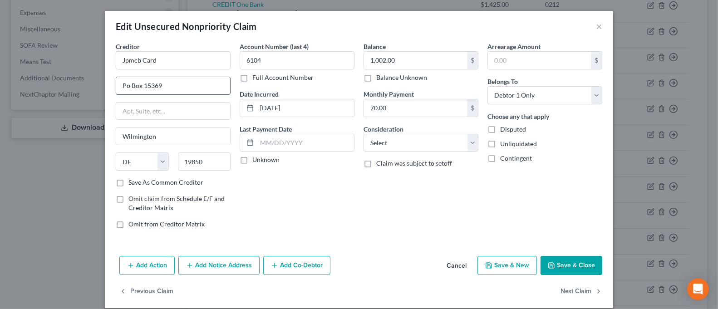
drag, startPoint x: 124, startPoint y: 87, endPoint x: 130, endPoint y: 87, distance: 5.5
click at [124, 87] on input "Po Box 15369" at bounding box center [173, 85] width 114 height 17
click at [567, 258] on button "Save & Close" at bounding box center [571, 265] width 62 height 19
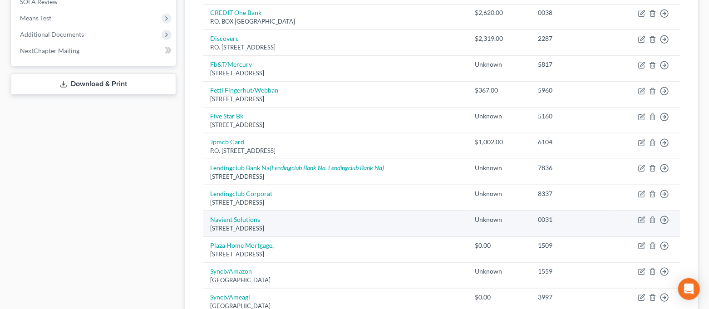
scroll to position [362, 0]
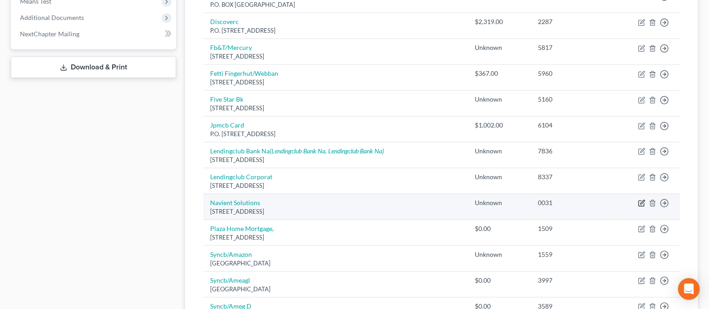
click at [639, 204] on icon "button" at bounding box center [641, 203] width 7 height 7
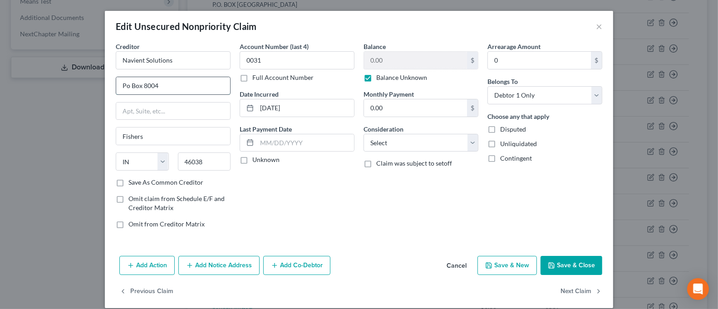
click at [136, 85] on input "Po Box 8004" at bounding box center [173, 85] width 114 height 17
click at [125, 87] on input "Po Box 8004" at bounding box center [173, 85] width 114 height 17
click at [551, 263] on icon "button" at bounding box center [550, 265] width 7 height 7
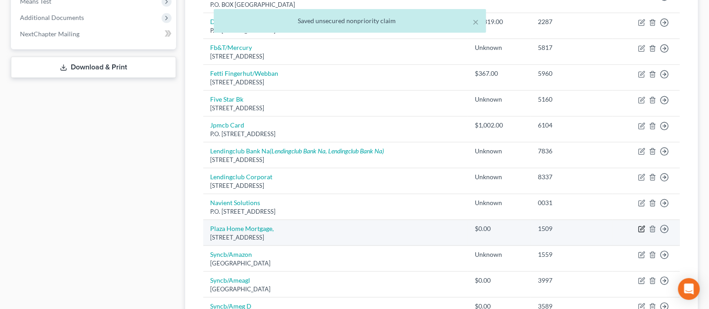
click at [641, 229] on icon "button" at bounding box center [642, 228] width 4 height 4
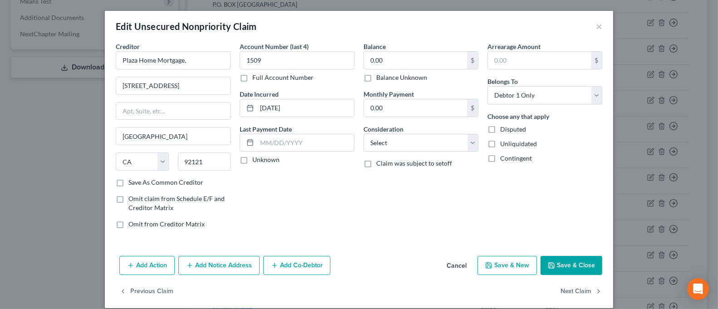
click at [376, 78] on label "Balance Unknown" at bounding box center [401, 77] width 51 height 9
click at [380, 78] on input "Balance Unknown" at bounding box center [383, 76] width 6 height 6
click at [582, 265] on button "Save & Close" at bounding box center [571, 265] width 62 height 19
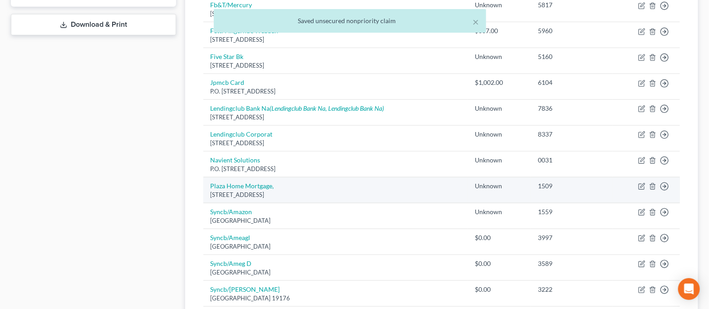
scroll to position [423, 0]
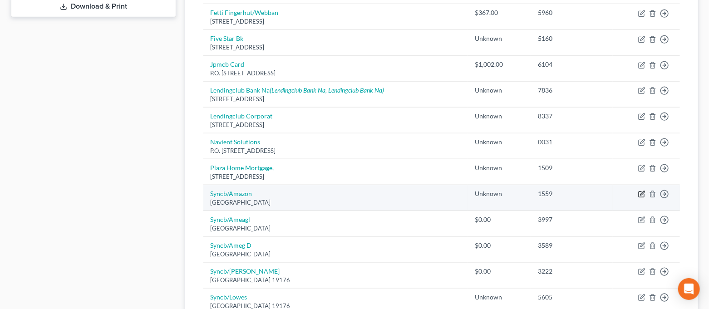
click at [642, 192] on icon "button" at bounding box center [641, 194] width 7 height 7
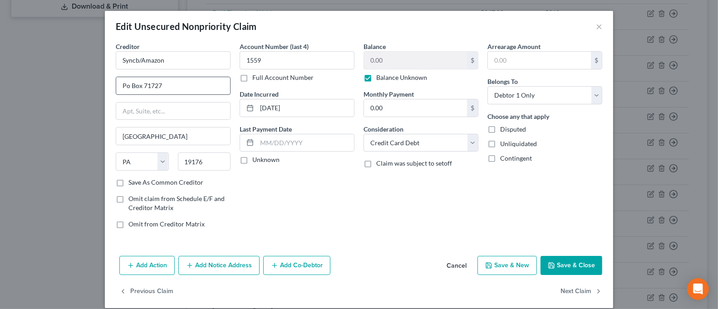
click at [137, 87] on input "Po Box 71727" at bounding box center [173, 85] width 114 height 17
click at [126, 88] on input "Po Box 71727" at bounding box center [173, 85] width 114 height 17
click at [566, 266] on button "Save & Close" at bounding box center [571, 265] width 62 height 19
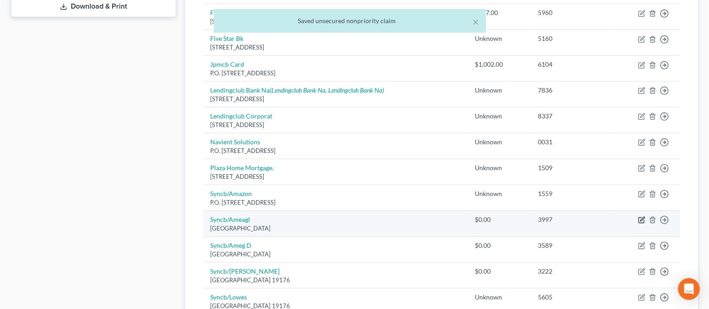
click at [640, 221] on icon "button" at bounding box center [641, 219] width 7 height 7
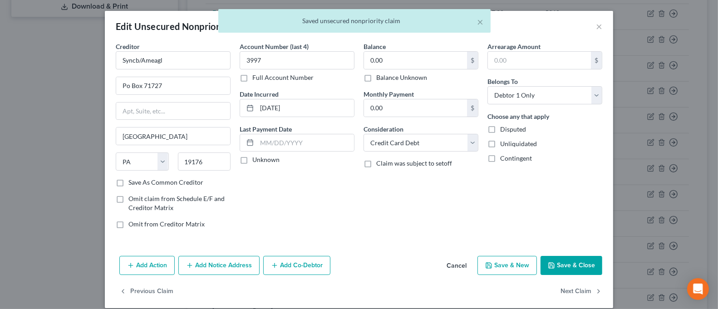
click at [376, 77] on label "Balance Unknown" at bounding box center [401, 77] width 51 height 9
click at [380, 77] on input "Balance Unknown" at bounding box center [383, 76] width 6 height 6
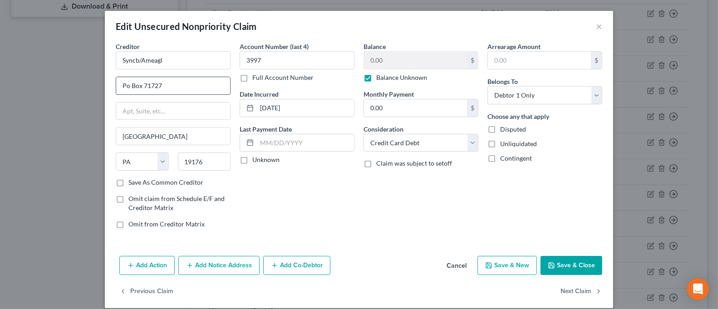
click at [125, 88] on input "Po Box 71727" at bounding box center [173, 85] width 114 height 17
click at [547, 263] on icon "button" at bounding box center [550, 265] width 7 height 7
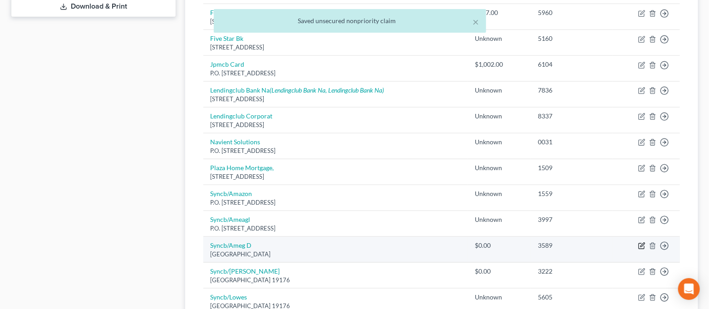
click at [643, 246] on icon "button" at bounding box center [641, 245] width 7 height 7
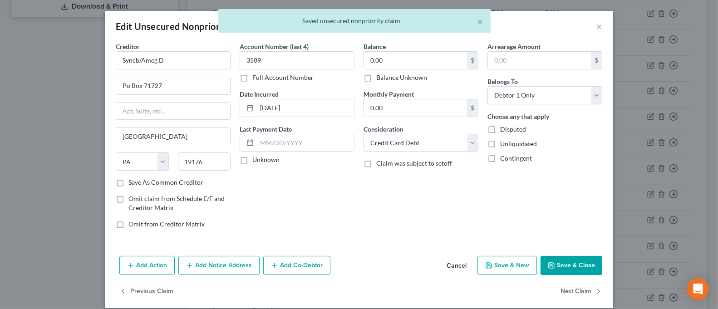
click at [376, 76] on label "Balance Unknown" at bounding box center [401, 77] width 51 height 9
click at [380, 76] on input "Balance Unknown" at bounding box center [383, 76] width 6 height 6
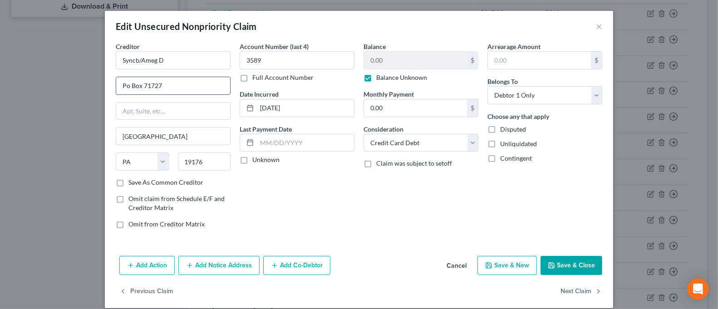
click at [124, 86] on input "Po Box 71727" at bounding box center [173, 85] width 114 height 17
click at [558, 270] on button "Save & Close" at bounding box center [571, 265] width 62 height 19
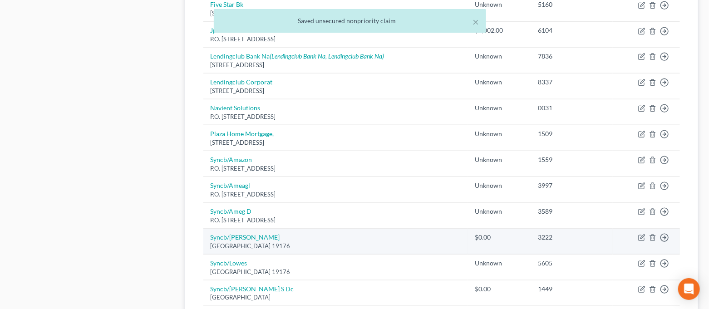
scroll to position [484, 0]
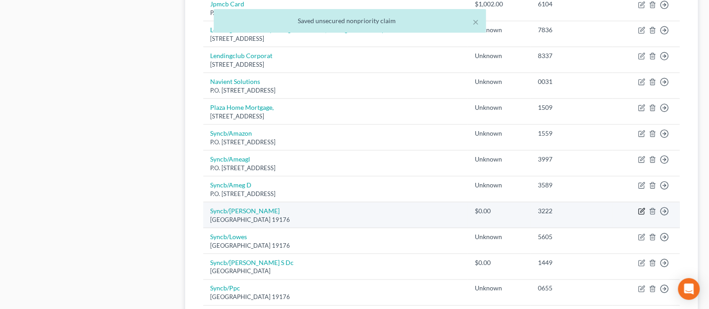
click at [640, 211] on icon "button" at bounding box center [642, 211] width 4 height 4
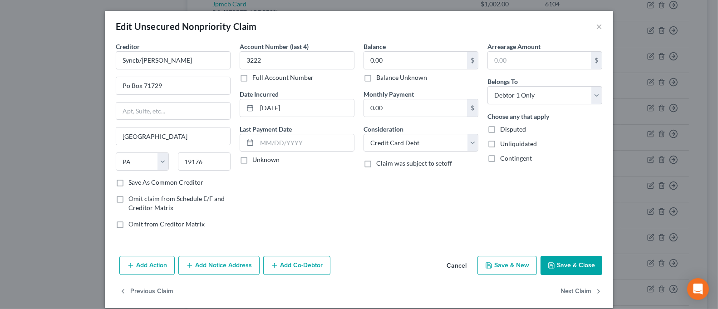
click at [376, 80] on label "Balance Unknown" at bounding box center [401, 77] width 51 height 9
click at [380, 79] on input "Balance Unknown" at bounding box center [383, 76] width 6 height 6
drag, startPoint x: 124, startPoint y: 86, endPoint x: 155, endPoint y: 94, distance: 32.5
click at [124, 85] on input "Po Box 71729" at bounding box center [173, 85] width 114 height 17
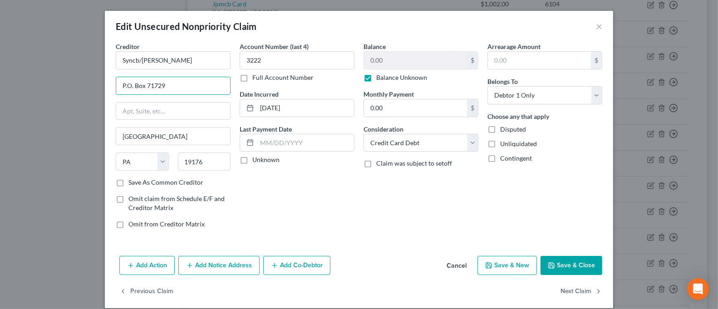
click at [562, 264] on button "Save & Close" at bounding box center [571, 265] width 62 height 19
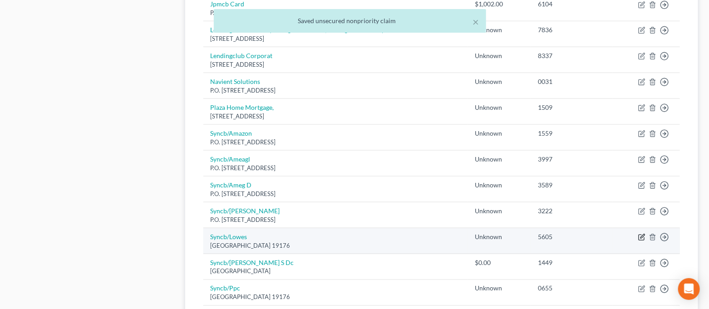
click at [640, 235] on icon "button" at bounding box center [640, 237] width 5 height 5
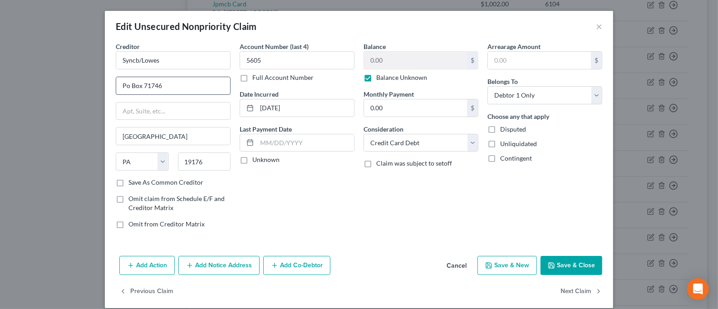
click at [125, 86] on input "Po Box 71746" at bounding box center [173, 85] width 114 height 17
click at [559, 273] on button "Save & Close" at bounding box center [571, 265] width 62 height 19
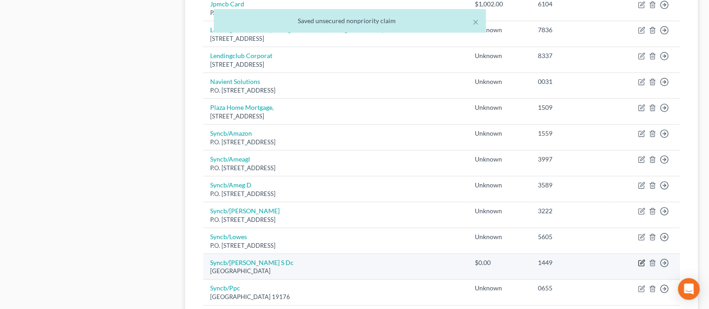
click at [643, 260] on icon "button" at bounding box center [642, 262] width 4 height 4
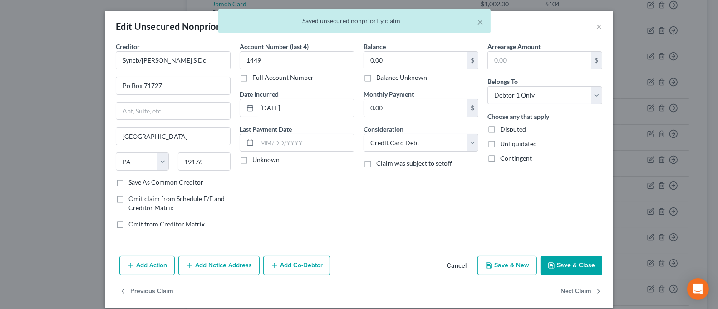
click at [376, 81] on label "Balance Unknown" at bounding box center [401, 77] width 51 height 9
click at [380, 79] on input "Balance Unknown" at bounding box center [383, 76] width 6 height 6
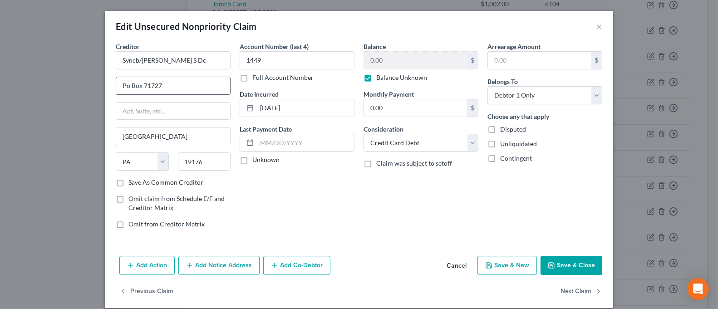
click at [124, 88] on input "Po Box 71727" at bounding box center [173, 85] width 114 height 17
click at [571, 264] on button "Save & Close" at bounding box center [571, 265] width 62 height 19
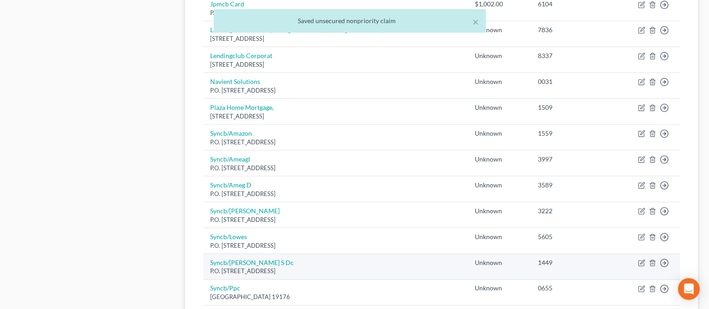
scroll to position [544, 0]
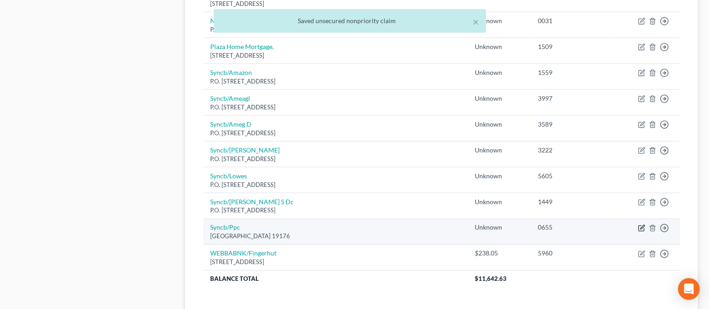
click at [643, 230] on icon "button" at bounding box center [641, 228] width 7 height 7
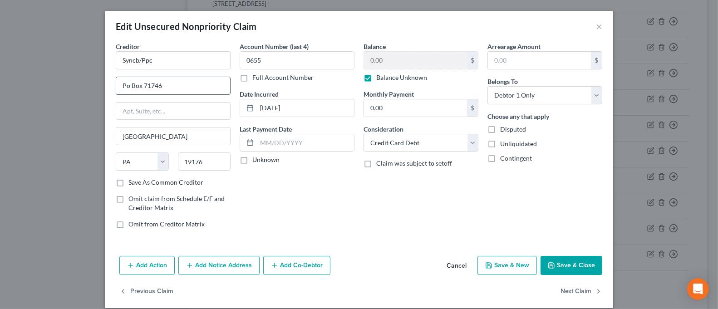
drag, startPoint x: 124, startPoint y: 87, endPoint x: 149, endPoint y: 90, distance: 25.7
click at [124, 86] on input "Po Box 71746" at bounding box center [173, 85] width 114 height 17
click at [588, 263] on button "Save & Close" at bounding box center [571, 265] width 62 height 19
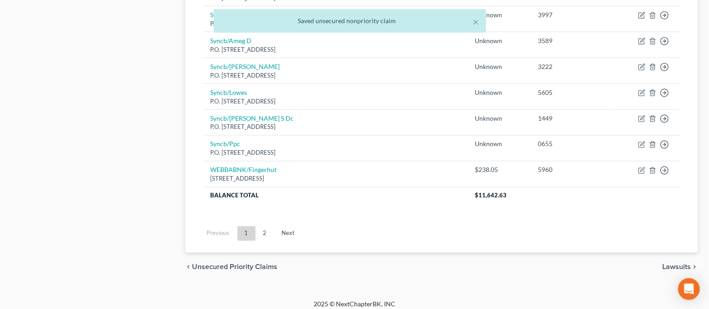
scroll to position [634, 0]
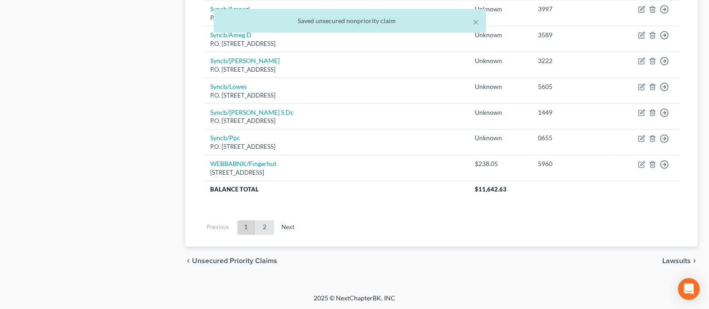
click at [260, 227] on link "2" at bounding box center [265, 227] width 18 height 15
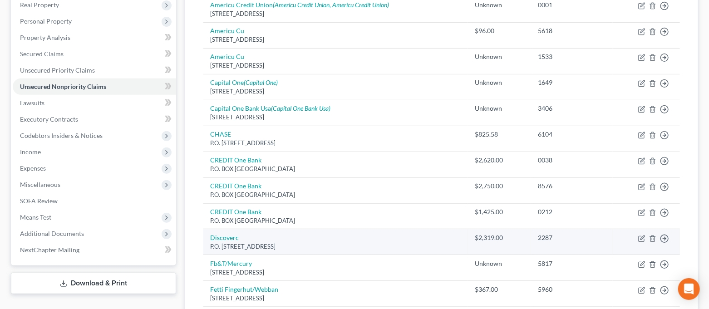
scroll to position [50, 0]
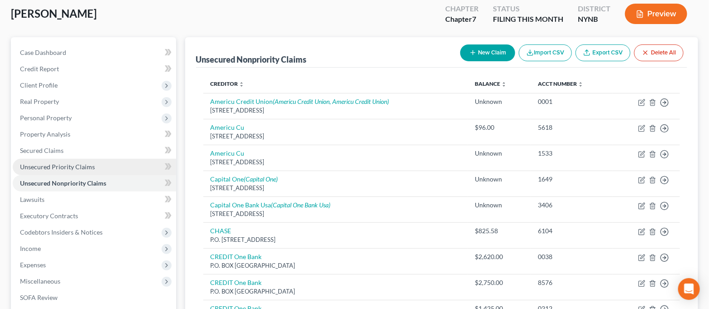
click at [108, 168] on link "Unsecured Priority Claims" at bounding box center [94, 167] width 163 height 16
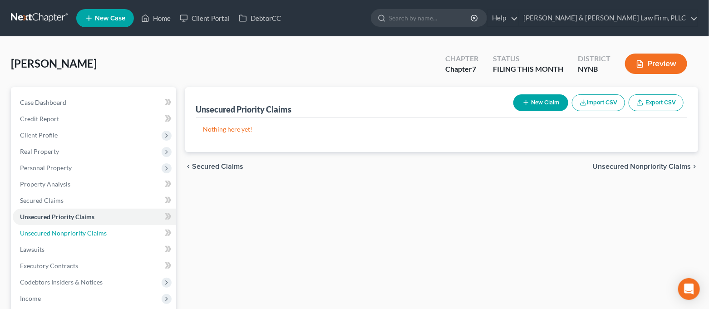
drag, startPoint x: 104, startPoint y: 229, endPoint x: 245, endPoint y: 205, distance: 143.1
click at [104, 229] on span "Unsecured Nonpriority Claims" at bounding box center [63, 233] width 87 height 8
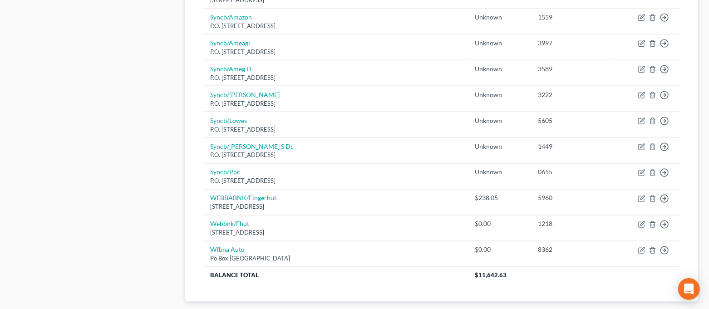
scroll to position [655, 0]
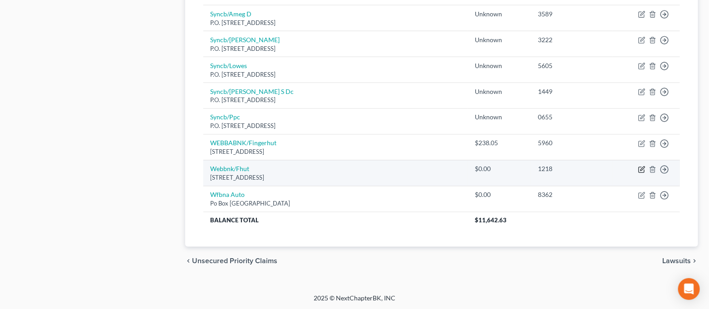
click at [640, 171] on icon "button" at bounding box center [640, 169] width 5 height 5
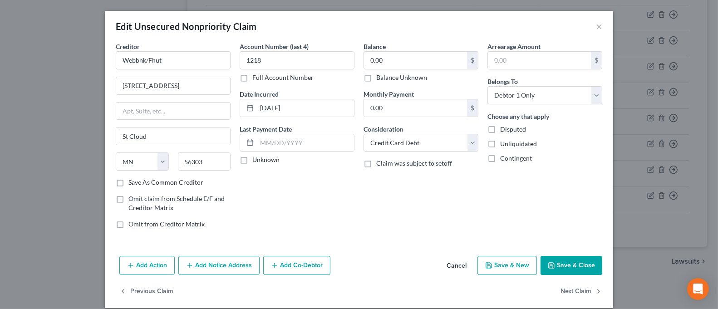
click at [376, 78] on label "Balance Unknown" at bounding box center [401, 77] width 51 height 9
click at [380, 78] on input "Balance Unknown" at bounding box center [383, 76] width 6 height 6
click at [566, 263] on button "Save & Close" at bounding box center [571, 265] width 62 height 19
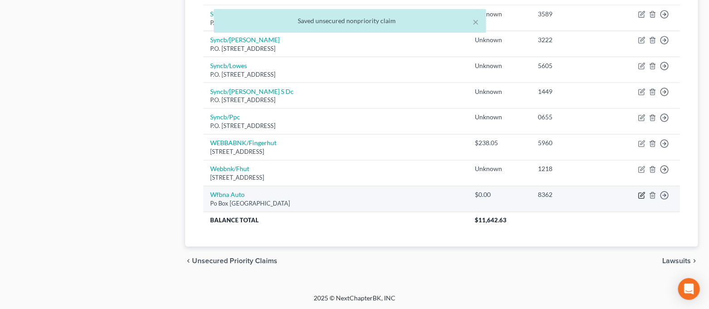
click at [641, 195] on icon "button" at bounding box center [642, 194] width 4 height 4
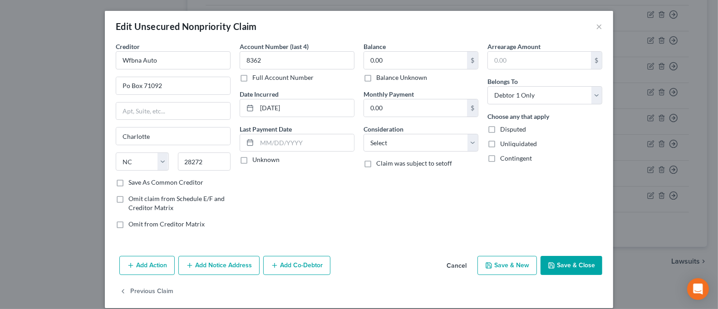
click at [378, 72] on div "0.00 $ Balance Unknown" at bounding box center [420, 66] width 115 height 31
click at [376, 78] on label "Balance Unknown" at bounding box center [401, 77] width 51 height 9
click at [380, 78] on input "Balance Unknown" at bounding box center [383, 76] width 6 height 6
click at [124, 86] on input "Po Box 71092" at bounding box center [173, 85] width 114 height 17
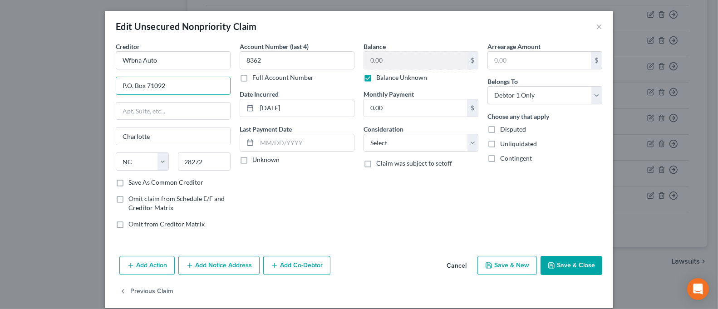
click at [556, 271] on button "Save & Close" at bounding box center [571, 265] width 62 height 19
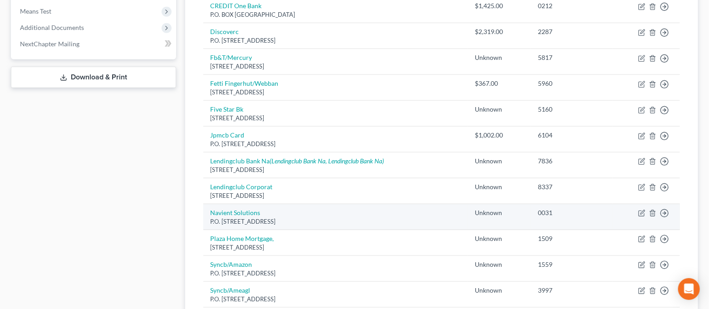
scroll to position [50, 0]
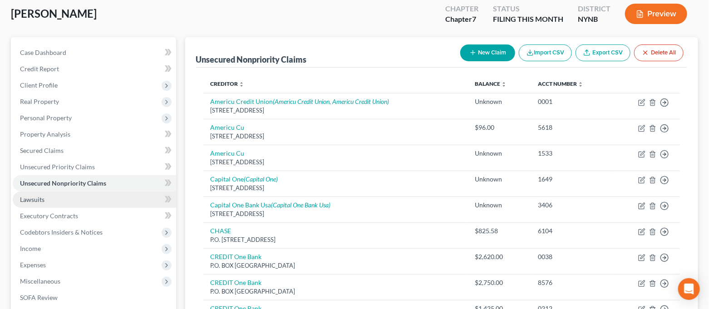
click at [76, 205] on link "Lawsuits" at bounding box center [94, 199] width 163 height 16
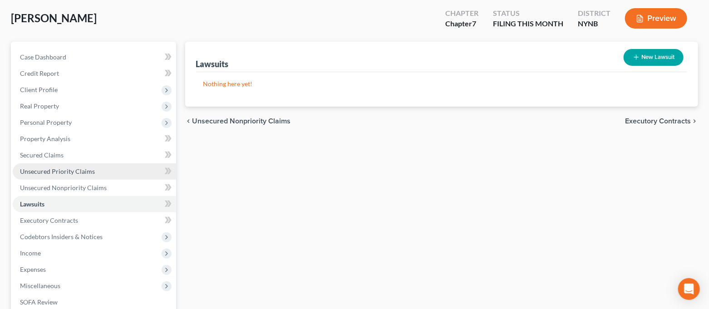
scroll to position [121, 0]
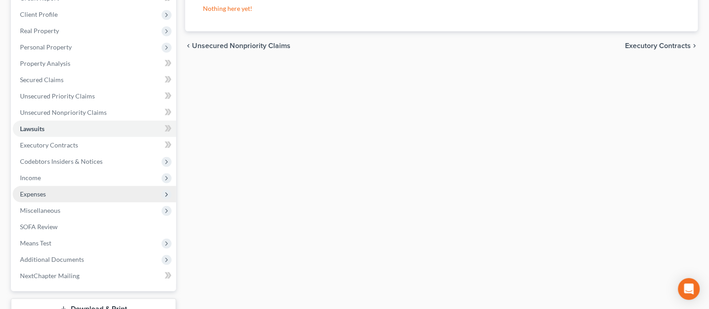
click at [54, 191] on span "Expenses" at bounding box center [94, 194] width 163 height 16
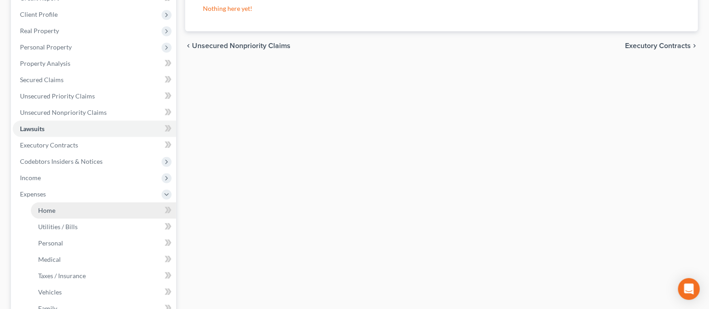
click at [56, 209] on link "Home" at bounding box center [103, 210] width 145 height 16
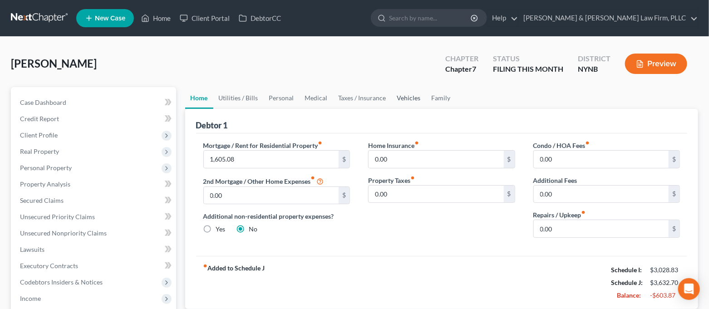
click at [397, 98] on link "Vehicles" at bounding box center [408, 98] width 34 height 22
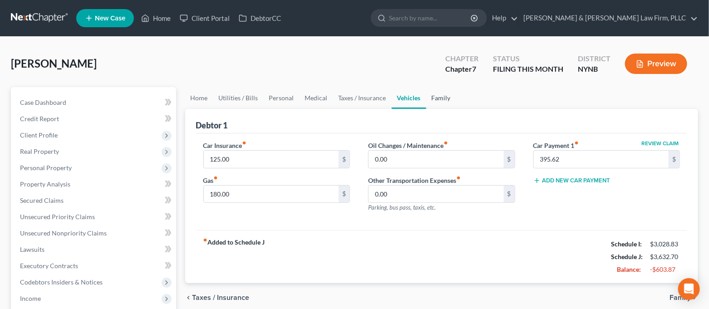
click at [444, 101] on link "Family" at bounding box center [441, 98] width 30 height 22
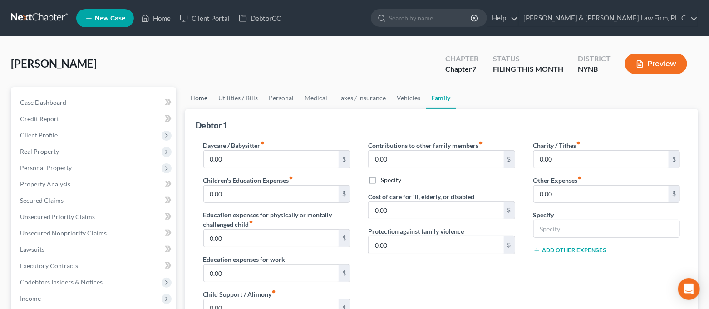
click at [191, 96] on link "Home" at bounding box center [199, 98] width 28 height 22
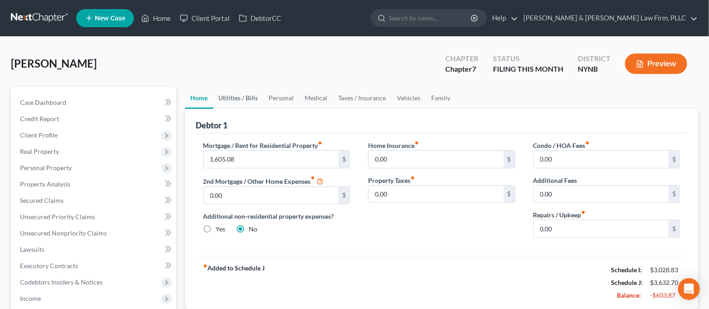
click at [224, 101] on link "Utilities / Bills" at bounding box center [238, 98] width 50 height 22
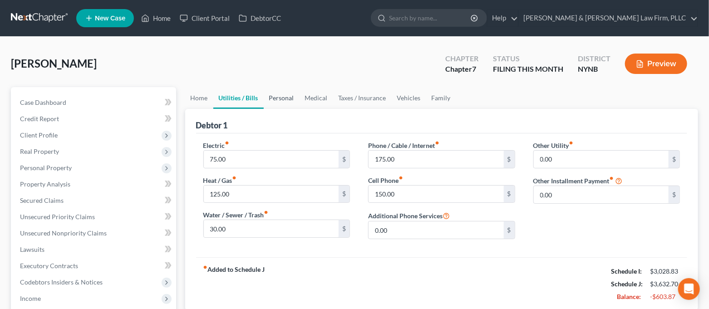
click at [274, 96] on link "Personal" at bounding box center [282, 98] width 36 height 22
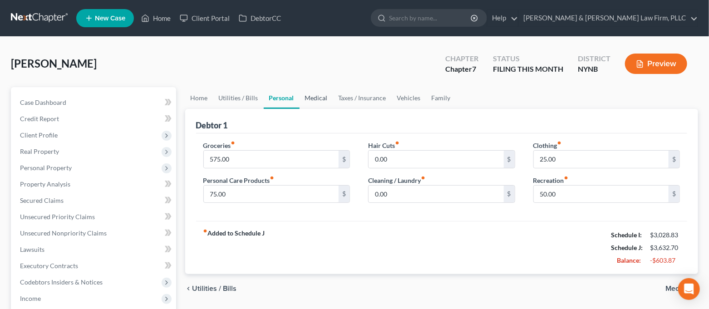
click at [317, 97] on link "Medical" at bounding box center [316, 98] width 34 height 22
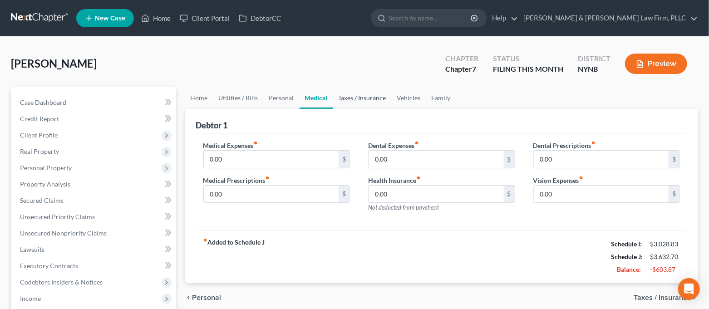
click at [355, 96] on link "Taxes / Insurance" at bounding box center [362, 98] width 59 height 22
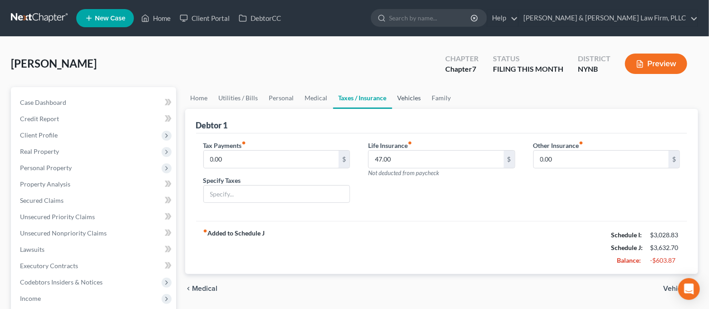
click at [403, 98] on link "Vehicles" at bounding box center [409, 98] width 34 height 22
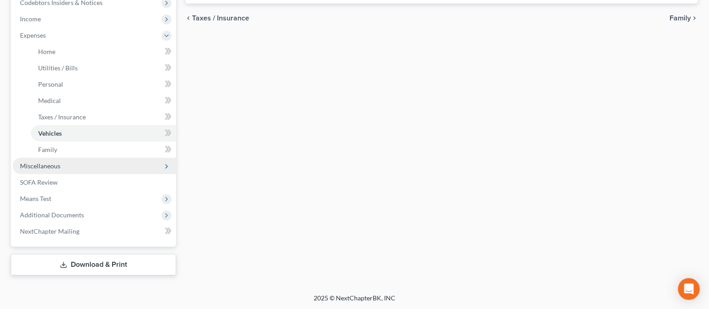
click at [66, 168] on span "Miscellaneous" at bounding box center [94, 166] width 163 height 16
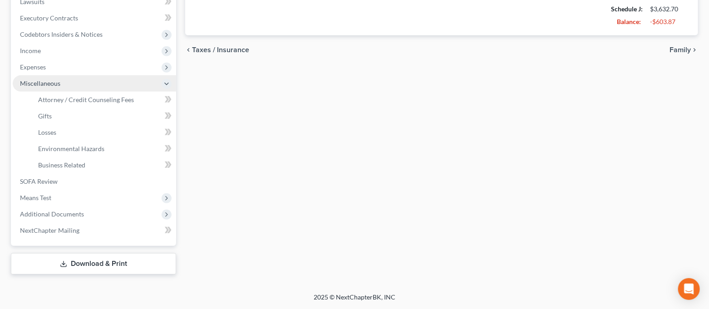
scroll to position [247, 0]
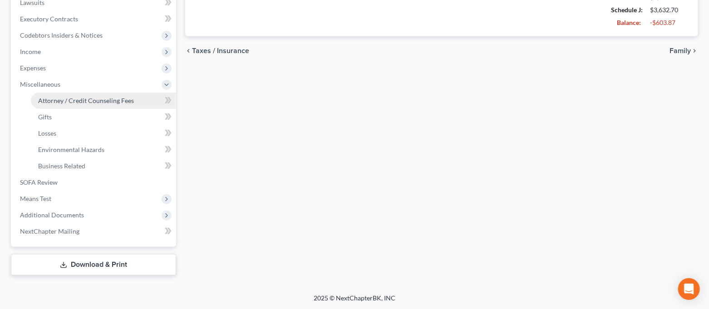
click at [73, 102] on span "Attorney / Credit Counseling Fees" at bounding box center [86, 101] width 96 height 8
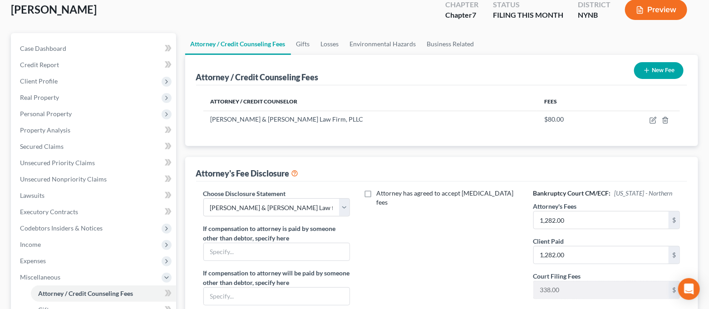
scroll to position [242, 0]
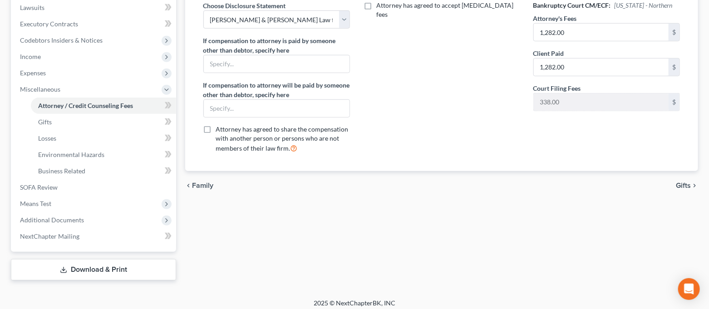
click at [84, 270] on link "Download & Print" at bounding box center [93, 269] width 165 height 21
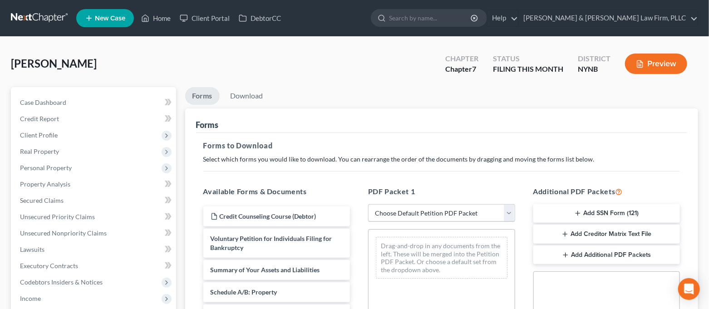
click at [403, 210] on select "Choose Default Petition PDF Packet Complete Bankruptcy Petition (all forms and …" at bounding box center [441, 213] width 147 height 18
click at [368, 204] on select "Choose Default Petition PDF Packet Complete Bankruptcy Petition (all forms and …" at bounding box center [441, 213] width 147 height 18
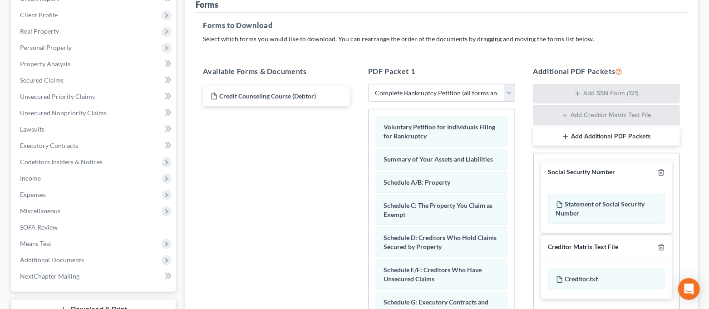
scroll to position [121, 0]
click at [57, 255] on span "Additional Documents" at bounding box center [52, 259] width 64 height 8
click at [73, 288] on span "Client Document Storage" at bounding box center [73, 292] width 71 height 8
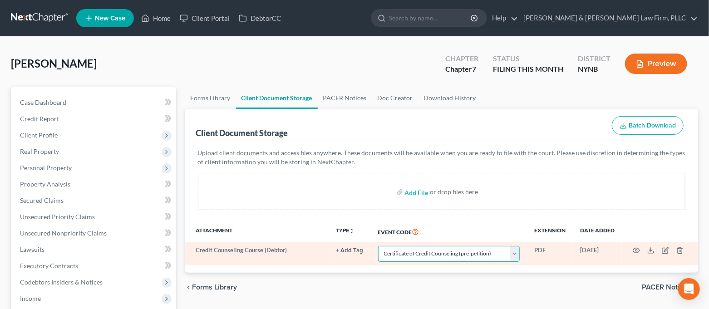
click at [473, 257] on select "Select Event Application to Have the Filing Fee Waived Certificate of Credit Co…" at bounding box center [449, 254] width 142 height 16
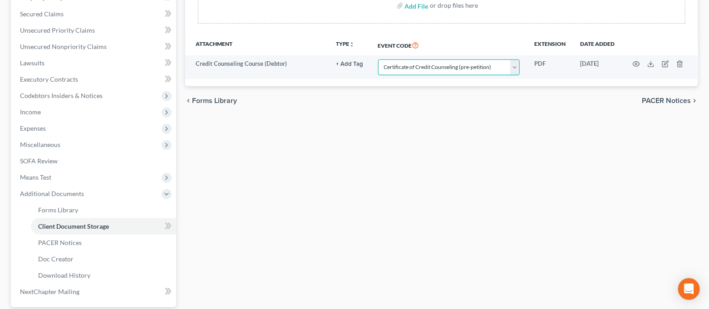
scroll to position [247, 0]
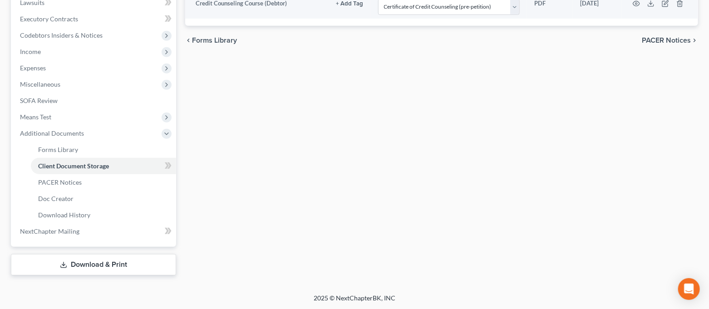
click at [86, 272] on link "Download & Print" at bounding box center [93, 264] width 165 height 21
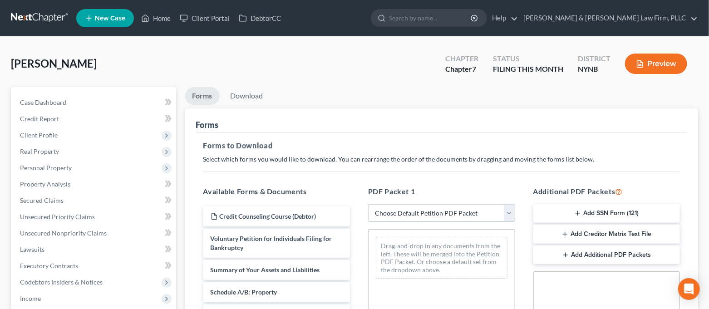
drag, startPoint x: 393, startPoint y: 211, endPoint x: 395, endPoint y: 219, distance: 8.4
click at [393, 211] on select "Choose Default Petition PDF Packet Complete Bankruptcy Petition (all forms and …" at bounding box center [441, 213] width 147 height 18
click at [368, 204] on select "Choose Default Petition PDF Packet Complete Bankruptcy Petition (all forms and …" at bounding box center [441, 213] width 147 height 18
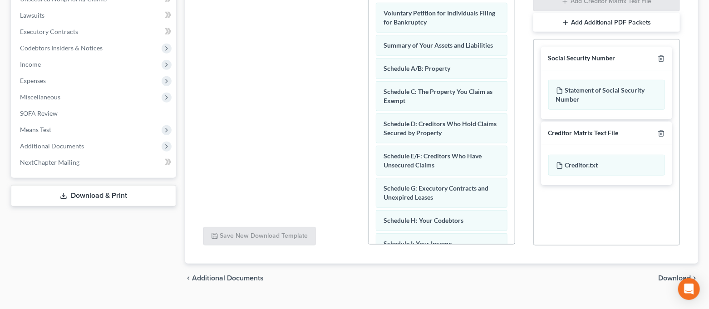
scroll to position [252, 0]
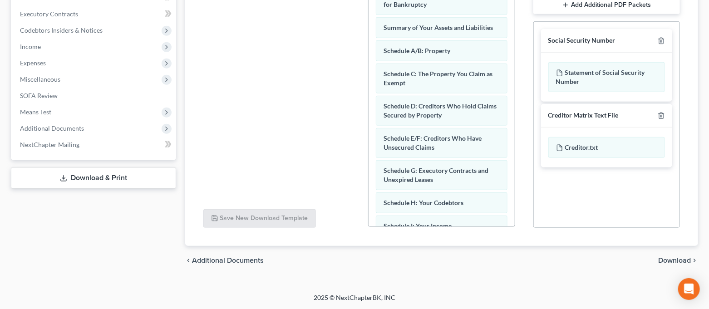
click at [673, 259] on span "Download" at bounding box center [674, 260] width 33 height 7
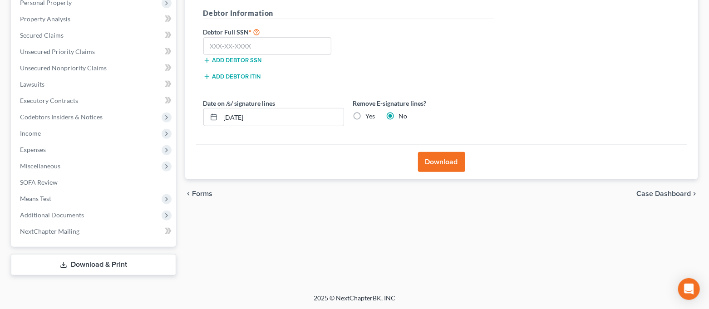
click at [366, 118] on label "Yes" at bounding box center [371, 116] width 10 height 9
click at [369, 117] on input "Yes" at bounding box center [372, 115] width 6 height 6
drag, startPoint x: 259, startPoint y: 120, endPoint x: 233, endPoint y: 122, distance: 26.9
click at [233, 122] on input "[DATE]" at bounding box center [281, 116] width 123 height 17
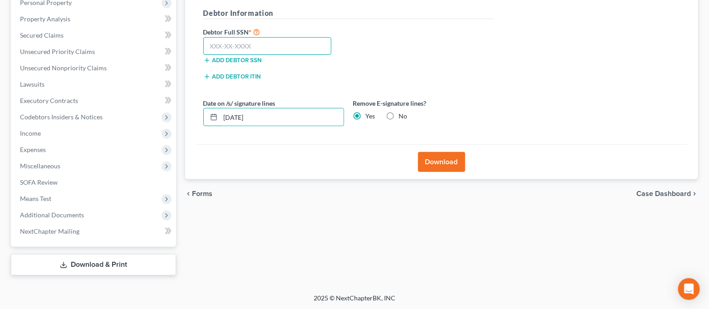
click at [249, 41] on input "text" at bounding box center [267, 46] width 128 height 18
click at [429, 160] on button "Download" at bounding box center [441, 162] width 47 height 20
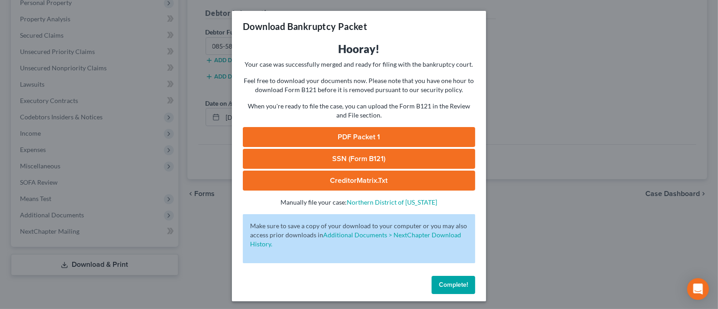
click at [425, 156] on link "SSN (Form B121)" at bounding box center [359, 159] width 232 height 20
click at [336, 134] on link "PDF Packet 1" at bounding box center [359, 137] width 232 height 20
click at [519, 200] on div "Download Bankruptcy Packet Hooray! Your case was successfully merged and ready …" at bounding box center [359, 154] width 718 height 309
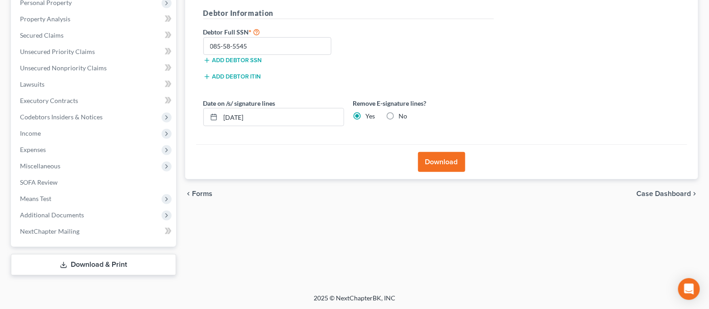
scroll to position [0, 0]
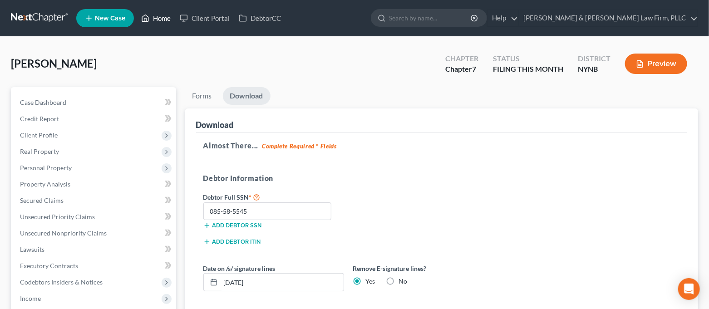
click at [156, 20] on link "Home" at bounding box center [156, 18] width 39 height 16
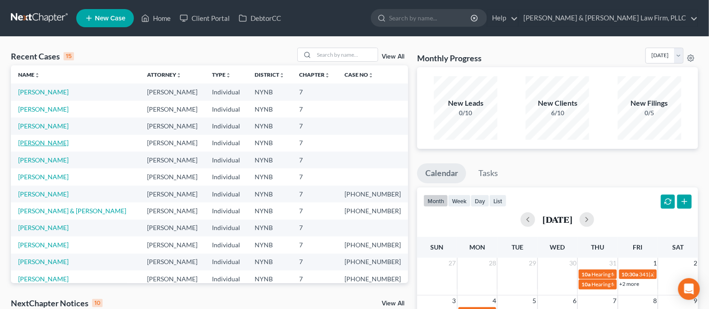
click at [36, 142] on link "[PERSON_NAME]" at bounding box center [43, 143] width 50 height 8
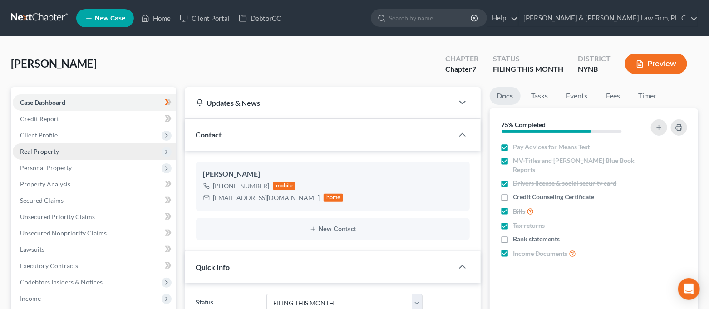
scroll to position [1323, 0]
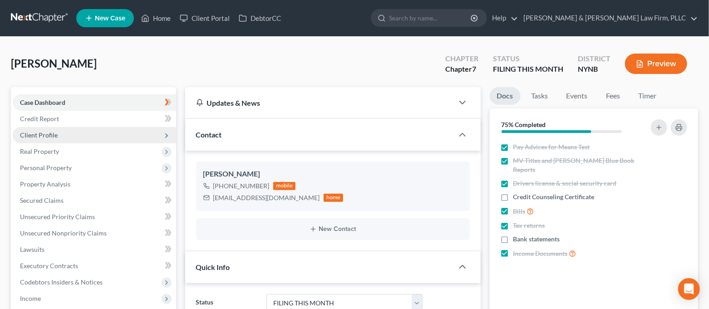
click at [57, 139] on span "Client Profile" at bounding box center [94, 135] width 163 height 16
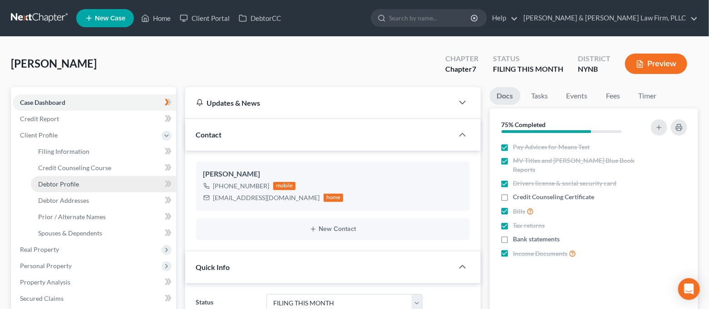
click at [96, 177] on link "Debtor Profile" at bounding box center [103, 184] width 145 height 16
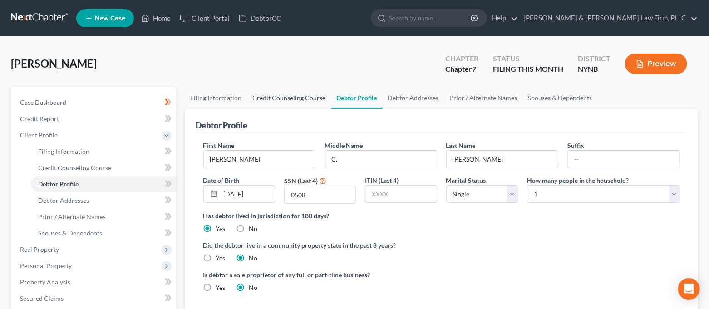
click at [293, 92] on link "Credit Counseling Course" at bounding box center [289, 98] width 84 height 22
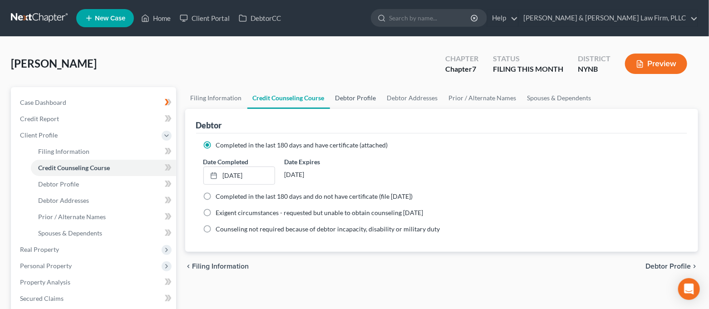
click at [341, 97] on link "Debtor Profile" at bounding box center [356, 98] width 52 height 22
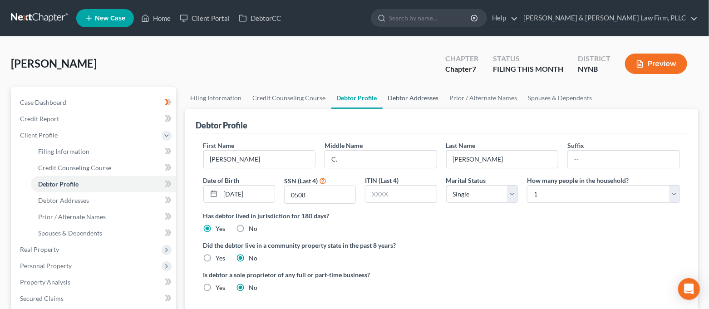
click at [420, 98] on link "Debtor Addresses" at bounding box center [413, 98] width 62 height 22
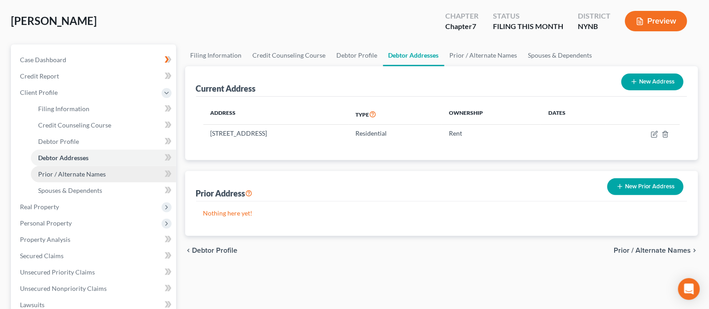
scroll to position [60, 0]
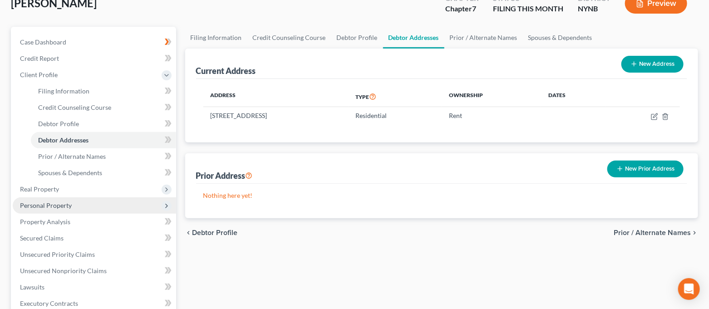
click at [58, 200] on span "Personal Property" at bounding box center [94, 205] width 163 height 16
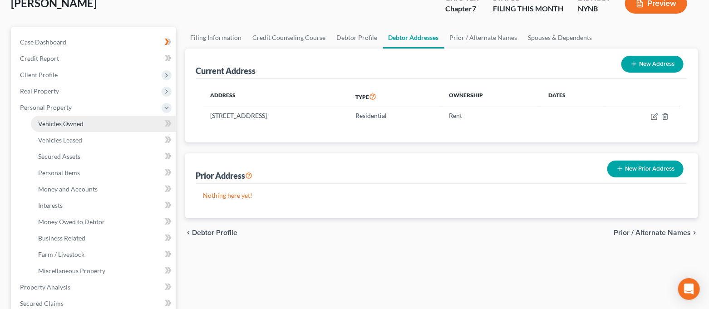
click at [73, 130] on link "Vehicles Owned" at bounding box center [103, 124] width 145 height 16
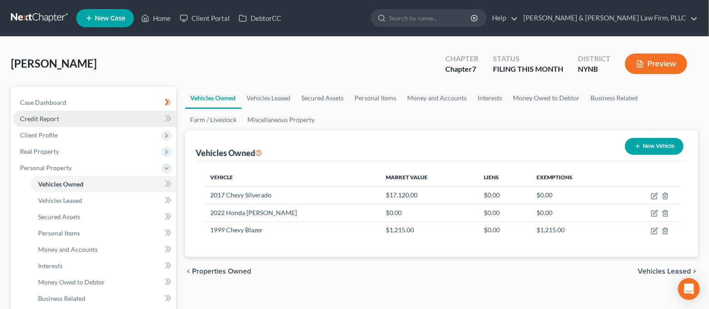
scroll to position [60, 0]
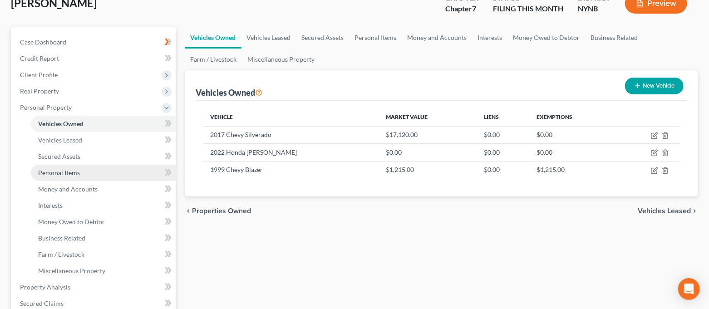
click at [80, 172] on link "Personal Items" at bounding box center [103, 173] width 145 height 16
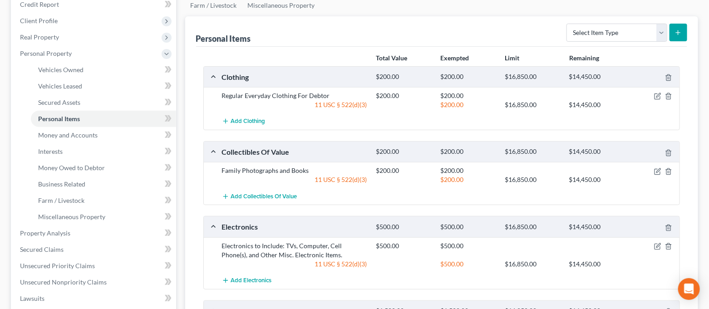
scroll to position [96, 0]
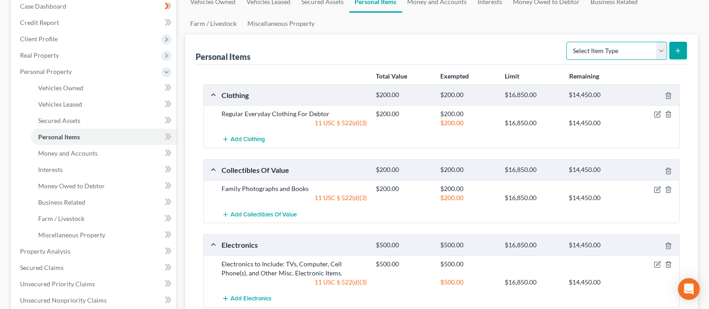
click at [623, 52] on select "Select Item Type Clothing Collectibles Of Value Electronics Firearms Household …" at bounding box center [616, 51] width 101 height 18
drag, startPoint x: 623, startPoint y: 52, endPoint x: 487, endPoint y: 62, distance: 136.4
click at [623, 52] on select "Select Item Type Clothing Collectibles Of Value Electronics Firearms Household …" at bounding box center [616, 51] width 101 height 18
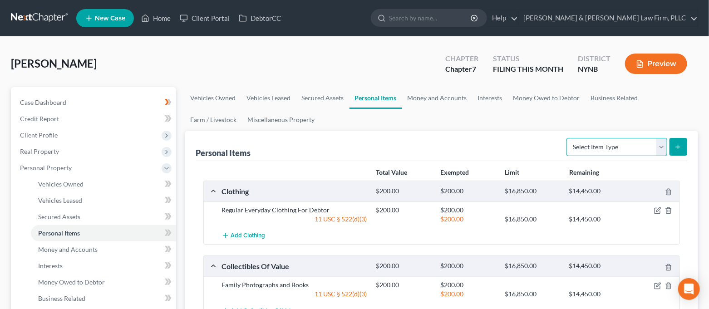
scroll to position [0, 0]
click at [428, 100] on link "Money and Accounts" at bounding box center [437, 98] width 70 height 22
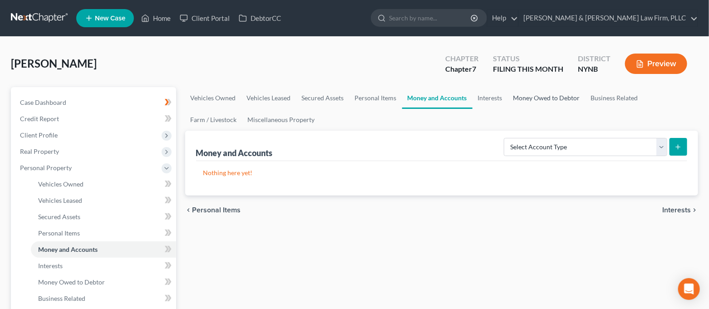
click at [530, 100] on link "Money Owed to Debtor" at bounding box center [547, 98] width 78 height 22
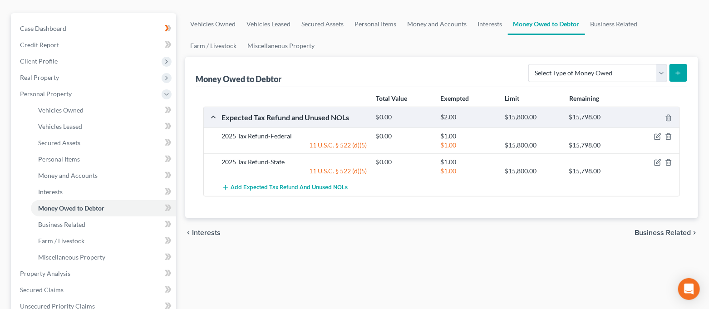
scroll to position [242, 0]
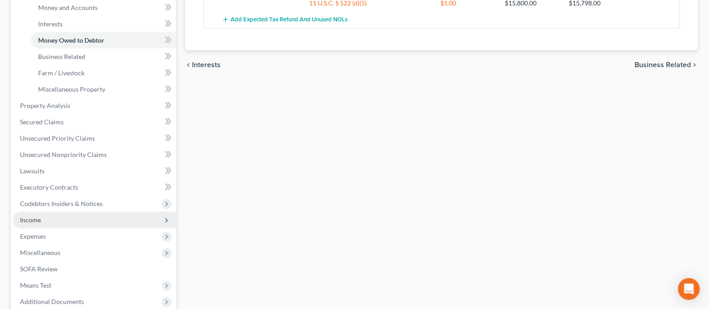
click at [73, 220] on span "Income" at bounding box center [94, 220] width 163 height 16
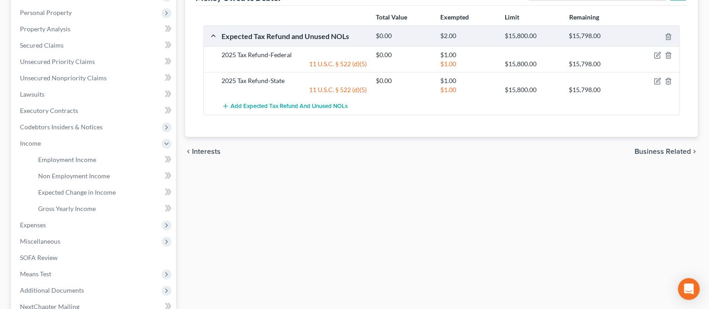
scroll to position [0, 0]
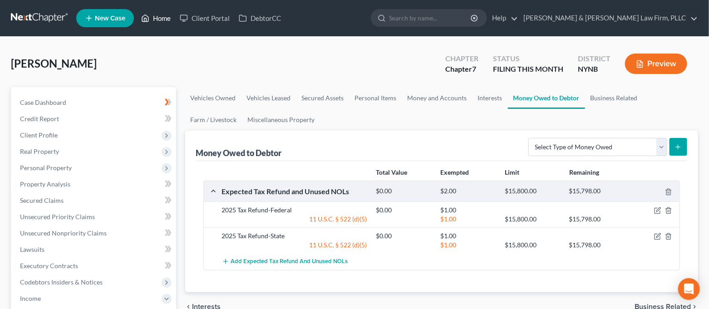
click at [153, 20] on link "Home" at bounding box center [156, 18] width 39 height 16
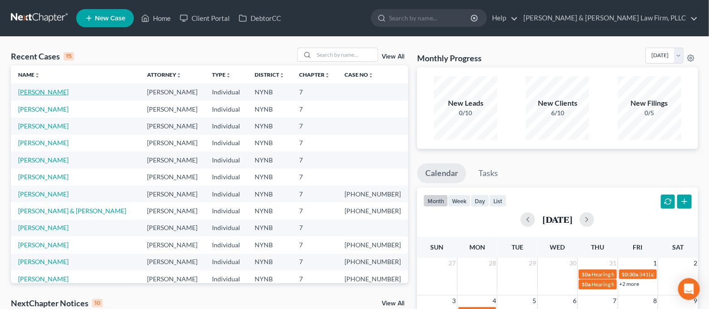
click at [34, 94] on link "[PERSON_NAME]" at bounding box center [43, 92] width 50 height 8
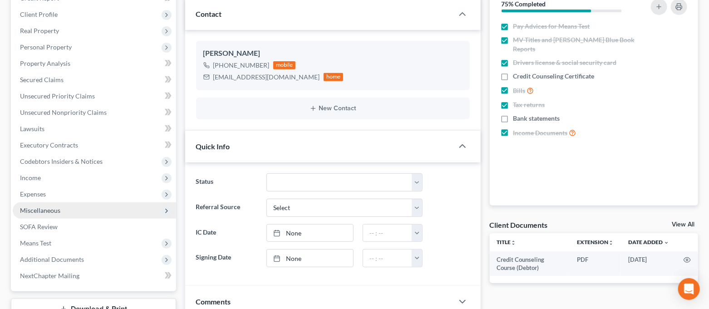
scroll to position [1323, 0]
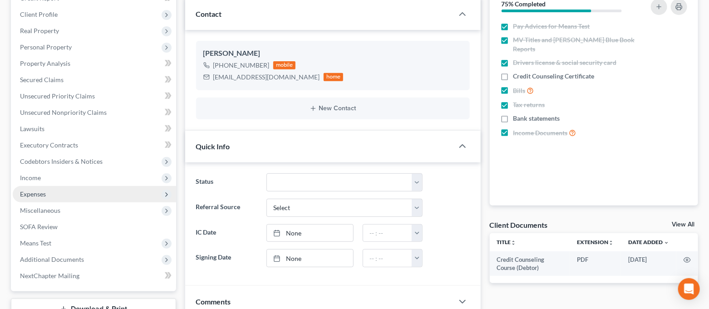
click at [64, 196] on span "Expenses" at bounding box center [94, 194] width 163 height 16
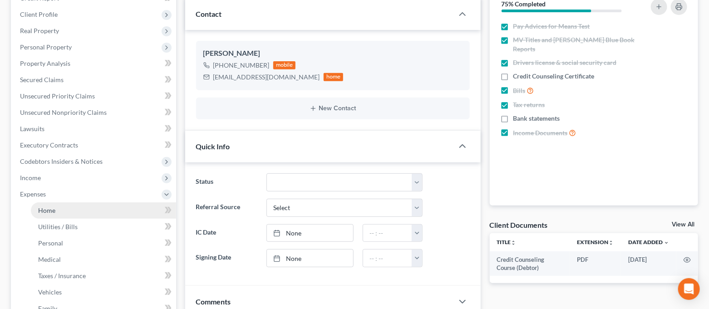
click at [64, 207] on link "Home" at bounding box center [103, 210] width 145 height 16
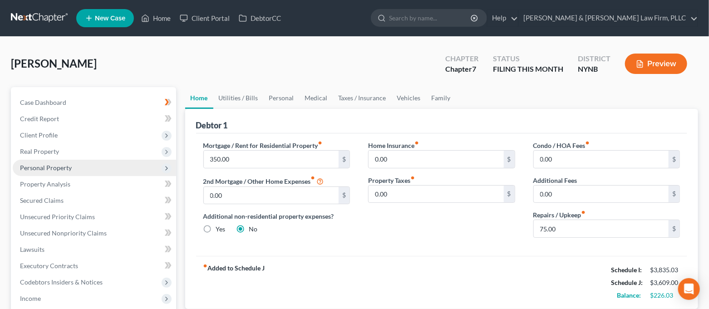
click at [97, 170] on span "Personal Property" at bounding box center [94, 168] width 163 height 16
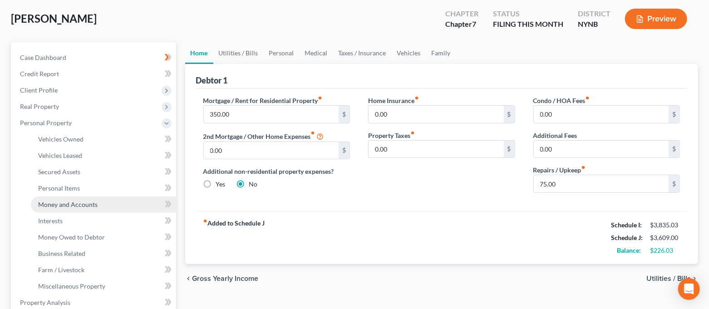
scroll to position [121, 0]
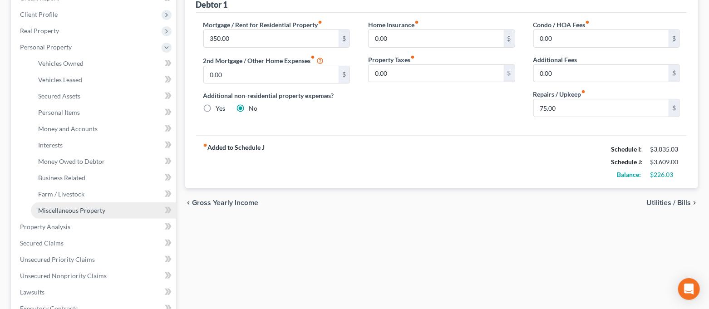
click at [88, 214] on link "Miscellaneous Property" at bounding box center [103, 210] width 145 height 16
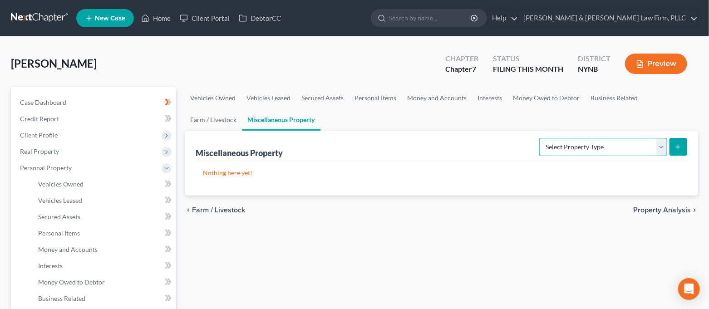
click at [564, 146] on select "Select Property Type Assigned for Creditor Benefit [DATE] Holding for Another N…" at bounding box center [603, 147] width 128 height 18
drag, startPoint x: 564, startPoint y: 146, endPoint x: 386, endPoint y: 100, distance: 184.6
click at [564, 146] on select "Select Property Type Assigned for Creditor Benefit [DATE] Holding for Another N…" at bounding box center [603, 147] width 128 height 18
click at [385, 100] on link "Personal Items" at bounding box center [375, 98] width 53 height 22
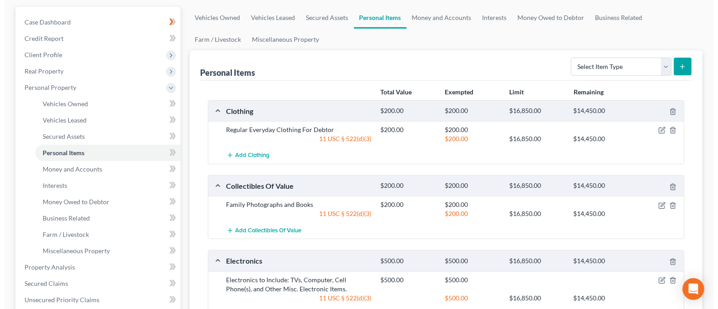
scroll to position [60, 0]
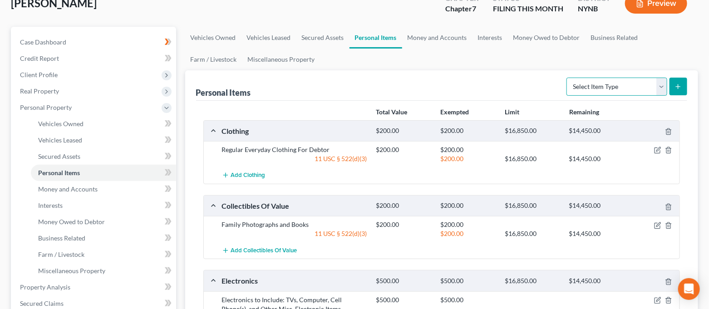
click at [625, 89] on select "Select Item Type Clothing Collectibles Of Value Electronics Firearms Household …" at bounding box center [616, 87] width 101 height 18
click at [567, 78] on select "Select Item Type Clothing Collectibles Of Value Electronics Firearms Household …" at bounding box center [616, 87] width 101 height 18
click at [674, 91] on button "submit" at bounding box center [678, 87] width 18 height 18
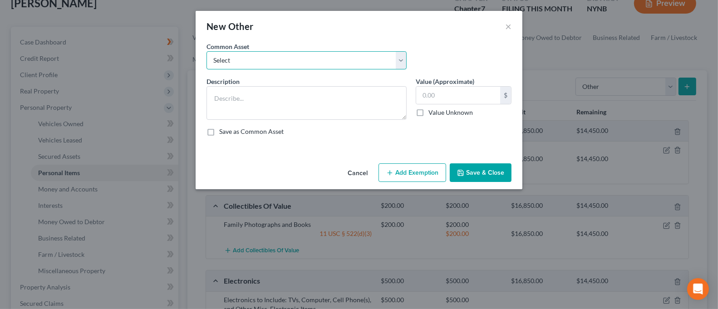
click at [234, 60] on select "Select Pull behind utility Trailer" at bounding box center [306, 60] width 200 height 18
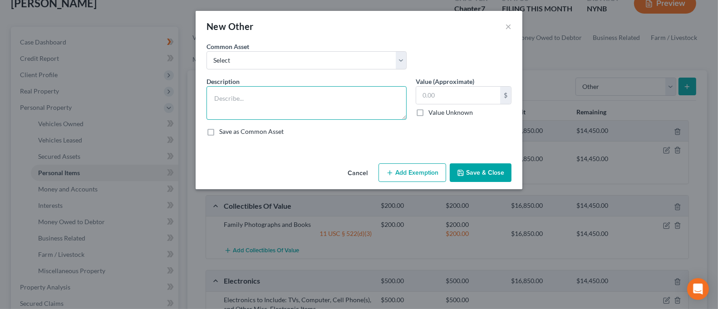
click at [240, 98] on textarea at bounding box center [306, 103] width 200 height 34
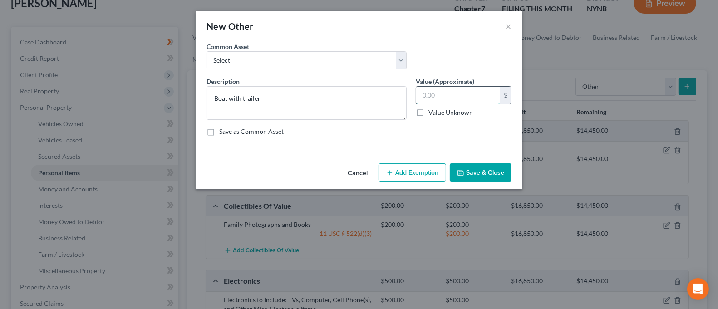
click at [459, 99] on input "text" at bounding box center [458, 95] width 84 height 17
click at [413, 174] on button "Add Exemption" at bounding box center [412, 172] width 68 height 19
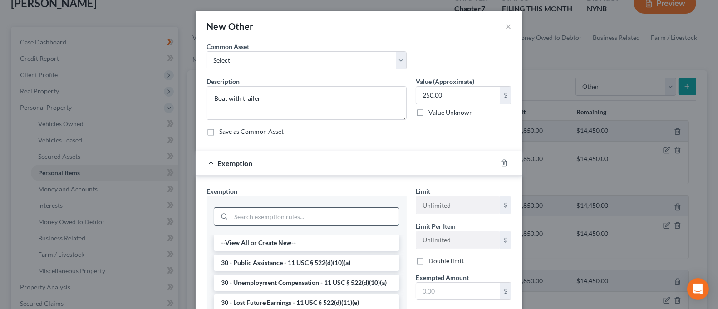
click at [310, 214] on input "search" at bounding box center [315, 216] width 168 height 17
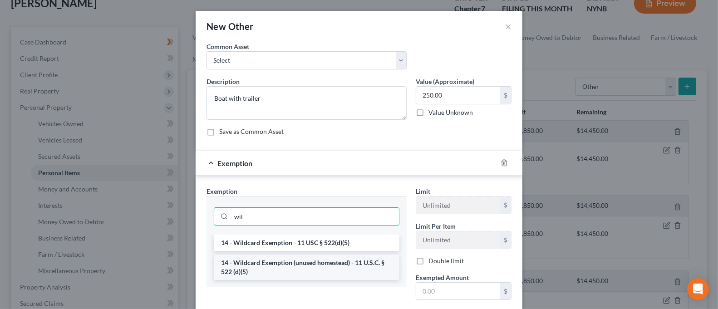
click at [315, 265] on li "14 - Wildcard Exemption (unused homestead) - 11 U.S.C. § 522 (d)(5)" at bounding box center [307, 266] width 186 height 25
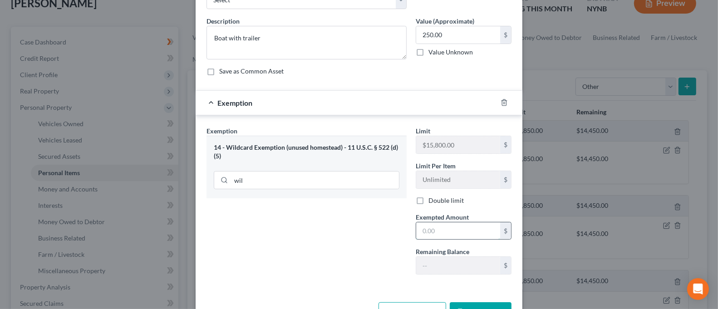
click at [446, 229] on input "text" at bounding box center [458, 230] width 84 height 17
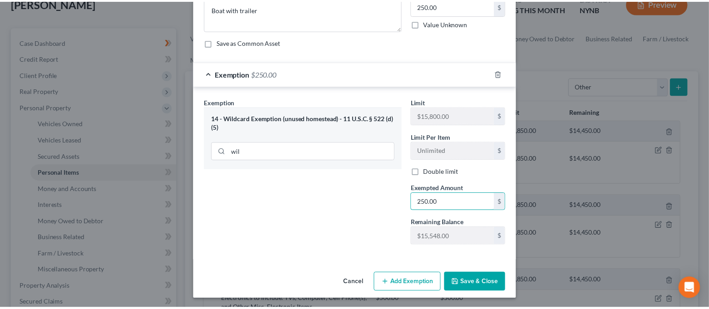
scroll to position [90, 0]
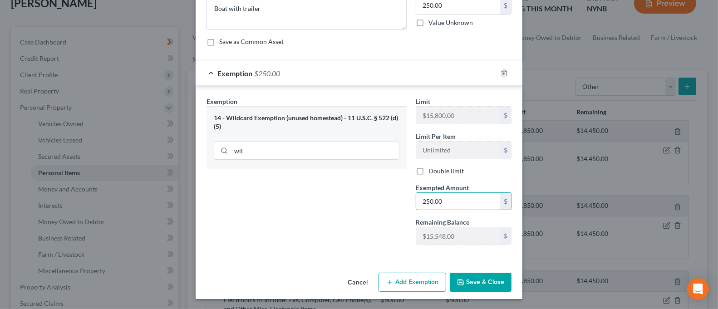
click at [493, 284] on button "Save & Close" at bounding box center [481, 282] width 62 height 19
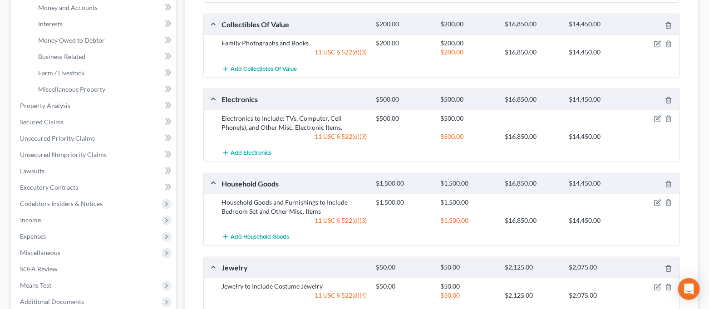
scroll to position [362, 0]
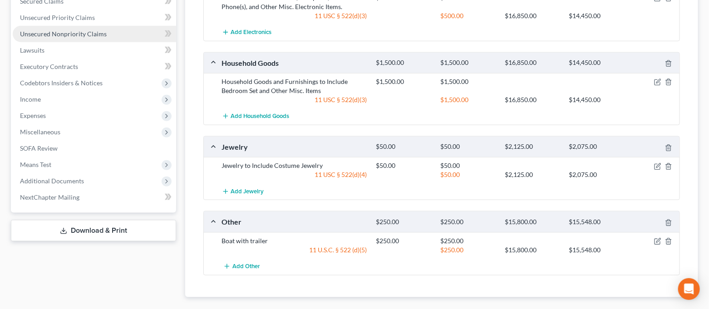
click at [64, 34] on span "Unsecured Nonpriority Claims" at bounding box center [63, 34] width 87 height 8
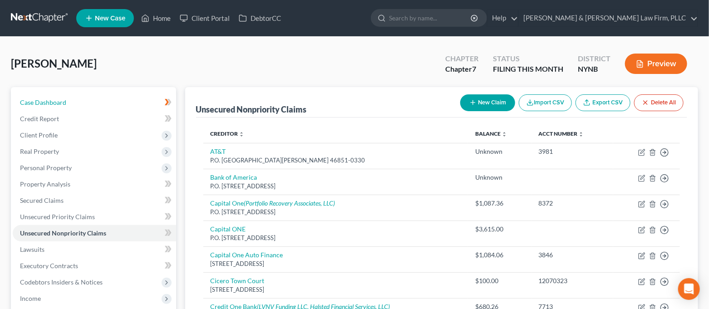
drag, startPoint x: 103, startPoint y: 103, endPoint x: 143, endPoint y: 4, distance: 106.5
click at [103, 103] on link "Case Dashboard" at bounding box center [94, 102] width 163 height 16
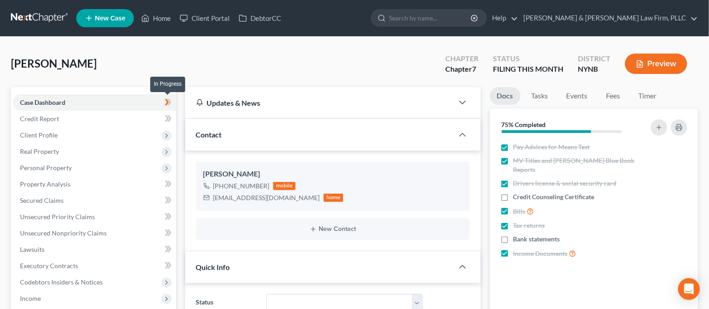
scroll to position [1323, 0]
click at [170, 100] on icon at bounding box center [168, 102] width 7 height 11
click at [168, 101] on icon at bounding box center [167, 102] width 4 height 6
click at [167, 102] on icon at bounding box center [167, 102] width 4 height 6
click at [167, 231] on icon at bounding box center [167, 233] width 4 height 6
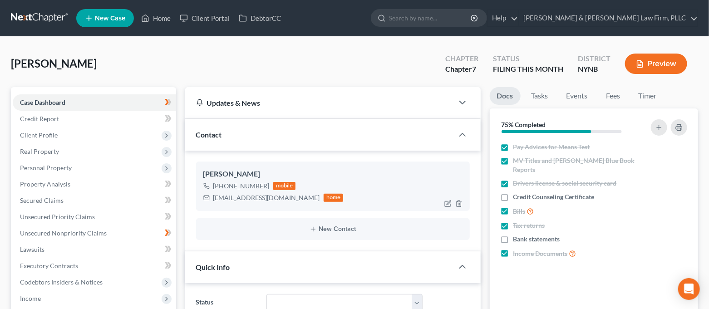
drag, startPoint x: 264, startPoint y: 184, endPoint x: 239, endPoint y: 186, distance: 25.5
click at [239, 186] on div "[PHONE_NUMBER]" at bounding box center [241, 185] width 56 height 9
copy div "254-1009"
drag, startPoint x: 149, startPoint y: 15, endPoint x: 130, endPoint y: 60, distance: 48.4
click at [149, 15] on icon at bounding box center [145, 18] width 8 height 11
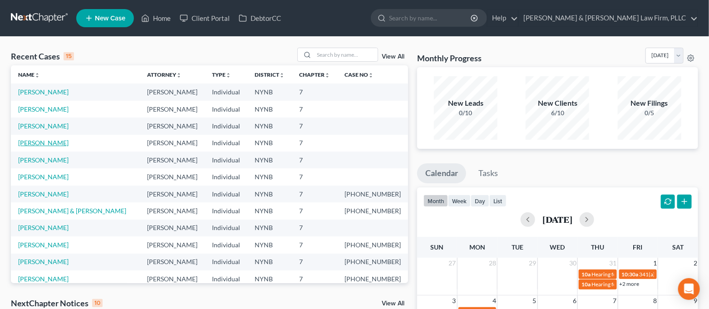
click at [58, 139] on link "[PERSON_NAME]" at bounding box center [43, 143] width 50 height 8
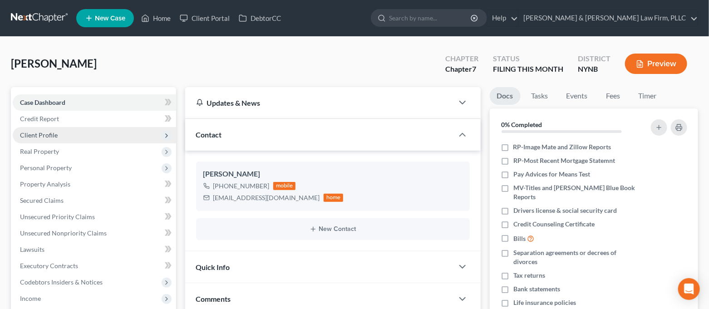
scroll to position [3236, 0]
click at [63, 136] on span "Client Profile" at bounding box center [94, 135] width 163 height 16
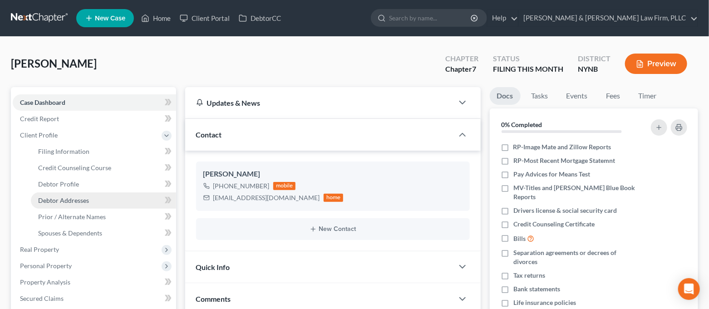
click at [82, 198] on span "Debtor Addresses" at bounding box center [63, 200] width 51 height 8
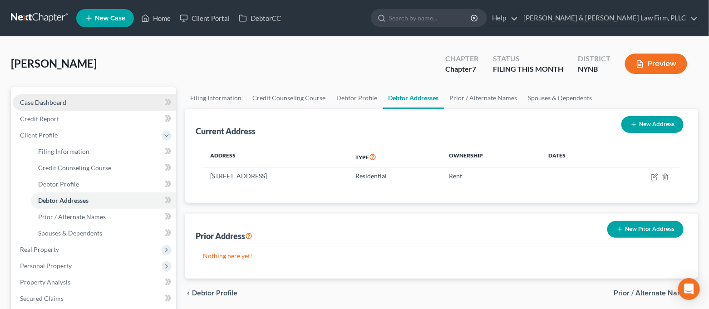
click at [111, 100] on link "Case Dashboard" at bounding box center [94, 102] width 163 height 16
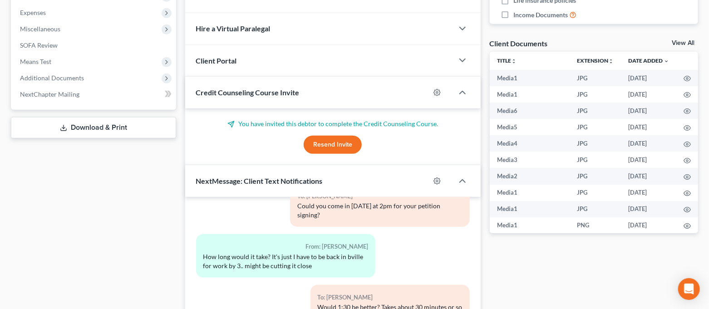
scroll to position [427, 0]
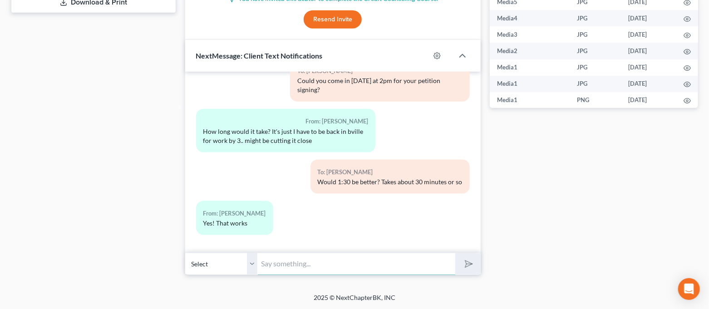
click at [318, 262] on input "text" at bounding box center [357, 264] width 198 height 22
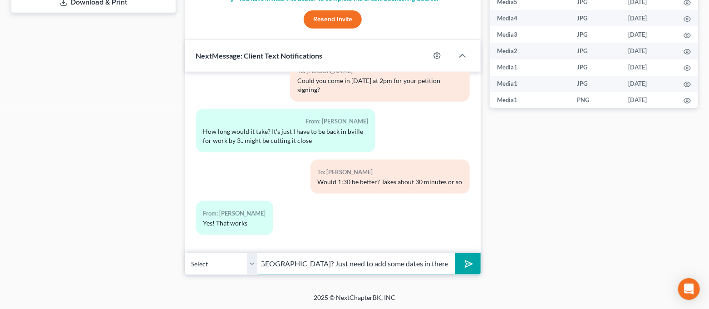
scroll to position [0, 203]
click at [455, 253] on button "submit" at bounding box center [467, 263] width 25 height 21
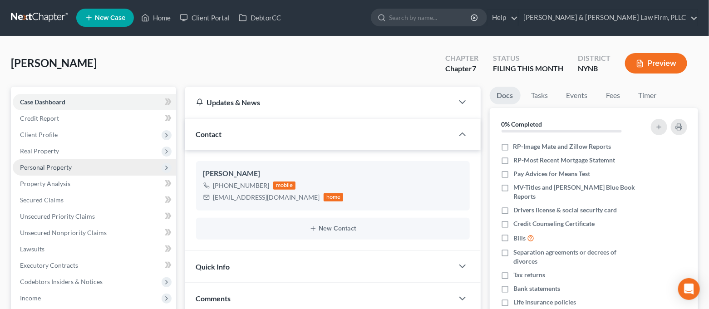
scroll to position [0, 0]
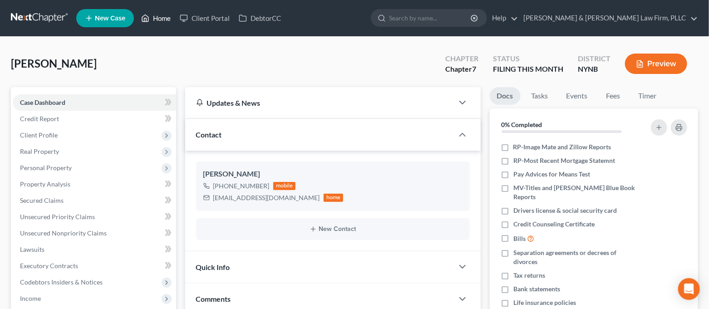
click at [157, 24] on link "Home" at bounding box center [156, 18] width 39 height 16
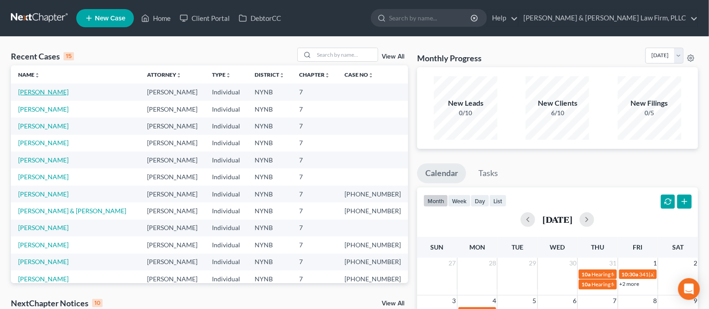
click at [61, 93] on link "[PERSON_NAME]" at bounding box center [43, 92] width 50 height 8
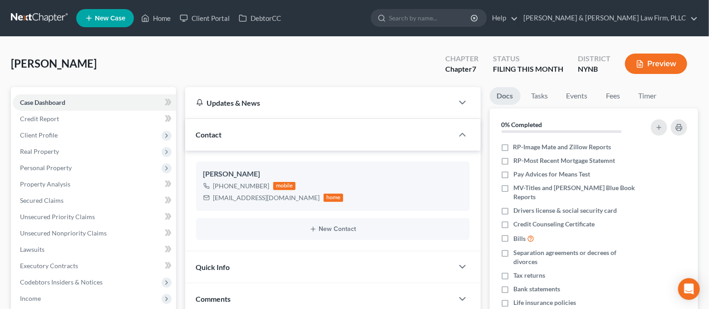
scroll to position [3311, 0]
click at [94, 228] on link "Unsecured Nonpriority Claims" at bounding box center [94, 233] width 163 height 16
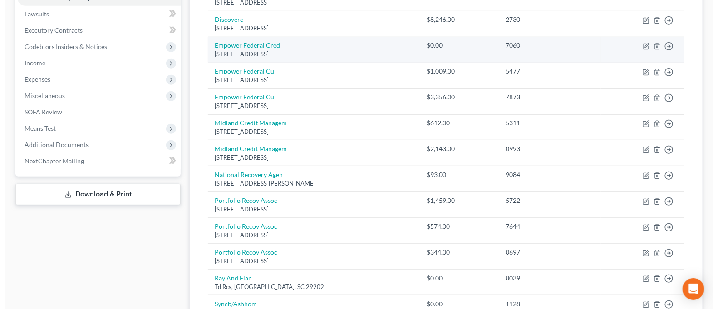
scroll to position [284, 0]
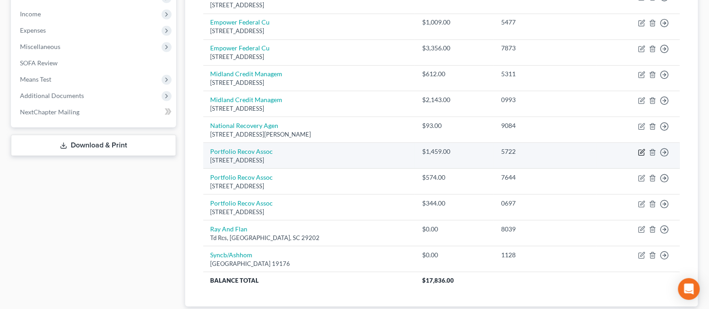
click at [640, 153] on icon "button" at bounding box center [642, 151] width 4 height 4
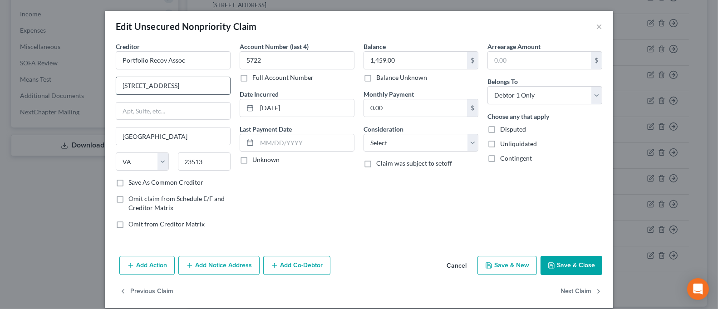
click at [180, 89] on input "[STREET_ADDRESS]" at bounding box center [173, 85] width 114 height 17
click at [199, 268] on button "Add Notice Address" at bounding box center [218, 265] width 81 height 19
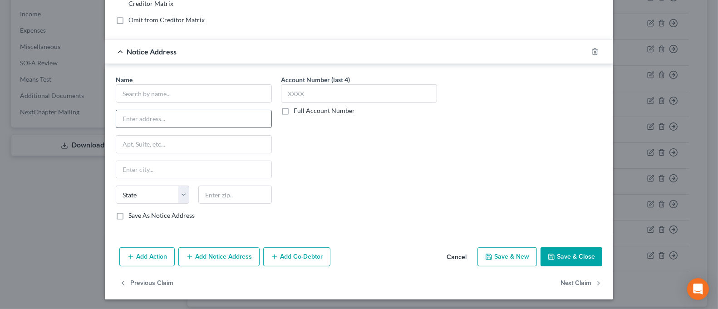
scroll to position [205, 0]
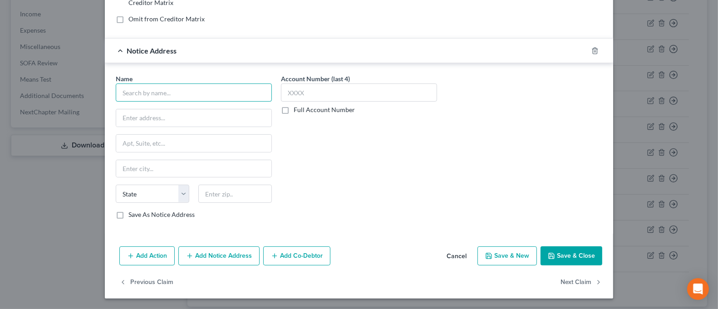
click at [184, 96] on input "text" at bounding box center [194, 92] width 156 height 18
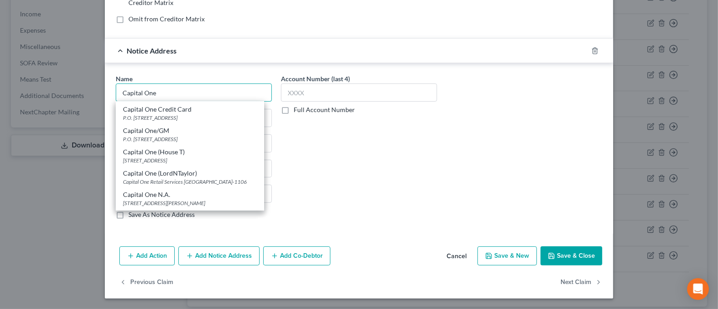
scroll to position [968, 0]
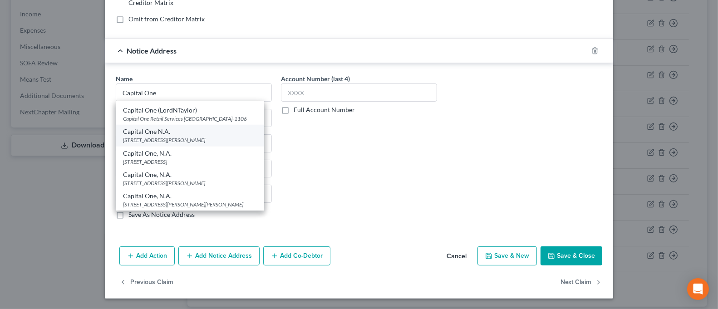
click at [219, 144] on div "[STREET_ADDRESS][PERSON_NAME]" at bounding box center [190, 140] width 134 height 8
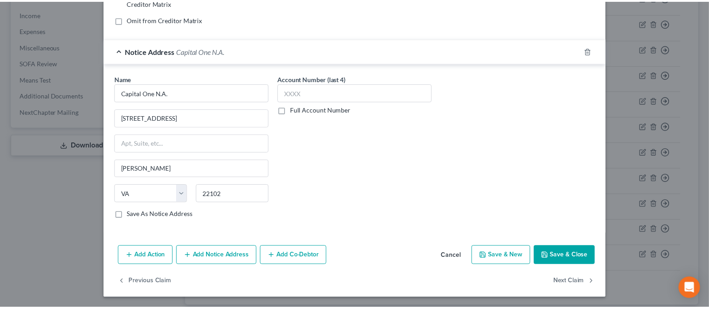
scroll to position [0, 0]
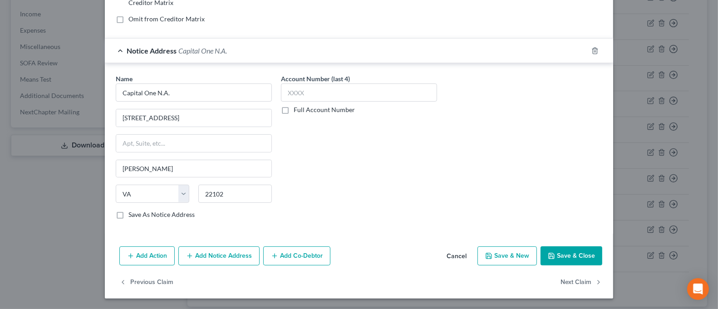
click at [551, 254] on button "Save & Close" at bounding box center [571, 255] width 62 height 19
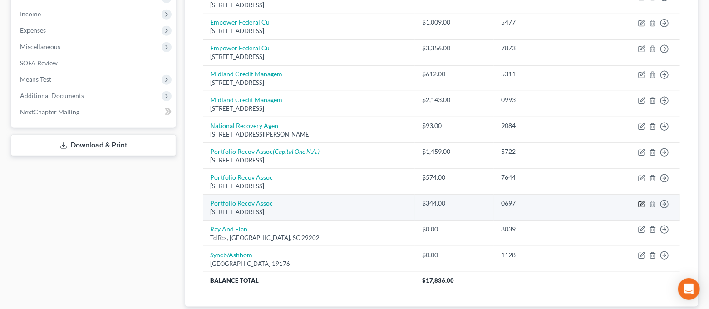
click at [641, 205] on icon "button" at bounding box center [641, 203] width 7 height 7
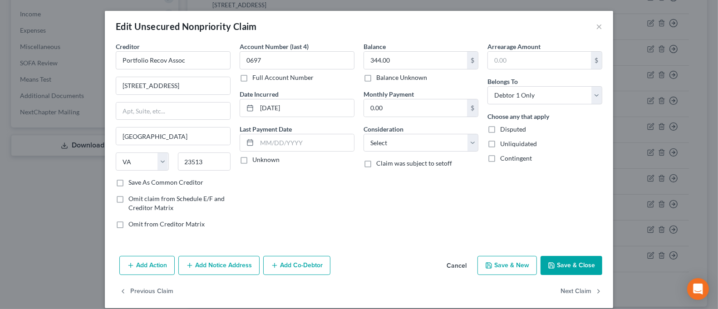
click at [191, 268] on button "Add Notice Address" at bounding box center [218, 265] width 81 height 19
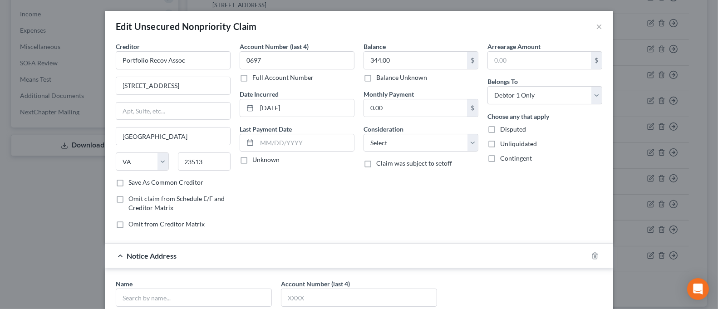
scroll to position [121, 0]
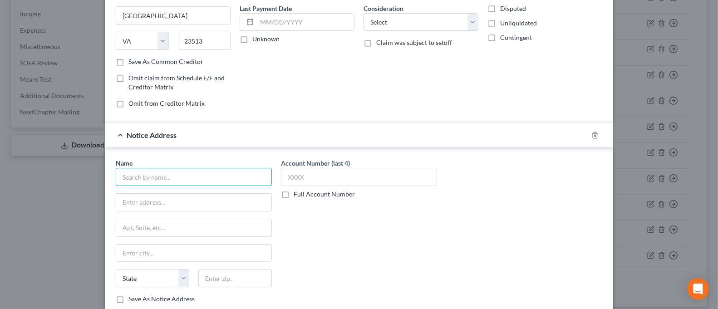
click at [194, 172] on input "text" at bounding box center [194, 177] width 156 height 18
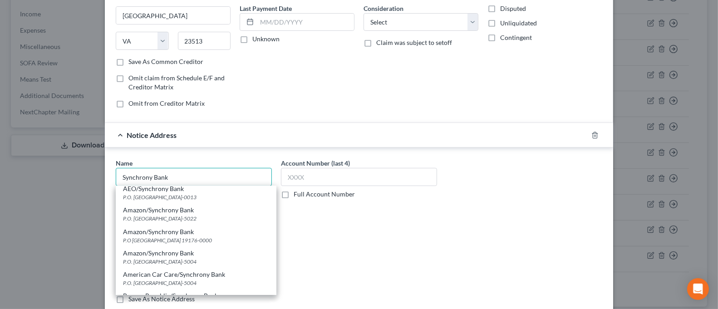
scroll to position [0, 0]
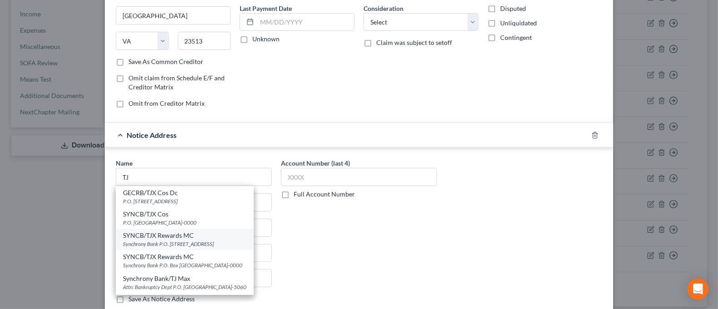
click at [222, 244] on div "Synchrony Bank P.O. [STREET_ADDRESS]" at bounding box center [184, 244] width 123 height 8
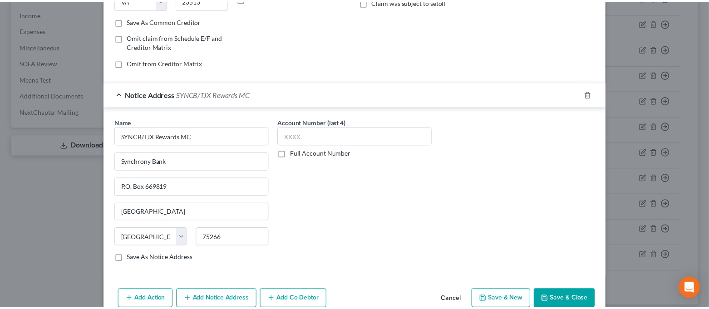
scroll to position [205, 0]
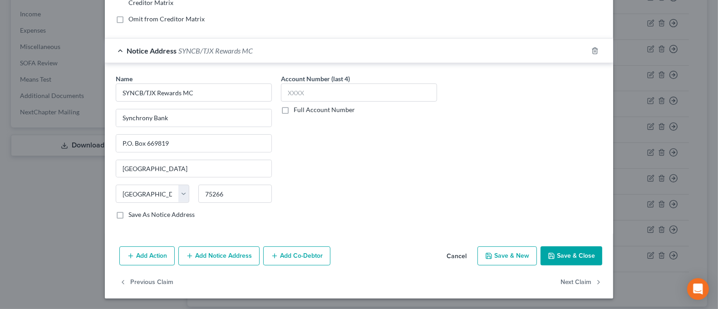
click at [552, 254] on button "Save & Close" at bounding box center [571, 255] width 62 height 19
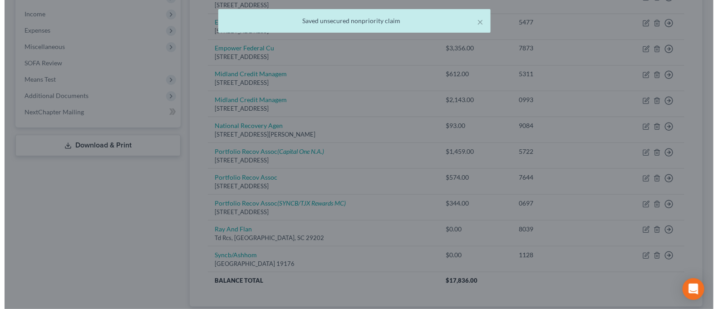
scroll to position [0, 0]
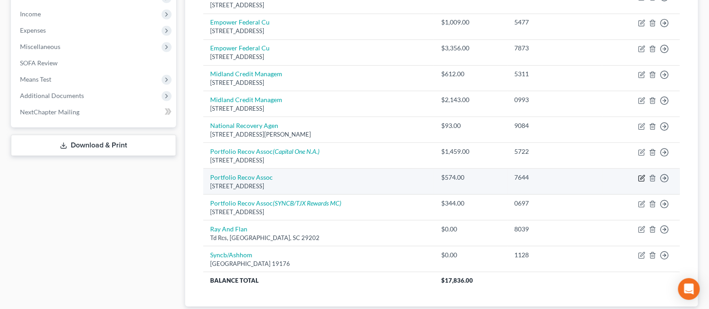
click at [638, 177] on icon "button" at bounding box center [641, 178] width 7 height 7
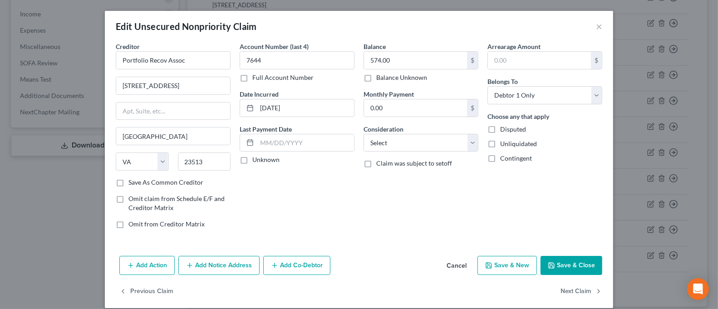
click at [217, 267] on button "Add Notice Address" at bounding box center [218, 265] width 81 height 19
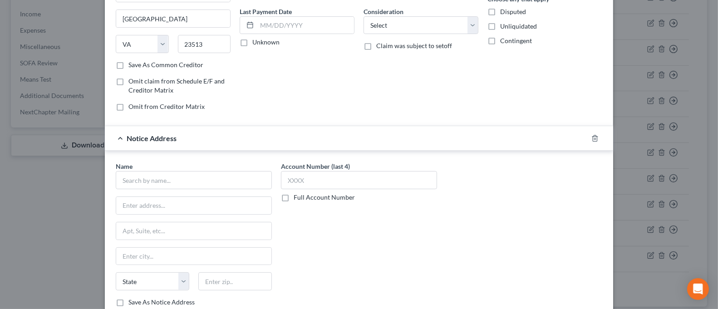
scroll to position [131, 0]
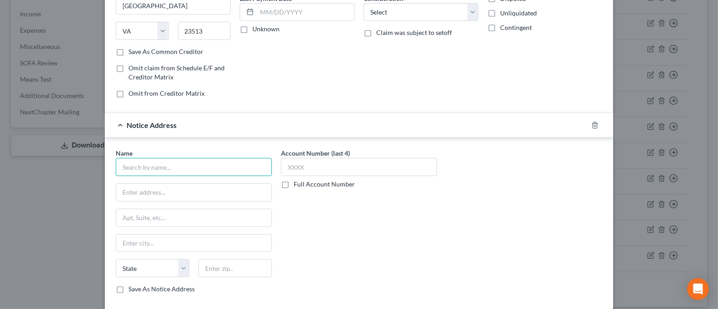
click at [232, 164] on input "text" at bounding box center [194, 167] width 156 height 18
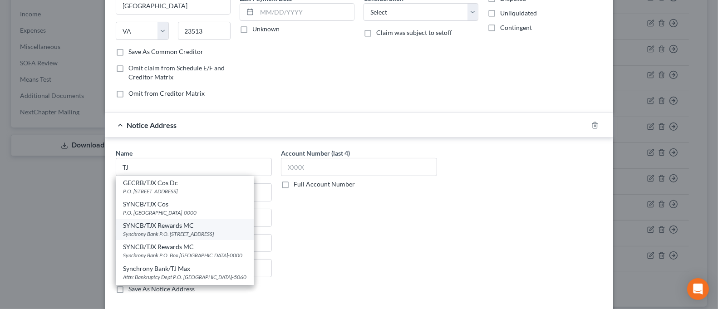
click at [224, 226] on div "SYNCB/TJX Rewards MC" at bounding box center [184, 225] width 123 height 9
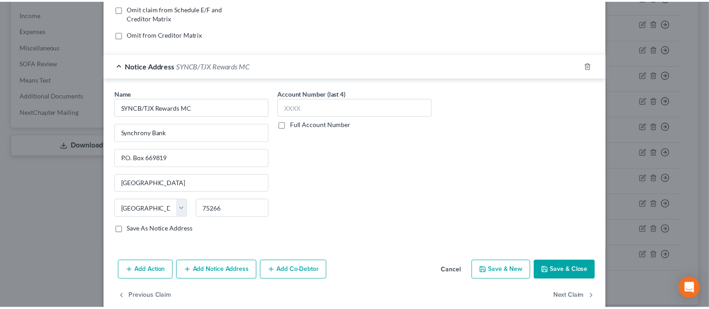
scroll to position [205, 0]
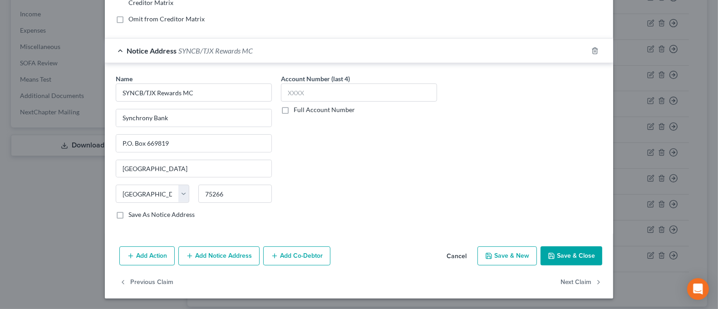
click at [559, 255] on button "Save & Close" at bounding box center [571, 255] width 62 height 19
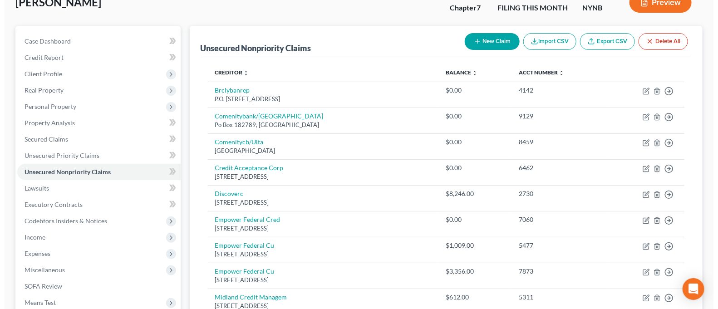
scroll to position [0, 0]
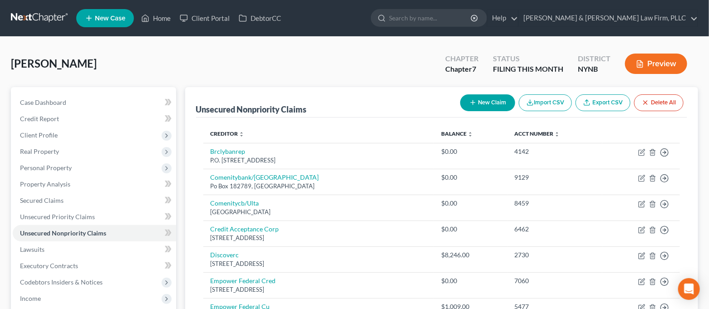
click at [480, 107] on button "New Claim" at bounding box center [487, 102] width 55 height 17
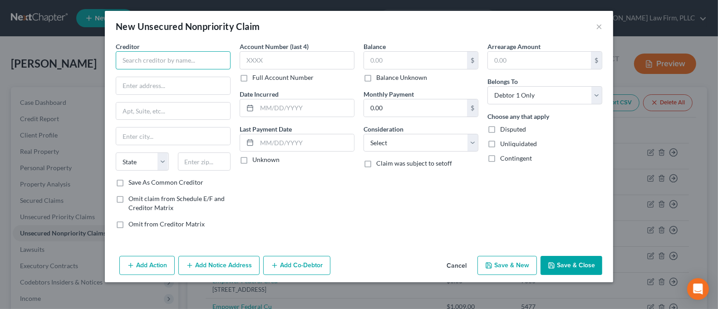
click at [204, 62] on input "text" at bounding box center [173, 60] width 115 height 18
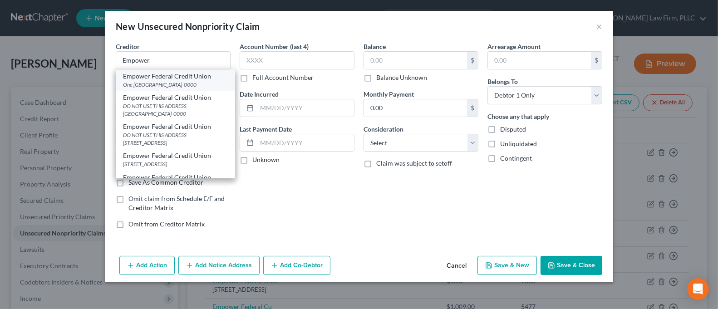
click at [181, 83] on div "One [GEOGRAPHIC_DATA]-0000" at bounding box center [175, 85] width 105 height 8
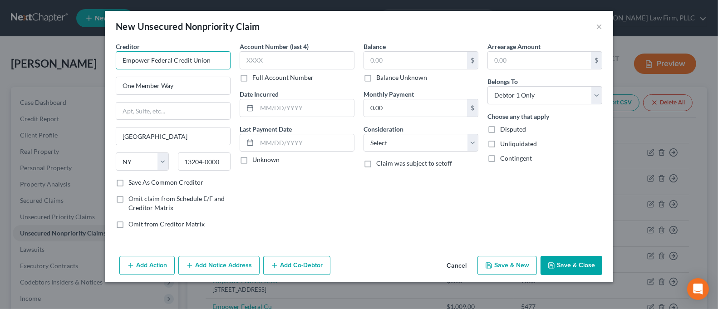
drag, startPoint x: 213, startPoint y: 63, endPoint x: 196, endPoint y: 62, distance: 17.3
click at [196, 62] on input "Empower Federal Credit Union" at bounding box center [173, 60] width 115 height 18
drag, startPoint x: 149, startPoint y: 61, endPoint x: 119, endPoint y: 62, distance: 29.5
click at [119, 62] on input "Empower Federal Credit Union" at bounding box center [173, 60] width 115 height 18
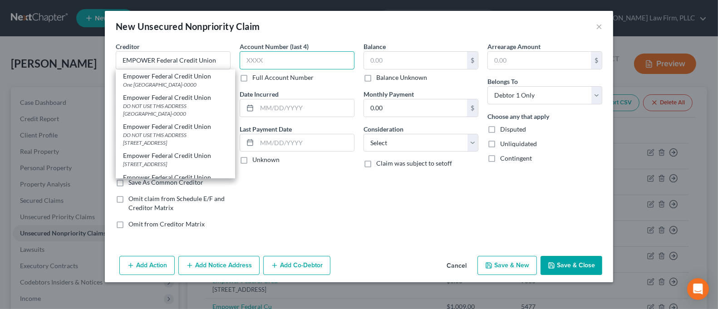
click at [258, 62] on input "text" at bounding box center [296, 60] width 115 height 18
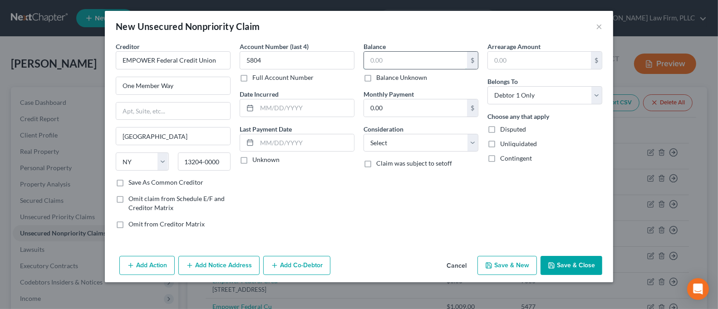
click at [388, 62] on input "text" at bounding box center [415, 60] width 103 height 17
click at [206, 266] on button "Add Notice Address" at bounding box center [218, 265] width 81 height 19
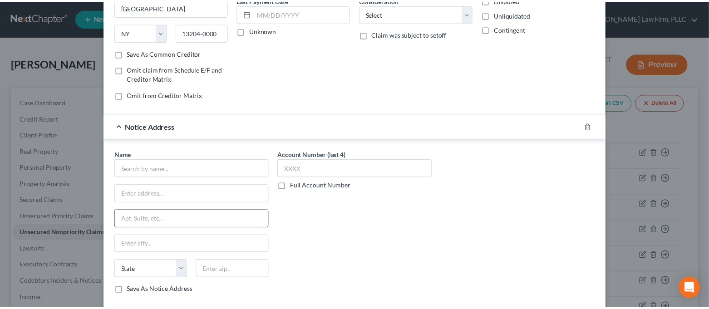
scroll to position [179, 0]
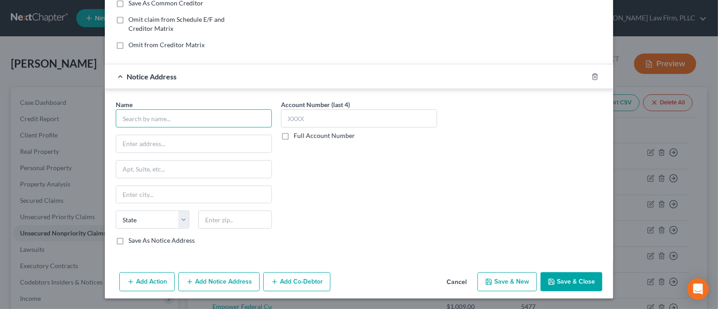
click at [213, 124] on input "text" at bounding box center [194, 118] width 156 height 18
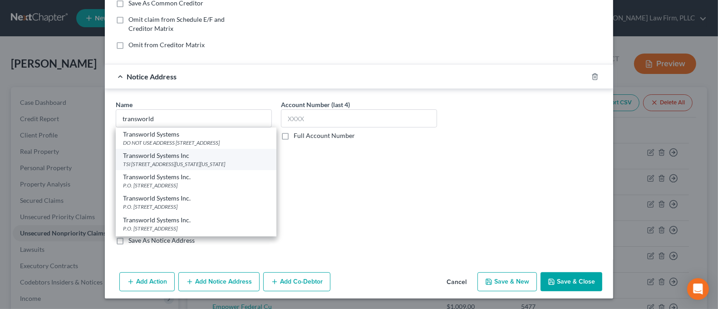
click at [215, 160] on div "Transworld Systems Inc" at bounding box center [196, 155] width 146 height 9
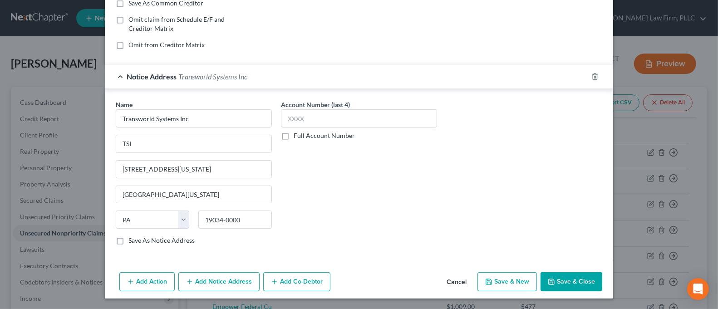
click at [550, 279] on polyline "button" at bounding box center [551, 279] width 2 height 1
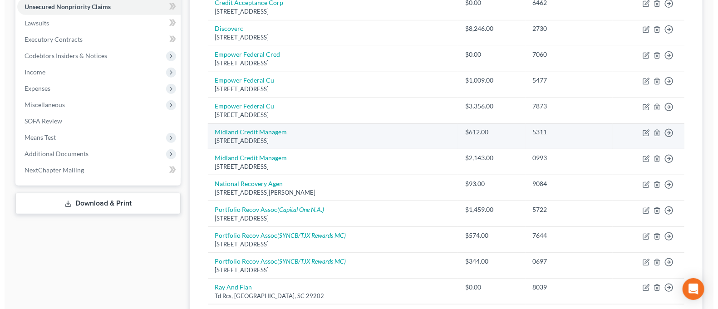
scroll to position [189, 0]
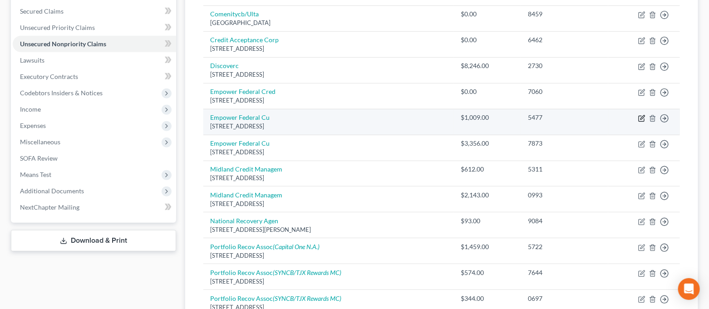
click at [640, 119] on icon "button" at bounding box center [641, 118] width 7 height 7
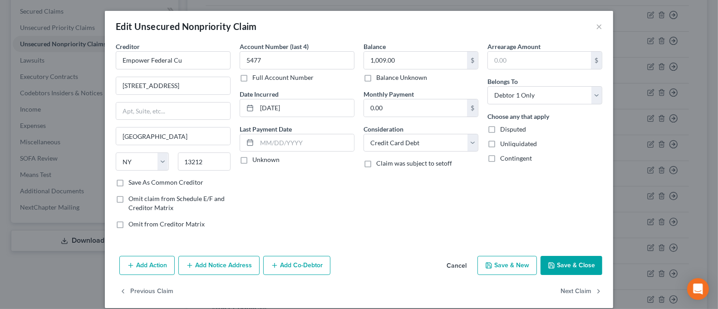
click at [232, 261] on button "Add Notice Address" at bounding box center [218, 265] width 81 height 19
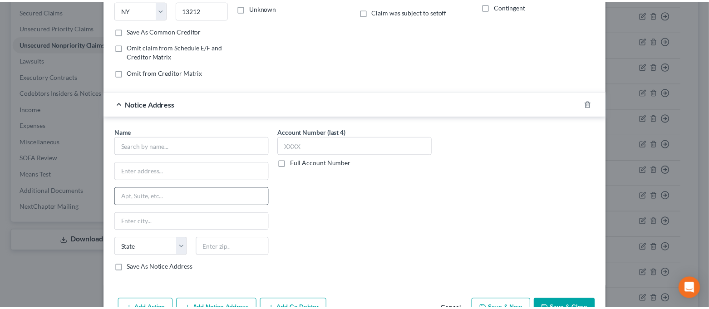
scroll to position [181, 0]
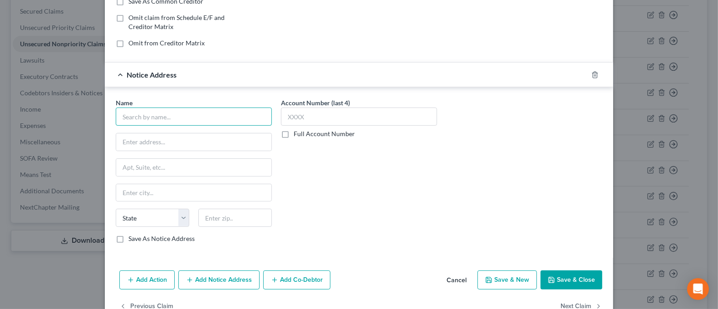
click at [195, 122] on input "text" at bounding box center [194, 117] width 156 height 18
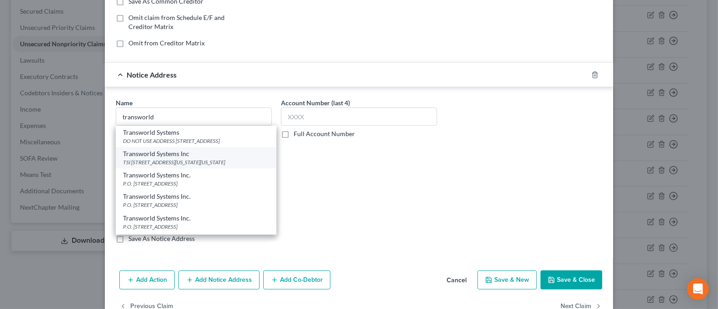
click at [200, 158] on div "Transworld Systems Inc" at bounding box center [196, 153] width 146 height 9
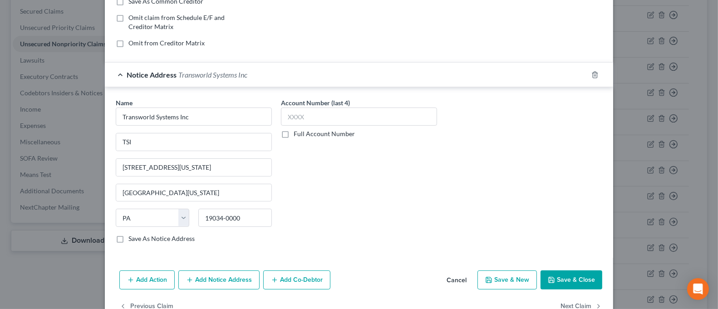
click at [553, 278] on button "Save & Close" at bounding box center [571, 279] width 62 height 19
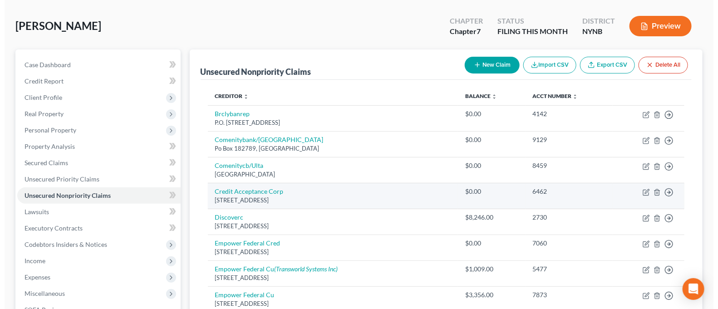
scroll to position [0, 0]
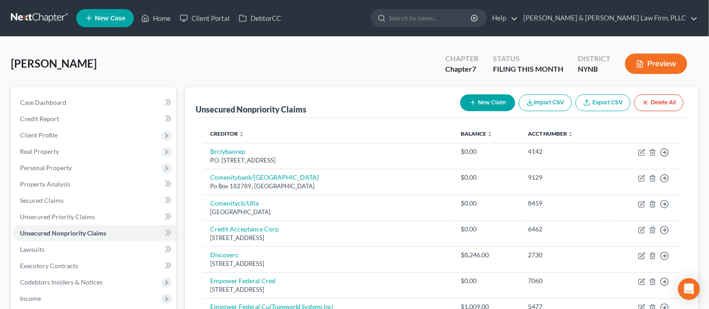
click at [484, 104] on button "New Claim" at bounding box center [487, 102] width 55 height 17
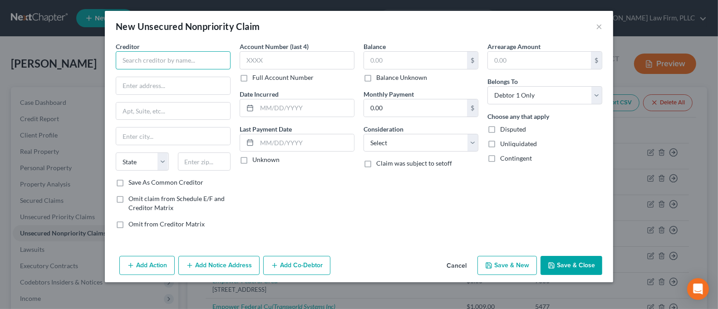
click at [135, 60] on input "text" at bounding box center [173, 60] width 115 height 18
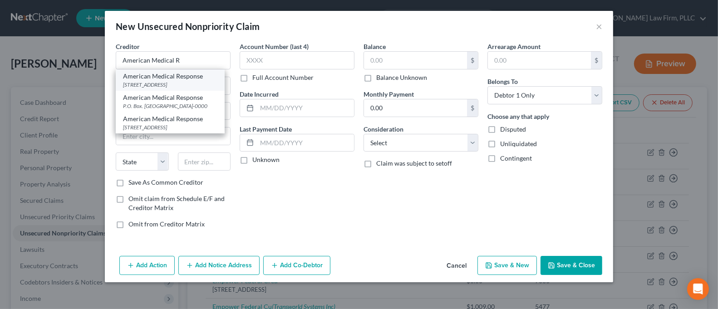
click at [146, 78] on div "American Medical Response" at bounding box center [170, 76] width 94 height 9
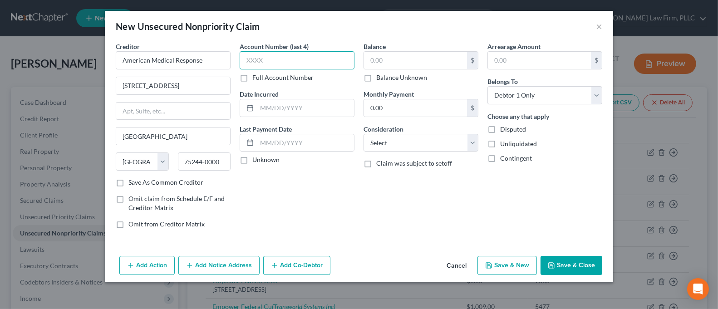
click at [262, 54] on input "text" at bounding box center [296, 60] width 115 height 18
click at [379, 57] on input "text" at bounding box center [415, 60] width 103 height 17
click at [235, 265] on button "Add Notice Address" at bounding box center [218, 265] width 81 height 19
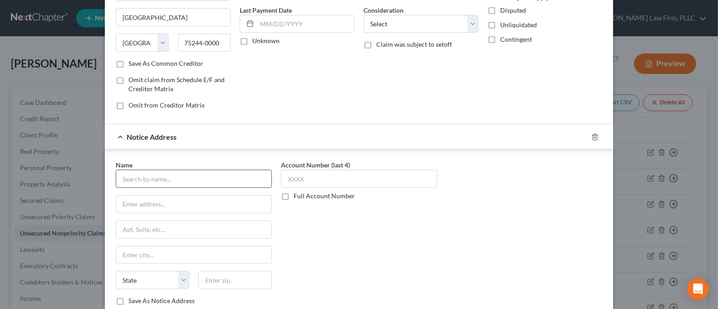
scroll to position [121, 0]
click at [231, 171] on input "text" at bounding box center [194, 177] width 156 height 18
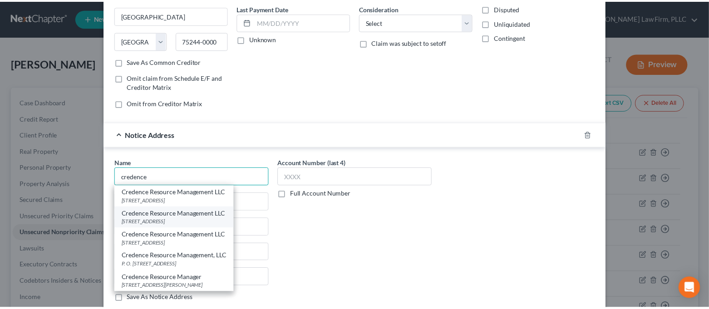
scroll to position [179, 0]
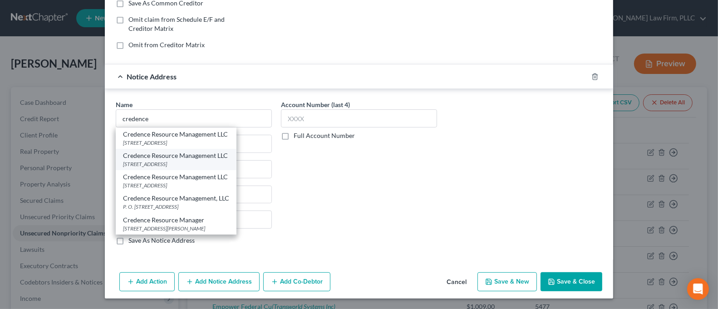
click at [211, 164] on div "[STREET_ADDRESS]" at bounding box center [176, 164] width 106 height 8
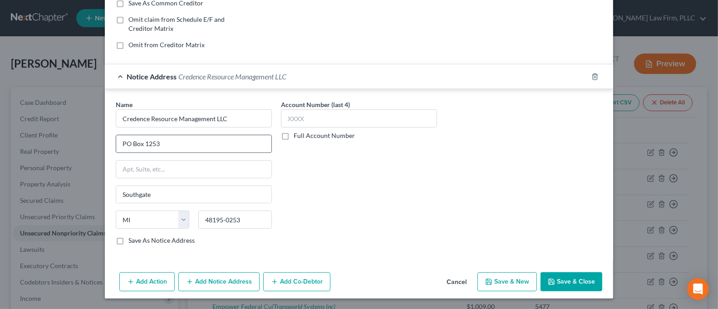
drag, startPoint x: 154, startPoint y: 143, endPoint x: 141, endPoint y: 147, distance: 13.5
click at [141, 147] on input "PO Box 1253" at bounding box center [193, 143] width 155 height 17
click at [122, 145] on input "PO Box 2420" at bounding box center [193, 143] width 155 height 17
click at [547, 278] on icon "button" at bounding box center [550, 281] width 7 height 7
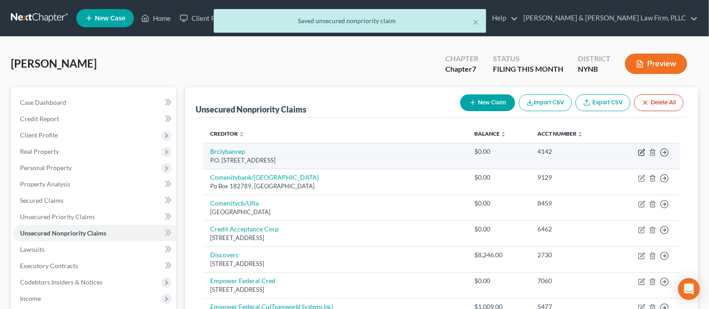
click at [641, 153] on icon "button" at bounding box center [642, 151] width 4 height 4
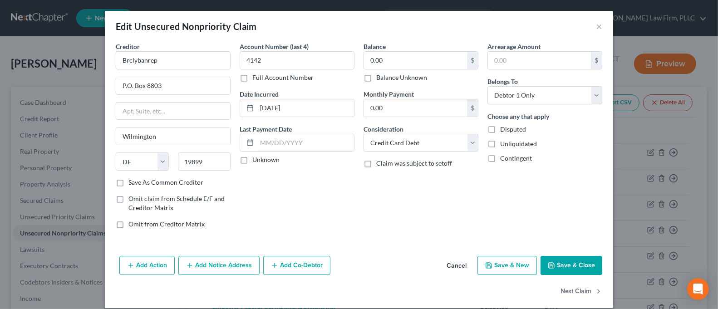
click at [376, 77] on label "Balance Unknown" at bounding box center [401, 77] width 51 height 9
click at [380, 77] on input "Balance Unknown" at bounding box center [383, 76] width 6 height 6
click at [558, 265] on button "Save & Close" at bounding box center [571, 265] width 62 height 19
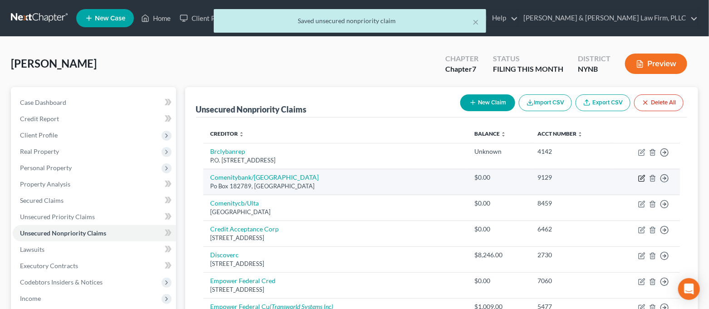
click at [643, 179] on icon "button" at bounding box center [641, 178] width 7 height 7
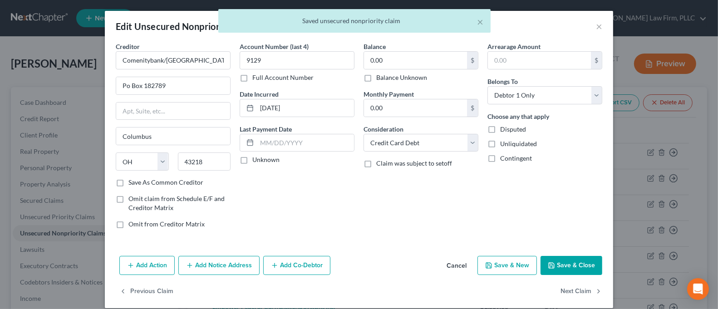
click at [376, 79] on label "Balance Unknown" at bounding box center [401, 77] width 51 height 9
click at [380, 79] on input "Balance Unknown" at bounding box center [383, 76] width 6 height 6
click at [549, 266] on icon "button" at bounding box center [550, 265] width 7 height 7
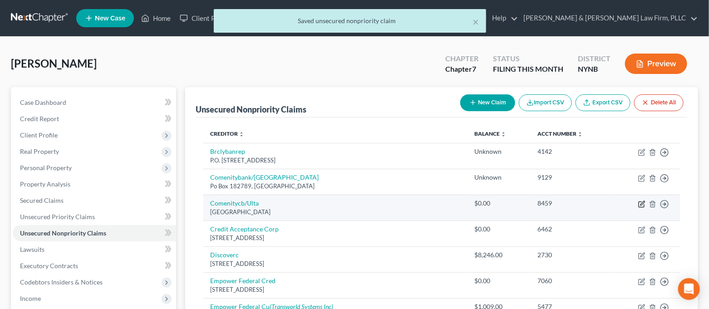
click at [643, 206] on icon "button" at bounding box center [641, 203] width 7 height 7
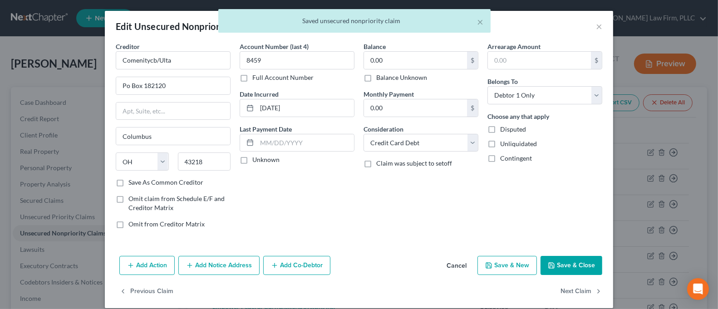
click at [376, 79] on label "Balance Unknown" at bounding box center [401, 77] width 51 height 9
click at [380, 79] on input "Balance Unknown" at bounding box center [383, 76] width 6 height 6
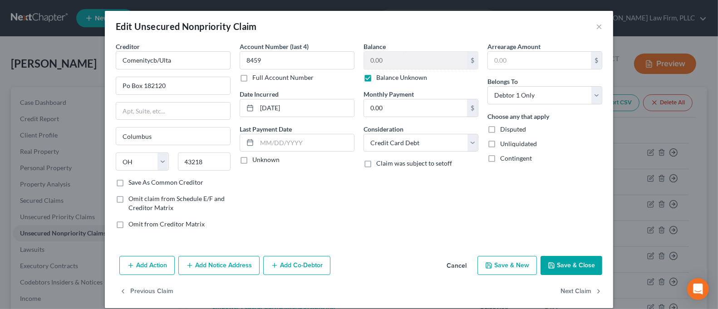
click at [583, 268] on button "Save & Close" at bounding box center [571, 265] width 62 height 19
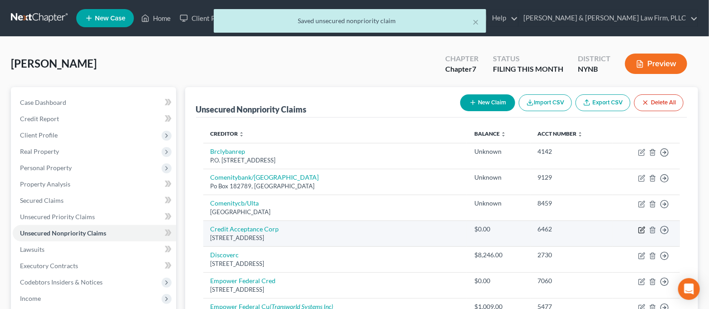
click at [644, 230] on icon "button" at bounding box center [641, 229] width 7 height 7
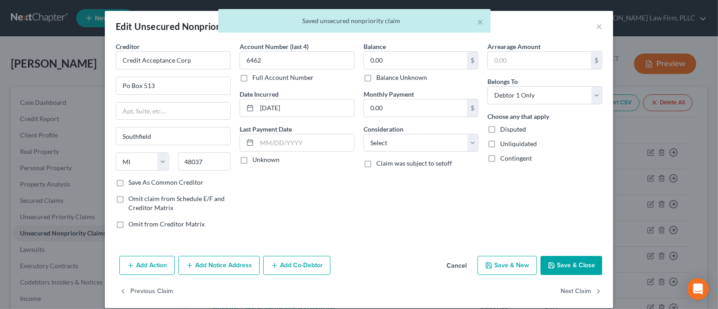
click at [376, 78] on label "Balance Unknown" at bounding box center [401, 77] width 51 height 9
click at [380, 78] on input "Balance Unknown" at bounding box center [383, 76] width 6 height 6
click at [571, 264] on button "Save & Close" at bounding box center [571, 265] width 62 height 19
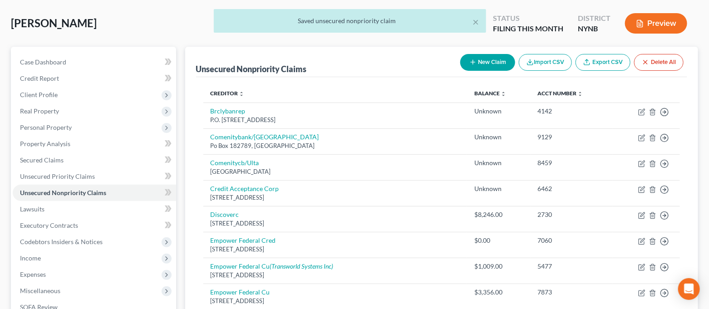
scroll to position [60, 0]
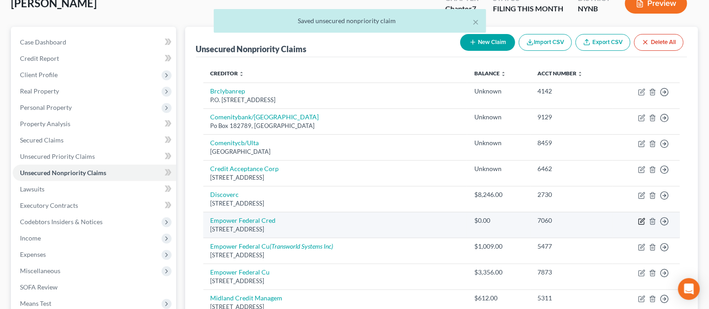
click at [638, 221] on icon "button" at bounding box center [640, 221] width 5 height 5
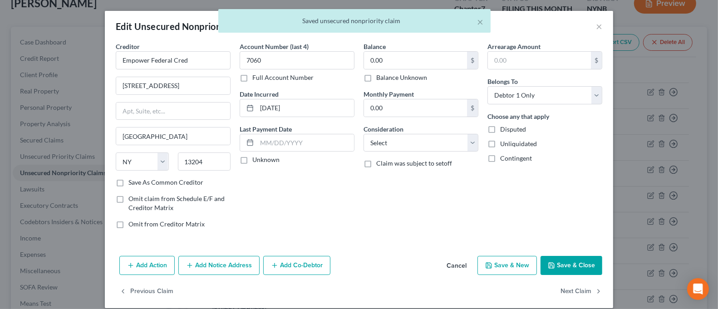
click at [376, 79] on label "Balance Unknown" at bounding box center [401, 77] width 51 height 9
click at [380, 79] on input "Balance Unknown" at bounding box center [383, 76] width 6 height 6
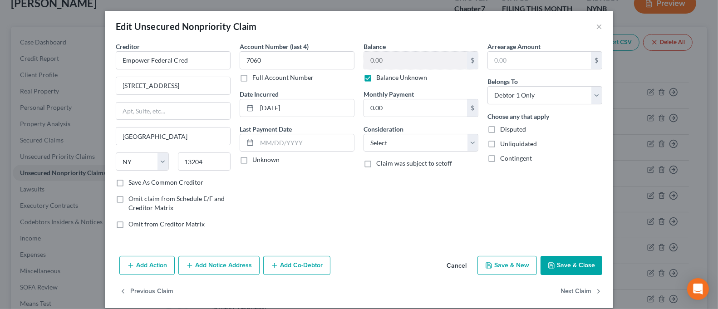
click at [549, 262] on icon "button" at bounding box center [550, 265] width 7 height 7
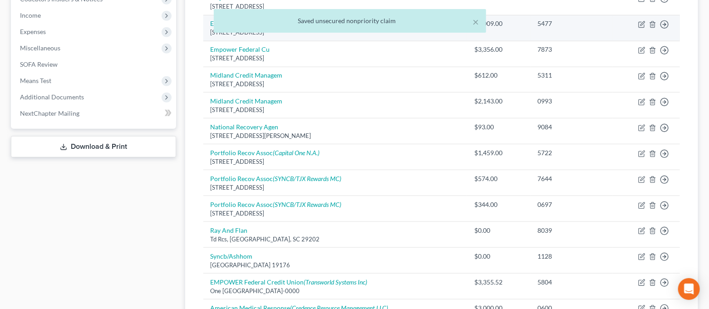
scroll to position [302, 0]
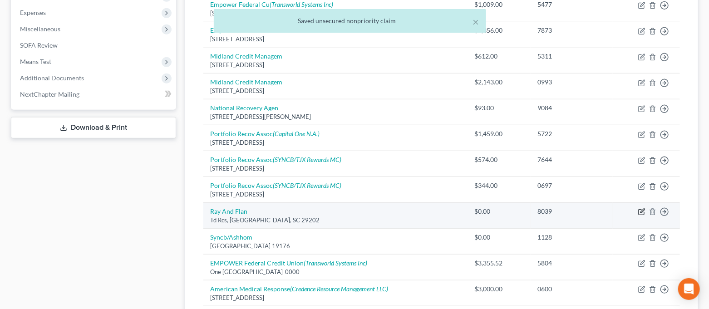
click at [641, 214] on icon "button" at bounding box center [641, 211] width 7 height 7
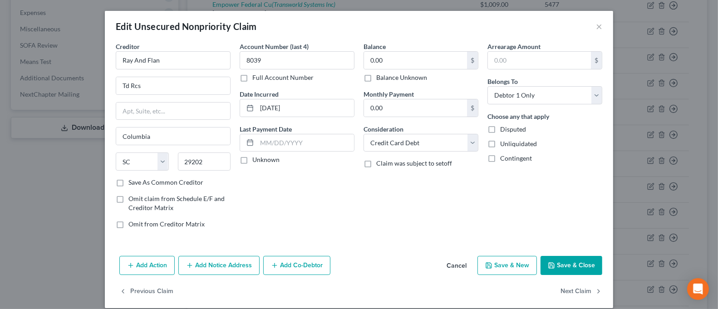
click at [376, 78] on label "Balance Unknown" at bounding box center [401, 77] width 51 height 9
click at [380, 78] on input "Balance Unknown" at bounding box center [383, 76] width 6 height 6
click at [557, 257] on button "Save & Close" at bounding box center [571, 265] width 62 height 19
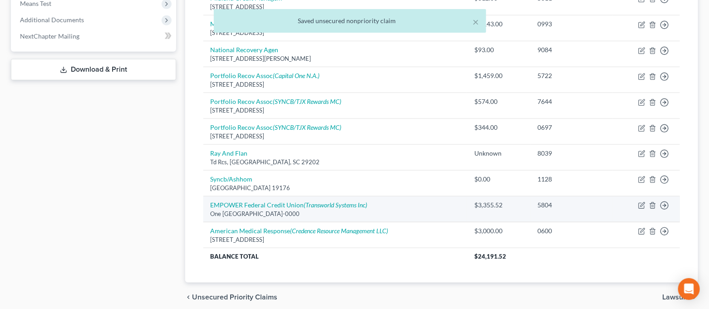
scroll to position [362, 0]
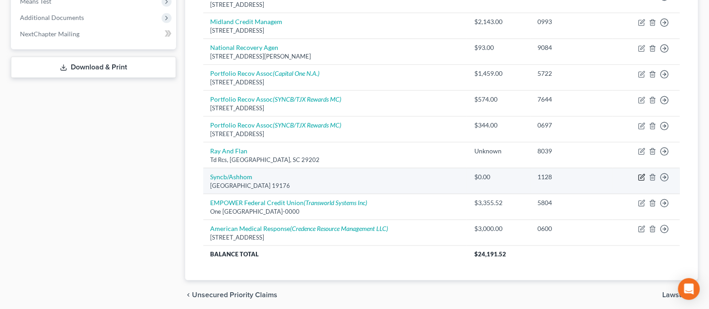
click at [641, 176] on icon "button" at bounding box center [642, 177] width 4 height 4
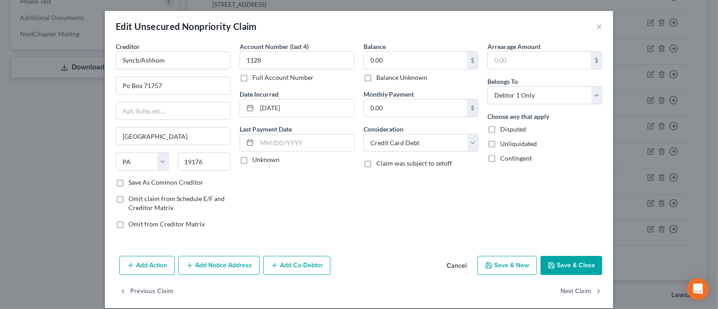
click at [376, 76] on label "Balance Unknown" at bounding box center [401, 77] width 51 height 9
click at [380, 76] on input "Balance Unknown" at bounding box center [383, 76] width 6 height 6
click at [554, 263] on button "Save & Close" at bounding box center [571, 265] width 62 height 19
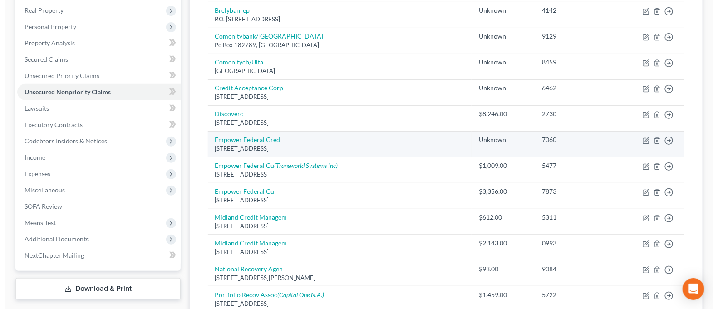
scroll to position [121, 0]
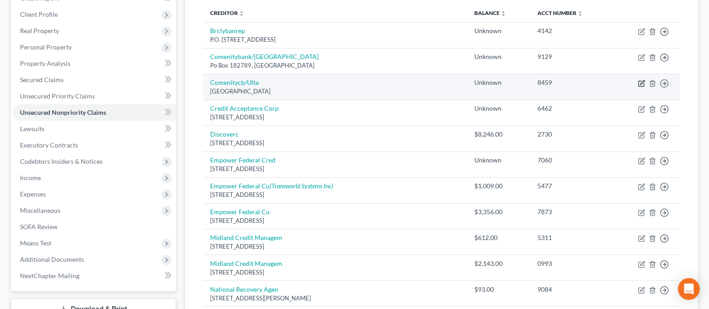
click at [640, 80] on icon "button" at bounding box center [641, 83] width 7 height 7
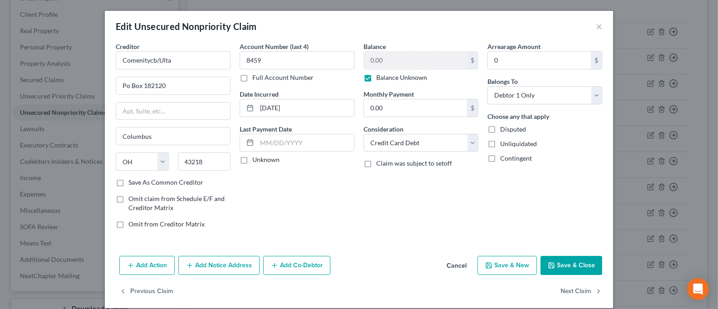
click at [376, 77] on label "Balance Unknown" at bounding box center [401, 77] width 51 height 9
click at [380, 77] on input "Balance Unknown" at bounding box center [383, 76] width 6 height 6
drag, startPoint x: 124, startPoint y: 85, endPoint x: 119, endPoint y: 84, distance: 5.5
click at [124, 85] on input "Po Box 182120" at bounding box center [173, 85] width 114 height 17
click at [214, 263] on button "Add Notice Address" at bounding box center [218, 265] width 81 height 19
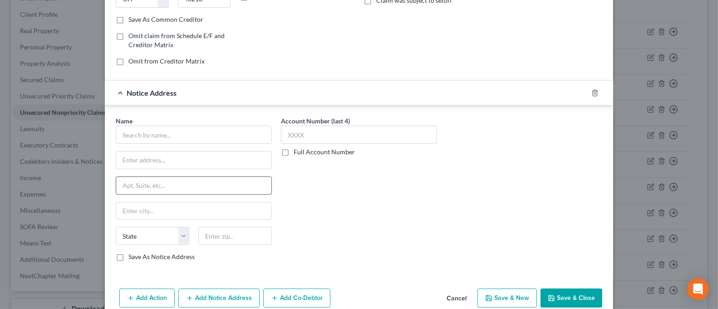
scroll to position [181, 0]
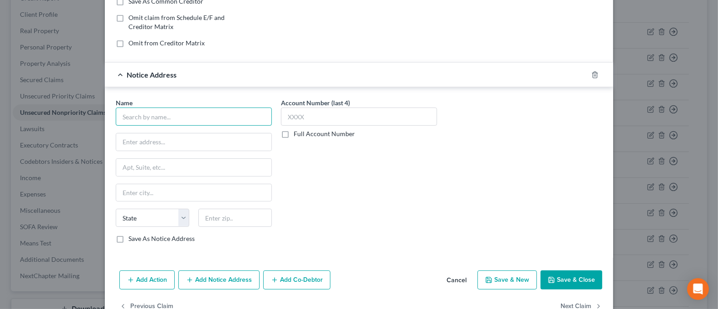
click at [166, 118] on input "text" at bounding box center [194, 117] width 156 height 18
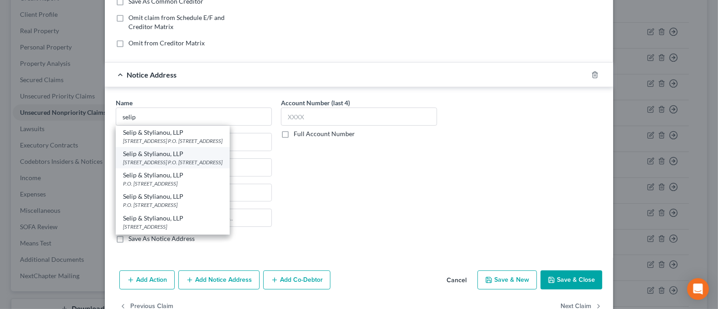
click at [196, 166] on div "[STREET_ADDRESS] P.O. [STREET_ADDRESS]" at bounding box center [172, 162] width 99 height 8
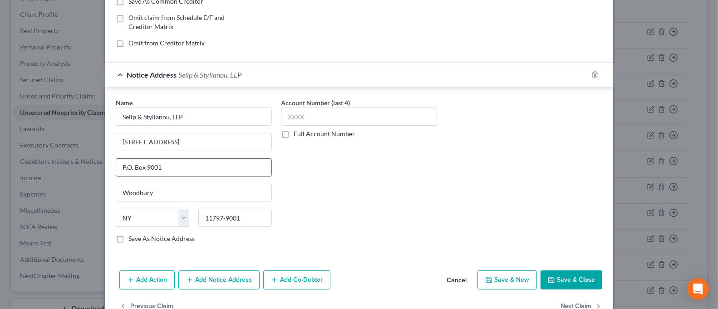
click at [174, 171] on input "P.O. Box 9001" at bounding box center [193, 167] width 155 height 17
click at [326, 178] on div "Account Number (last 4) Full Account Number" at bounding box center [358, 174] width 165 height 152
click at [158, 237] on label "Save As Notice Address" at bounding box center [161, 238] width 66 height 9
click at [138, 237] on input "Save As Notice Address" at bounding box center [135, 237] width 6 height 6
click at [562, 279] on button "Save & Close" at bounding box center [571, 279] width 62 height 19
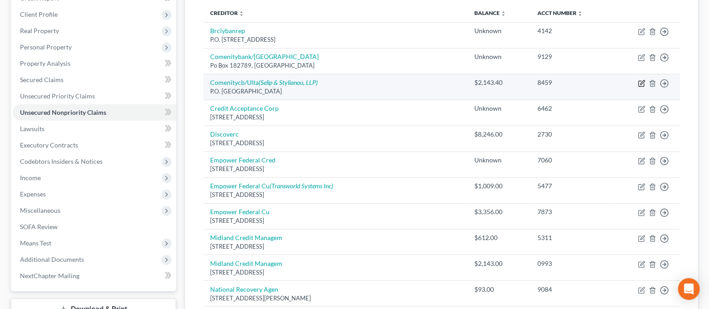
click at [640, 84] on icon "button" at bounding box center [642, 82] width 4 height 4
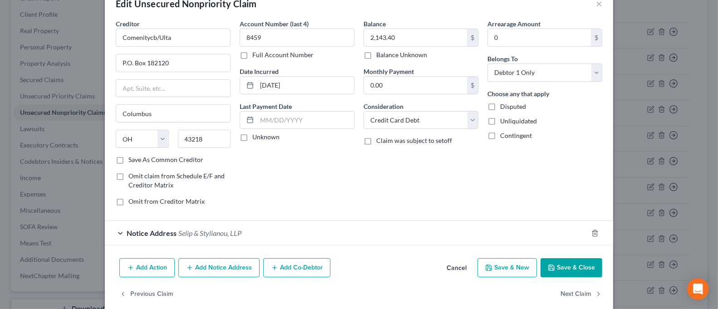
scroll to position [34, 0]
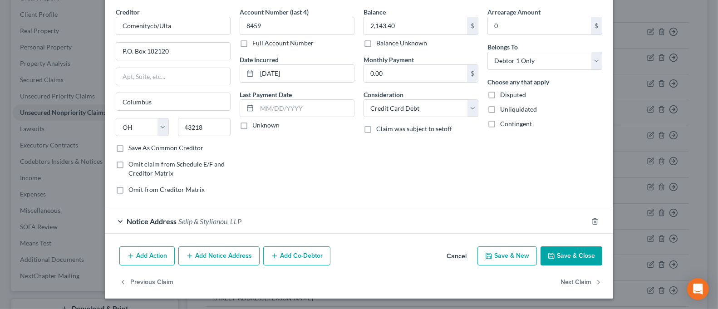
click at [230, 253] on button "Add Notice Address" at bounding box center [218, 255] width 81 height 19
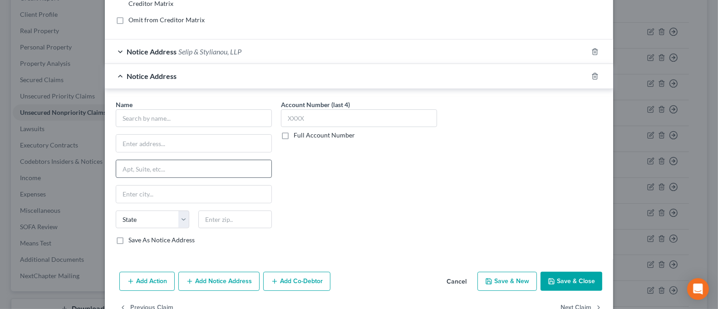
scroll to position [216, 0]
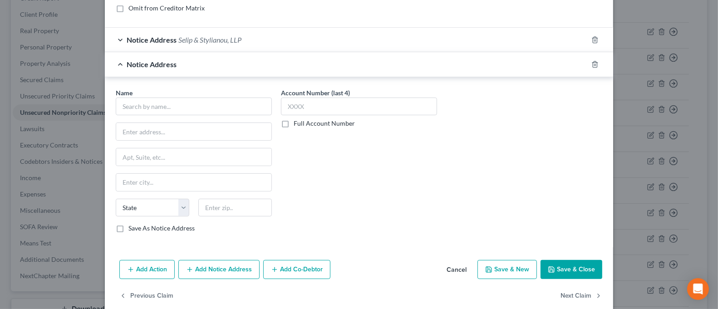
click at [207, 120] on div "Name * State [US_STATE] AK AR AZ CA CO CT DE DC [GEOGRAPHIC_DATA] [GEOGRAPHIC_D…" at bounding box center [194, 160] width 156 height 145
click at [210, 111] on input "text" at bounding box center [194, 107] width 156 height 18
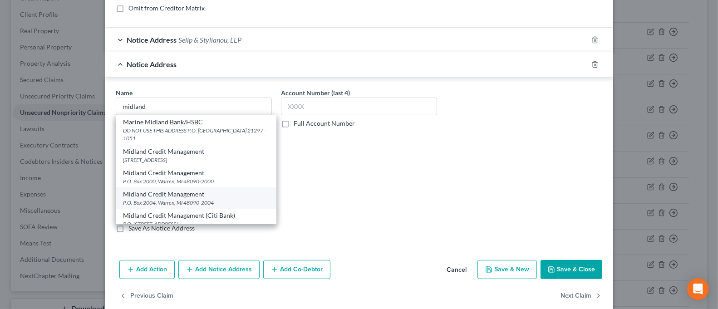
click at [217, 195] on div "Midland Credit Management" at bounding box center [196, 194] width 146 height 9
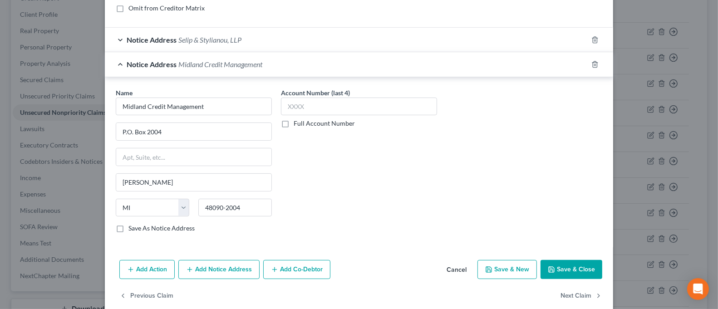
click at [567, 274] on button "Save & Close" at bounding box center [571, 269] width 62 height 19
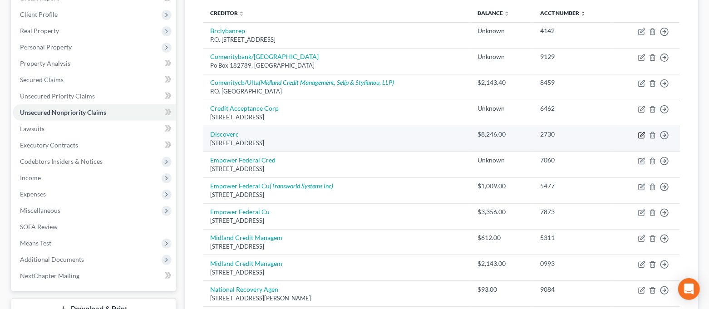
click at [639, 133] on icon "button" at bounding box center [641, 135] width 7 height 7
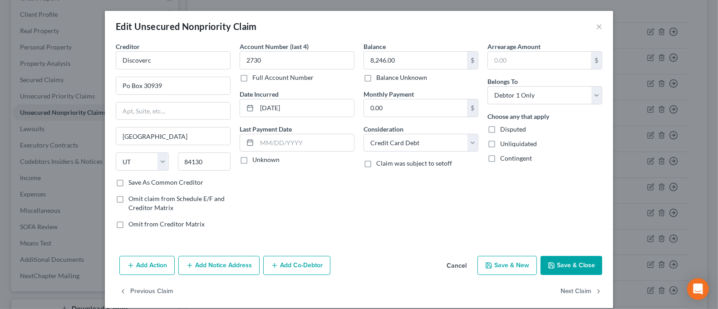
click at [223, 265] on button "Add Notice Address" at bounding box center [218, 265] width 81 height 19
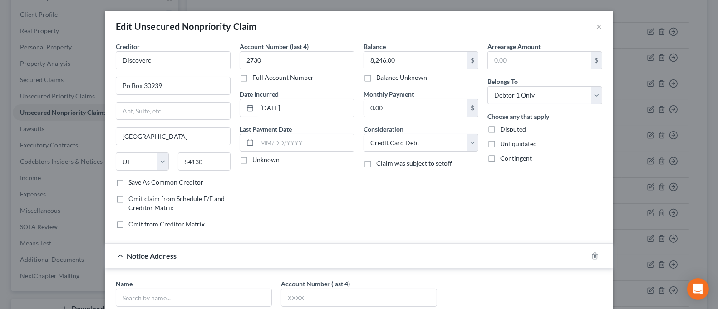
scroll to position [121, 0]
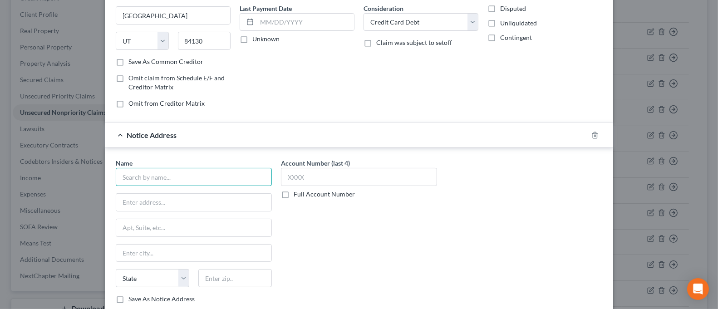
click at [179, 178] on input "text" at bounding box center [194, 177] width 156 height 18
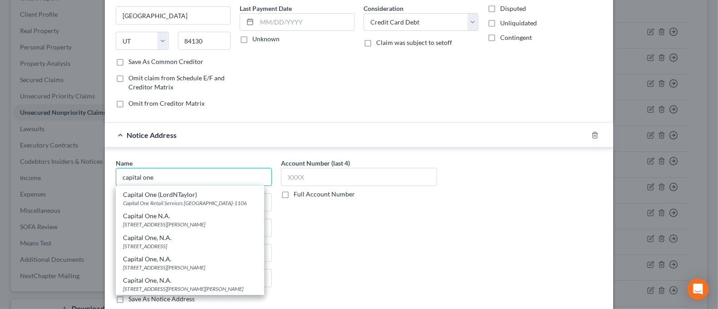
scroll to position [1007, 0]
click at [221, 221] on div "[STREET_ADDRESS][PERSON_NAME]" at bounding box center [190, 224] width 134 height 8
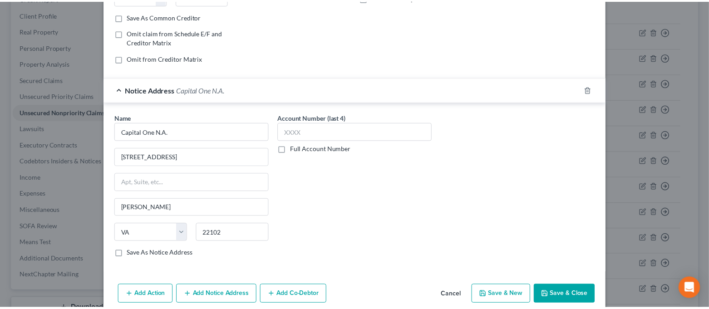
scroll to position [205, 0]
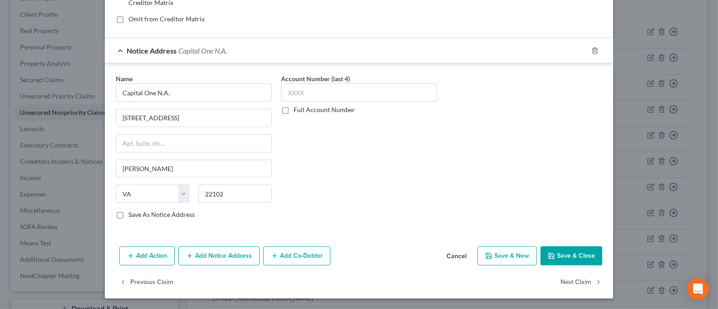
click at [580, 256] on button "Save & Close" at bounding box center [571, 255] width 62 height 19
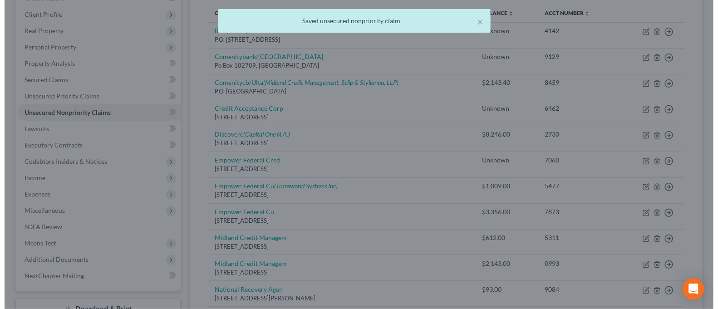
scroll to position [0, 0]
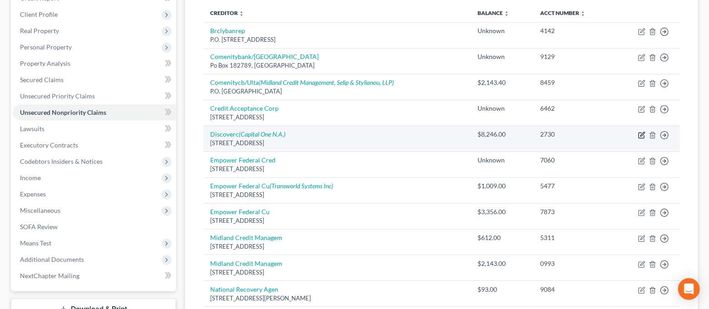
click at [644, 135] on icon "button" at bounding box center [640, 134] width 5 height 5
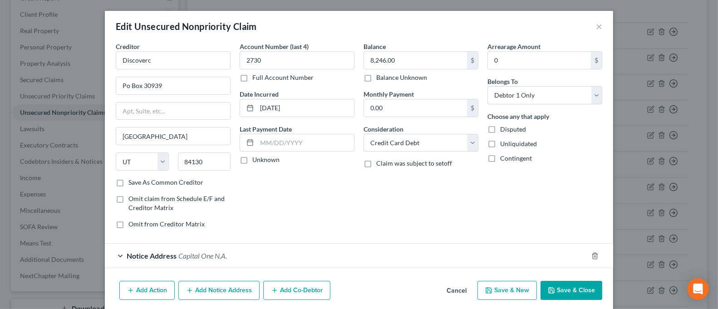
click at [238, 286] on button "Add Notice Address" at bounding box center [218, 290] width 81 height 19
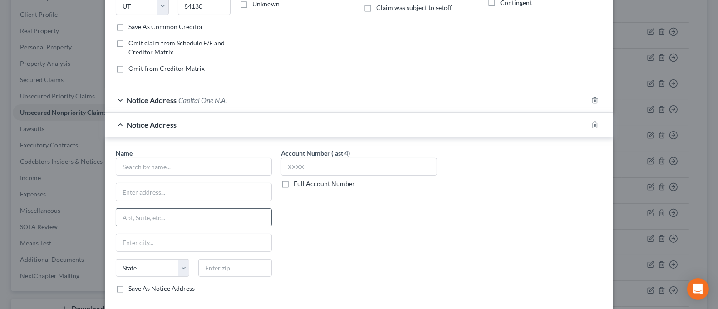
scroll to position [180, 0]
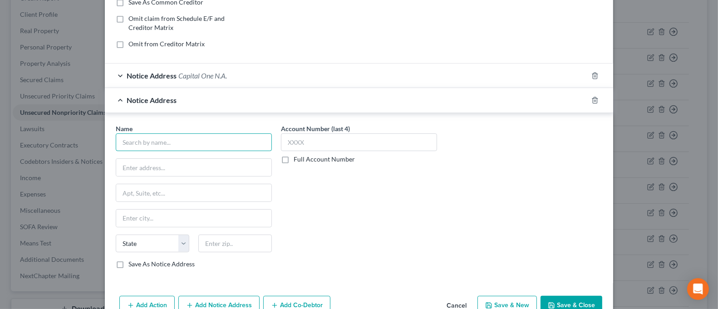
click at [203, 138] on input "text" at bounding box center [194, 142] width 156 height 18
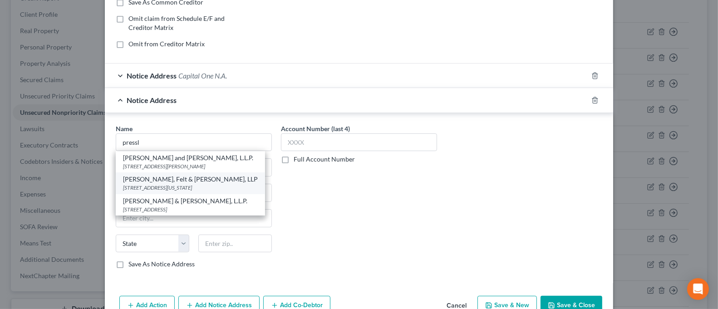
click at [212, 179] on div "[PERSON_NAME], Felt & [PERSON_NAME], LLP" at bounding box center [190, 179] width 135 height 9
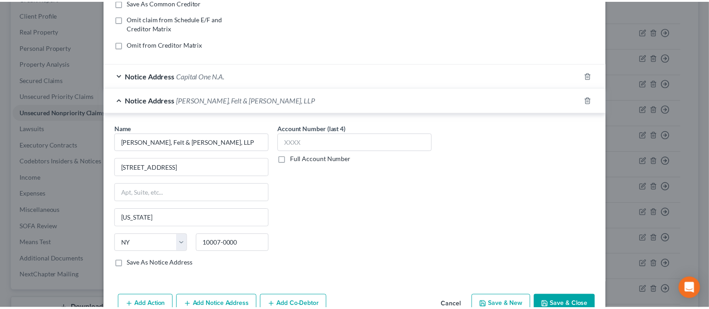
scroll to position [230, 0]
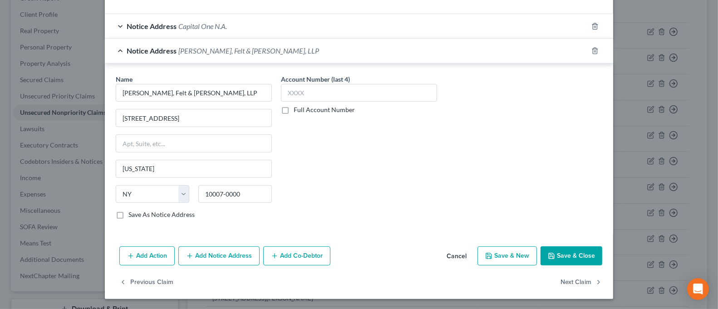
click at [569, 259] on button "Save & Close" at bounding box center [571, 255] width 62 height 19
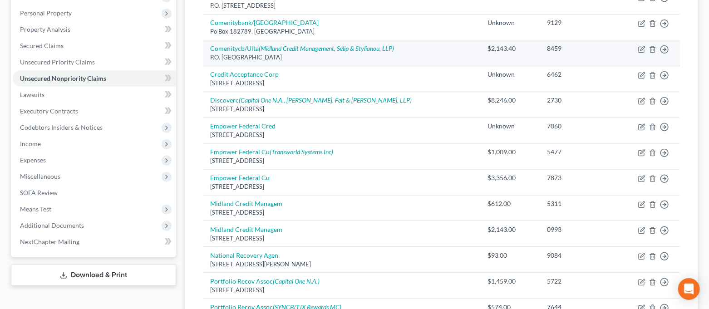
scroll to position [0, 0]
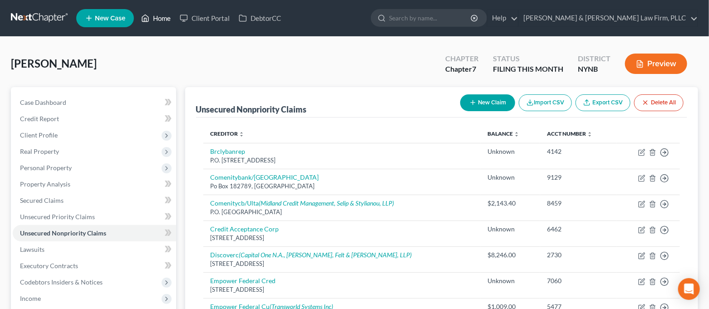
click at [152, 22] on link "Home" at bounding box center [156, 18] width 39 height 16
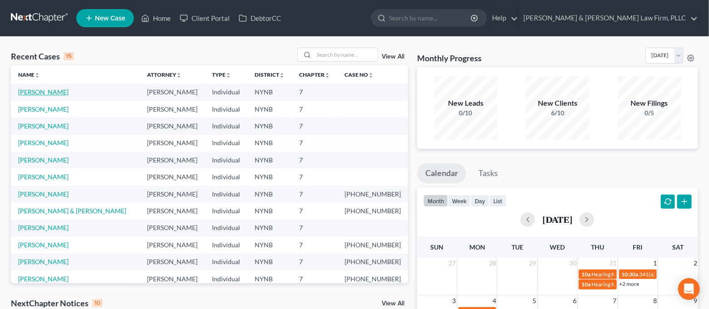
click at [66, 93] on link "[PERSON_NAME]" at bounding box center [43, 92] width 50 height 8
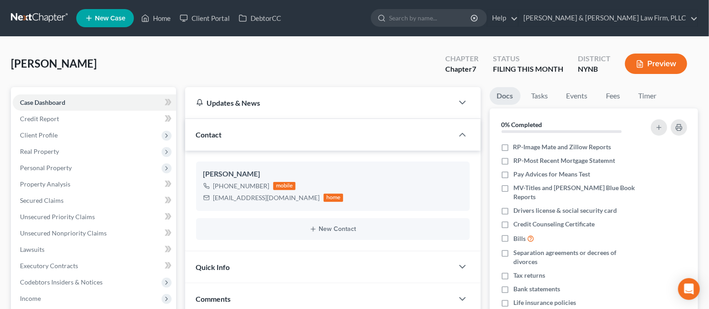
scroll to position [3352, 0]
click at [161, 17] on link "Home" at bounding box center [156, 18] width 39 height 16
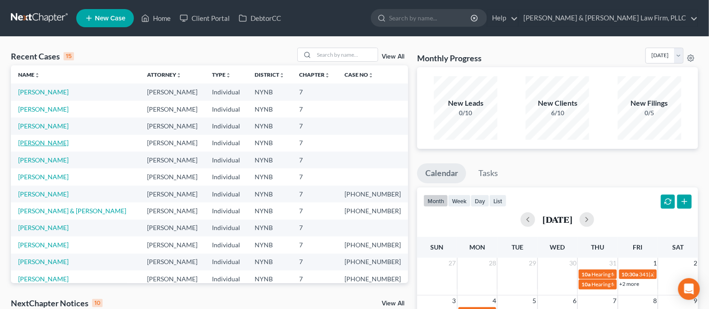
click at [49, 142] on link "[PERSON_NAME]" at bounding box center [43, 143] width 50 height 8
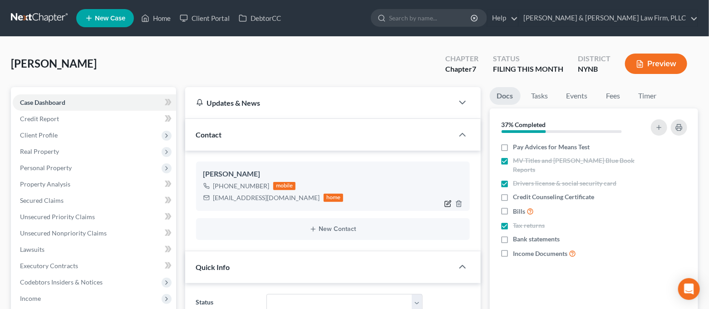
click at [445, 203] on icon "button" at bounding box center [447, 203] width 7 height 7
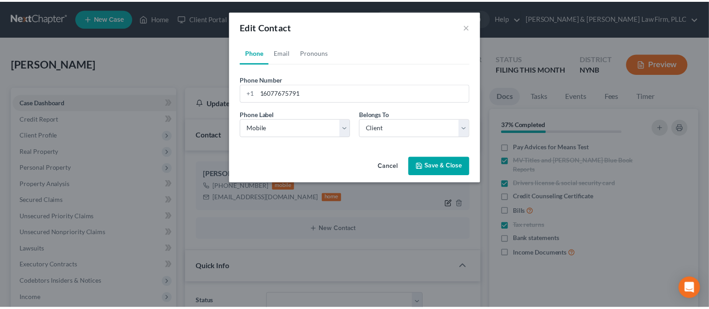
scroll to position [2402, 0]
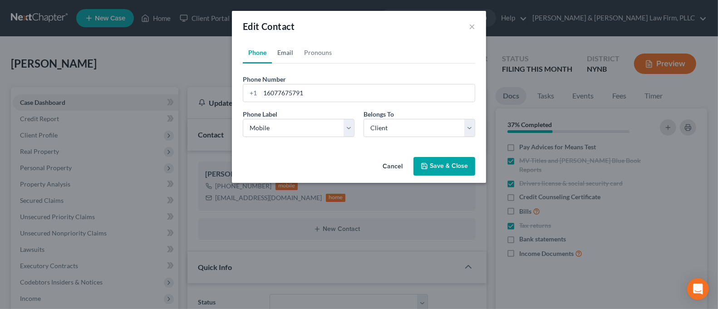
click at [288, 59] on link "Email" at bounding box center [285, 53] width 27 height 22
click at [272, 95] on input "[EMAIL_ADDRESS][DOMAIN_NAME]" at bounding box center [367, 92] width 215 height 17
click at [435, 163] on button "Save & Close" at bounding box center [444, 166] width 62 height 19
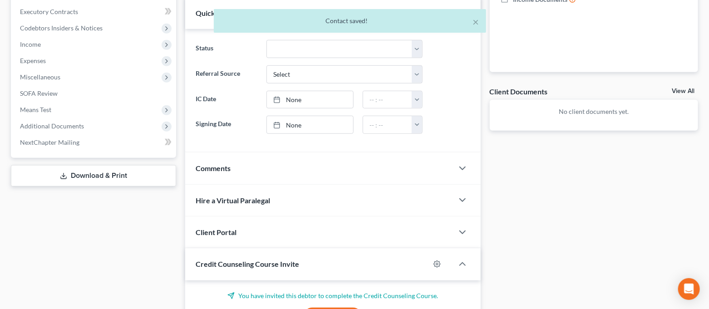
scroll to position [302, 0]
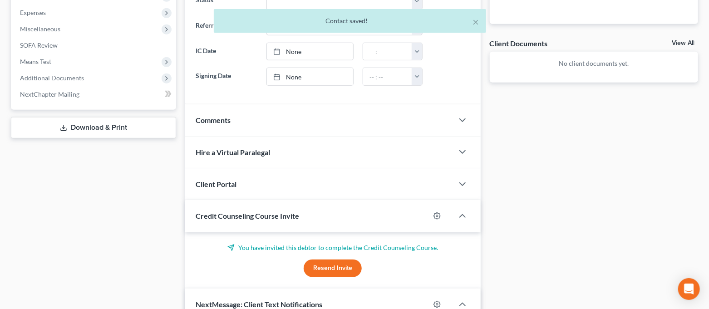
click at [345, 267] on button "Resend Invite" at bounding box center [332, 268] width 58 height 18
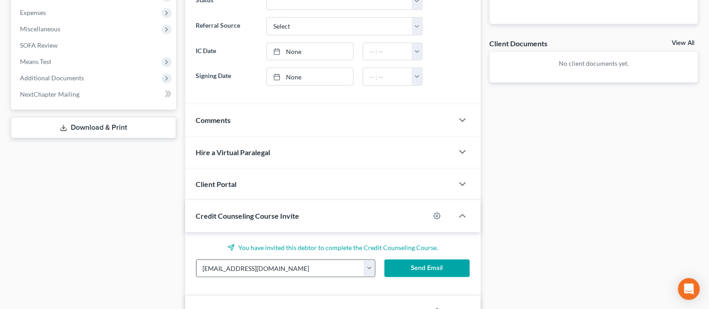
click at [364, 266] on button "button" at bounding box center [368, 268] width 11 height 17
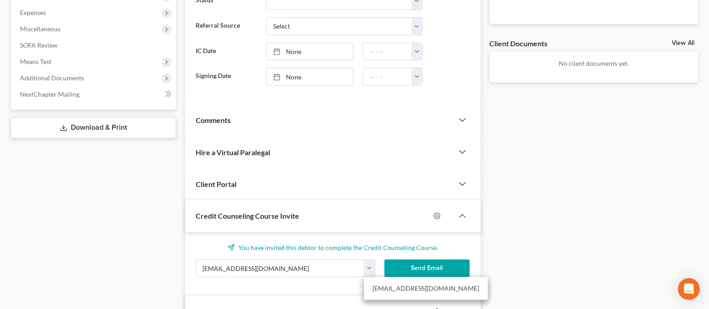
click at [379, 284] on link "[EMAIL_ADDRESS][DOMAIN_NAME]" at bounding box center [426, 288] width 124 height 15
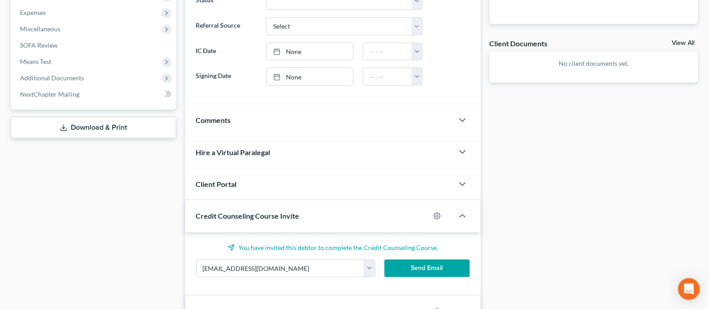
click at [416, 269] on button "Send Email" at bounding box center [426, 268] width 85 height 18
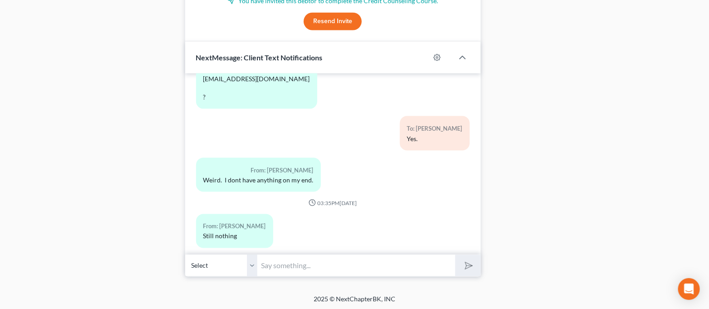
scroll to position [550, 0]
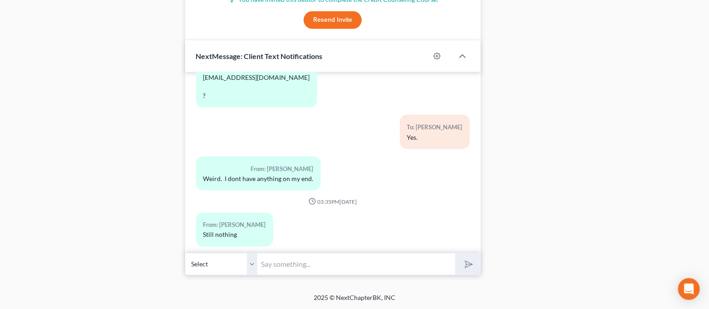
click at [365, 259] on input "text" at bounding box center [357, 264] width 198 height 22
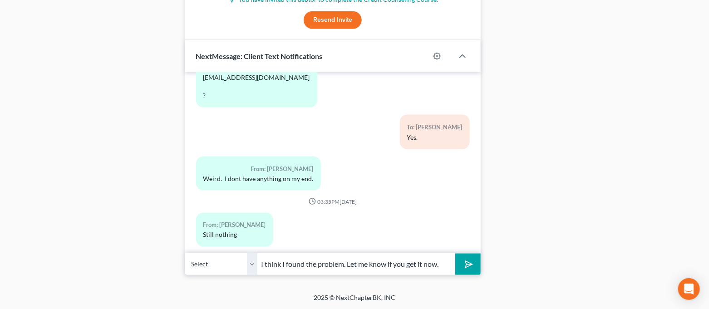
click at [455, 254] on button "submit" at bounding box center [467, 264] width 25 height 21
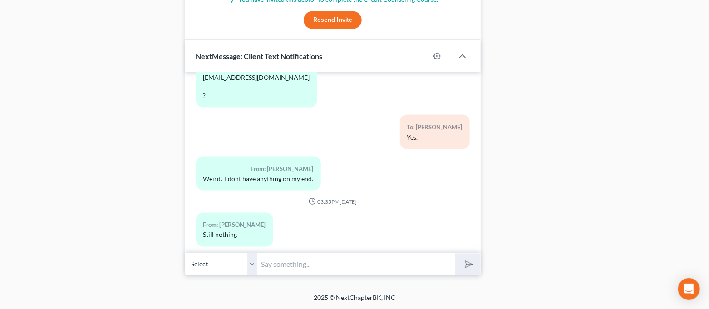
scroll to position [3126, 0]
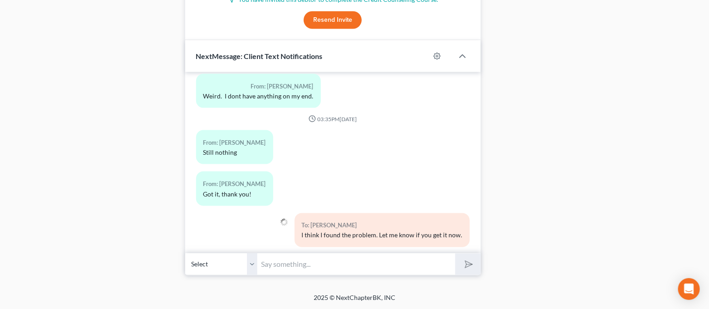
click at [396, 267] on input "text" at bounding box center [357, 264] width 198 height 22
click at [455, 254] on button "submit" at bounding box center [467, 264] width 25 height 21
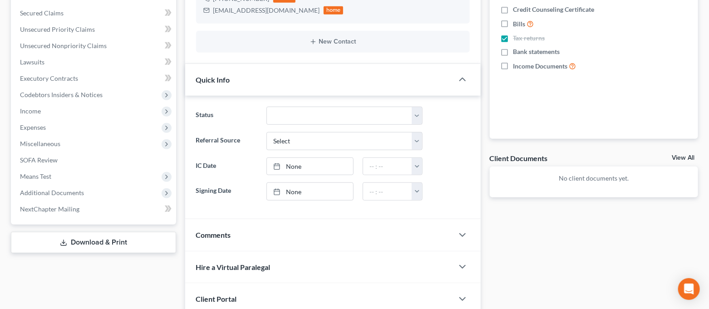
scroll to position [0, 0]
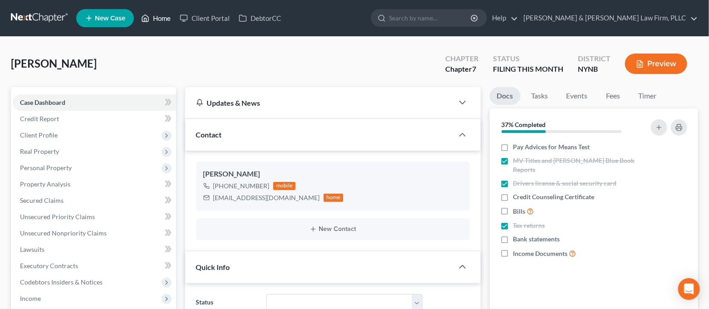
drag, startPoint x: 164, startPoint y: 22, endPoint x: 716, endPoint y: 111, distance: 559.2
click at [164, 22] on link "Home" at bounding box center [156, 18] width 39 height 16
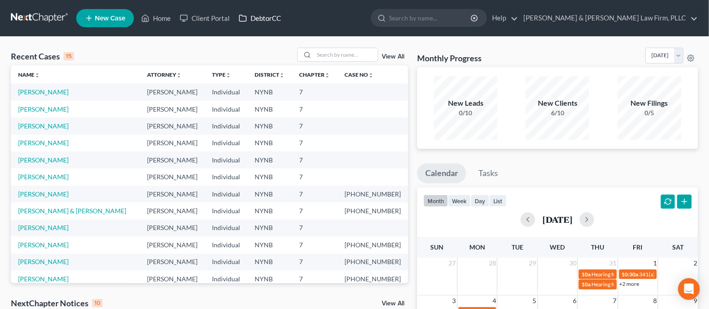
click at [278, 21] on link "DebtorCC" at bounding box center [259, 18] width 51 height 16
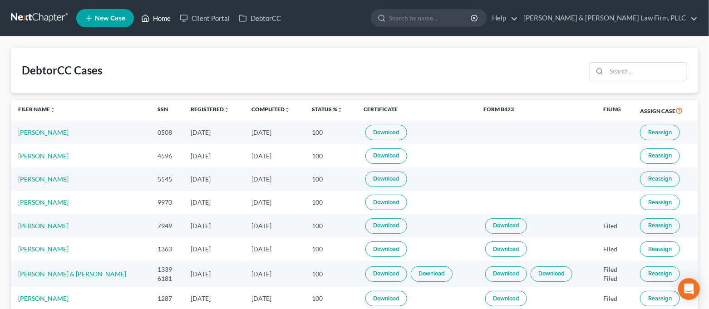
click at [150, 20] on link "Home" at bounding box center [156, 18] width 39 height 16
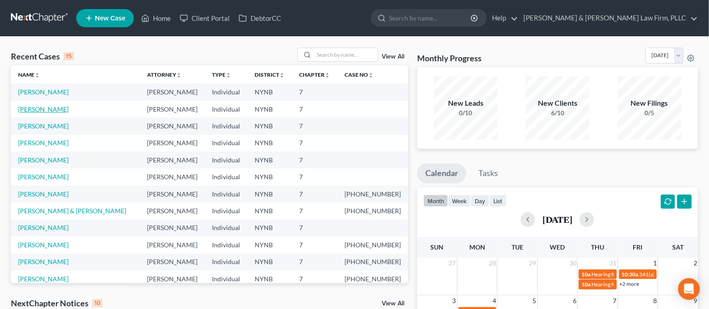
click at [56, 109] on link "[PERSON_NAME]" at bounding box center [43, 109] width 50 height 8
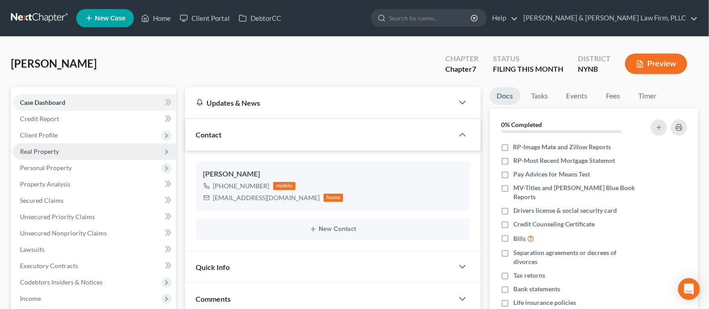
scroll to position [3352, 0]
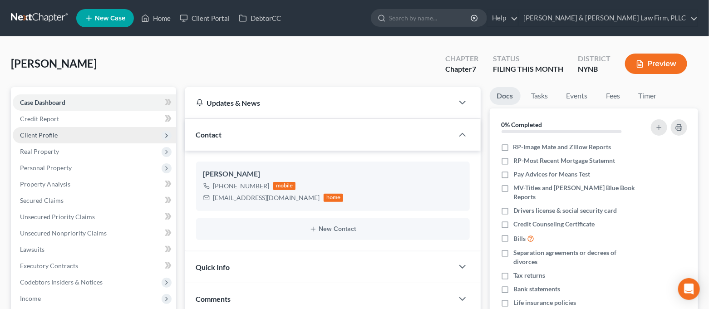
click at [60, 137] on span "Client Profile" at bounding box center [94, 135] width 163 height 16
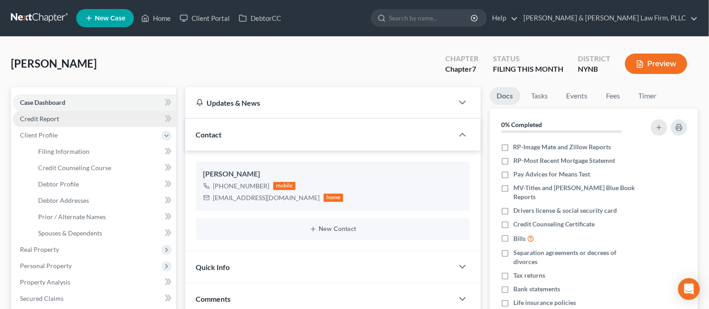
click at [58, 117] on span "Credit Report" at bounding box center [39, 119] width 39 height 8
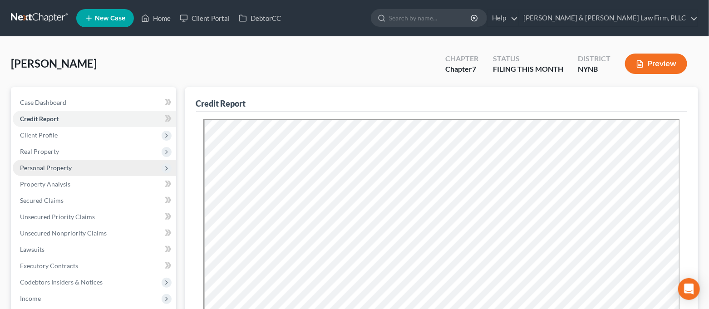
click at [69, 166] on span "Personal Property" at bounding box center [46, 168] width 52 height 8
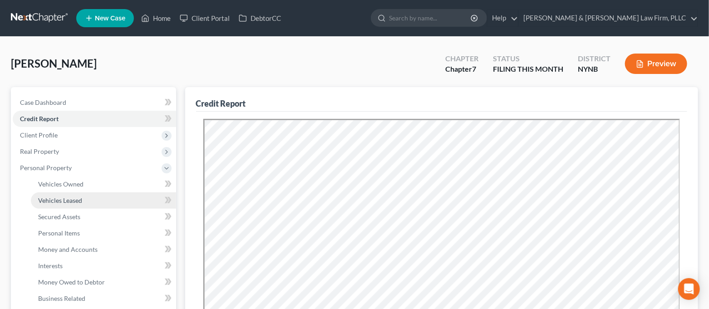
click at [71, 197] on span "Vehicles Leased" at bounding box center [60, 200] width 44 height 8
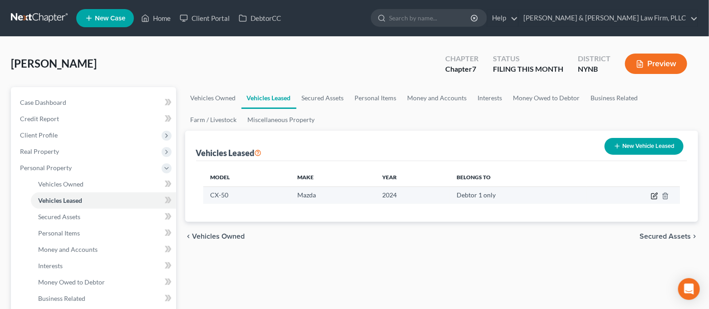
click at [654, 196] on icon "button" at bounding box center [655, 195] width 4 height 4
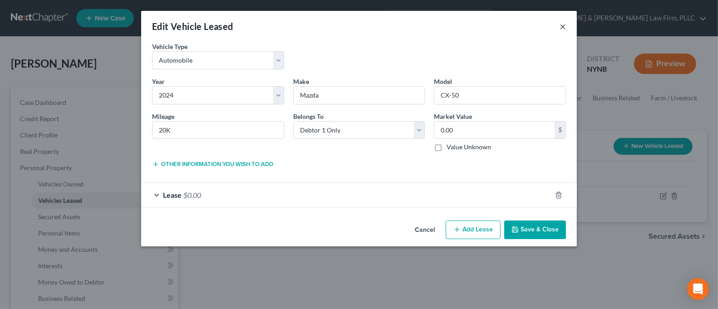
click at [562, 26] on button "×" at bounding box center [562, 26] width 6 height 11
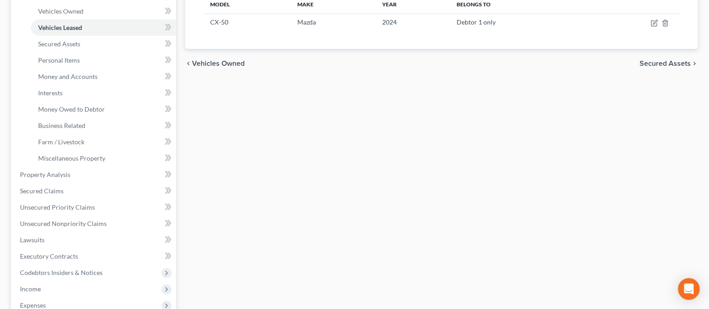
scroll to position [181, 0]
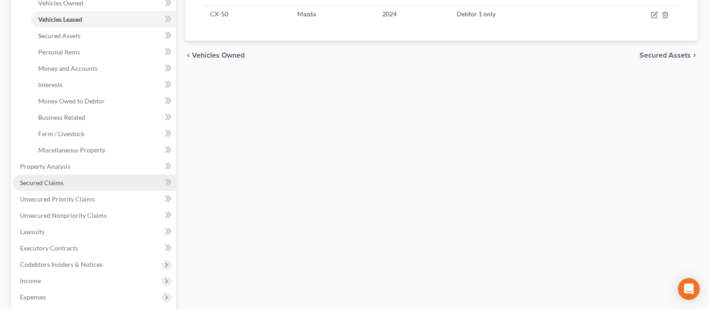
click at [78, 181] on link "Secured Claims" at bounding box center [94, 183] width 163 height 16
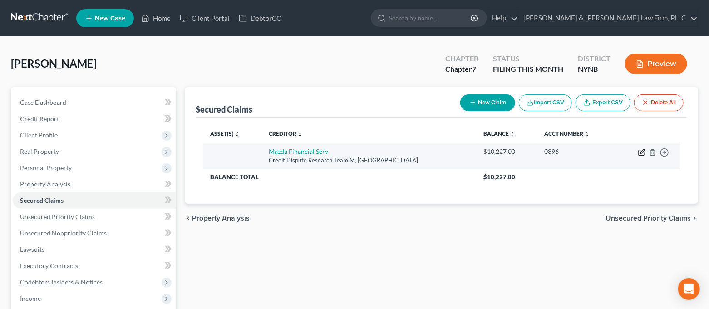
click at [643, 152] on icon "button" at bounding box center [641, 152] width 7 height 7
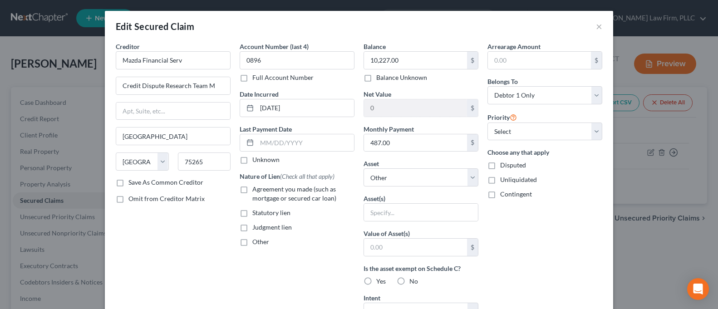
select select "45"
select select "0"
click at [596, 31] on button "×" at bounding box center [599, 26] width 6 height 11
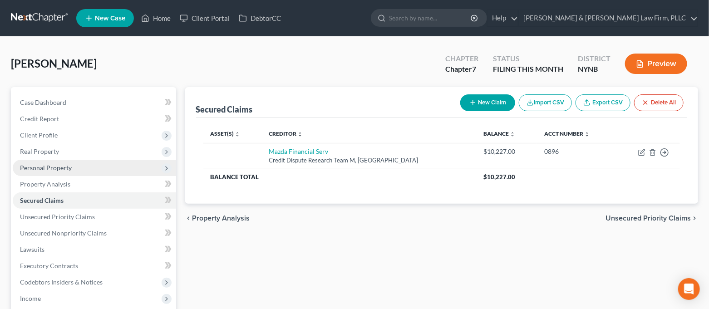
click at [62, 165] on span "Personal Property" at bounding box center [46, 168] width 52 height 8
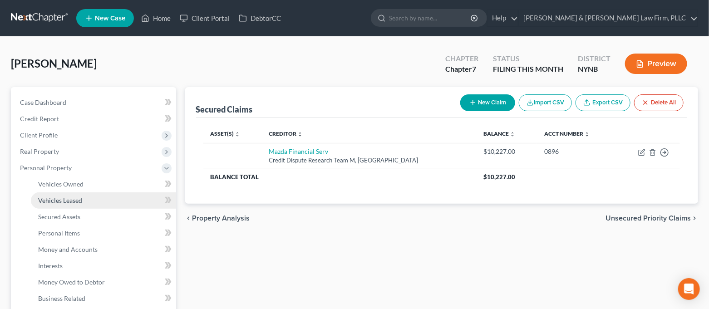
click at [63, 196] on span "Vehicles Leased" at bounding box center [60, 200] width 44 height 8
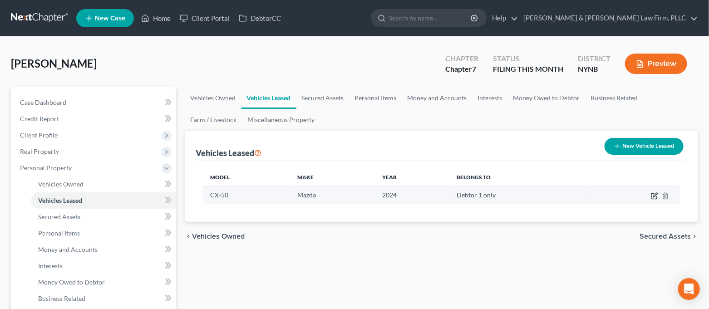
click at [655, 194] on icon "button" at bounding box center [655, 195] width 4 height 4
select select "0"
select select "2"
select select "0"
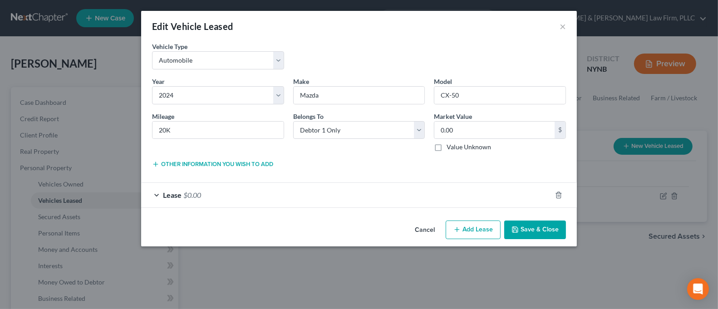
click at [171, 196] on span "Lease" at bounding box center [172, 195] width 19 height 9
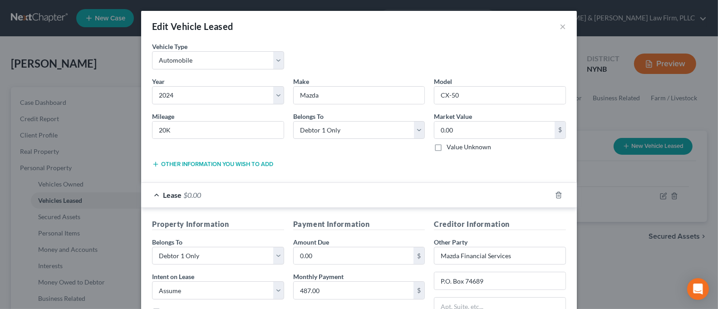
click at [446, 149] on label "Value Unknown" at bounding box center [468, 146] width 44 height 9
click at [450, 148] on input "Value Unknown" at bounding box center [453, 145] width 6 height 6
checkbox input "true"
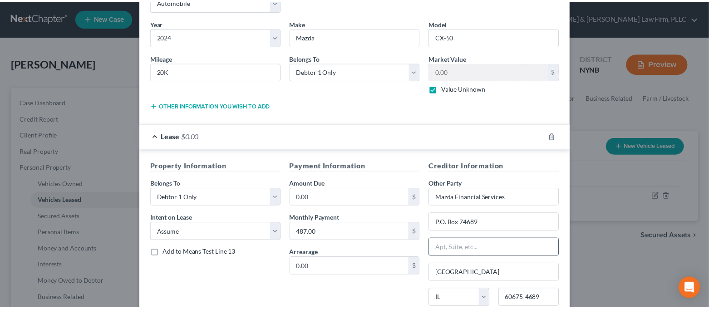
scroll to position [137, 0]
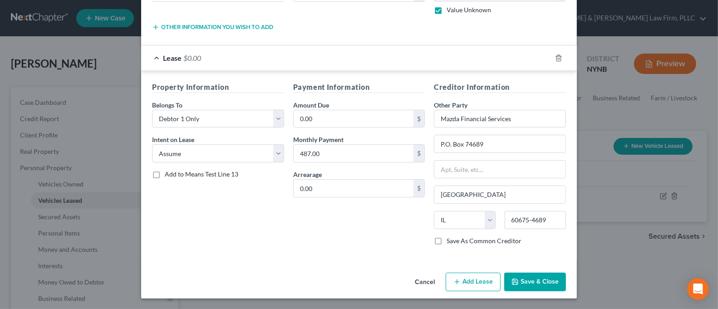
click at [549, 283] on button "Save & Close" at bounding box center [535, 282] width 62 height 19
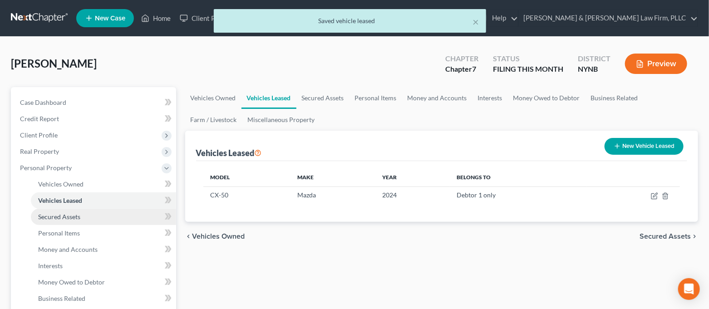
click at [112, 216] on link "Secured Assets" at bounding box center [103, 217] width 145 height 16
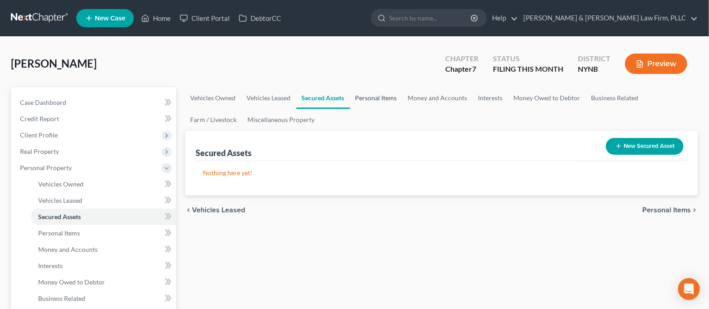
click at [362, 97] on link "Personal Items" at bounding box center [376, 98] width 53 height 22
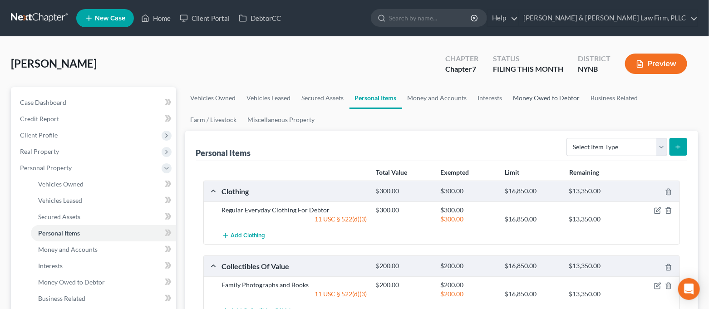
click at [524, 96] on link "Money Owed to Debtor" at bounding box center [547, 98] width 78 height 22
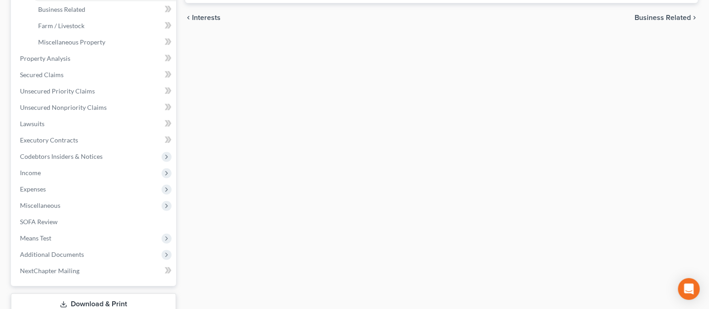
scroll to position [302, 0]
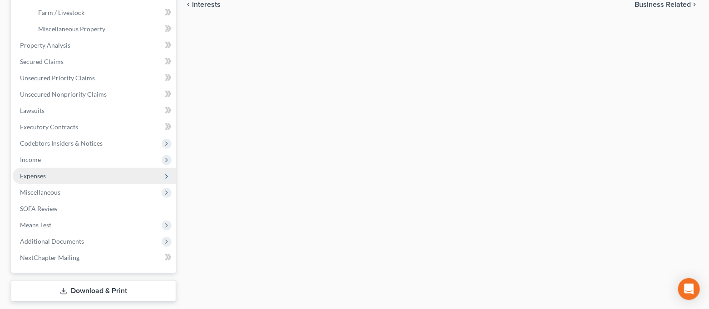
click at [74, 176] on span "Expenses" at bounding box center [94, 176] width 163 height 16
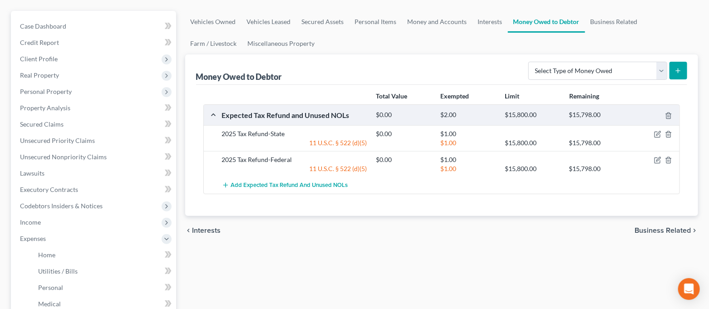
scroll to position [0, 0]
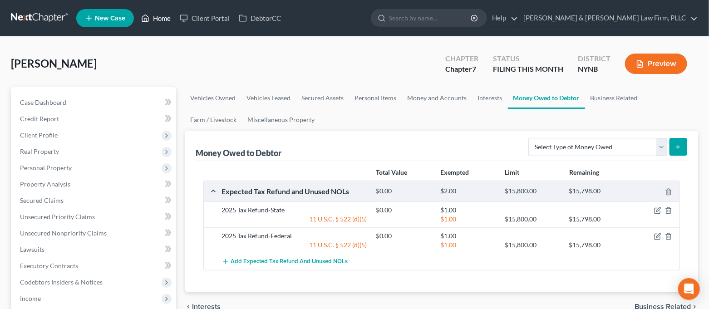
click at [154, 20] on link "Home" at bounding box center [156, 18] width 39 height 16
